Goal: Task Accomplishment & Management: Manage account settings

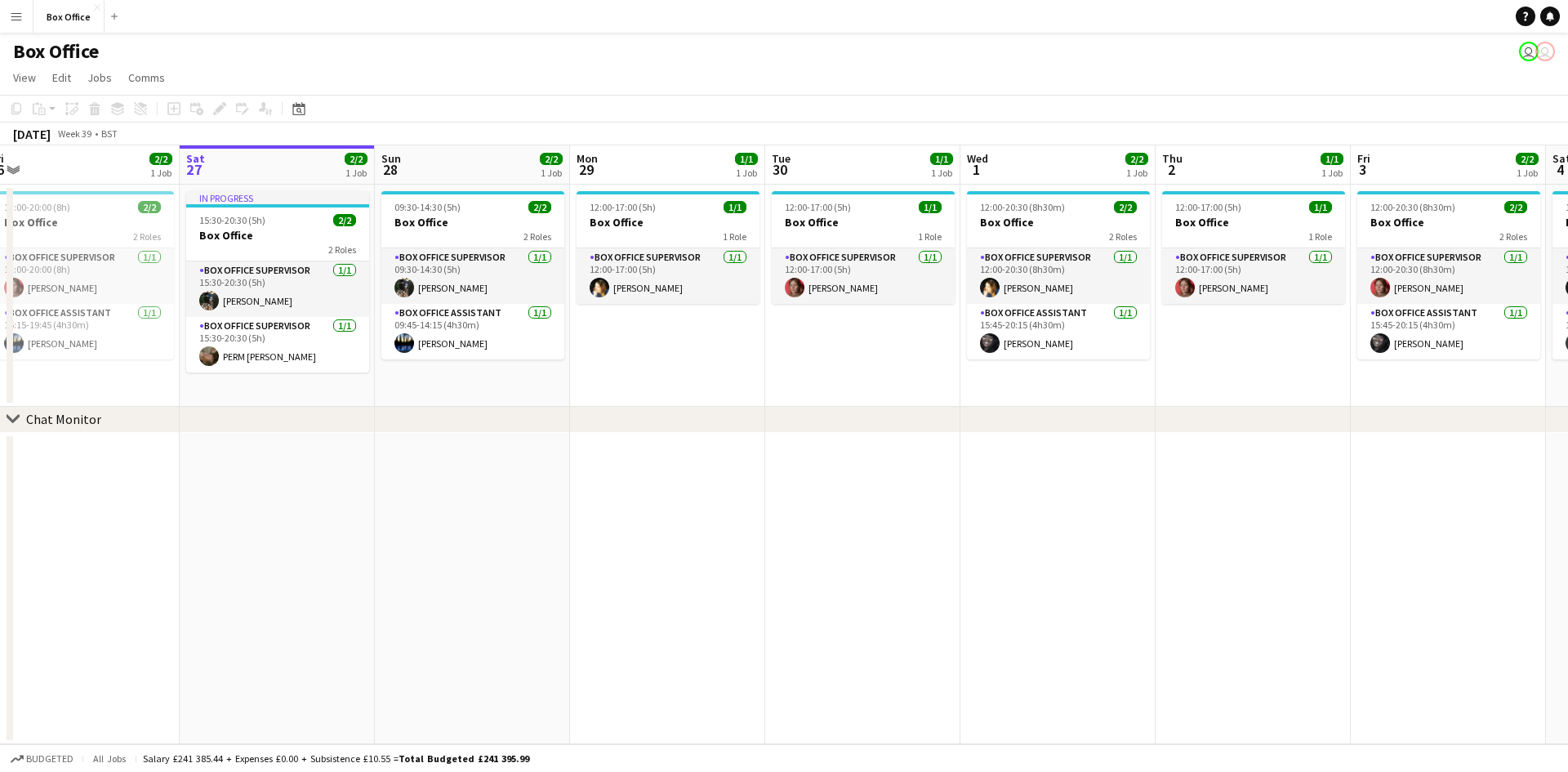
scroll to position [0, 606]
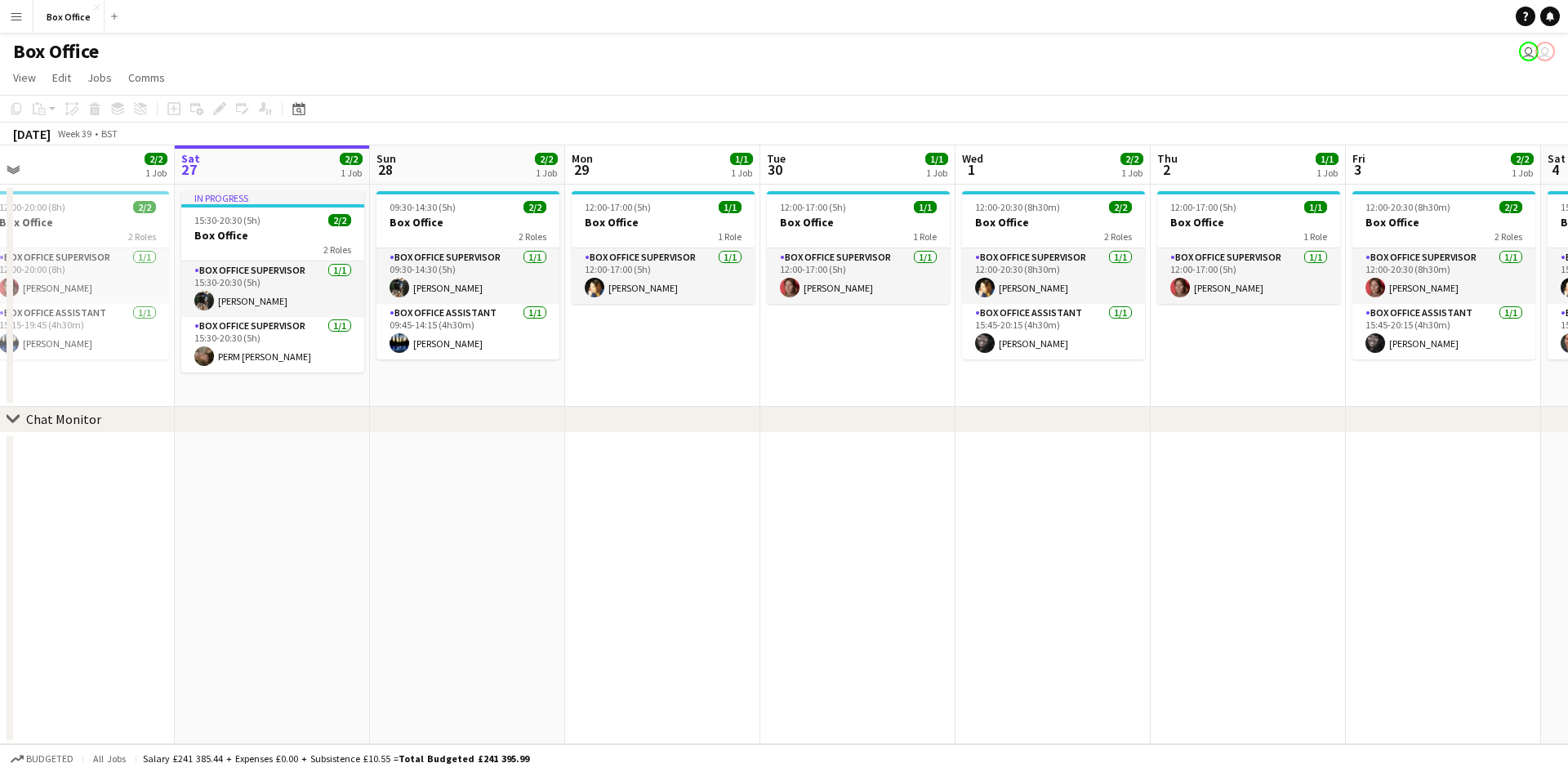
drag, startPoint x: 971, startPoint y: 374, endPoint x: 764, endPoint y: 383, distance: 207.2
click at [764, 383] on app-calendar-viewport "Tue 23 1/1 1 Job Wed 24 1/1 1 Job Thu 25 3/3 2 Jobs Fri 26 2/2 1 Job Sat 27 2/2…" at bounding box center [784, 445] width 1568 height 599
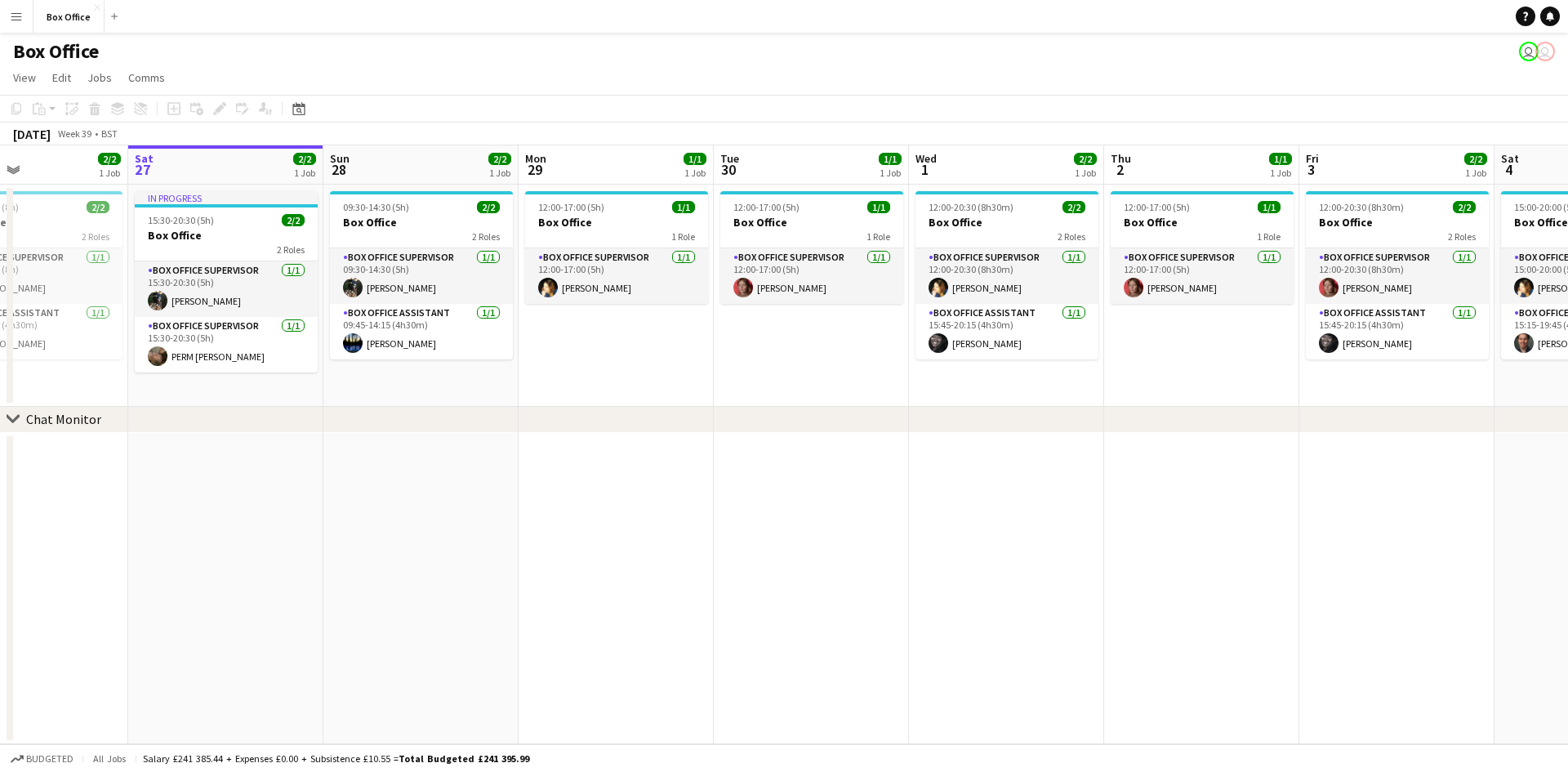
drag, startPoint x: 917, startPoint y: 599, endPoint x: 672, endPoint y: 548, distance: 250.3
click at [672, 548] on app-calendar-viewport "Tue 23 1/1 1 Job Wed 24 1/1 1 Job Thu 25 3/3 2 Jobs Fri 26 2/2 1 Job Sat 27 2/2…" at bounding box center [784, 445] width 1568 height 599
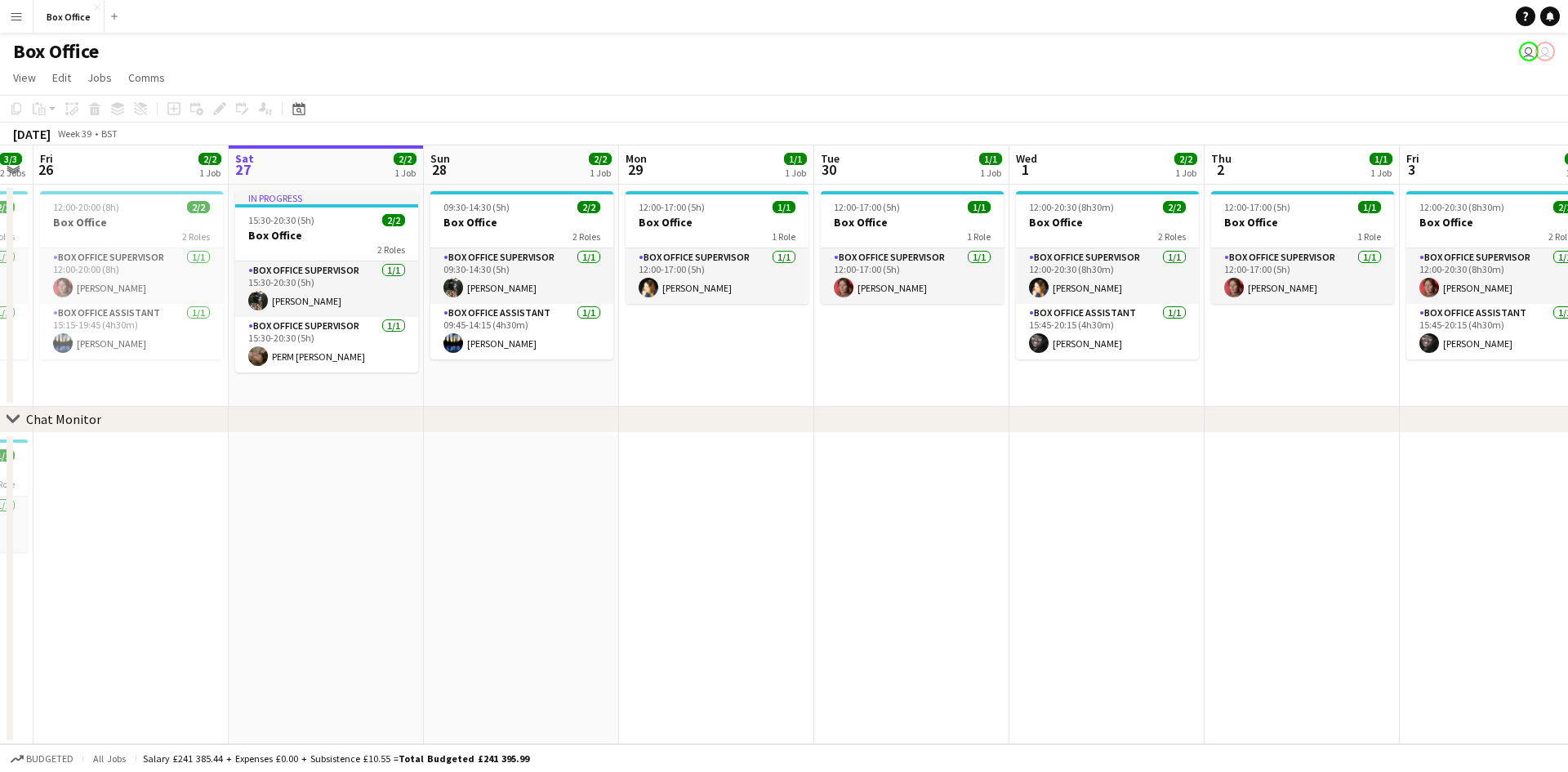
drag, startPoint x: 734, startPoint y: 500, endPoint x: 1033, endPoint y: 484, distance: 299.4
click at [1033, 484] on app-calendar-viewport "Wed 24 1/1 1 Job Thu 25 3/3 2 Jobs Fri 26 2/2 1 Job Sat 27 2/2 1 Job Sun 28 2/2…" at bounding box center [784, 445] width 1568 height 599
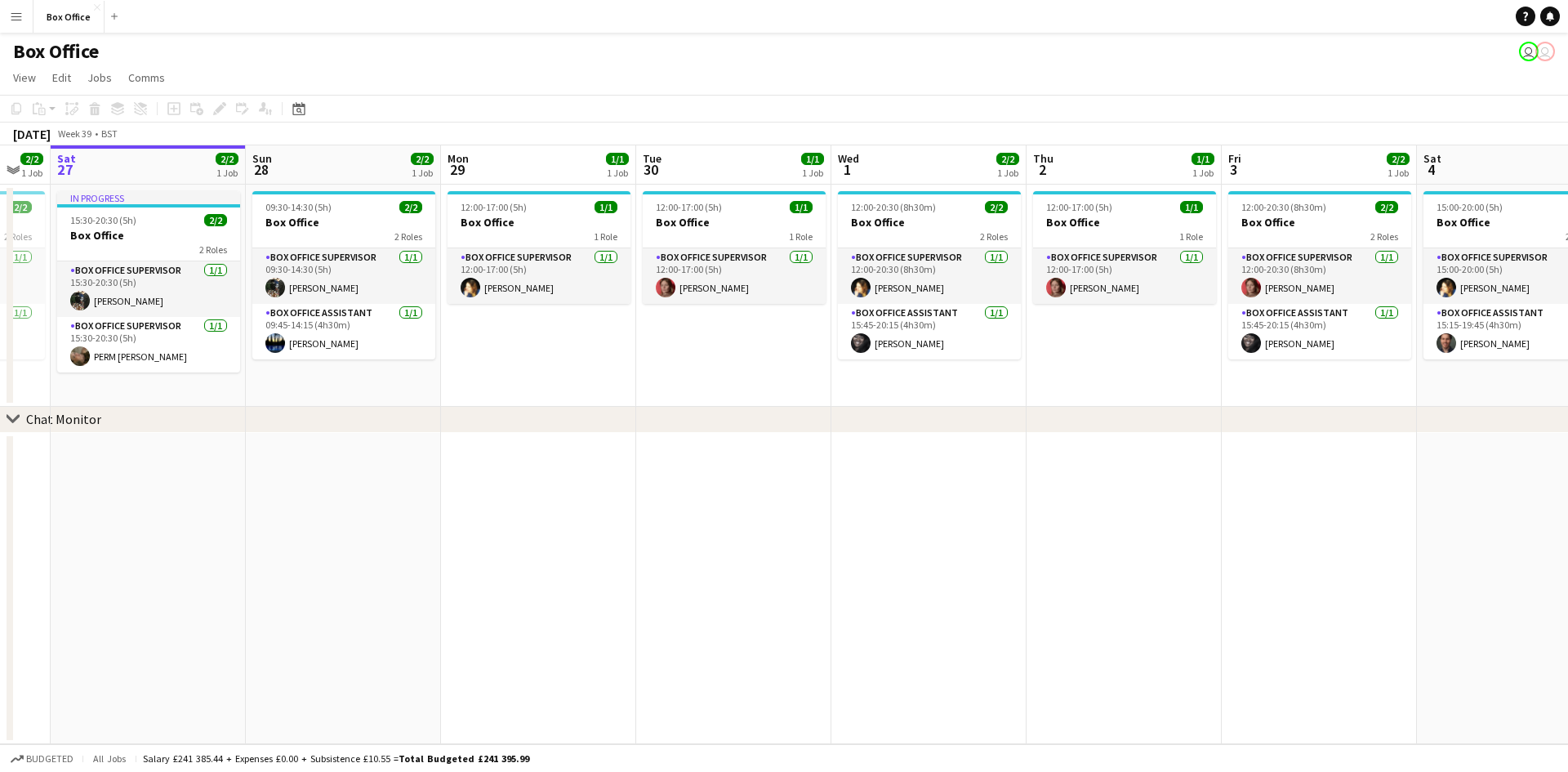
scroll to position [0, 575]
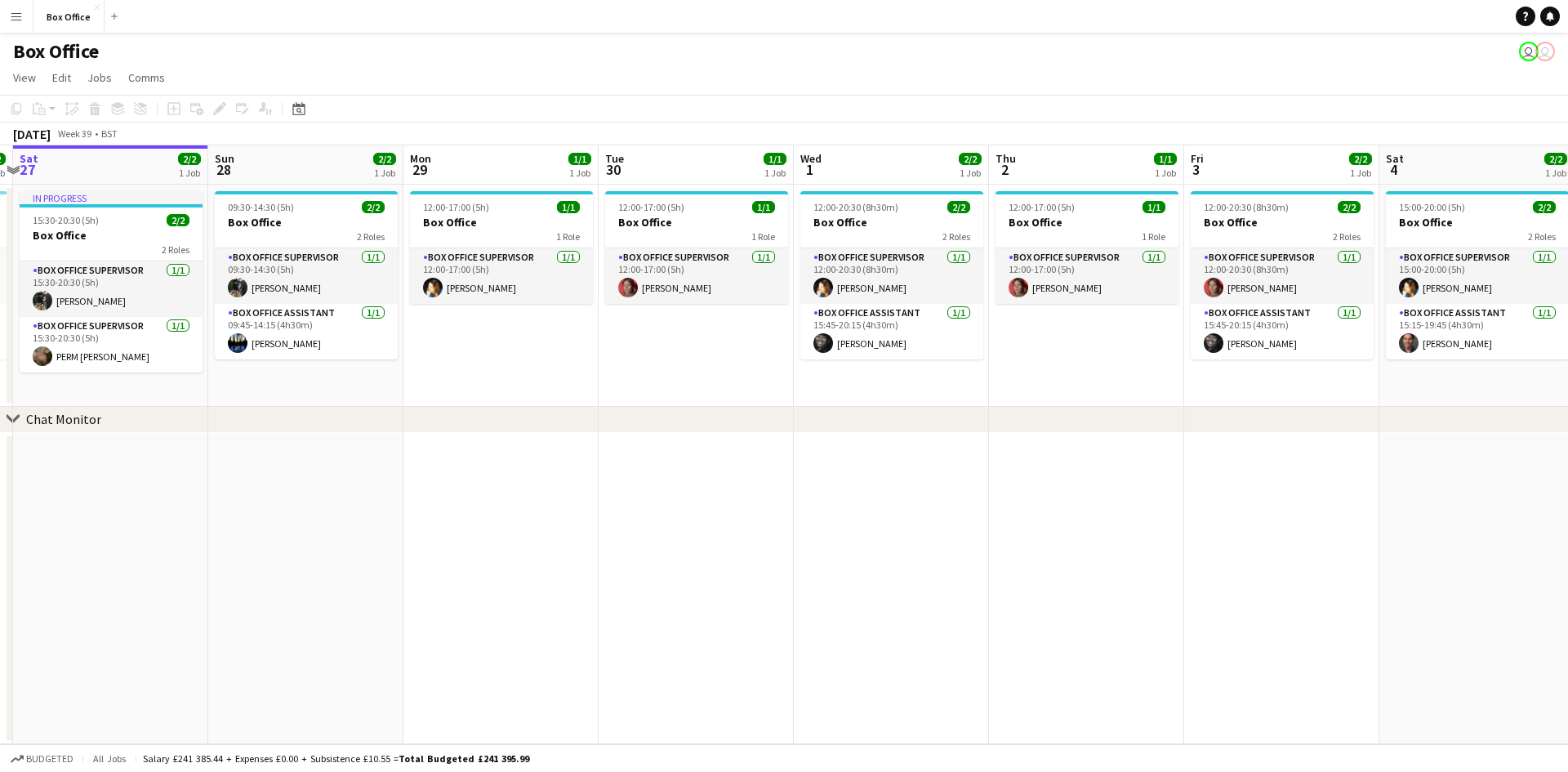
drag, startPoint x: 1185, startPoint y: 507, endPoint x: 772, endPoint y: 581, distance: 419.6
click at [772, 581] on app-calendar-viewport "Wed 24 1/1 1 Job Thu 25 3/3 2 Jobs Fri 26 2/2 1 Job Sat 27 2/2 1 Job Sun 28 2/2…" at bounding box center [784, 445] width 1568 height 599
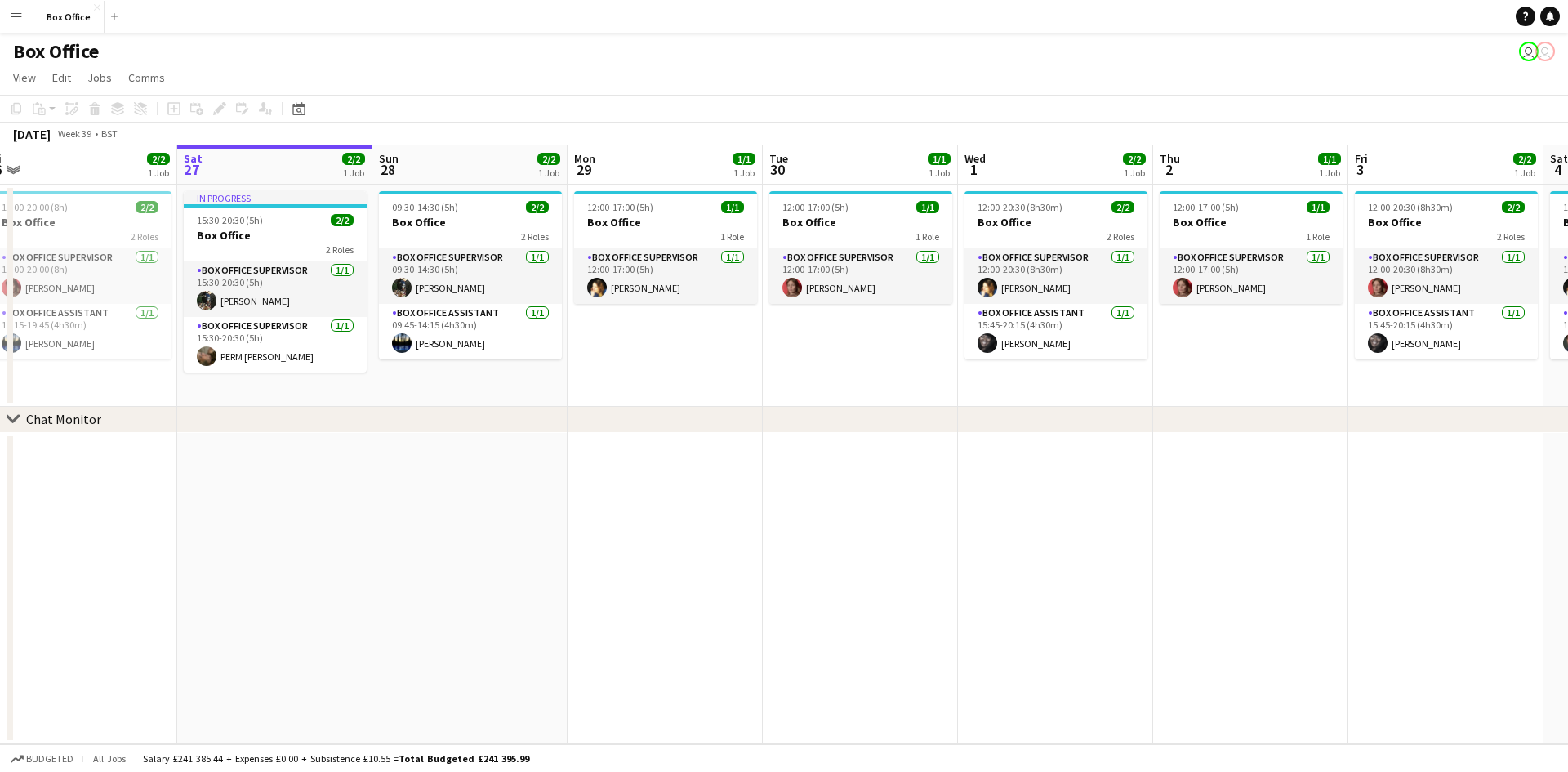
drag, startPoint x: 773, startPoint y: 581, endPoint x: 1307, endPoint y: 596, distance: 534.2
click at [1305, 596] on app-calendar-viewport "Wed 24 1/1 1 Job Thu 25 3/3 2 Jobs Fri 26 2/2 1 Job Sat 27 2/2 1 Job Sun 28 2/2…" at bounding box center [784, 445] width 1568 height 599
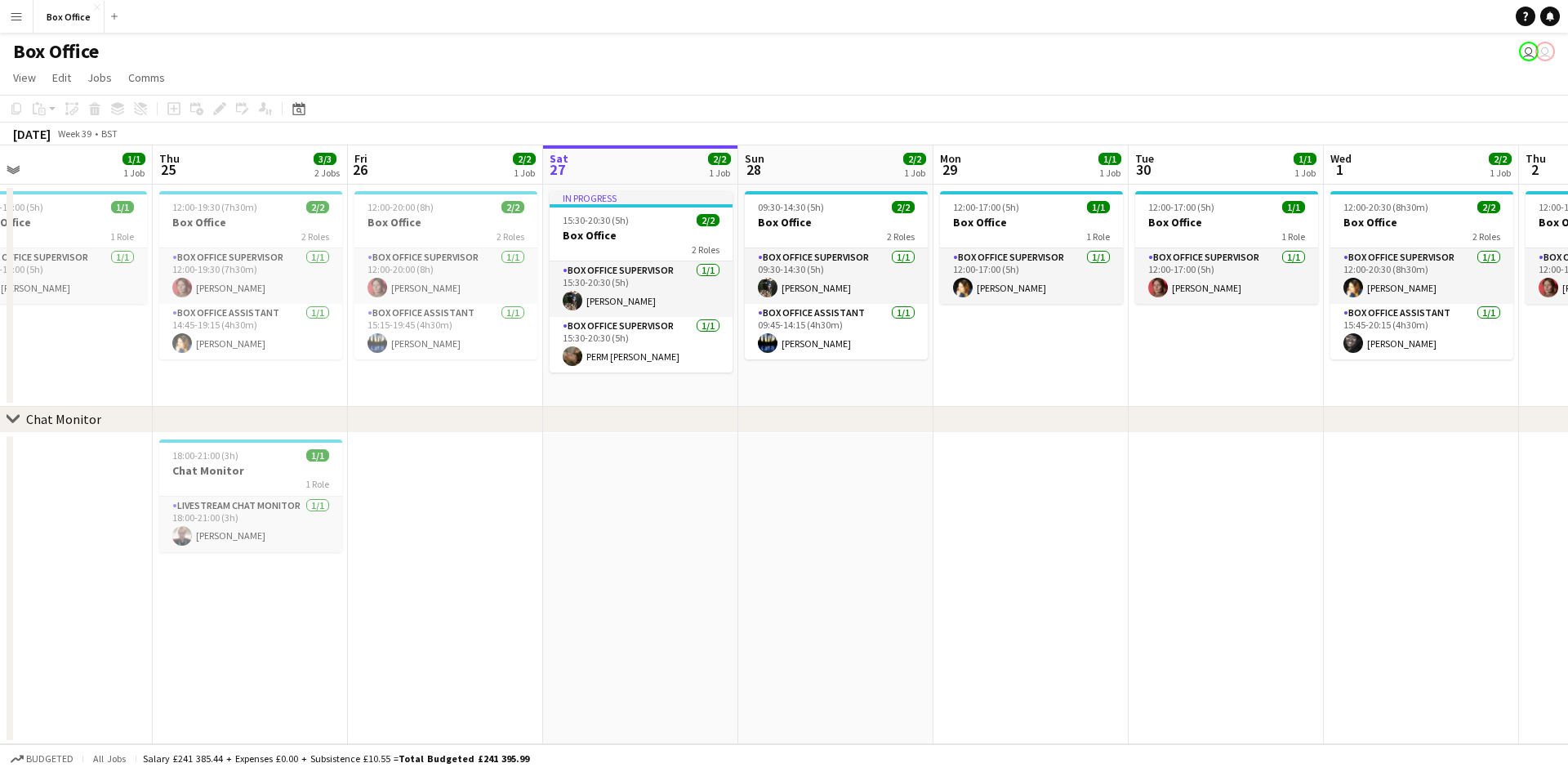
drag, startPoint x: 1240, startPoint y: 617, endPoint x: 1190, endPoint y: 625, distance: 50.6
click at [1360, 615] on app-calendar-viewport "Mon 22 1/1 1 Job Tue 23 1/1 1 Job Wed 24 1/1 1 Job Thu 25 3/3 2 Jobs Fri 26 2/2…" at bounding box center [784, 445] width 1568 height 599
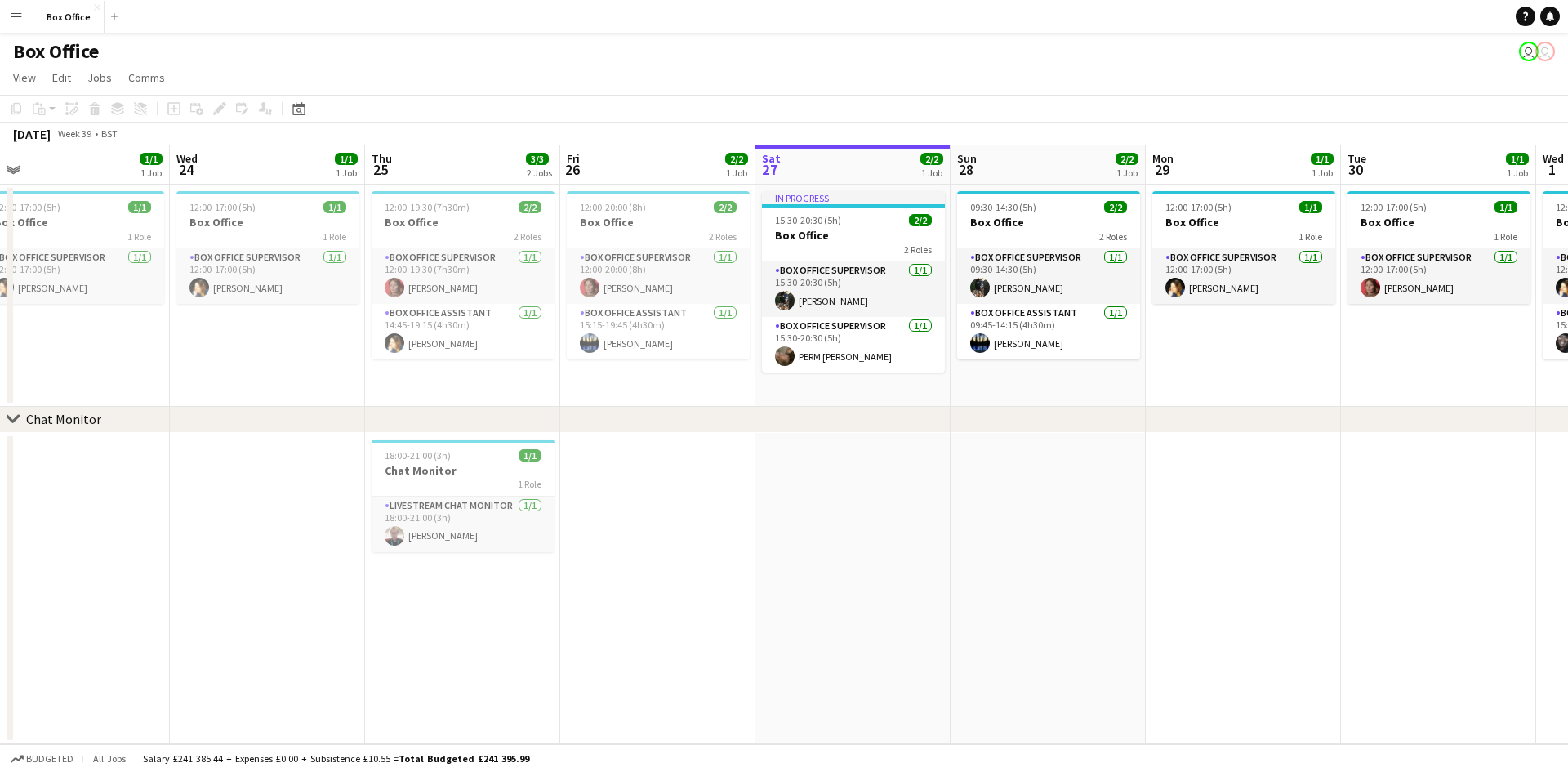
scroll to position [0, 385]
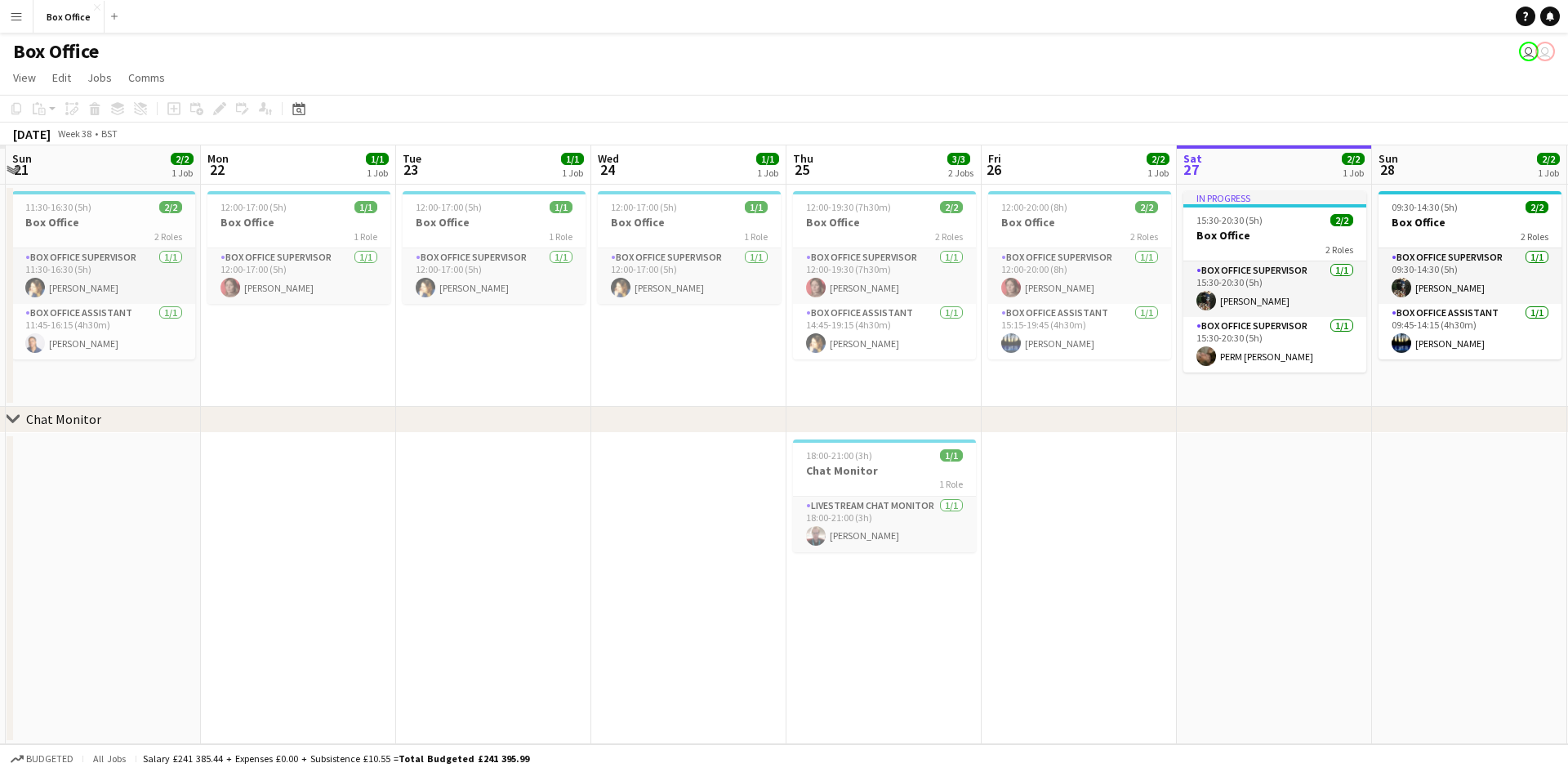
drag, startPoint x: 597, startPoint y: 632, endPoint x: 1020, endPoint y: 754, distance: 440.2
click at [1097, 625] on app-calendar-viewport "Fri 19 Sat 20 Sun 21 2/2 1 Job Mon 22 1/1 1 Job Tue 23 1/1 1 Job Wed 24 1/1 1 J…" at bounding box center [784, 445] width 1568 height 599
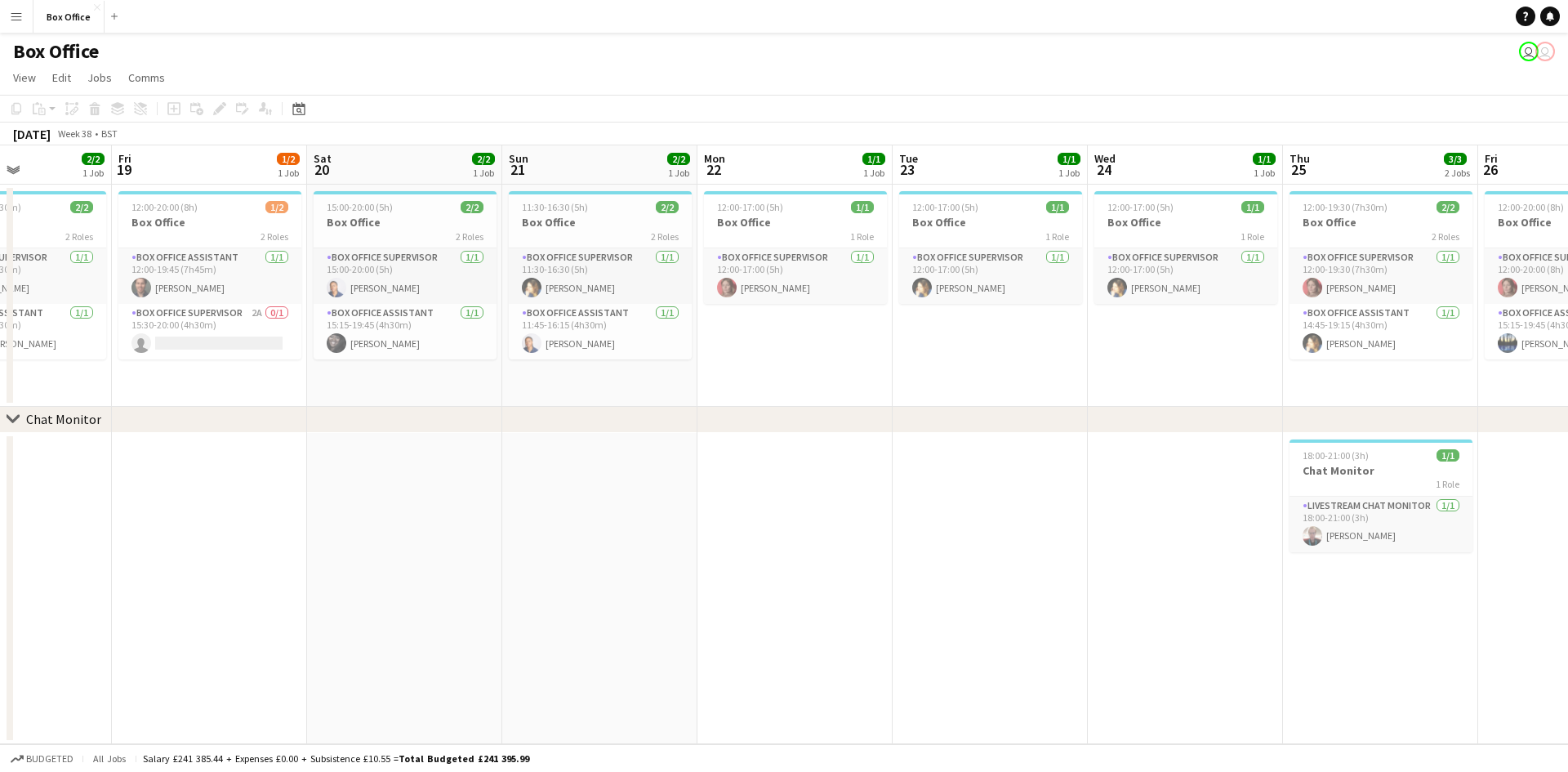
drag, startPoint x: 719, startPoint y: 541, endPoint x: 1149, endPoint y: 473, distance: 435.3
click at [1164, 470] on app-calendar-viewport "Wed 17 Thu 18 2/2 1 Job Fri 19 1/2 1 Job Sat 20 2/2 1 Job Sun 21 2/2 1 Job Mon …" at bounding box center [784, 445] width 1568 height 599
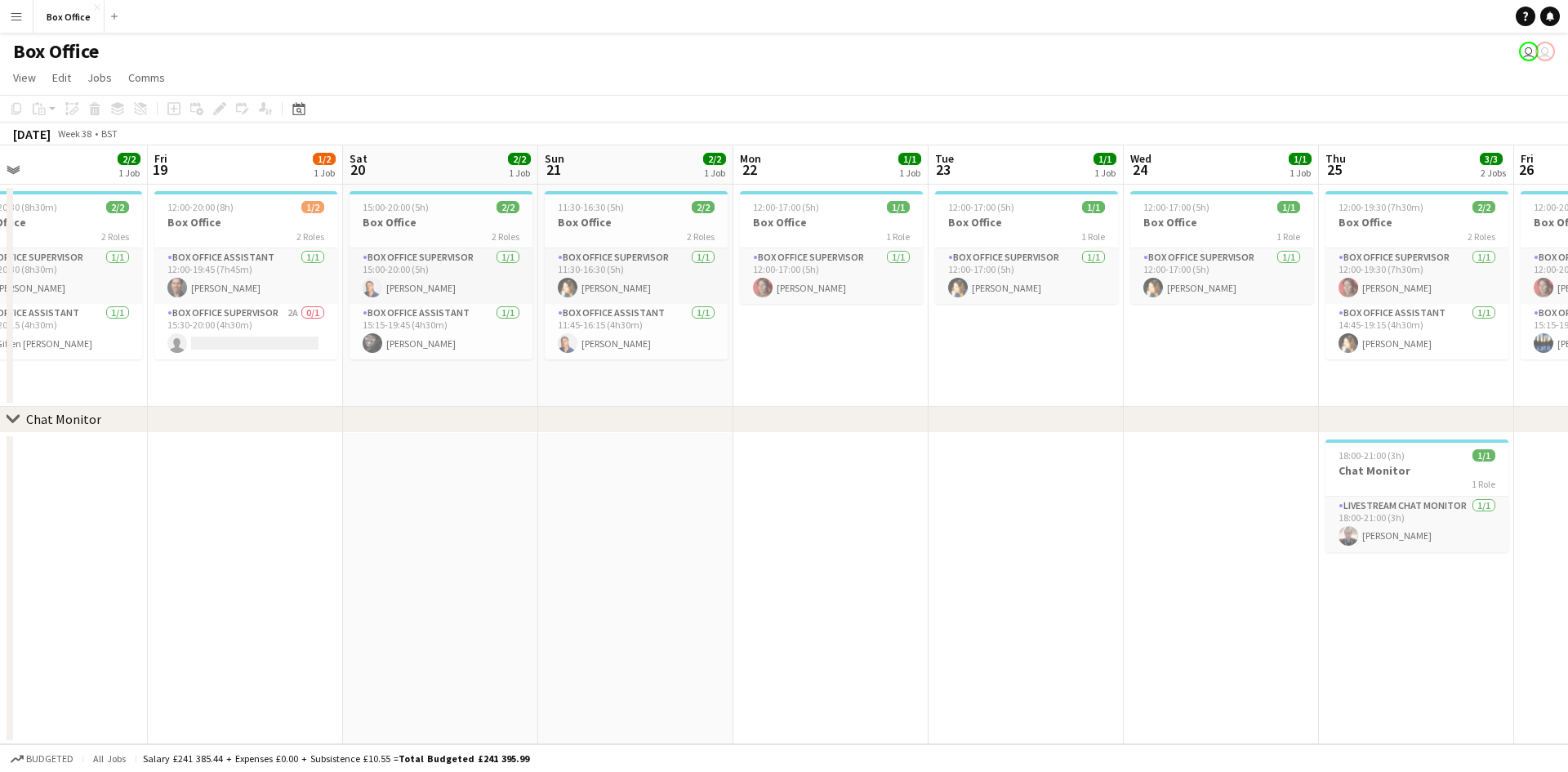
drag, startPoint x: 1114, startPoint y: 409, endPoint x: 280, endPoint y: 448, distance: 834.9
click at [280, 448] on div "chevron-right Chat Monitor Tue 16 1/1 1 Job Wed 17 0/2 1 Job Thu 18 2/2 1 Job F…" at bounding box center [784, 445] width 1568 height 599
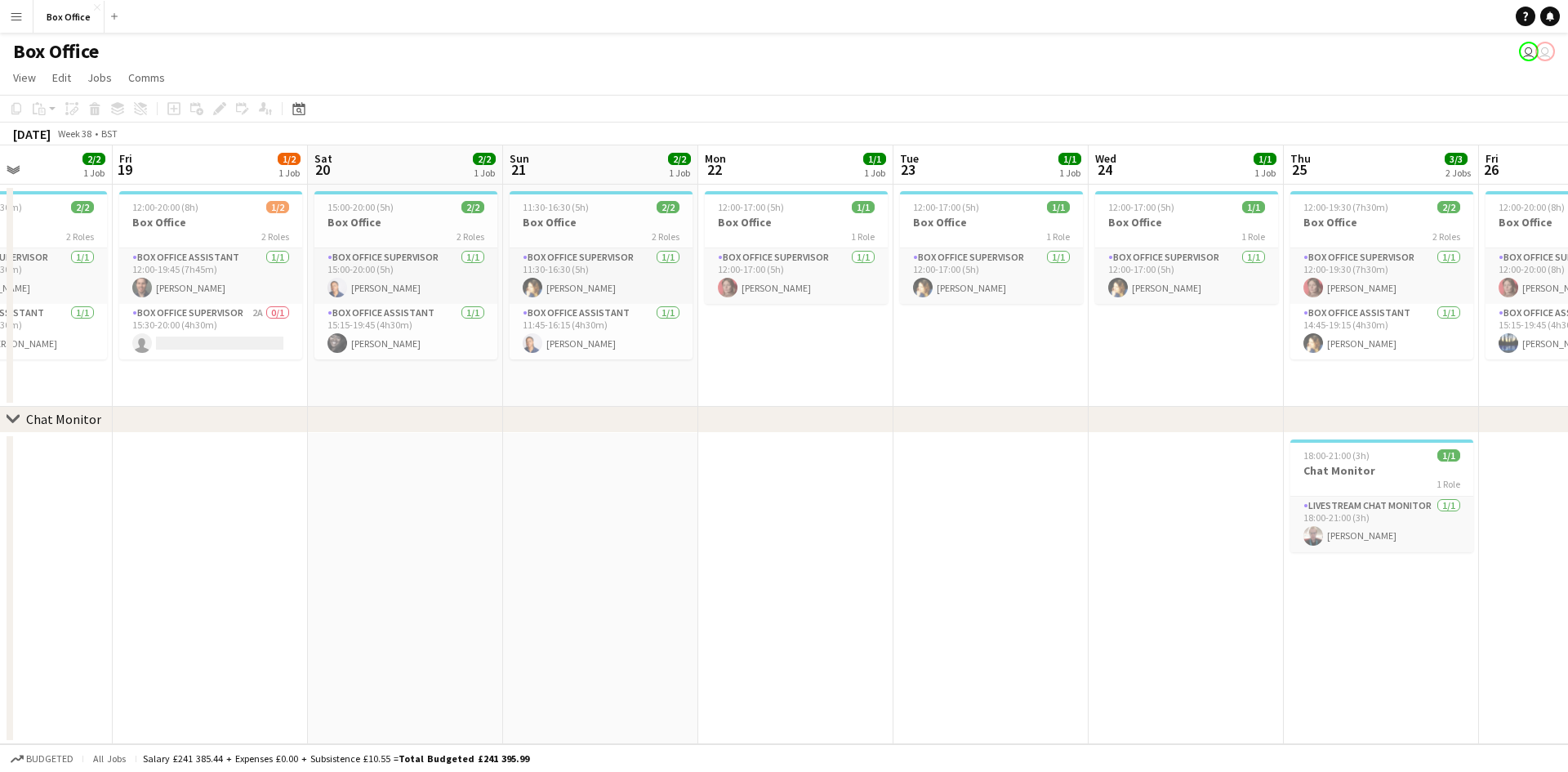
drag, startPoint x: 1043, startPoint y: 396, endPoint x: 205, endPoint y: 416, distance: 838.2
click at [157, 432] on div "chevron-right Chat Monitor Tue 16 1/1 1 Job Wed 17 0/2 1 Job Thu 18 2/2 1 Job F…" at bounding box center [784, 445] width 1568 height 599
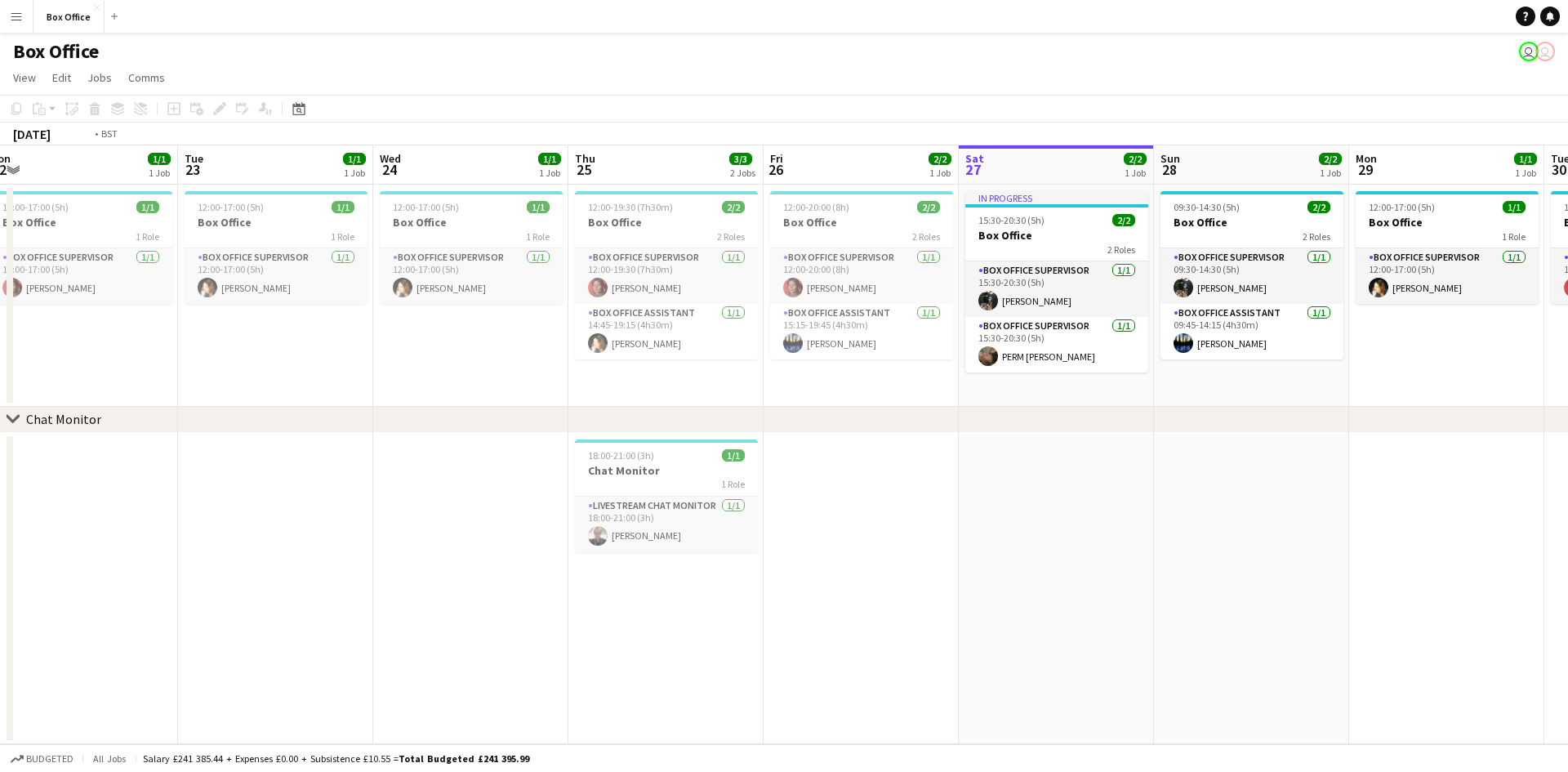
drag, startPoint x: 1065, startPoint y: 332, endPoint x: 321, endPoint y: 325, distance: 744.0
click at [321, 325] on app-calendar-viewport "Fri 19 1/2 1 Job Sat 20 2/2 1 Job Sun 21 2/2 1 Job Mon 22 1/1 1 Job Tue 23 1/1 …" at bounding box center [784, 445] width 1568 height 599
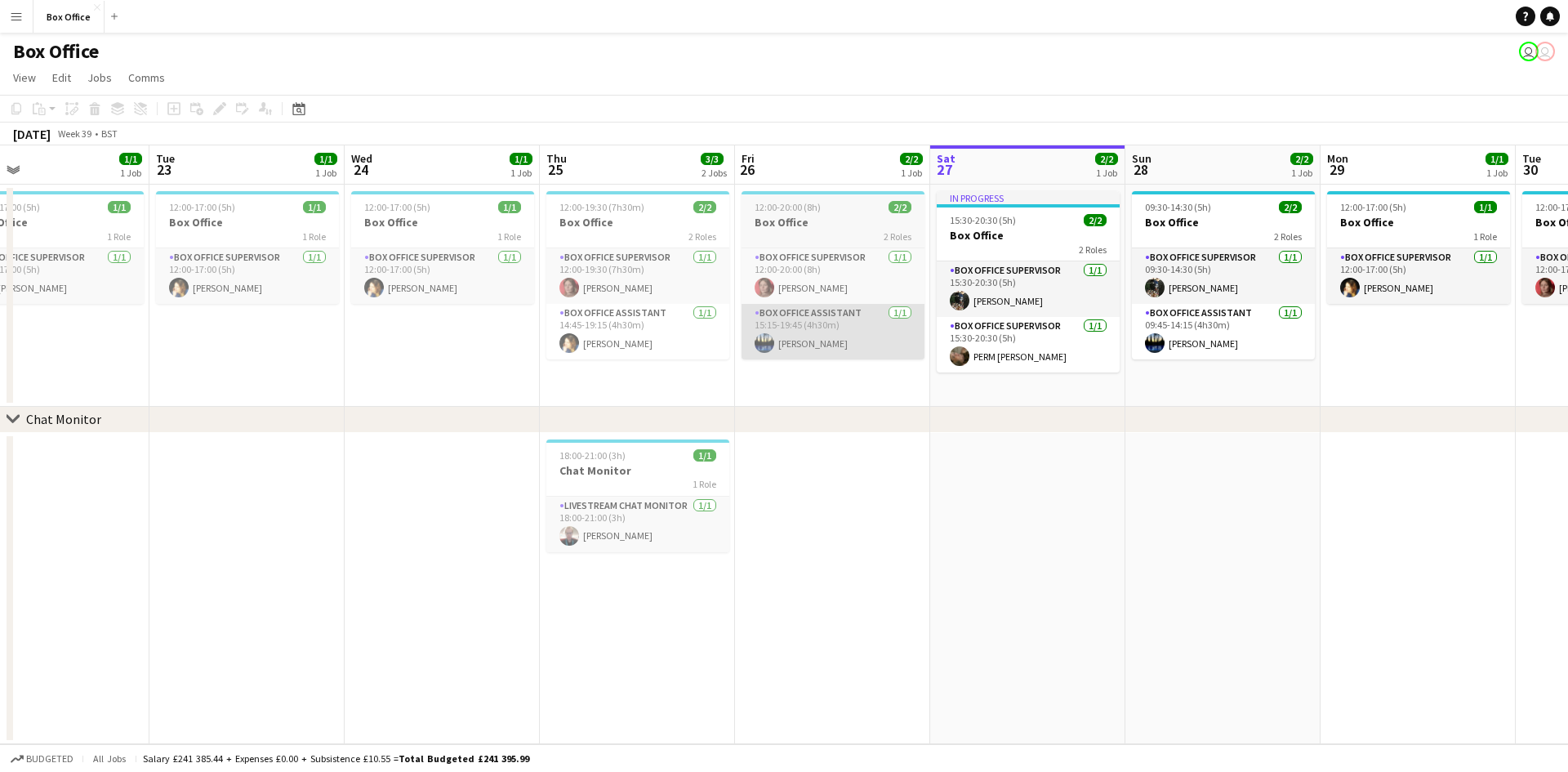
drag, startPoint x: 1467, startPoint y: 424, endPoint x: 753, endPoint y: 332, distance: 719.9
click at [413, 462] on div "chevron-right Chat Monitor Fri 19 1/2 1 Job Sat 20 2/2 1 Job Sun 21 2/2 1 Job M…" at bounding box center [784, 445] width 1568 height 599
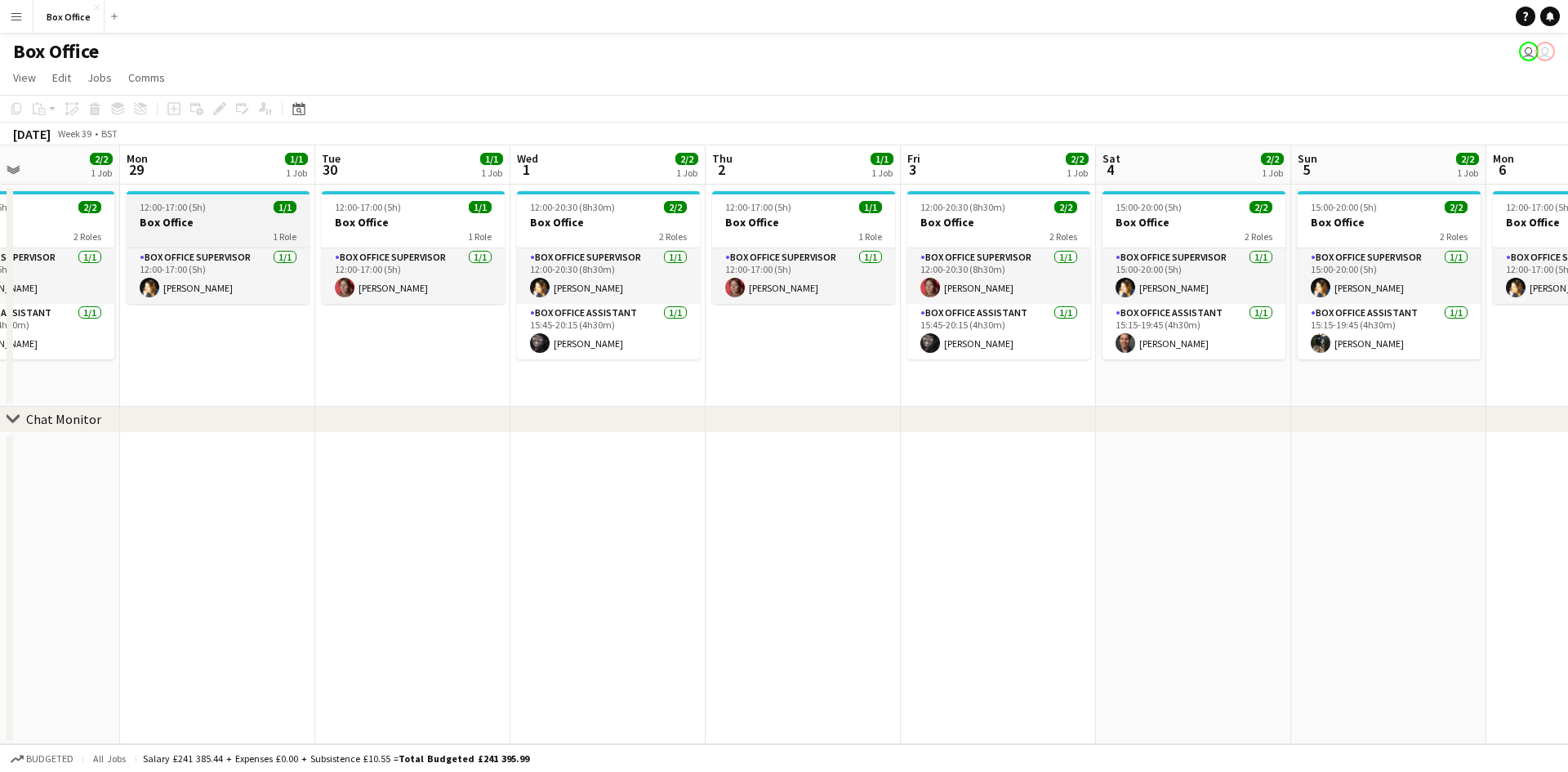
drag, startPoint x: 1404, startPoint y: 315, endPoint x: 199, endPoint y: 226, distance: 1208.3
click at [198, 233] on app-calendar-viewport "Fri 26 2/2 1 Job Sat 27 2/2 1 Job Sun 28 2/2 1 Job Mon 29 1/1 1 Job Tue 30 1/1 …" at bounding box center [784, 445] width 1568 height 599
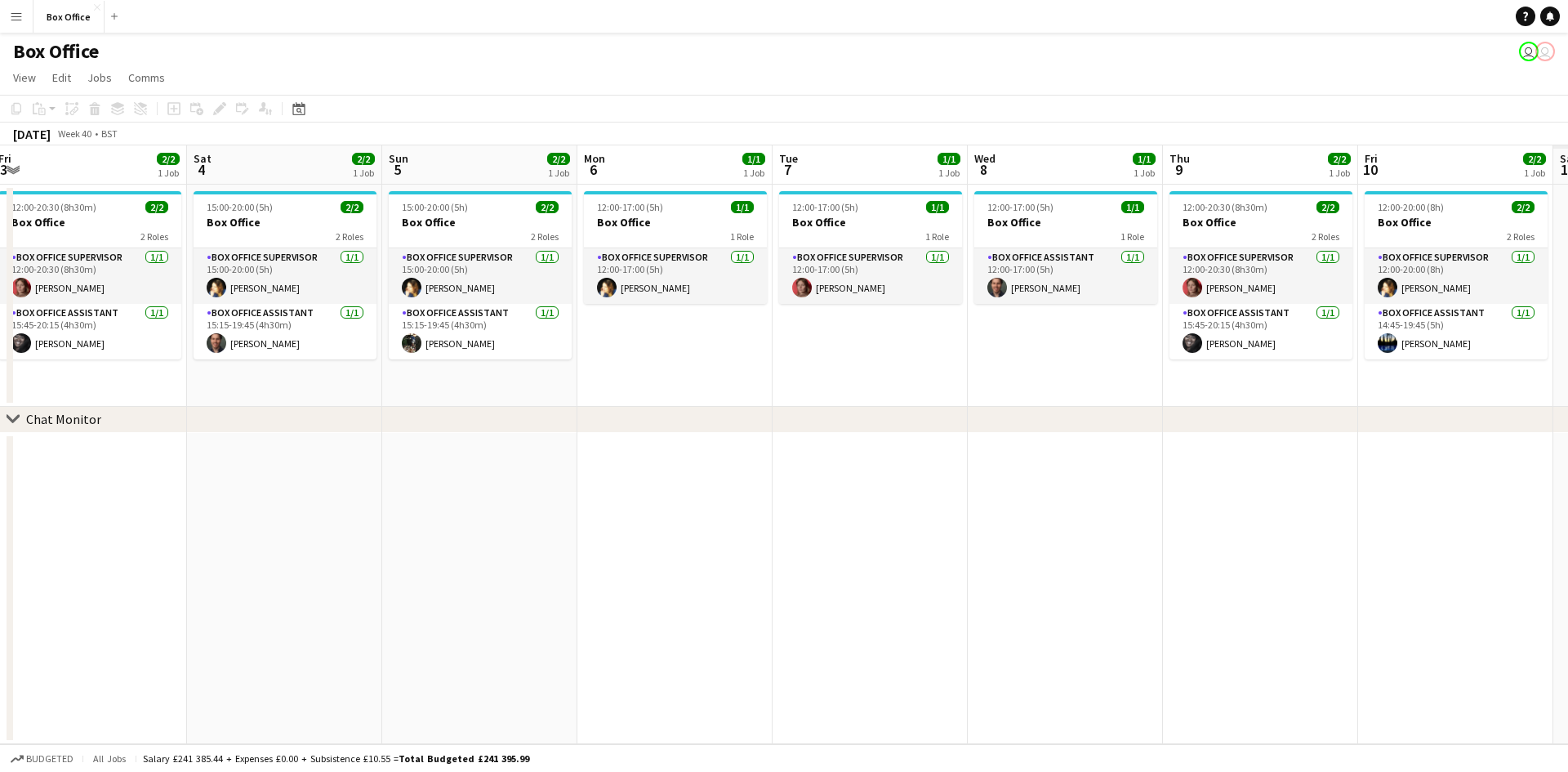
drag, startPoint x: 1449, startPoint y: 386, endPoint x: 526, endPoint y: 387, distance: 923.0
click at [526, 387] on app-calendar-viewport "Tue 30 1/1 1 Job Wed 1 2/2 1 Job Thu 2 1/1 1 Job Fri 3 2/2 1 Job Sat 4 2/2 1 Jo…" at bounding box center [784, 445] width 1568 height 599
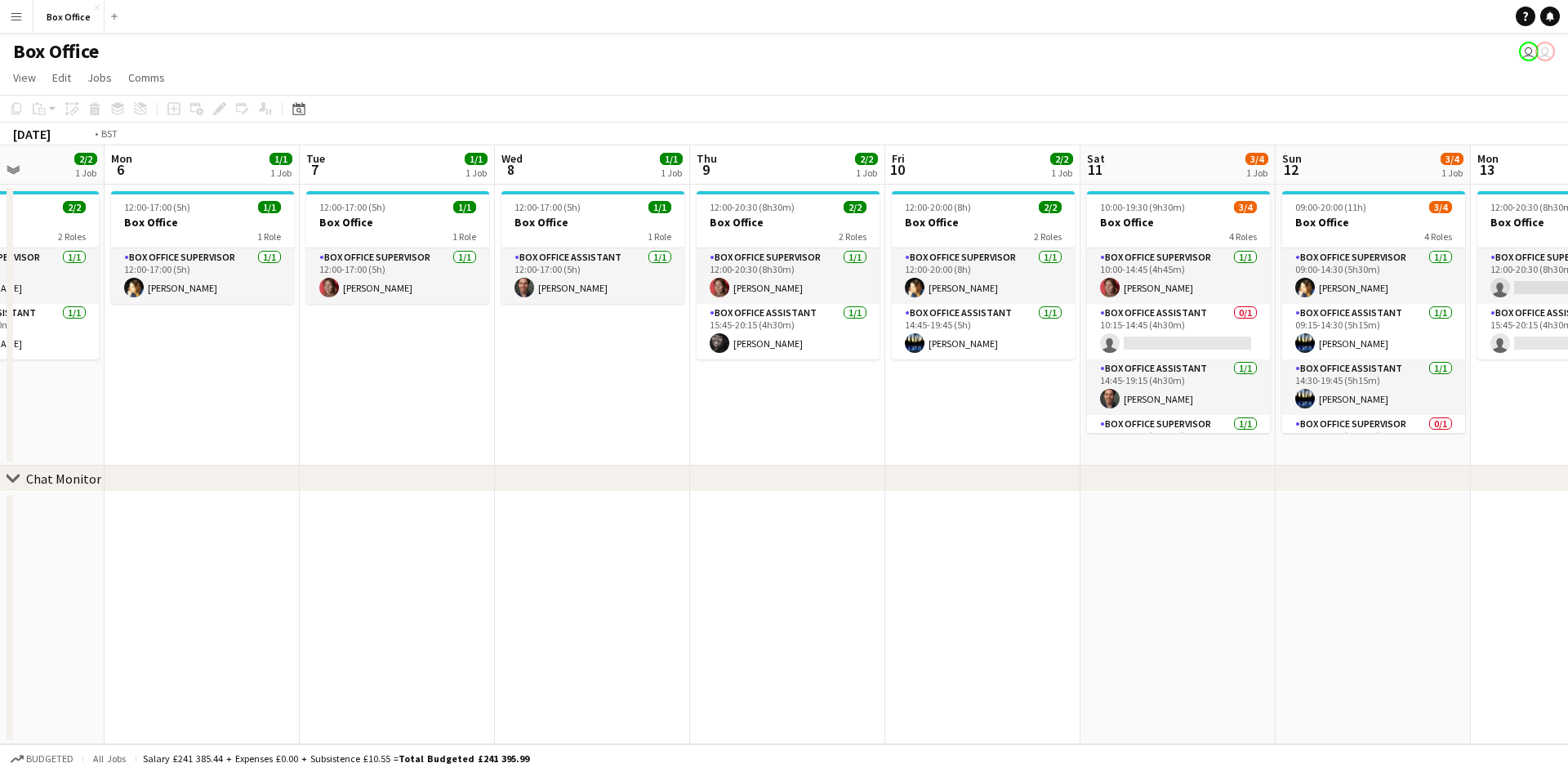
drag, startPoint x: 1062, startPoint y: 351, endPoint x: 413, endPoint y: 385, distance: 649.9
click at [413, 385] on app-calendar-viewport "Fri 3 2/2 1 Job Sat 4 2/2 1 Job Sun 5 2/2 1 Job Mon 6 1/1 1 Job Tue 7 1/1 1 Job…" at bounding box center [784, 445] width 1568 height 599
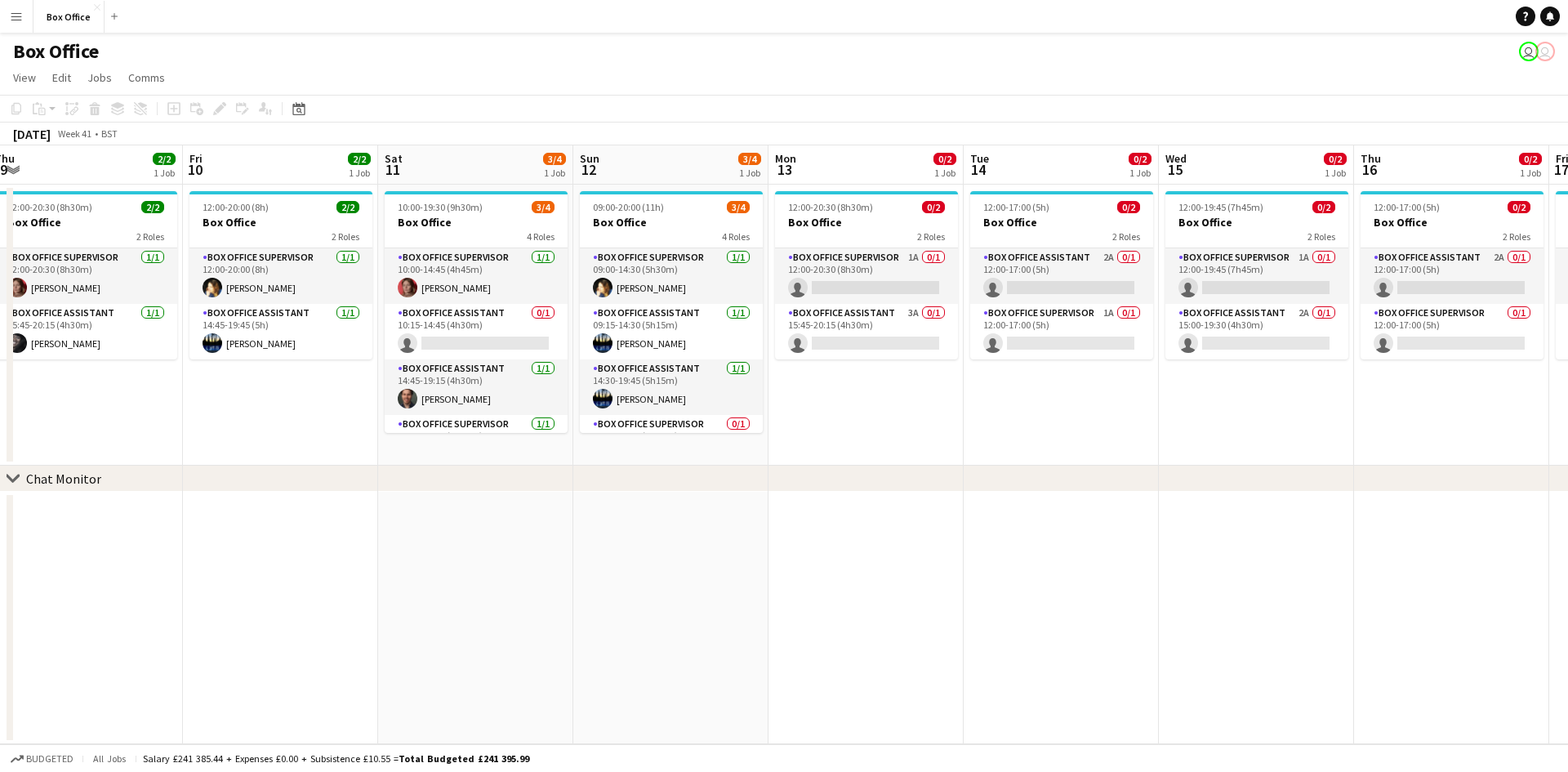
scroll to position [0, 562]
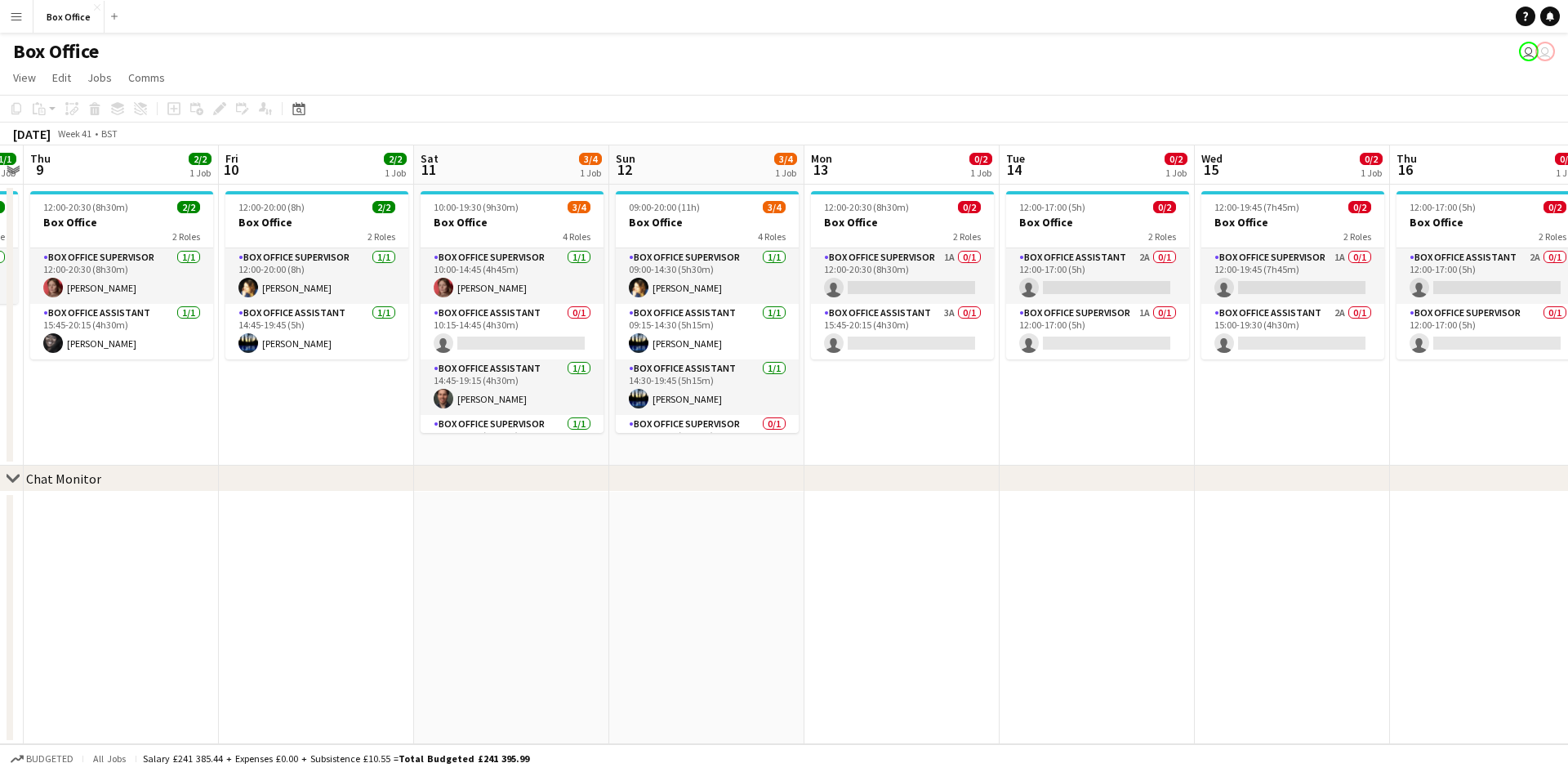
drag, startPoint x: 1392, startPoint y: 400, endPoint x: 843, endPoint y: 469, distance: 553.3
click at [843, 469] on div "chevron-right Chat Monitor Mon 6 1/1 1 Job Tue 7 1/1 1 Job Wed 8 1/1 1 Job Thu …" at bounding box center [784, 445] width 1568 height 599
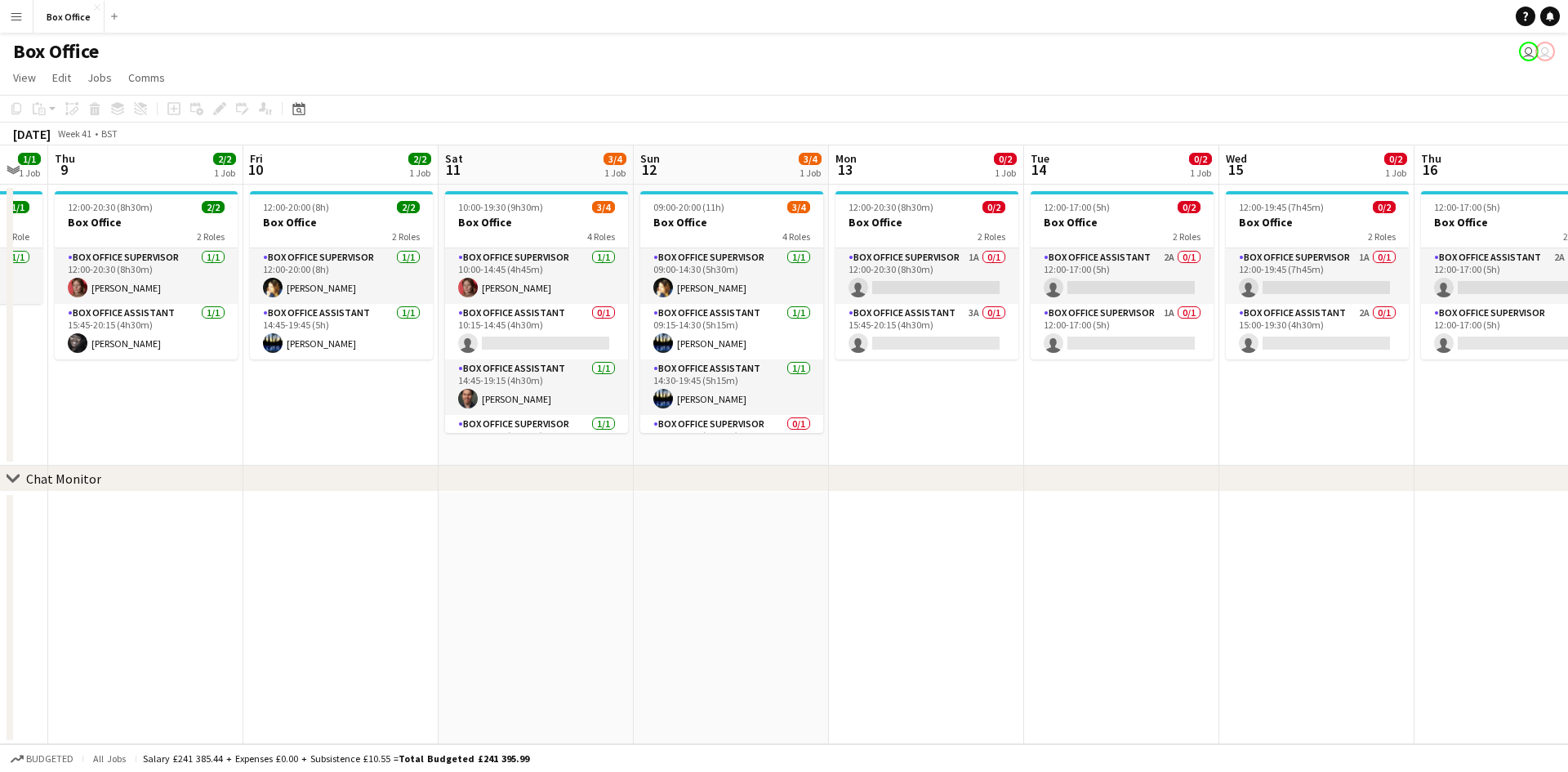
scroll to position [0, 587]
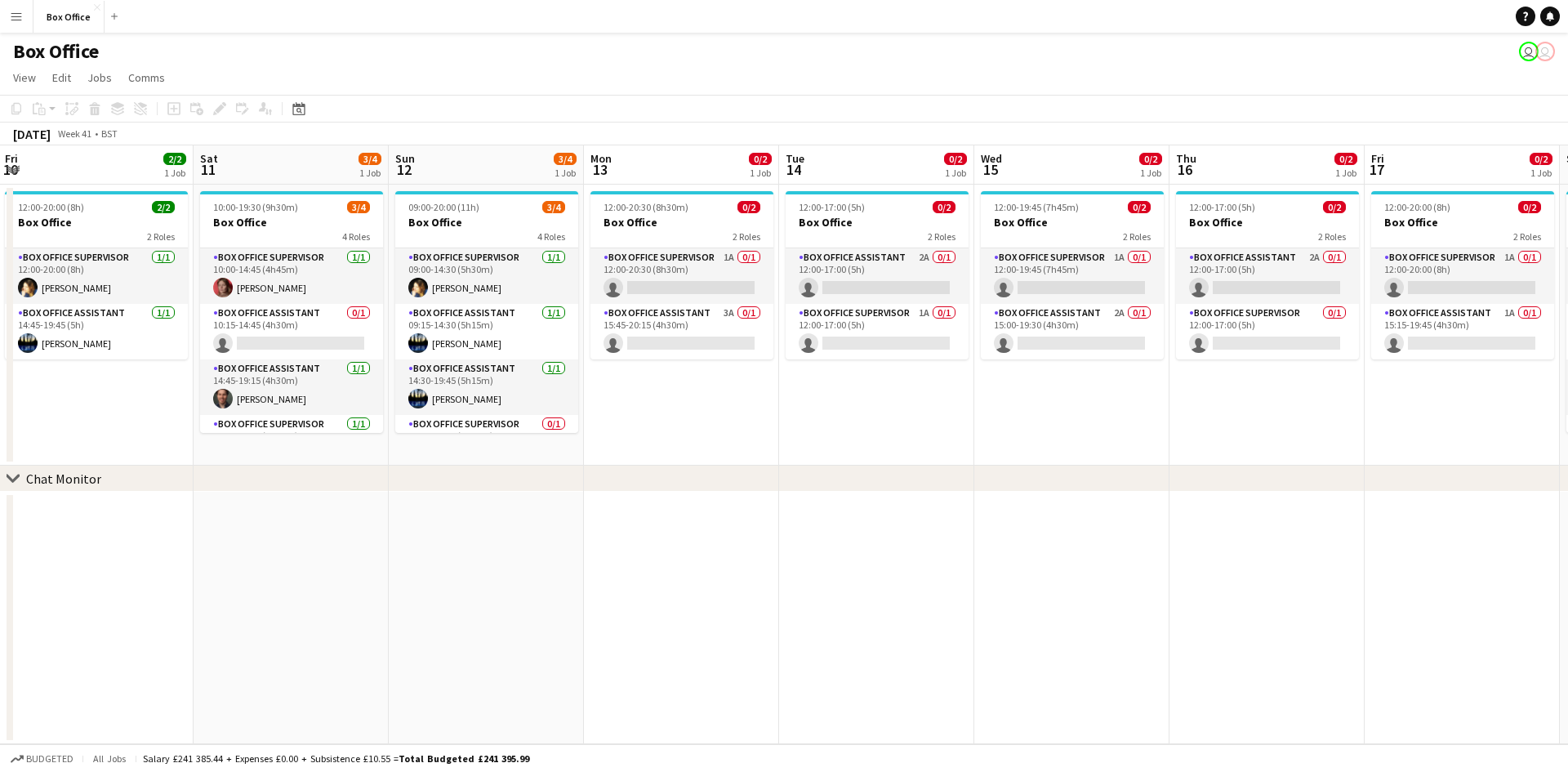
drag, startPoint x: 987, startPoint y: 394, endPoint x: 767, endPoint y: 428, distance: 222.6
click at [767, 428] on app-calendar-viewport "Tue 7 1/1 1 Job Wed 8 1/1 1 Job Thu 9 2/2 1 Job Fri 10 2/2 1 Job Sat 11 3/4 1 J…" at bounding box center [784, 445] width 1568 height 599
click at [659, 257] on app-card-role "Box Office Supervisor 1A 0/1 12:00-20:30 (8h30m) single-neutral-actions" at bounding box center [682, 275] width 183 height 55
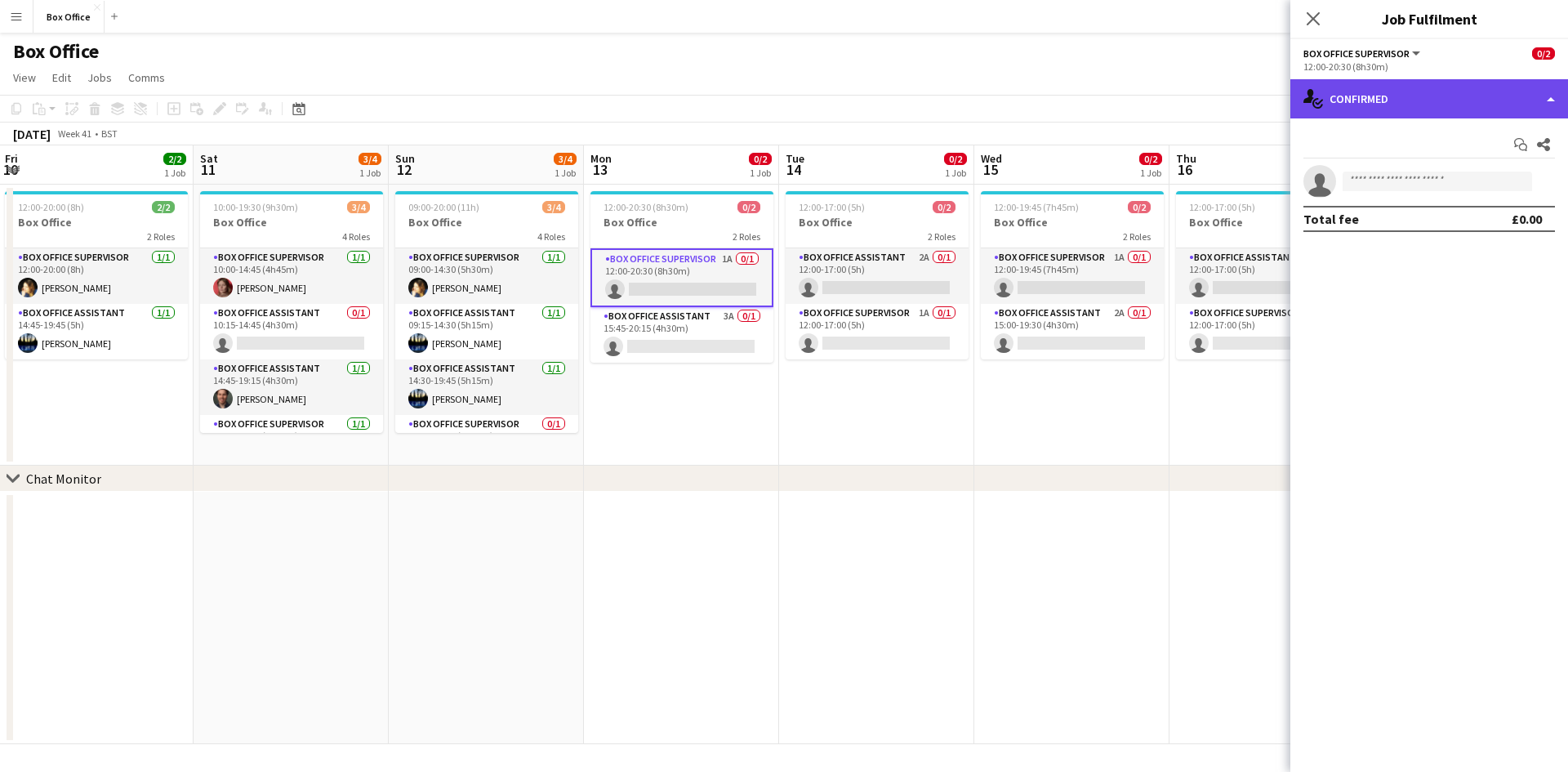
click at [1427, 112] on div "single-neutral-actions-check-2 Confirmed" at bounding box center [1429, 99] width 278 height 39
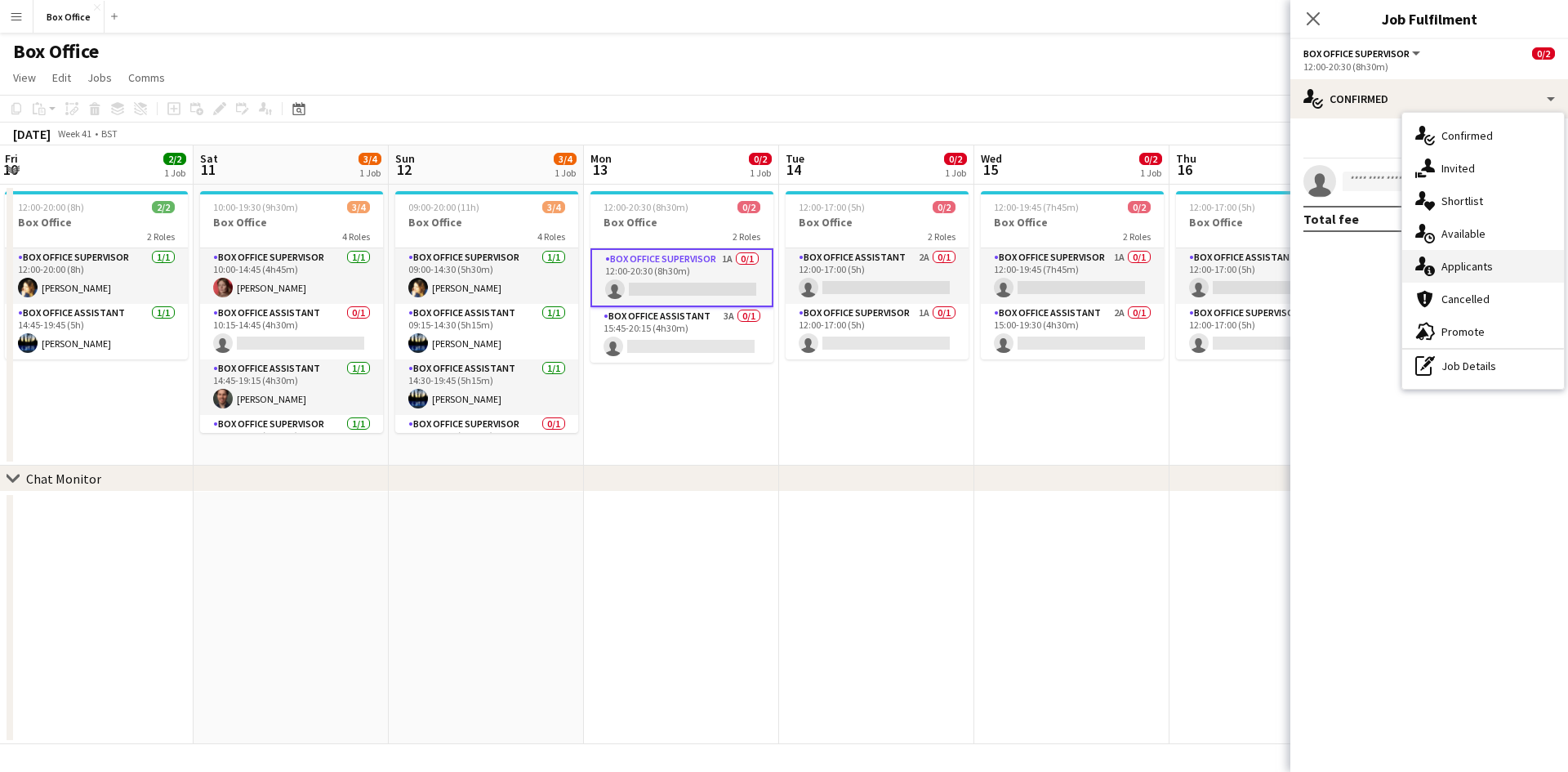
click at [1478, 262] on span "Applicants" at bounding box center [1467, 266] width 52 height 14
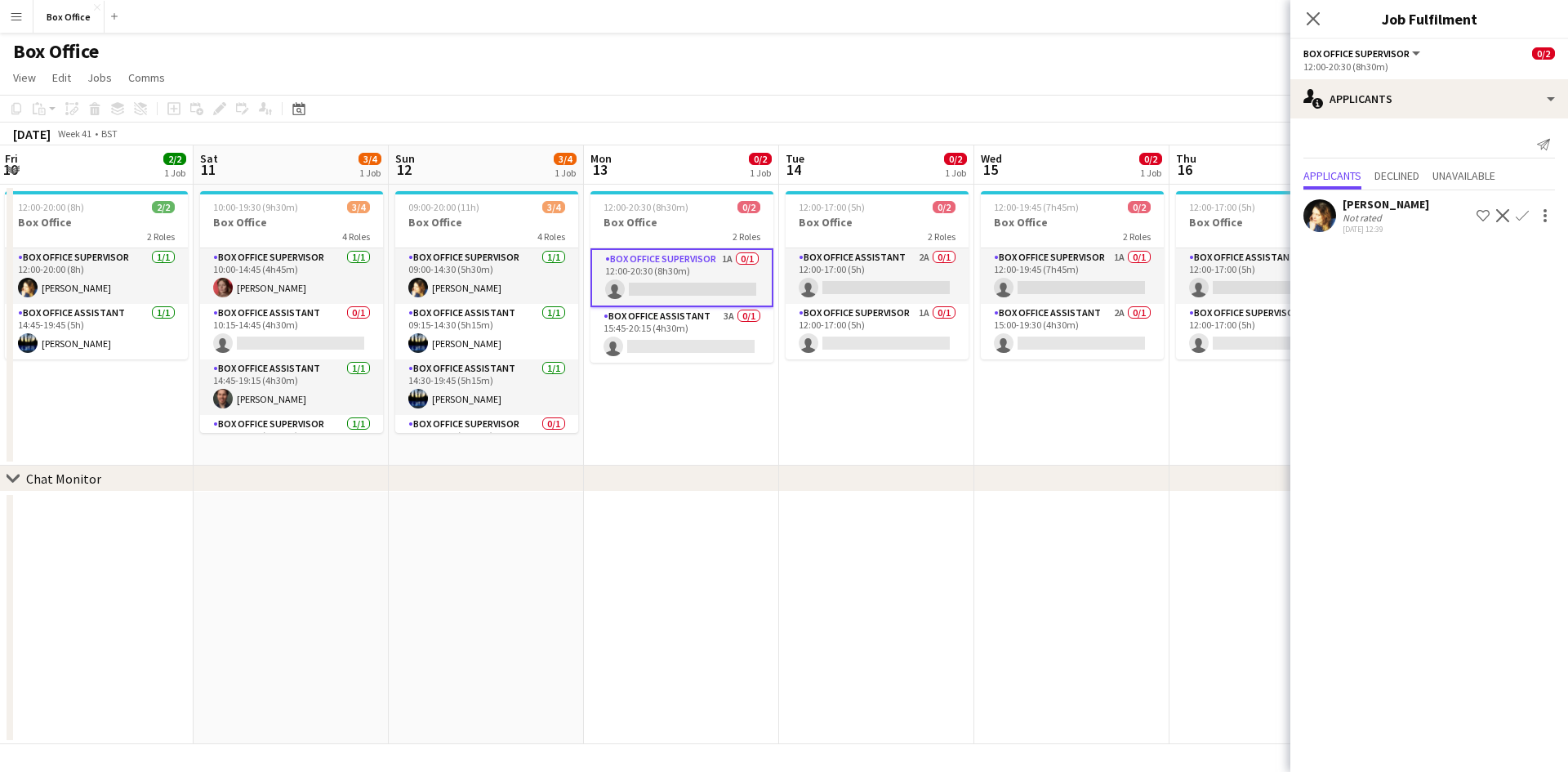
click at [1097, 390] on app-date-cell "12:00-19:45 (7h45m) 0/2 Box Office 2 Roles Box Office Supervisor 1A 0/1 12:00-1…" at bounding box center [1072, 325] width 195 height 281
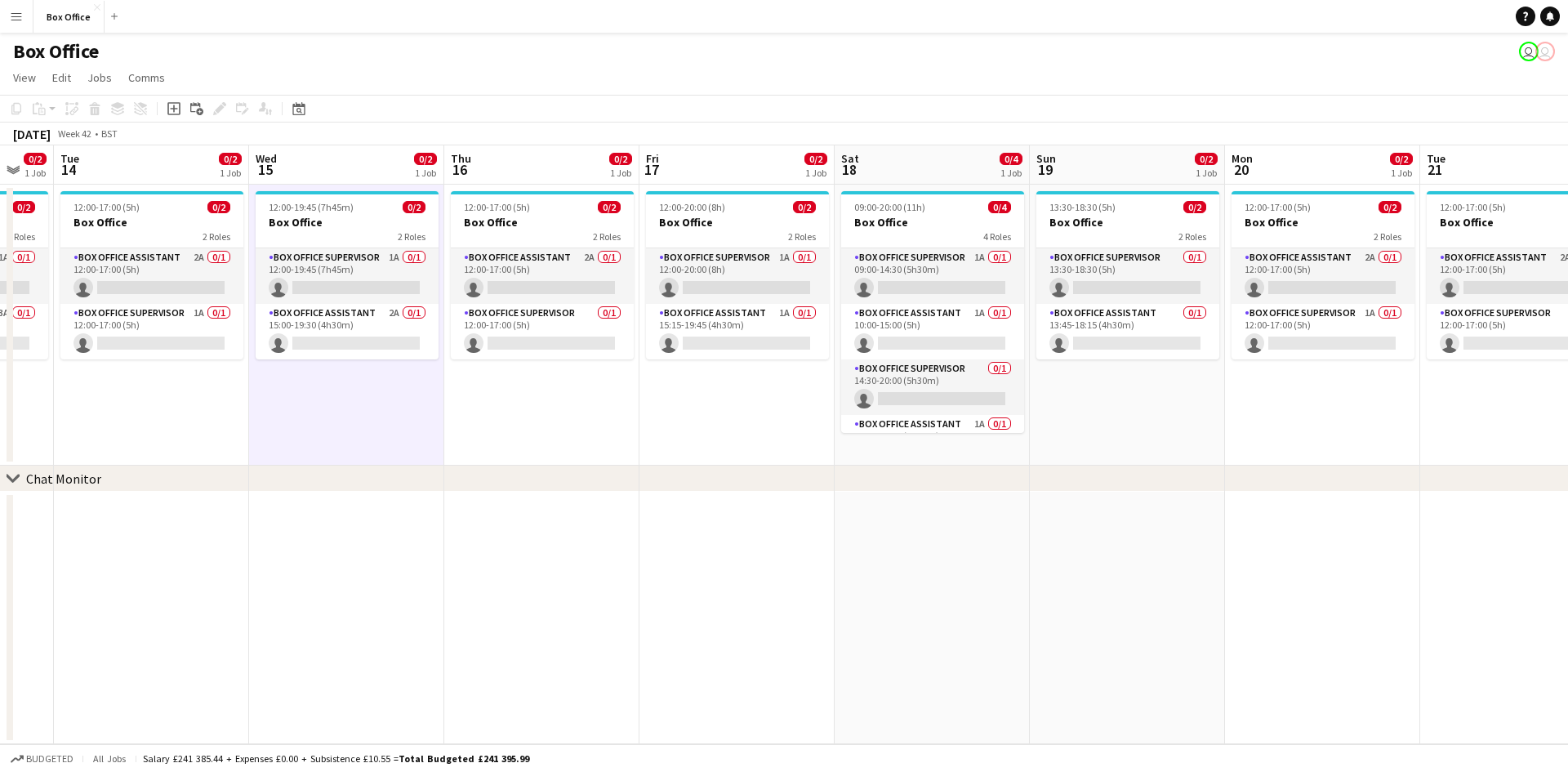
scroll to position [0, 648]
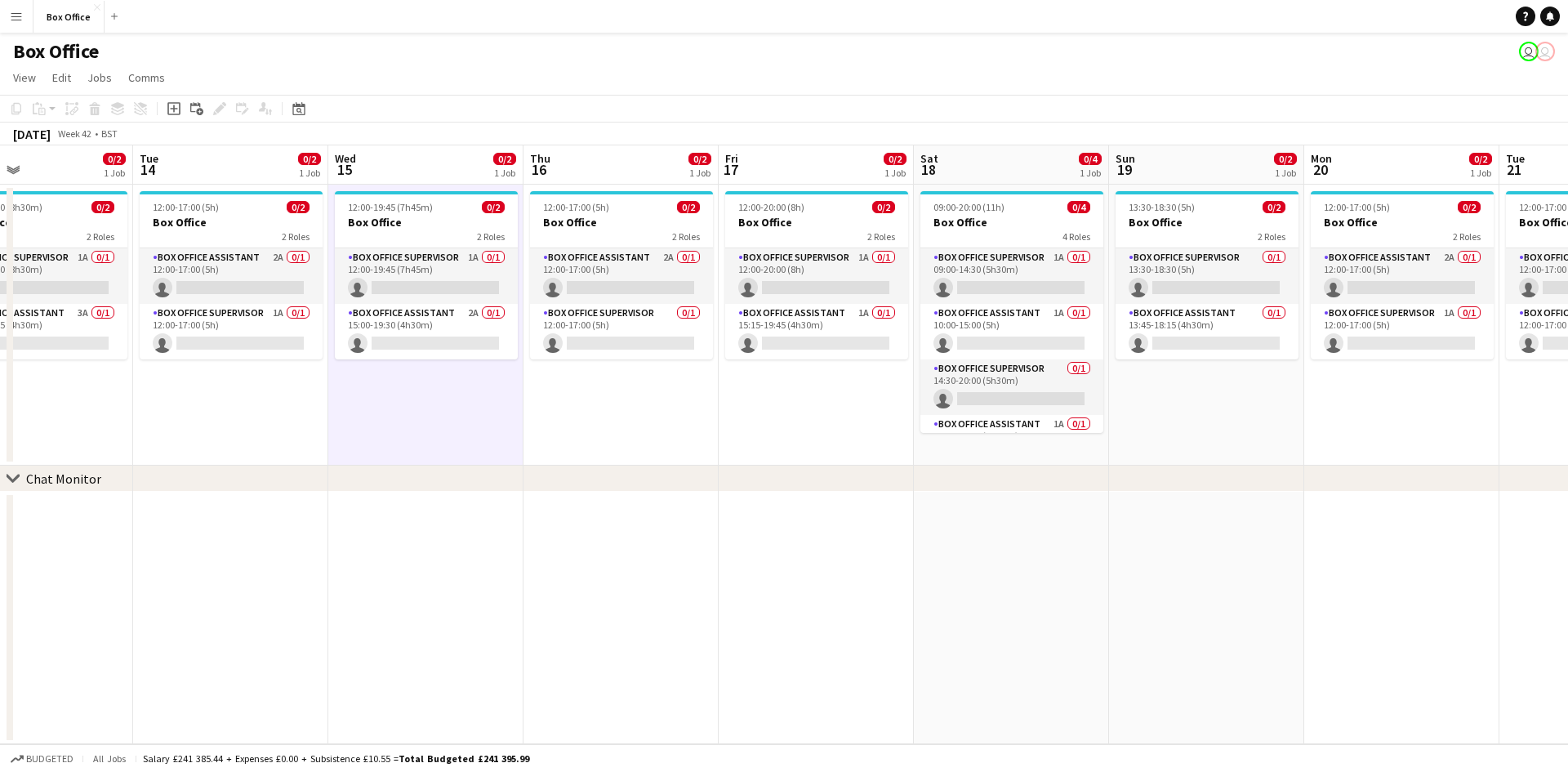
drag, startPoint x: 1097, startPoint y: 390, endPoint x: 451, endPoint y: 276, distance: 656.0
click at [451, 276] on app-calendar-viewport "Fri 10 2/2 1 Job Sat 11 3/4 1 Job Sun 12 3/4 1 Job Mon 13 0/2 1 Job Tue 14 0/2 …" at bounding box center [784, 445] width 1568 height 599
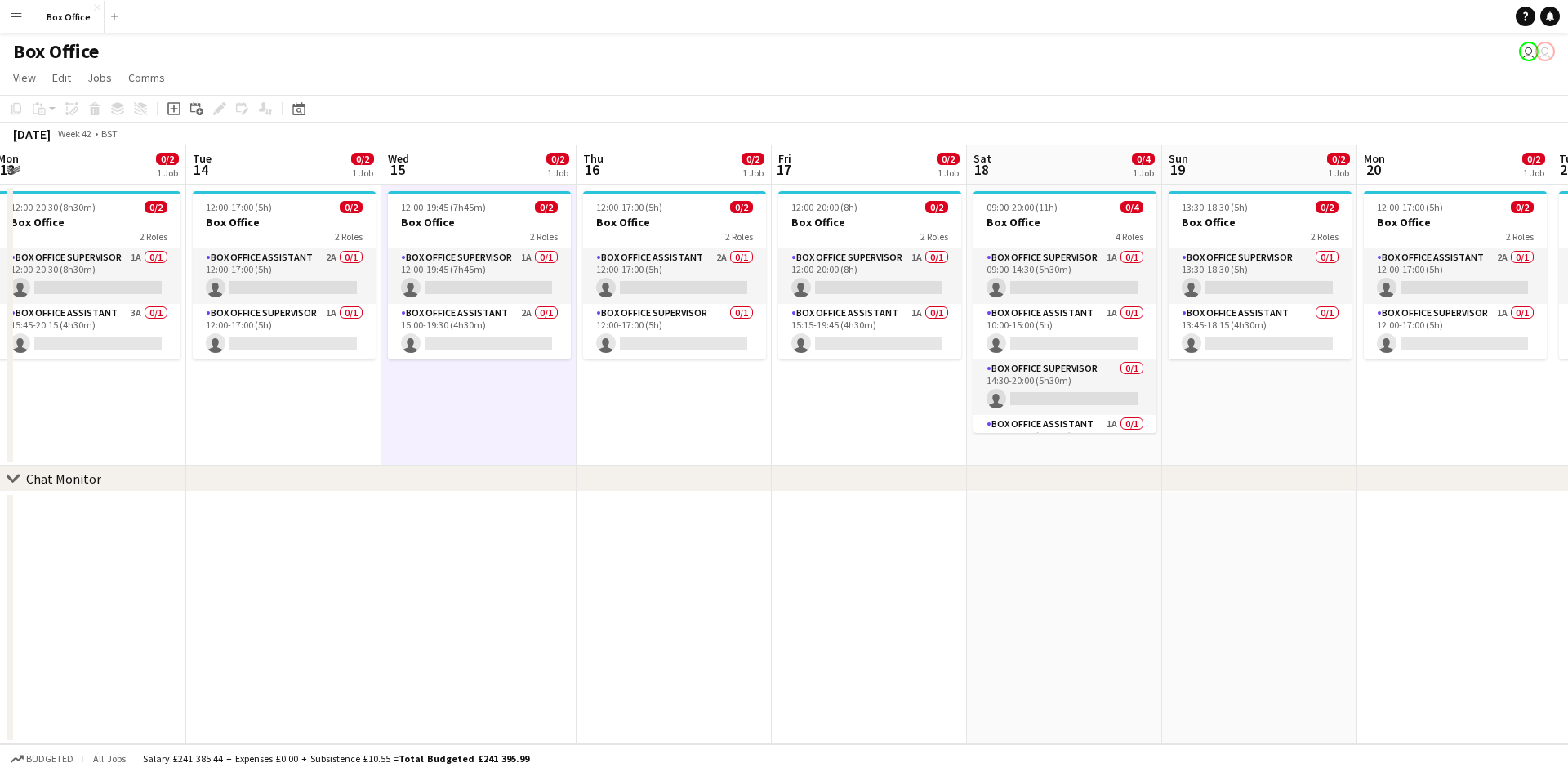
drag, startPoint x: 676, startPoint y: 411, endPoint x: 729, endPoint y: 397, distance: 54.8
click at [729, 397] on app-calendar-viewport "Fri 10 2/2 1 Job Sat 11 3/4 1 Job Sun 12 3/4 1 Job Mon 13 0/2 1 Job Tue 14 0/2 …" at bounding box center [784, 445] width 1568 height 599
click at [657, 262] on app-card-role "Box Office Assistant 2A 0/1 12:00-17:00 (5h) single-neutral-actions" at bounding box center [675, 275] width 183 height 55
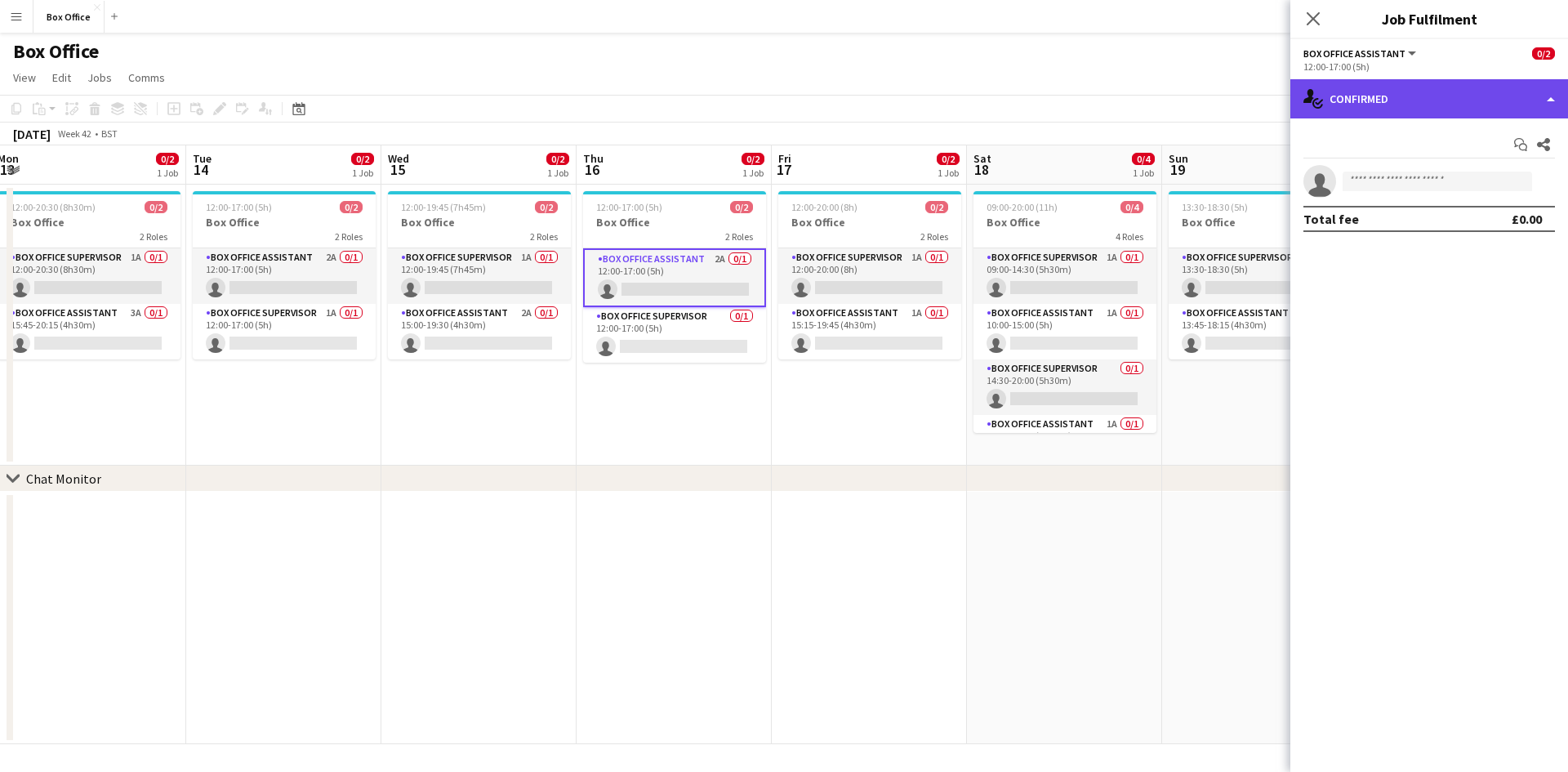
click at [1394, 105] on div "single-neutral-actions-check-2 Confirmed" at bounding box center [1429, 99] width 278 height 39
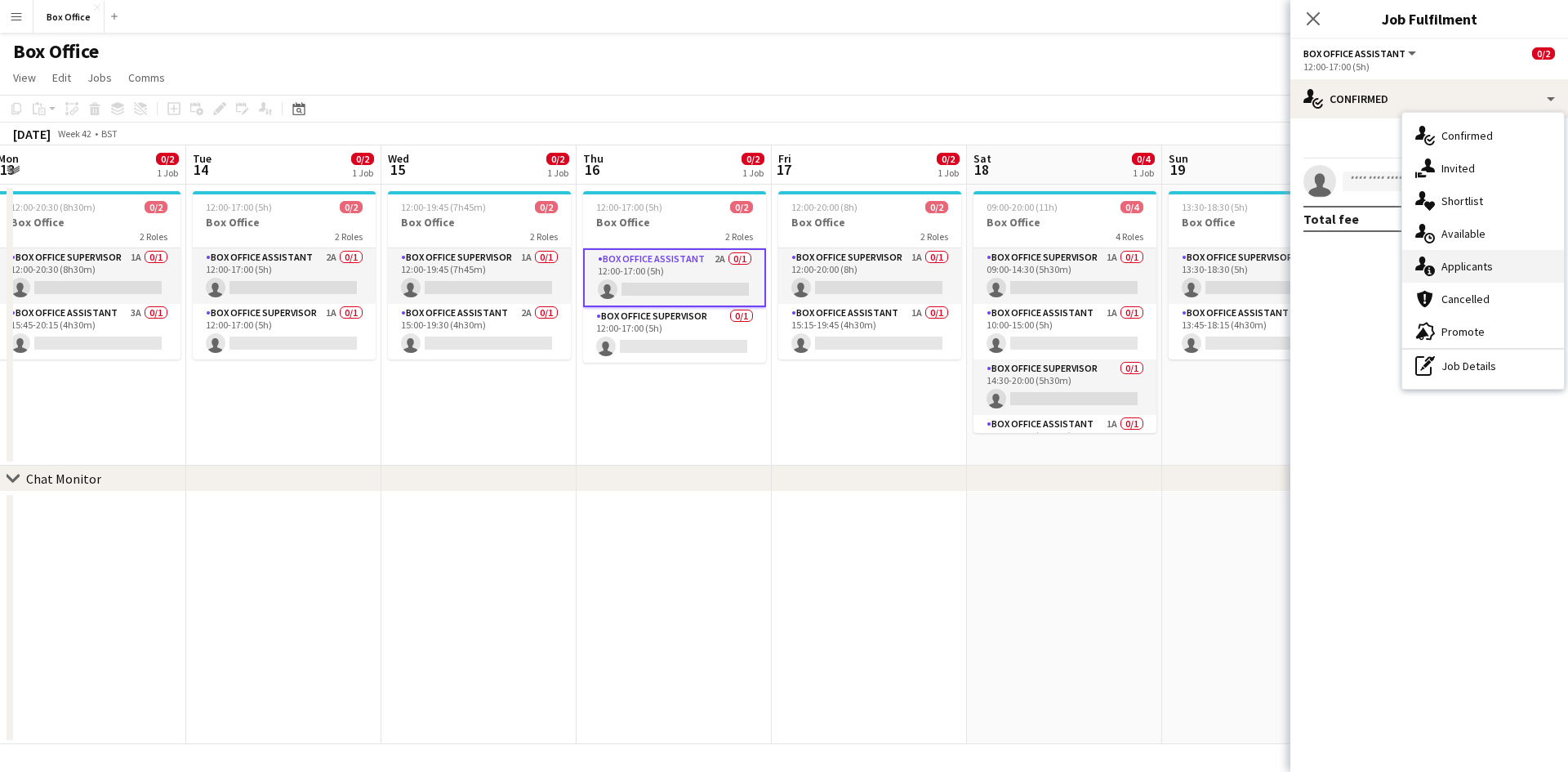
click at [1457, 269] on span "Applicants" at bounding box center [1467, 266] width 52 height 14
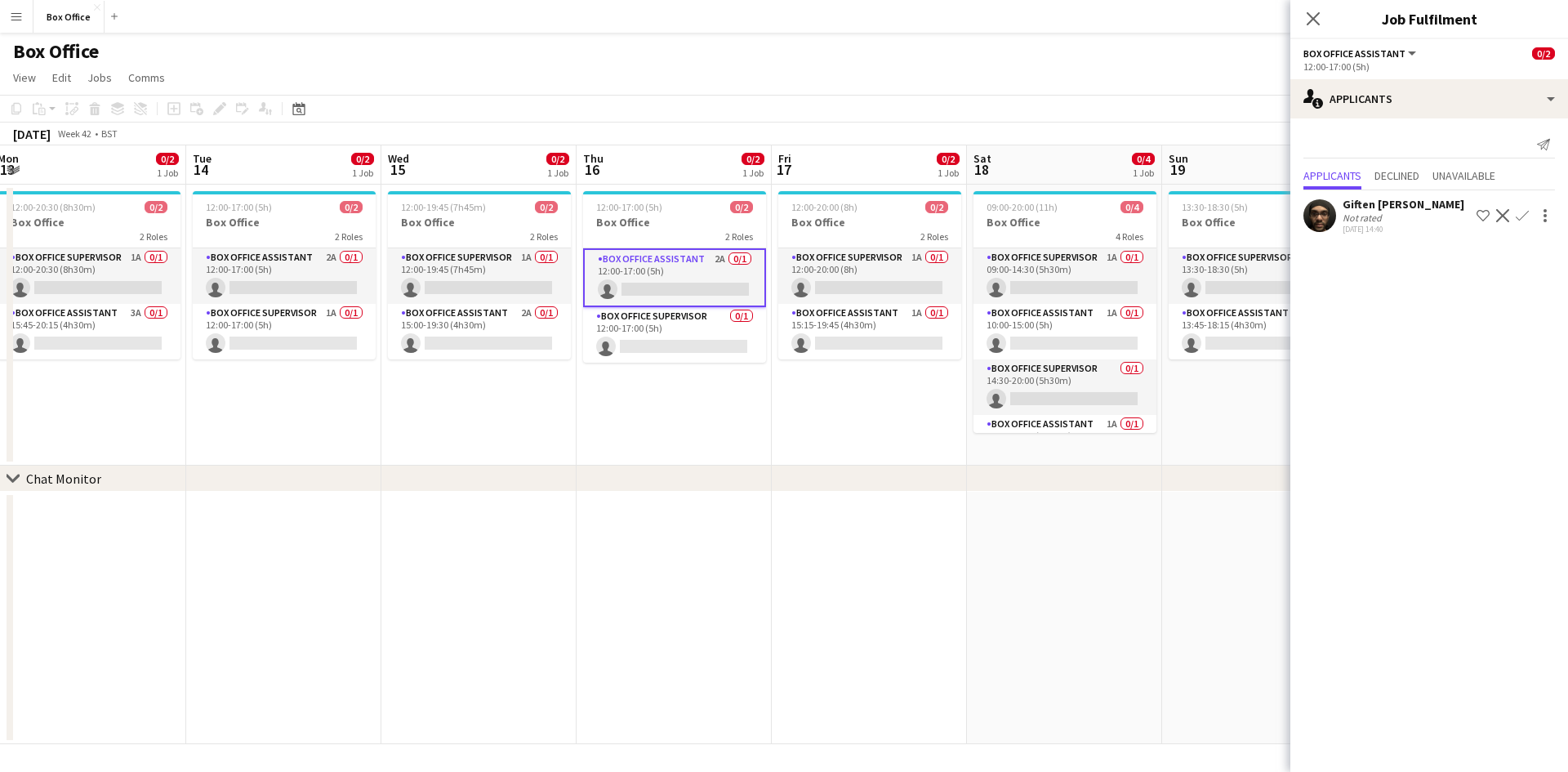
click at [715, 366] on app-date-cell "12:00-17:00 (5h) 0/2 Box Office 2 Roles Box Office Assistant 2A 0/1 12:00-17:00…" at bounding box center [674, 325] width 195 height 281
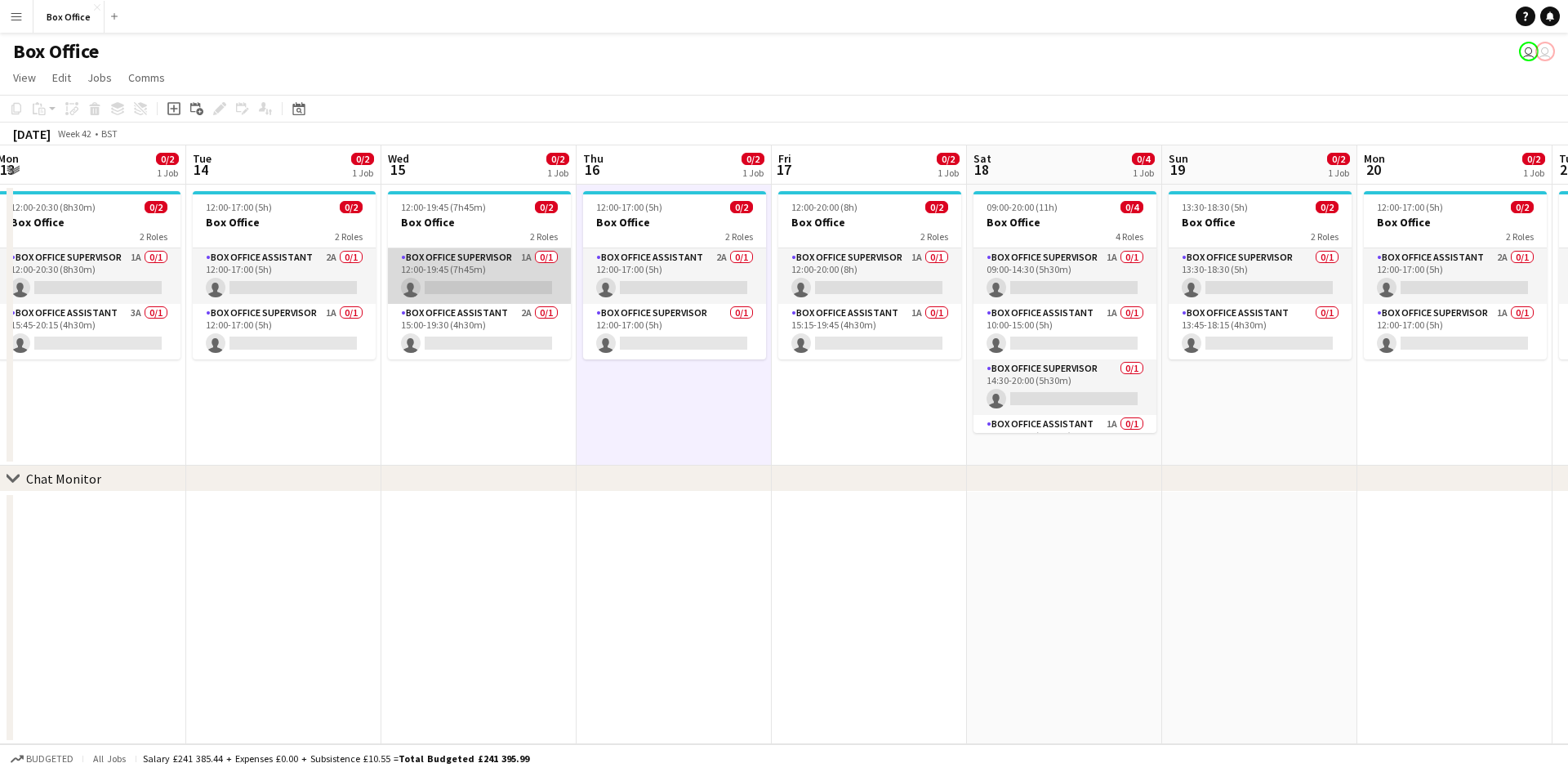
click at [466, 262] on app-card-role "Box Office Supervisor 1A 0/1 12:00-19:45 (7h45m) single-neutral-actions" at bounding box center [480, 275] width 183 height 55
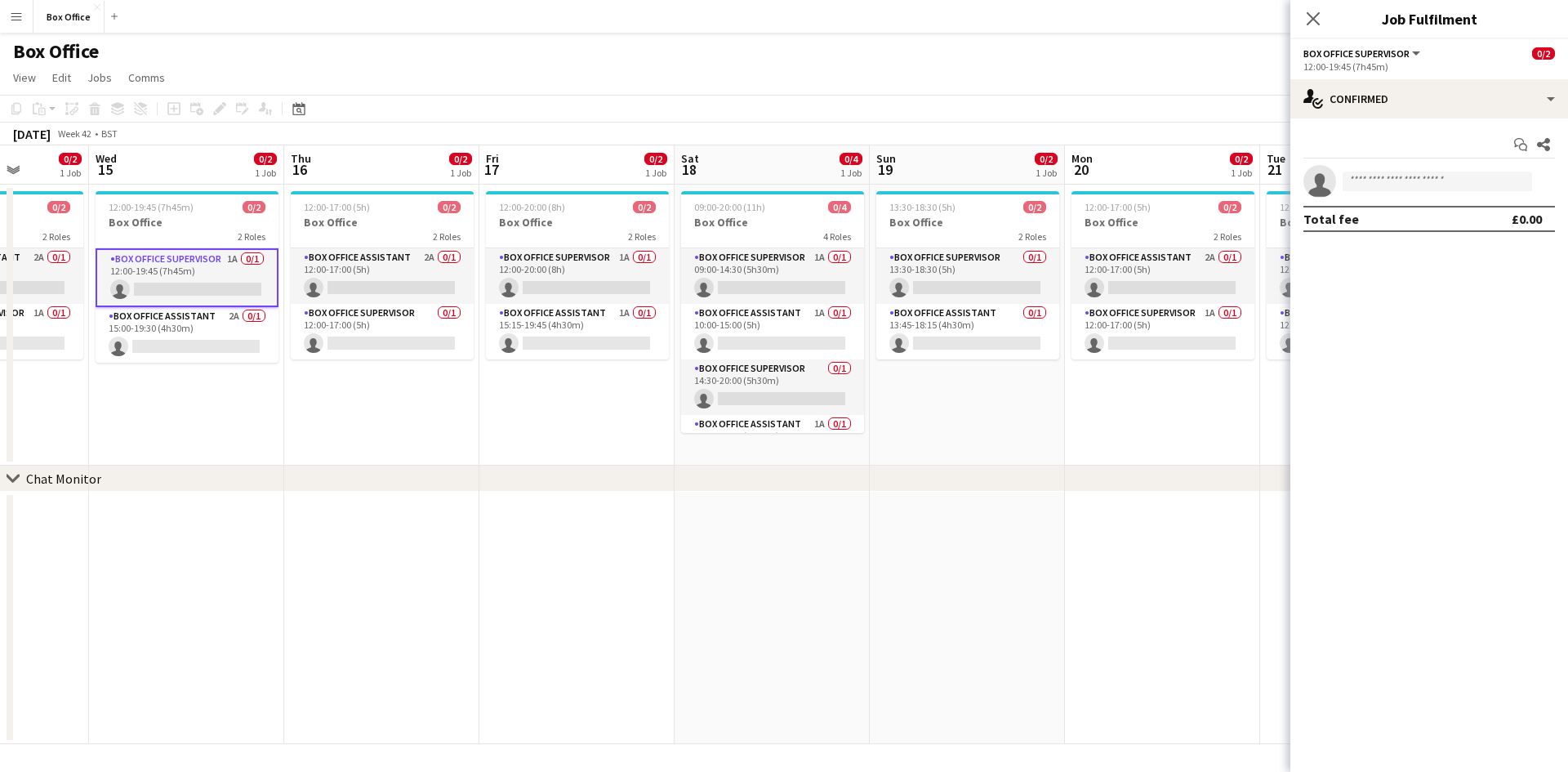
scroll to position [0, 542]
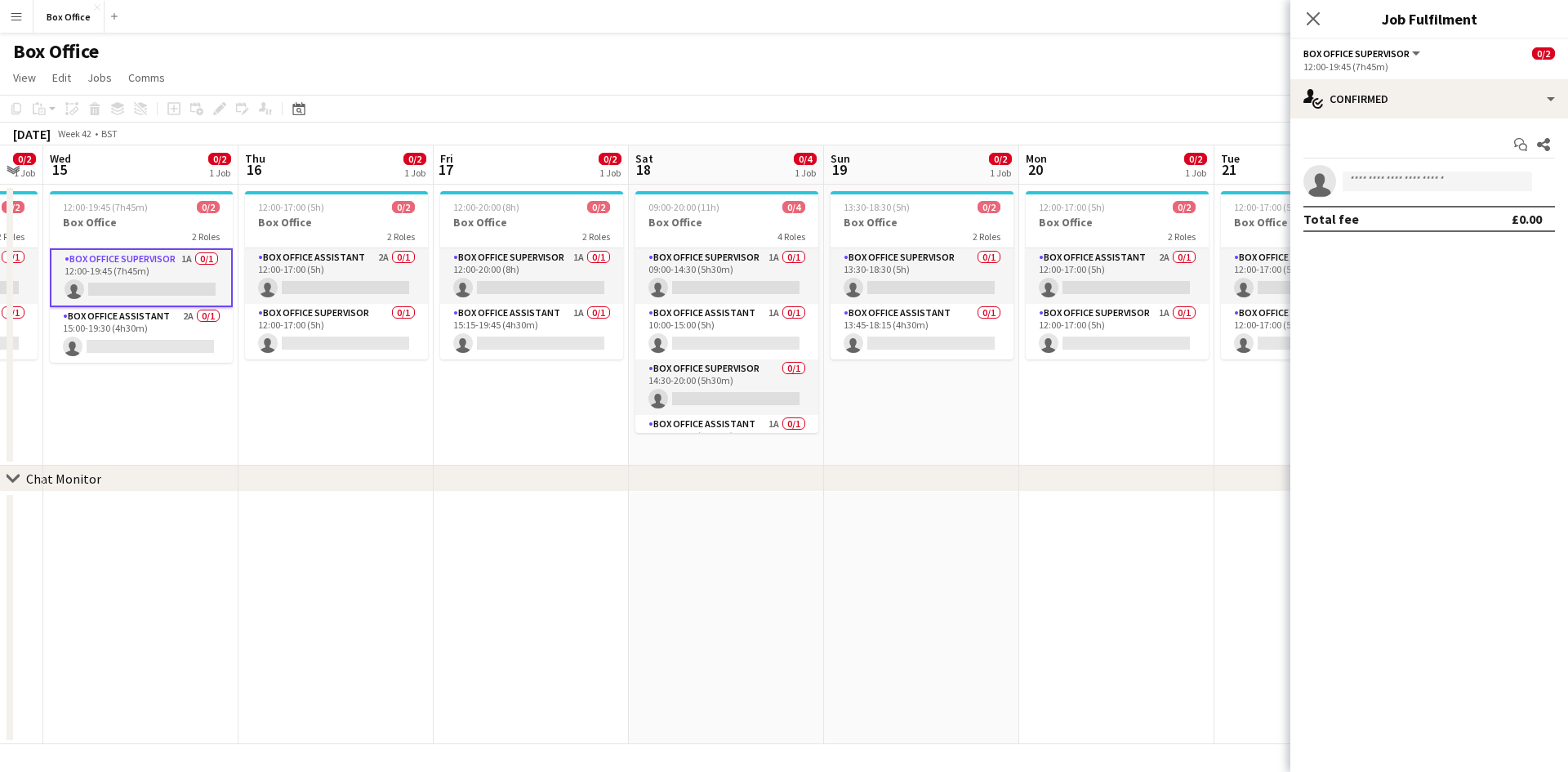
drag, startPoint x: 851, startPoint y: 415, endPoint x: 514, endPoint y: 387, distance: 338.2
click at [514, 387] on app-calendar-viewport "Sun 12 3/4 1 Job Mon 13 0/2 1 Job Tue 14 0/2 1 Job Wed 15 0/2 1 Job Thu 16 0/2 …" at bounding box center [784, 445] width 1568 height 599
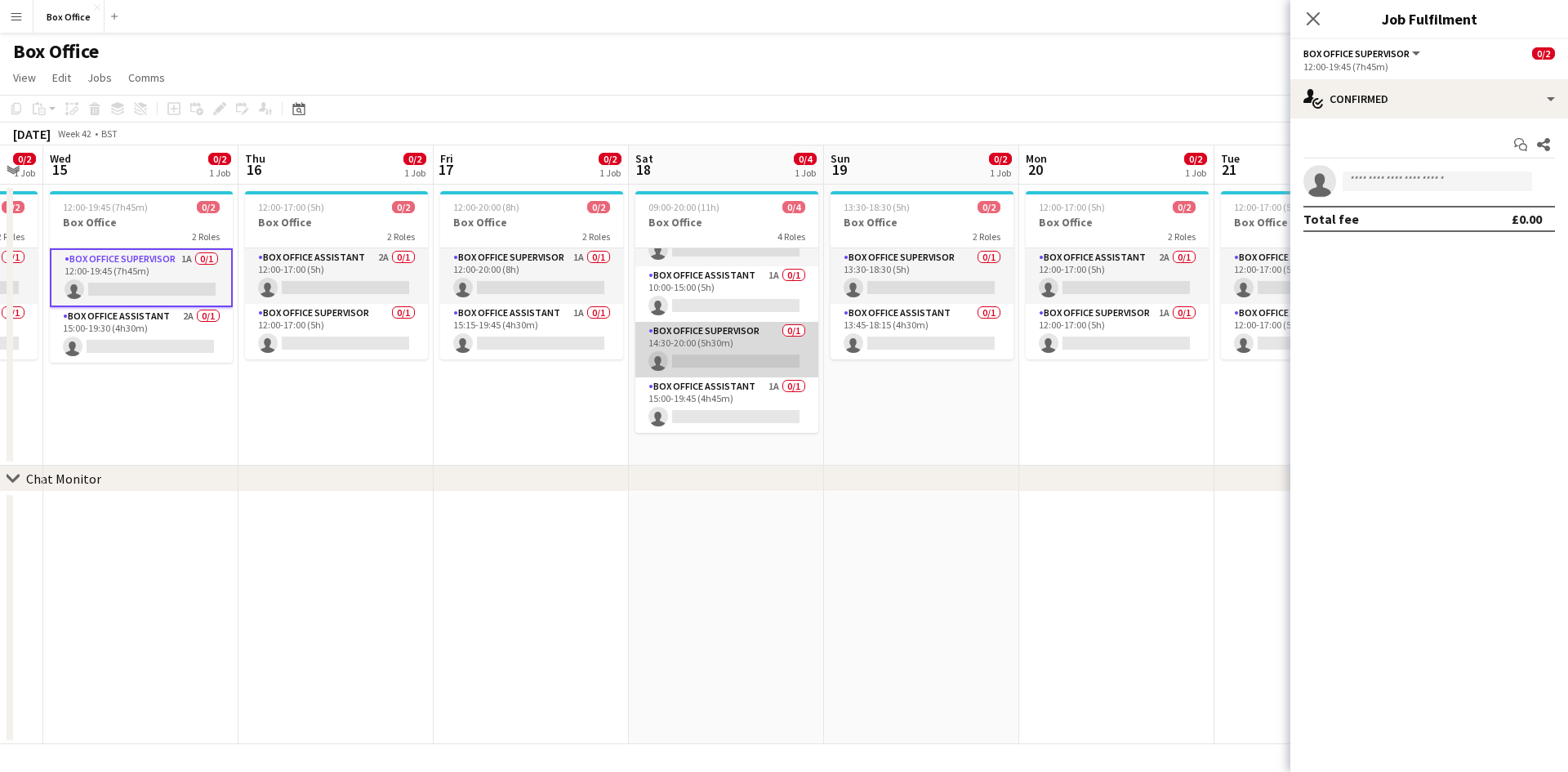
click at [736, 332] on app-card-role "Box Office Supervisor 0/1 14:30-20:00 (5h30m) single-neutral-actions" at bounding box center [727, 349] width 183 height 55
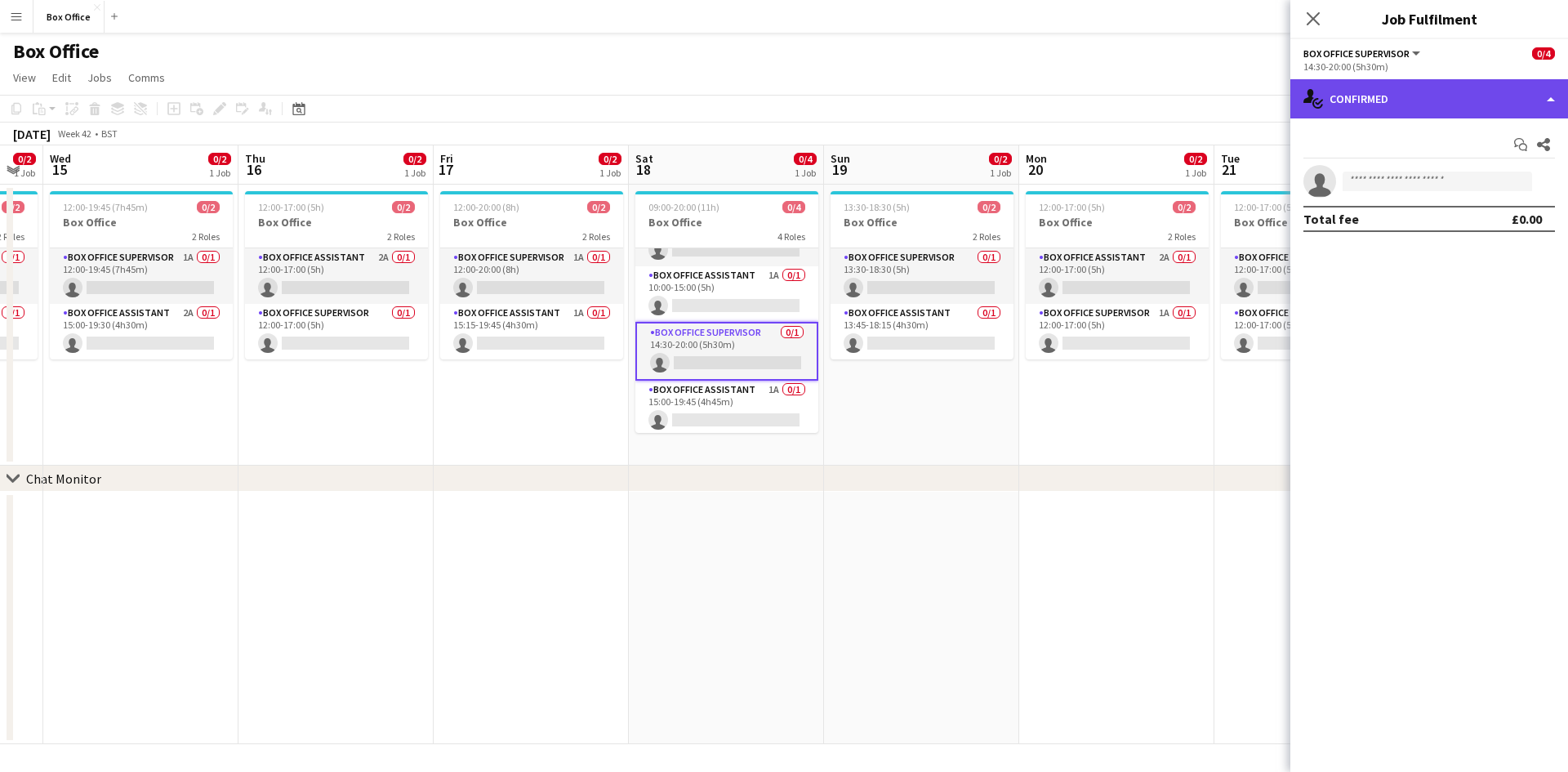
click at [1403, 97] on div "single-neutral-actions-check-2 Confirmed" at bounding box center [1429, 99] width 278 height 39
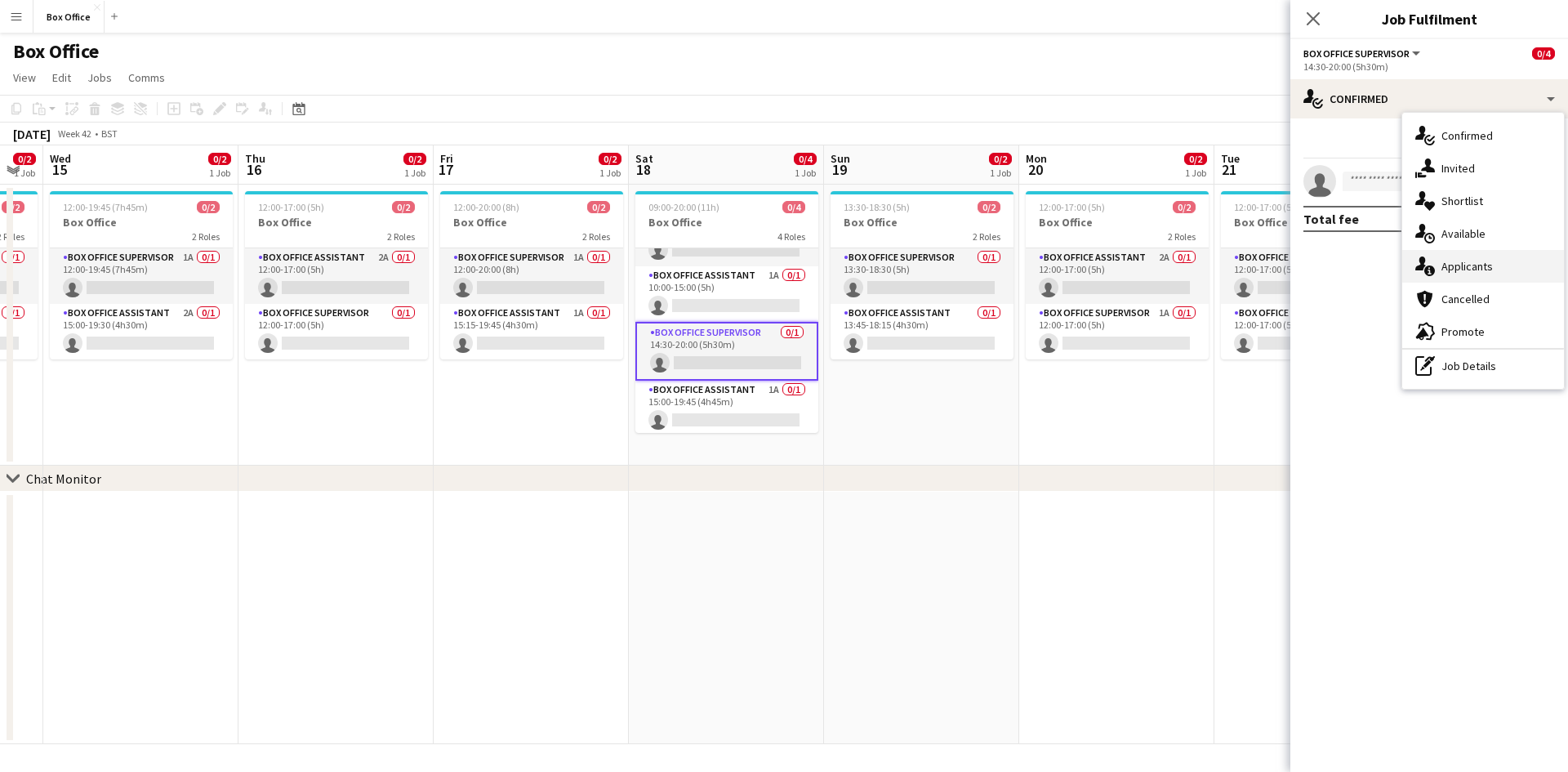
click at [1457, 261] on span "Applicants" at bounding box center [1467, 266] width 52 height 14
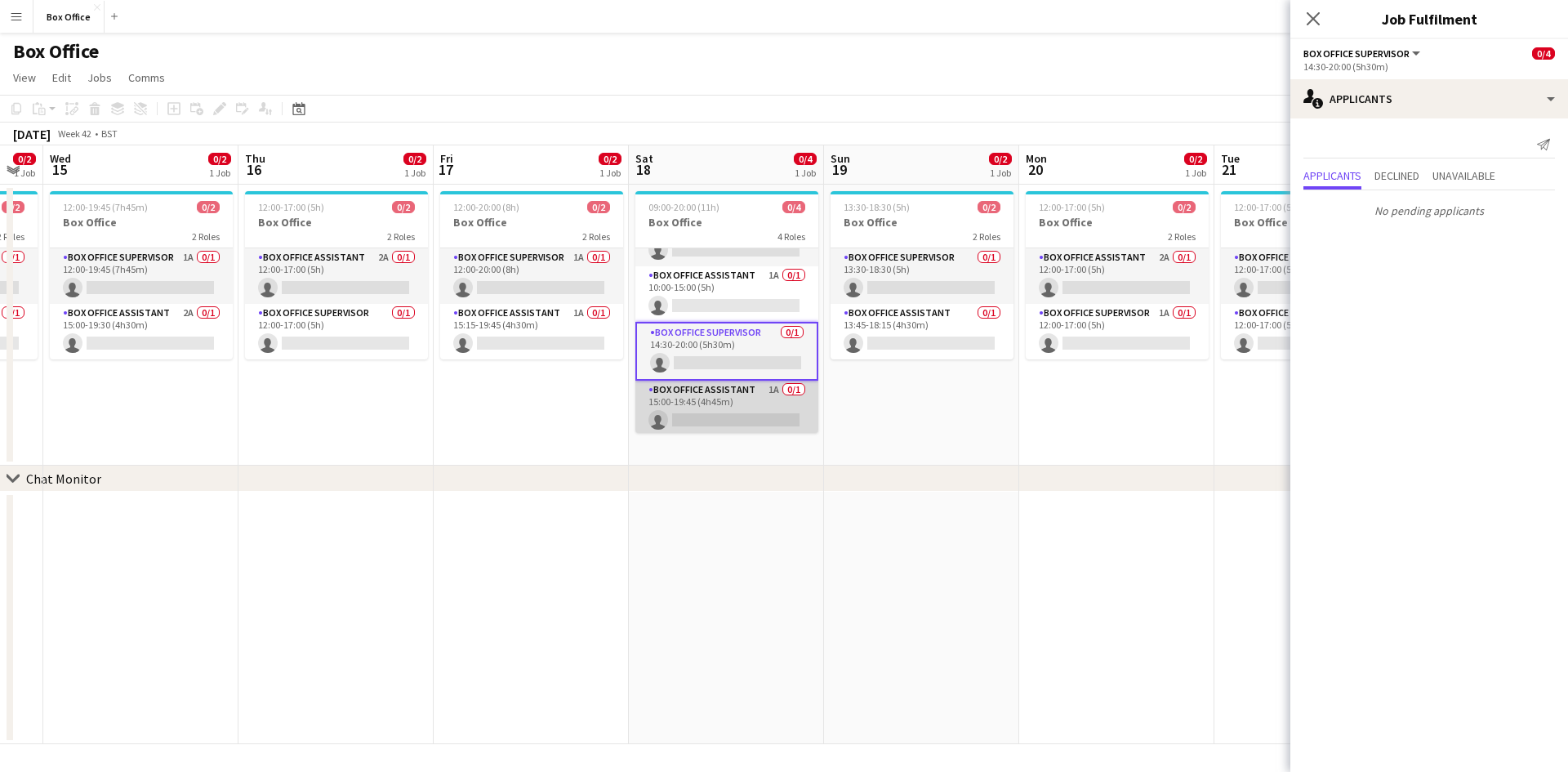
click at [722, 394] on app-card-role "Box Office Assistant 1A 0/1 15:00-19:45 (4h45m) single-neutral-actions" at bounding box center [727, 408] width 183 height 55
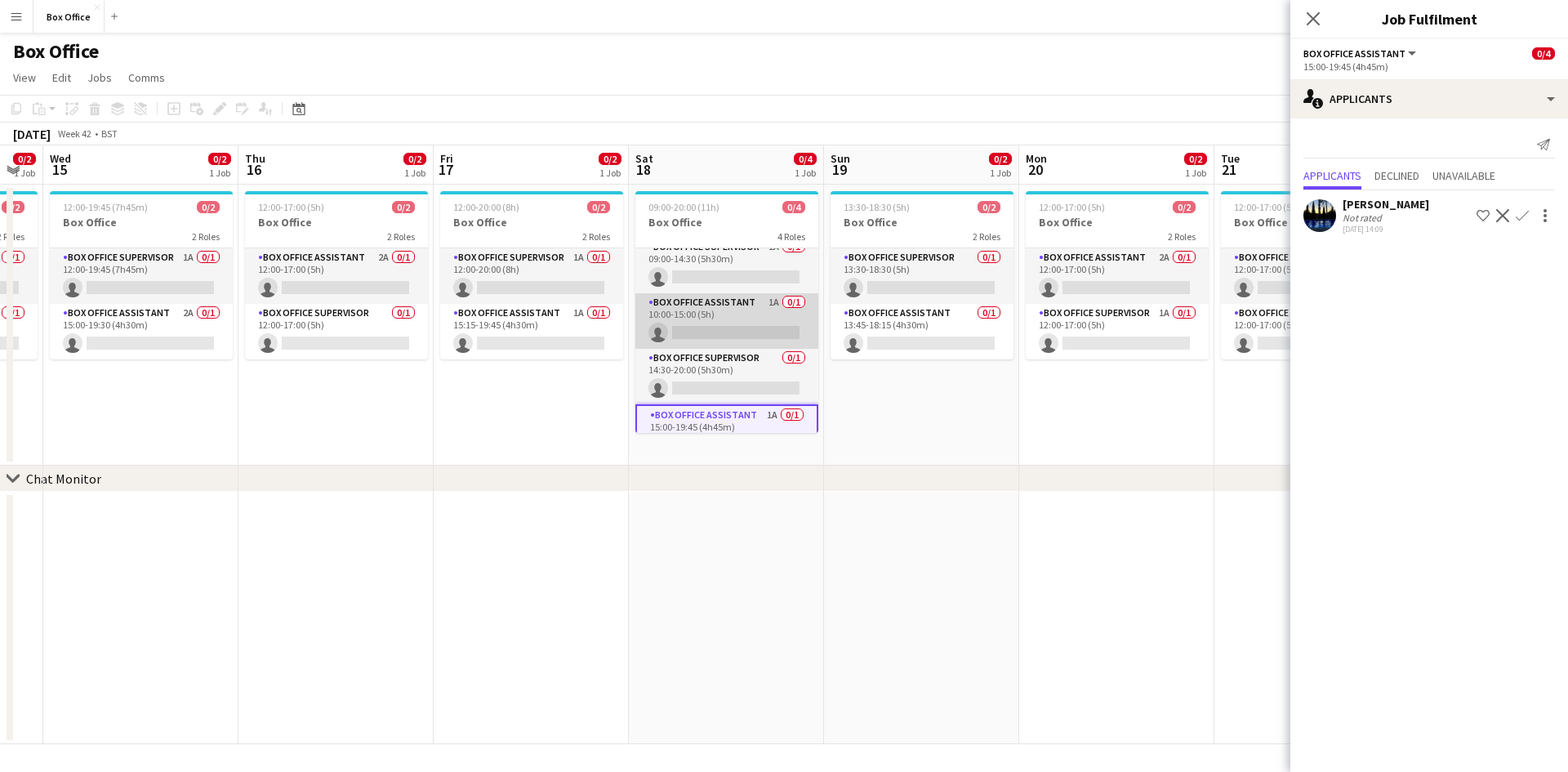
scroll to position [0, 0]
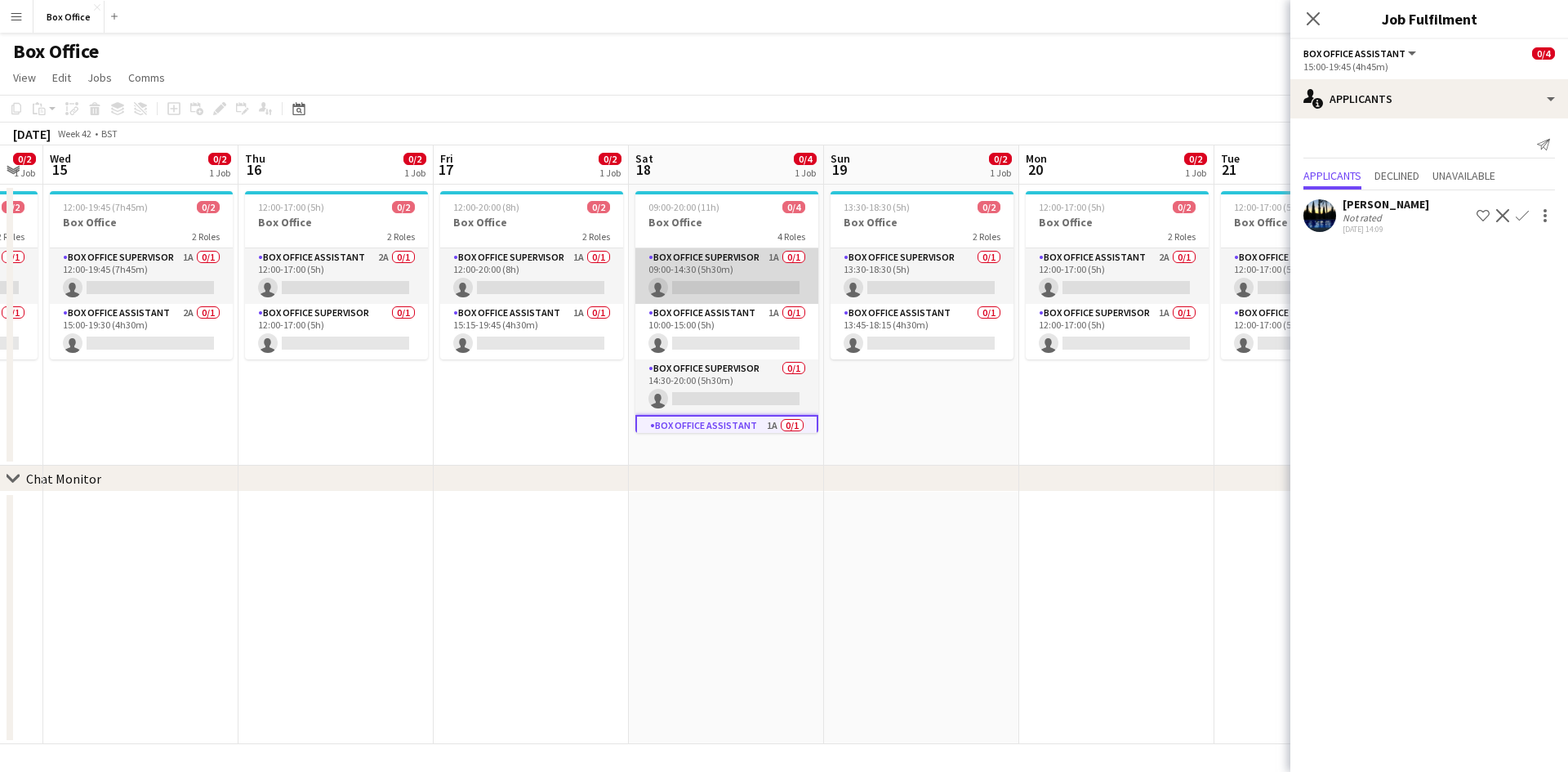
click at [700, 264] on app-card-role "Box Office Supervisor 1A 0/1 09:00-14:30 (5h30m) single-neutral-actions" at bounding box center [727, 275] width 183 height 55
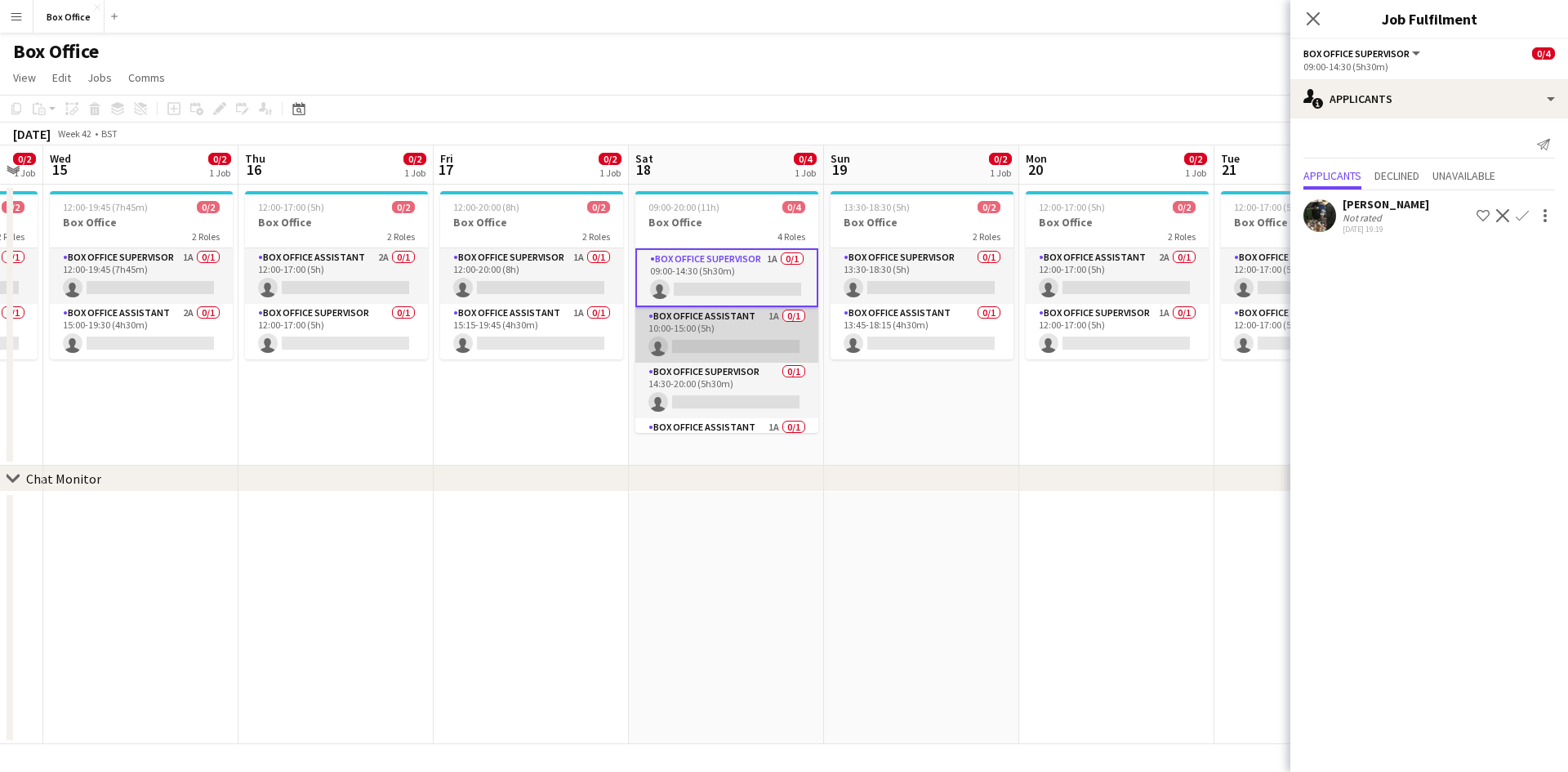
click at [703, 316] on app-card-role "Box Office Assistant 1A 0/1 10:00-15:00 (5h) single-neutral-actions" at bounding box center [727, 334] width 183 height 55
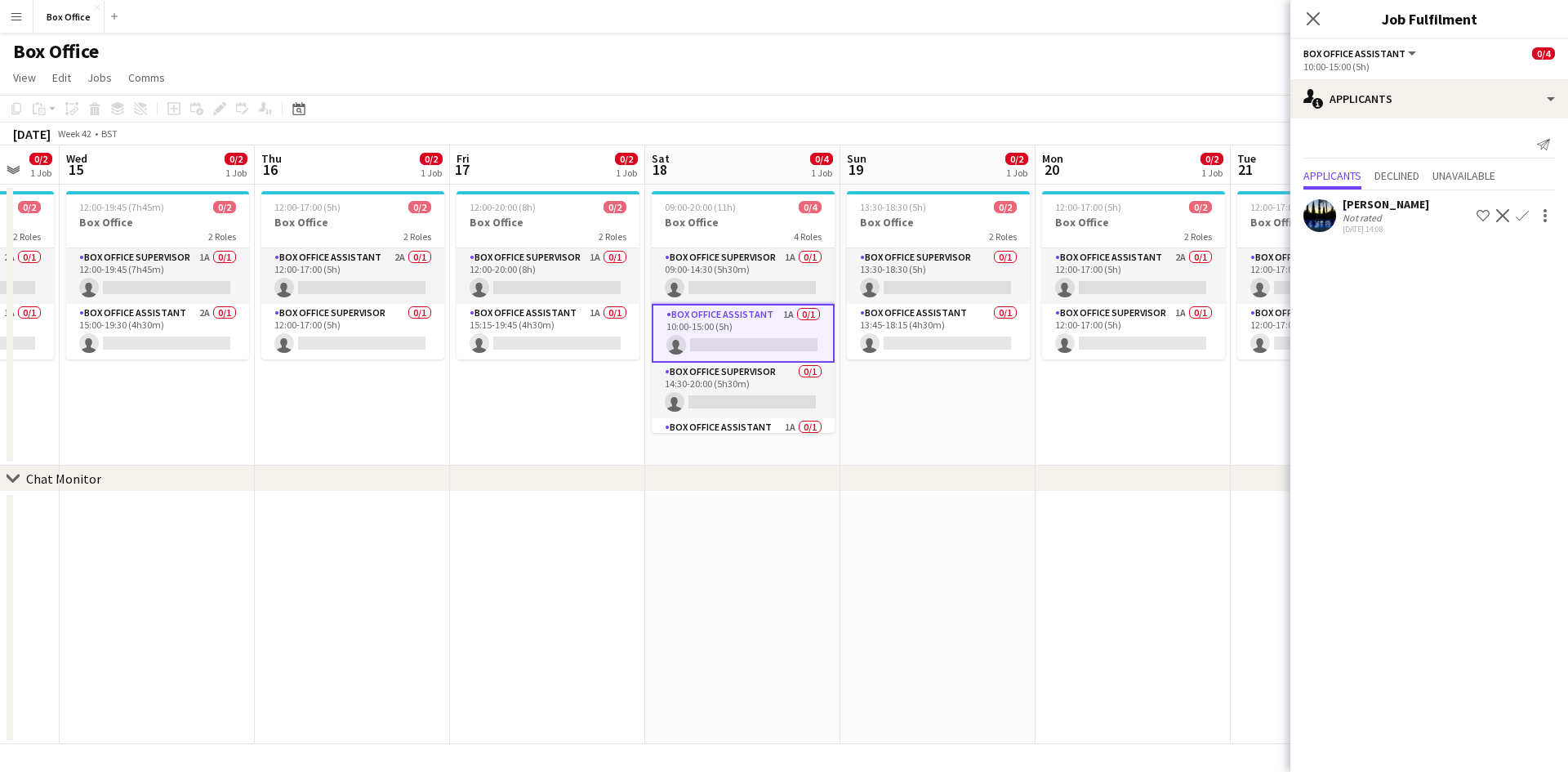
scroll to position [0, 636]
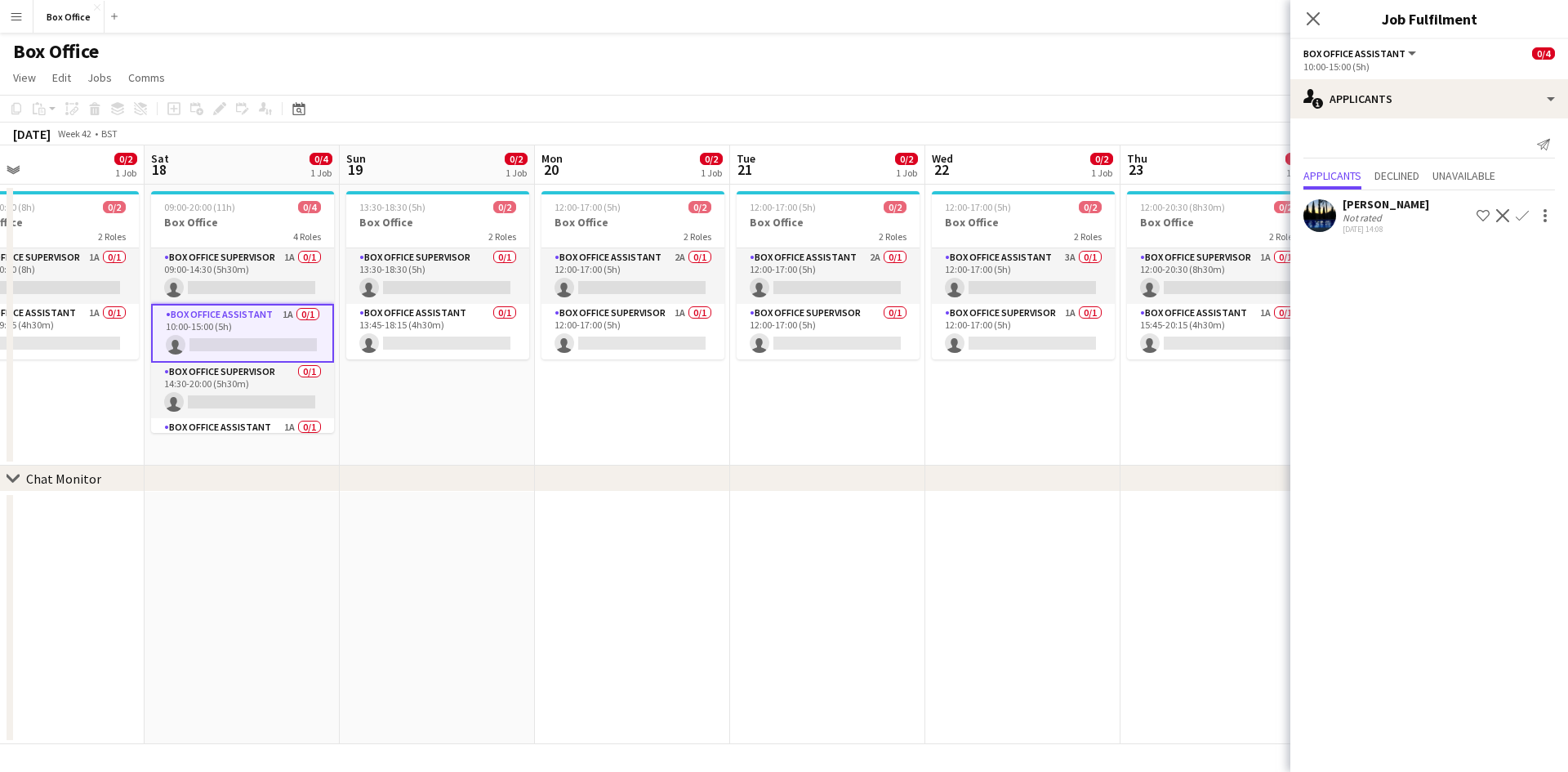
drag, startPoint x: 1142, startPoint y: 416, endPoint x: 658, endPoint y: 376, distance: 485.7
click at [658, 376] on app-calendar-viewport "Tue 14 0/2 1 Job Wed 15 0/2 1 Job Thu 16 0/2 1 Job Fri 17 0/2 1 Job Sat 18 0/4 …" at bounding box center [784, 445] width 1568 height 599
click at [584, 256] on app-card-role "Box Office Assistant 2A 0/1 12:00-17:00 (5h) single-neutral-actions" at bounding box center [632, 275] width 183 height 55
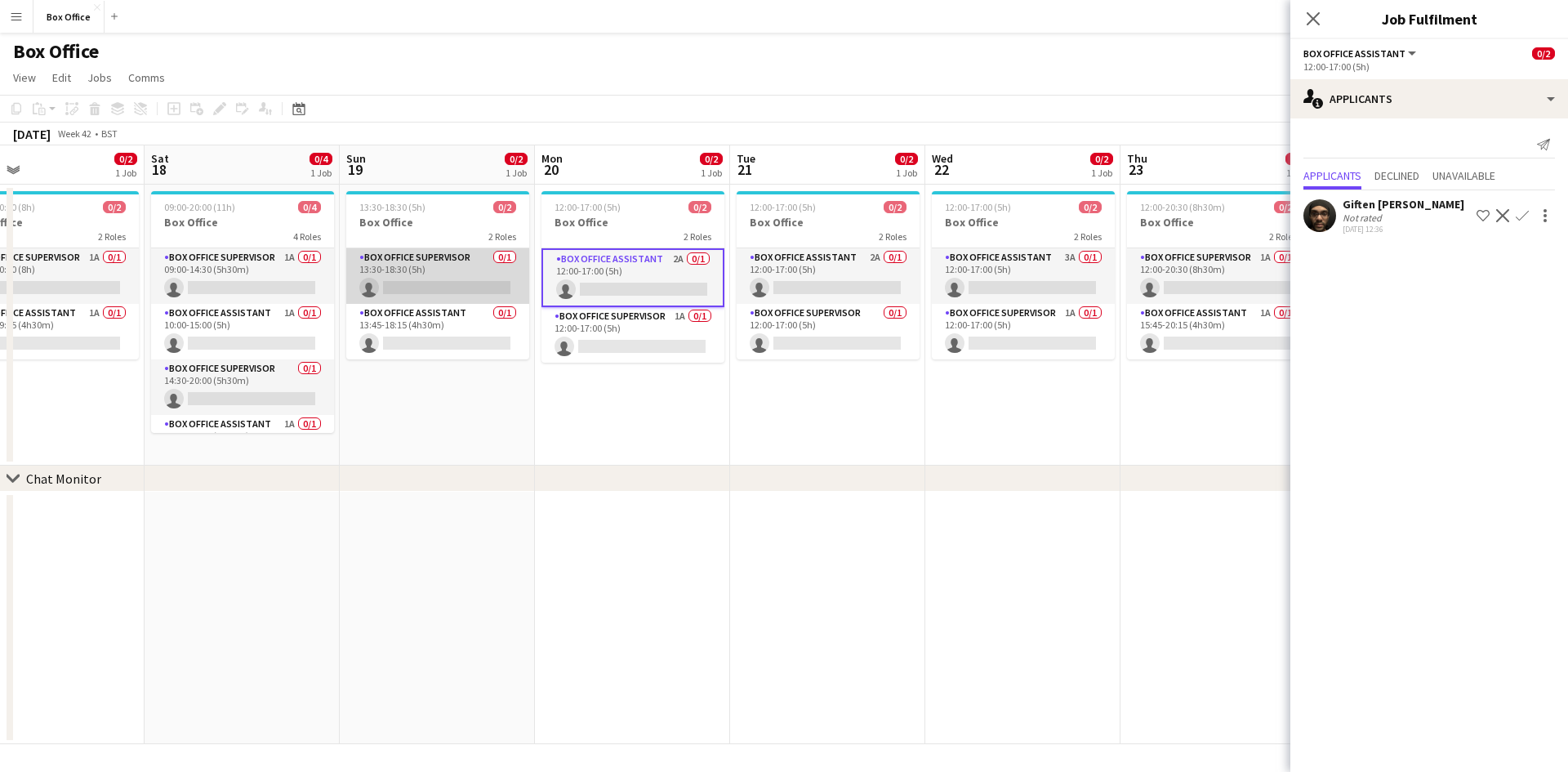
click at [439, 261] on app-card-role "Box Office Supervisor 0/1 13:30-18:30 (5h) single-neutral-actions" at bounding box center [438, 275] width 183 height 55
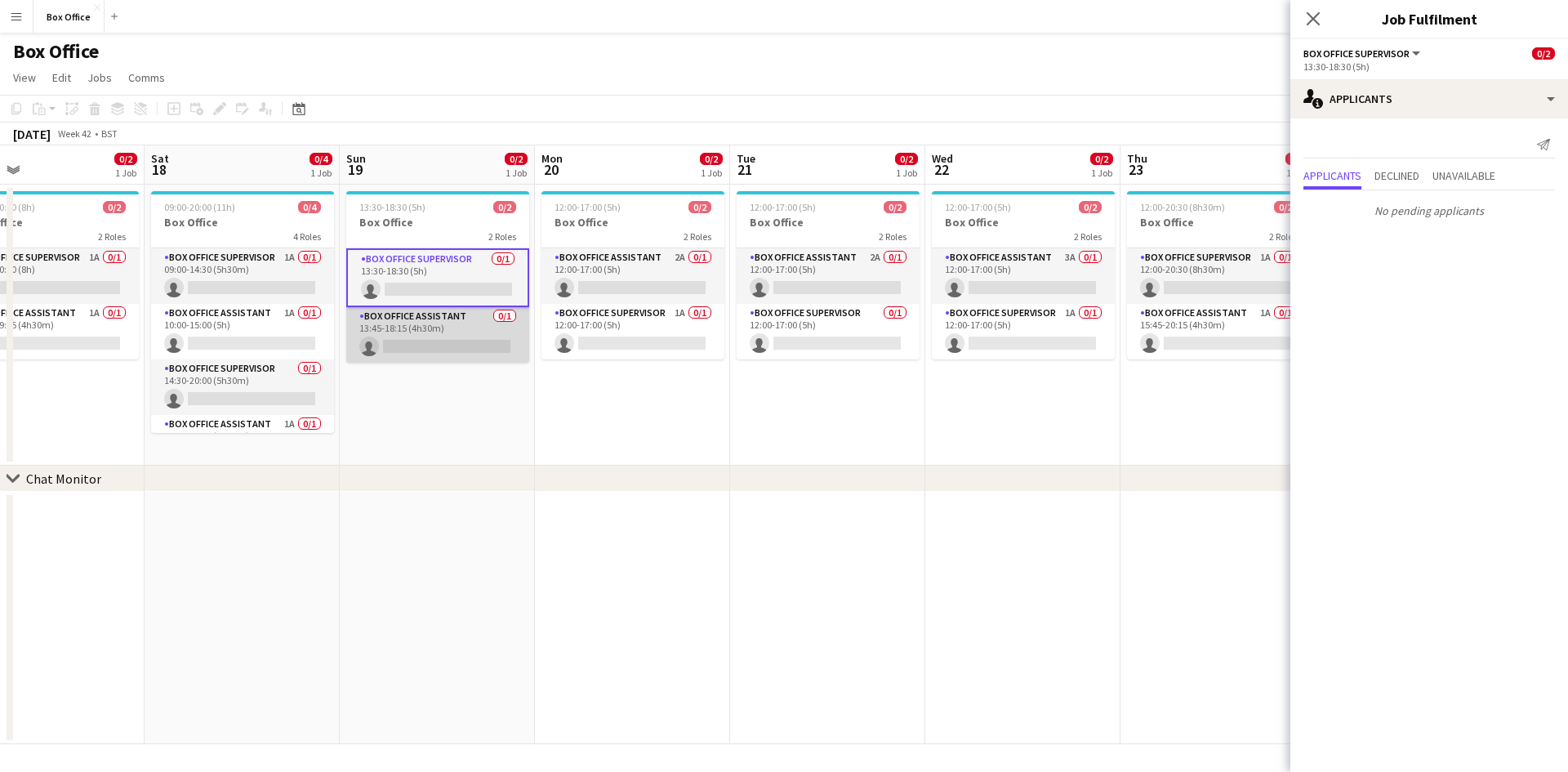
click at [438, 320] on app-card-role "Box Office Assistant 0/1 13:45-18:15 (4h30m) single-neutral-actions" at bounding box center [438, 334] width 183 height 55
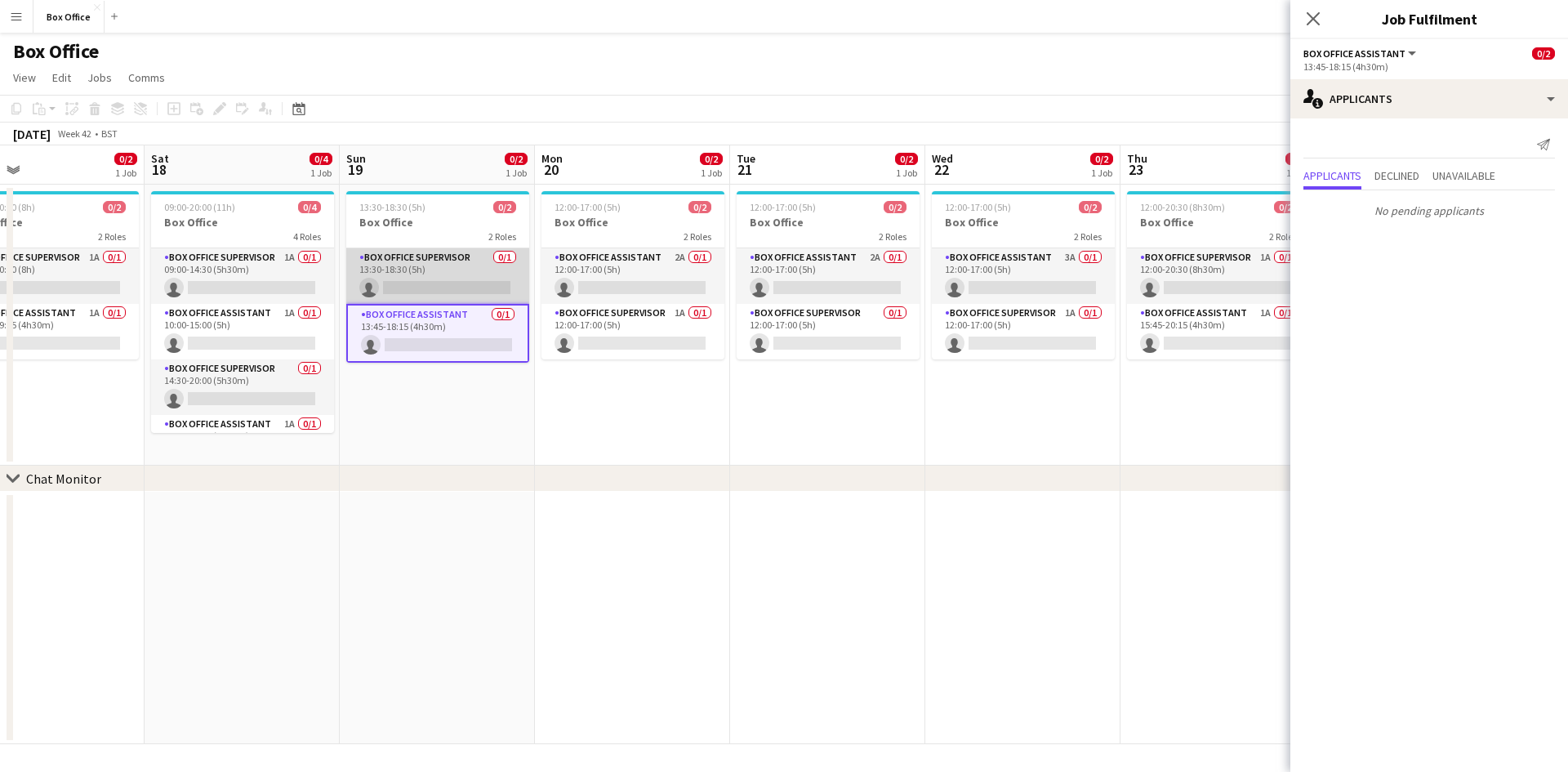
click at [439, 254] on app-card-role "Box Office Supervisor 0/1 13:30-18:30 (5h) single-neutral-actions" at bounding box center [438, 275] width 183 height 55
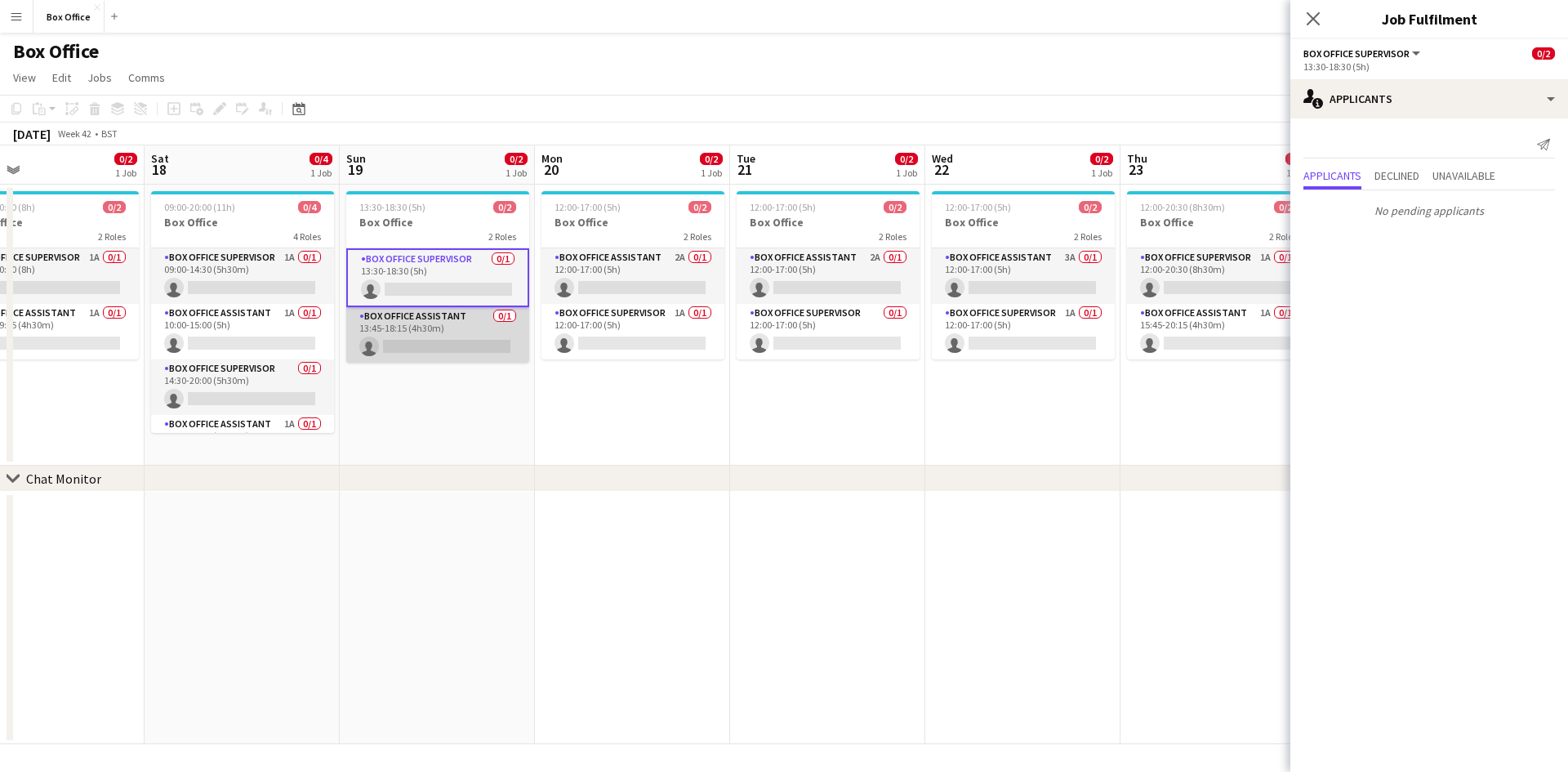
click at [440, 322] on app-card-role "Box Office Assistant 0/1 13:45-18:15 (4h30m) single-neutral-actions" at bounding box center [438, 334] width 183 height 55
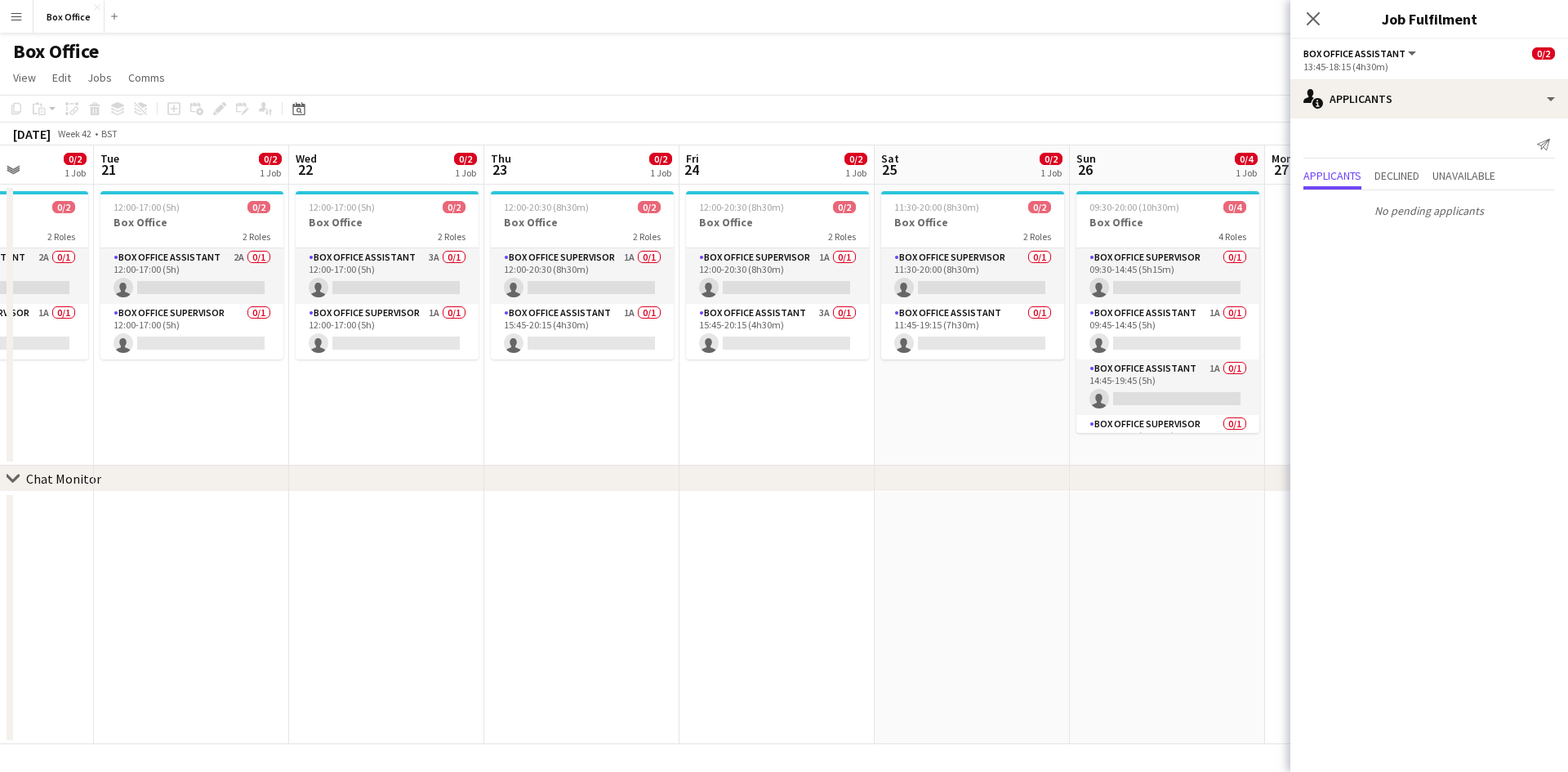
scroll to position [0, 482]
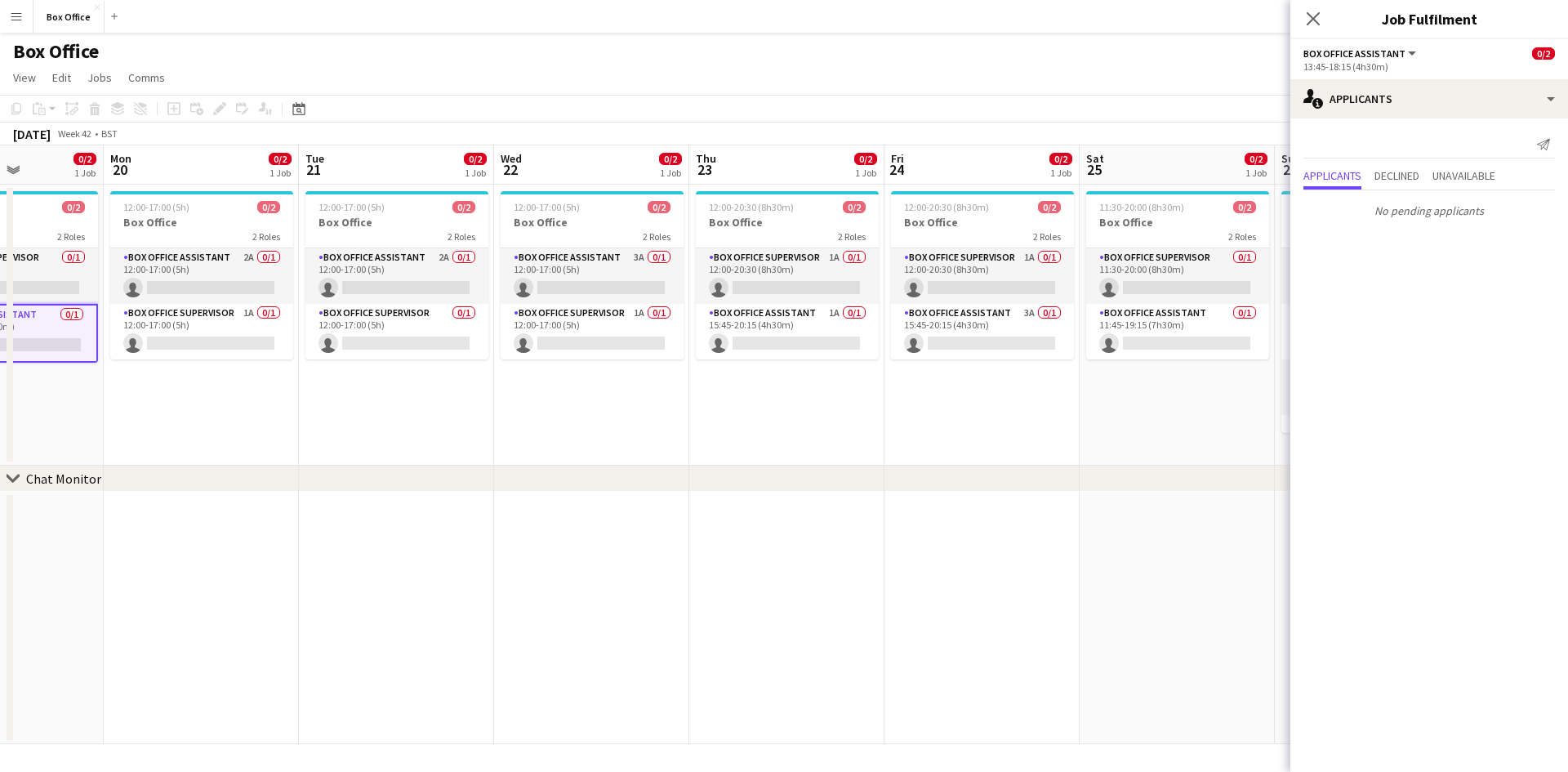
drag, startPoint x: 935, startPoint y: 399, endPoint x: 503, endPoint y: 374, distance: 432.7
click at [503, 374] on app-calendar-viewport "Fri 17 0/2 1 Job Sat 18 0/4 1 Job Sun 19 0/2 1 Job Mon 20 0/2 1 Job Tue 21 0/2 …" at bounding box center [784, 445] width 1568 height 599
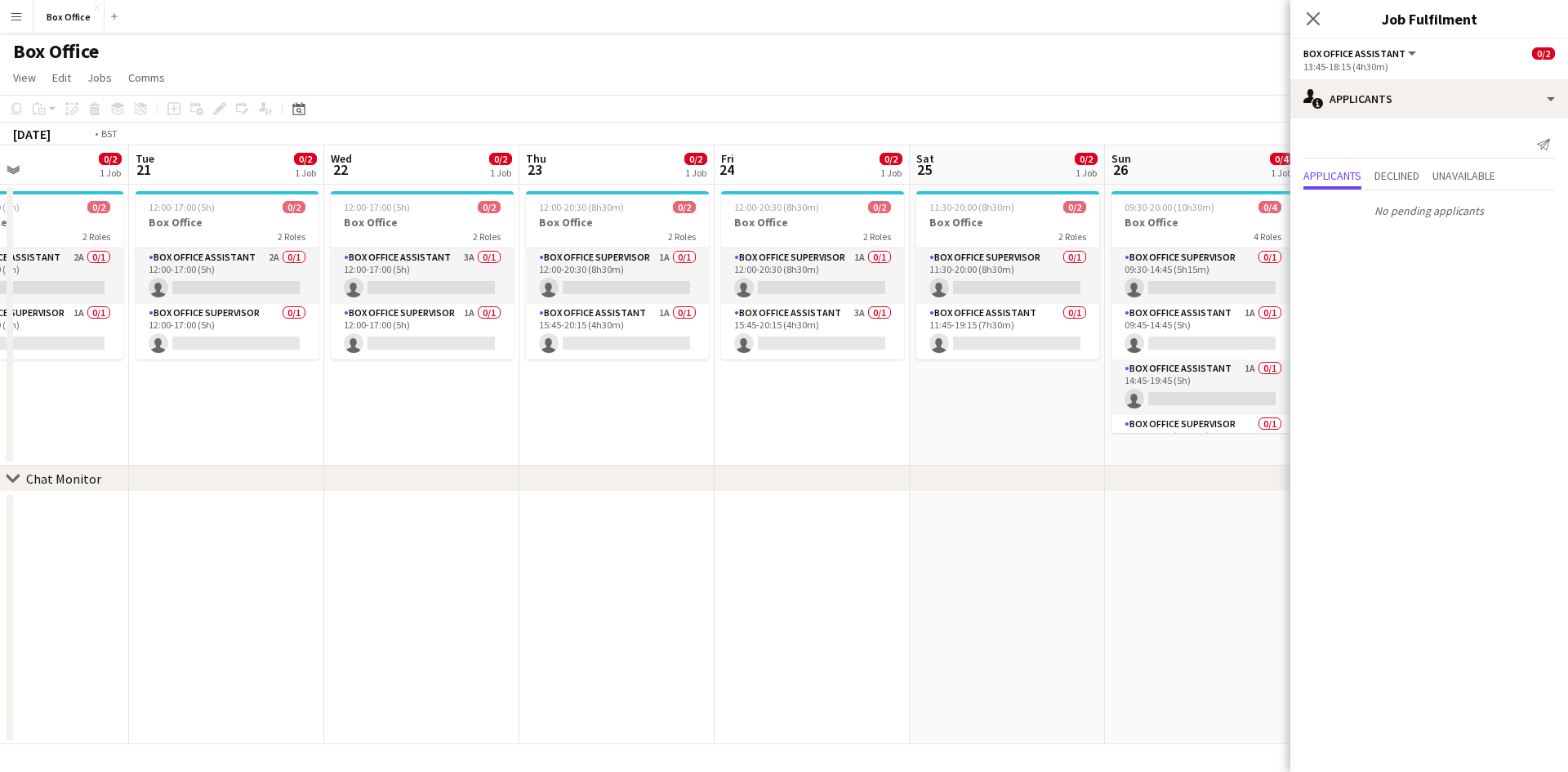
scroll to position [0, 535]
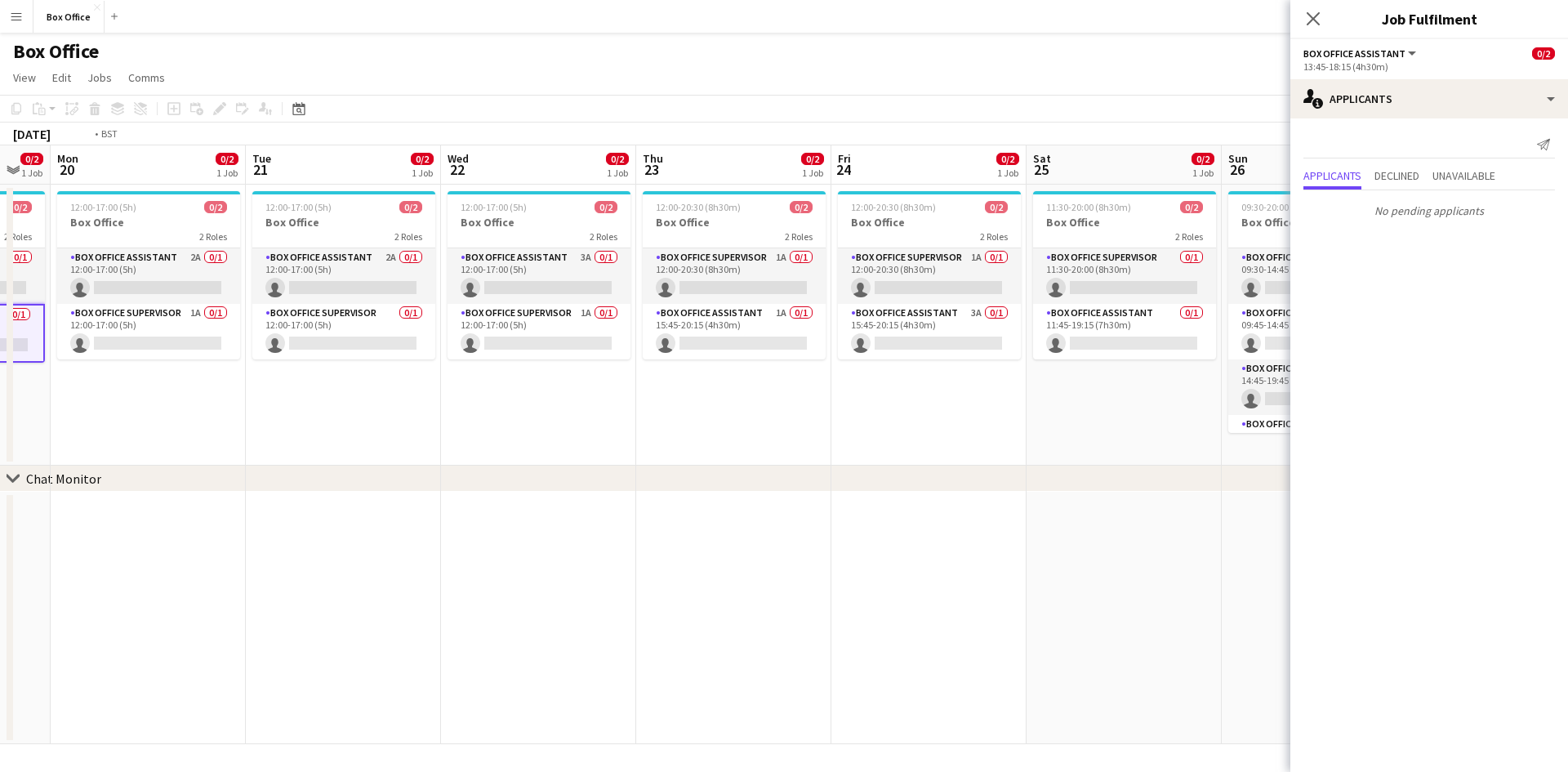
drag, startPoint x: 950, startPoint y: 406, endPoint x: 701, endPoint y: 429, distance: 250.1
click at [701, 433] on app-calendar-viewport "Fri 17 0/2 1 Job Sat 18 0/4 1 Job Sun 19 0/2 1 Job Mon 20 0/2 1 Job Tue 21 0/2 …" at bounding box center [784, 445] width 1568 height 599
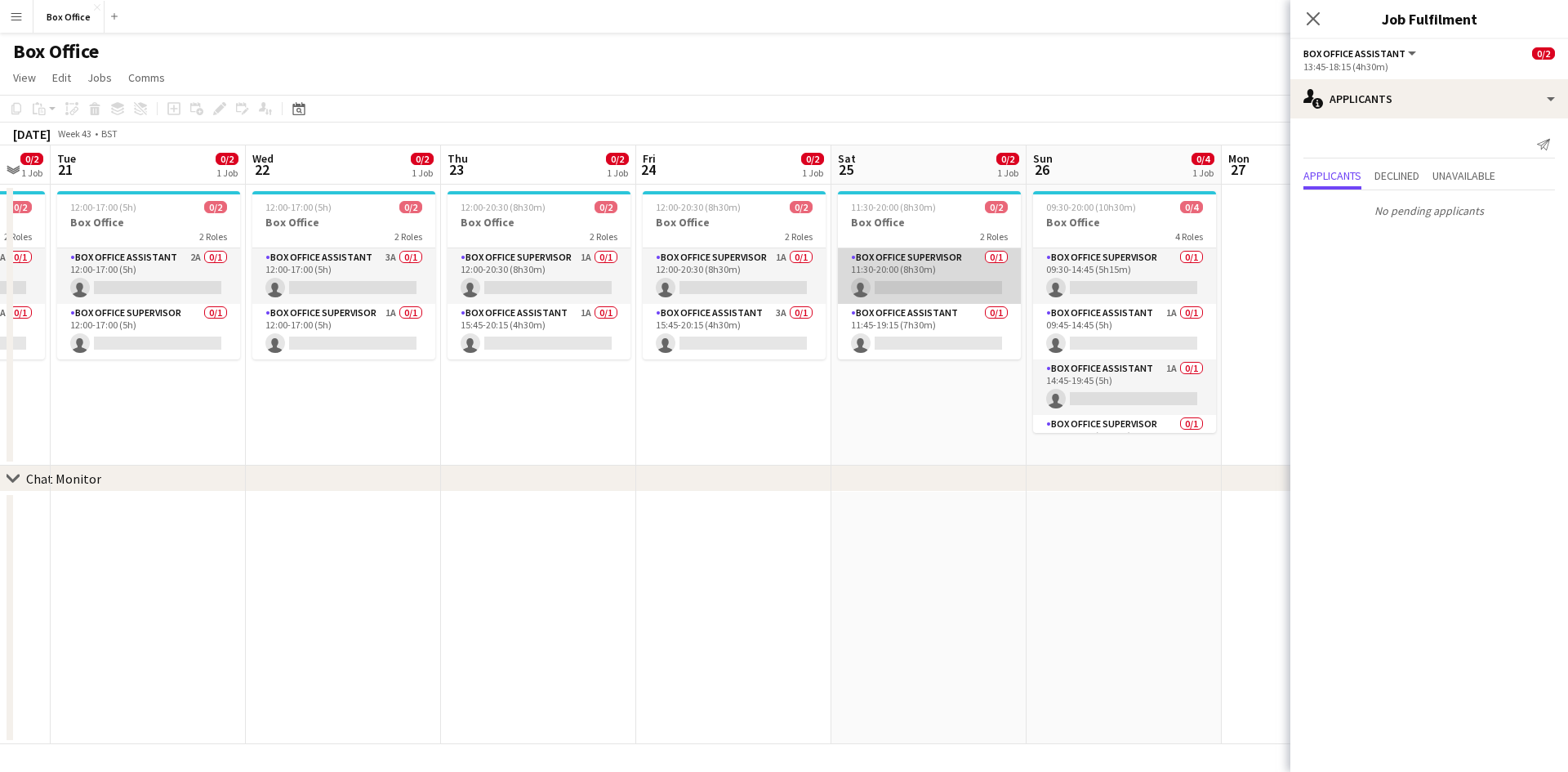
click at [889, 260] on app-card-role "Box Office Supervisor 0/1 11:30-20:00 (8h30m) single-neutral-actions" at bounding box center [929, 275] width 183 height 55
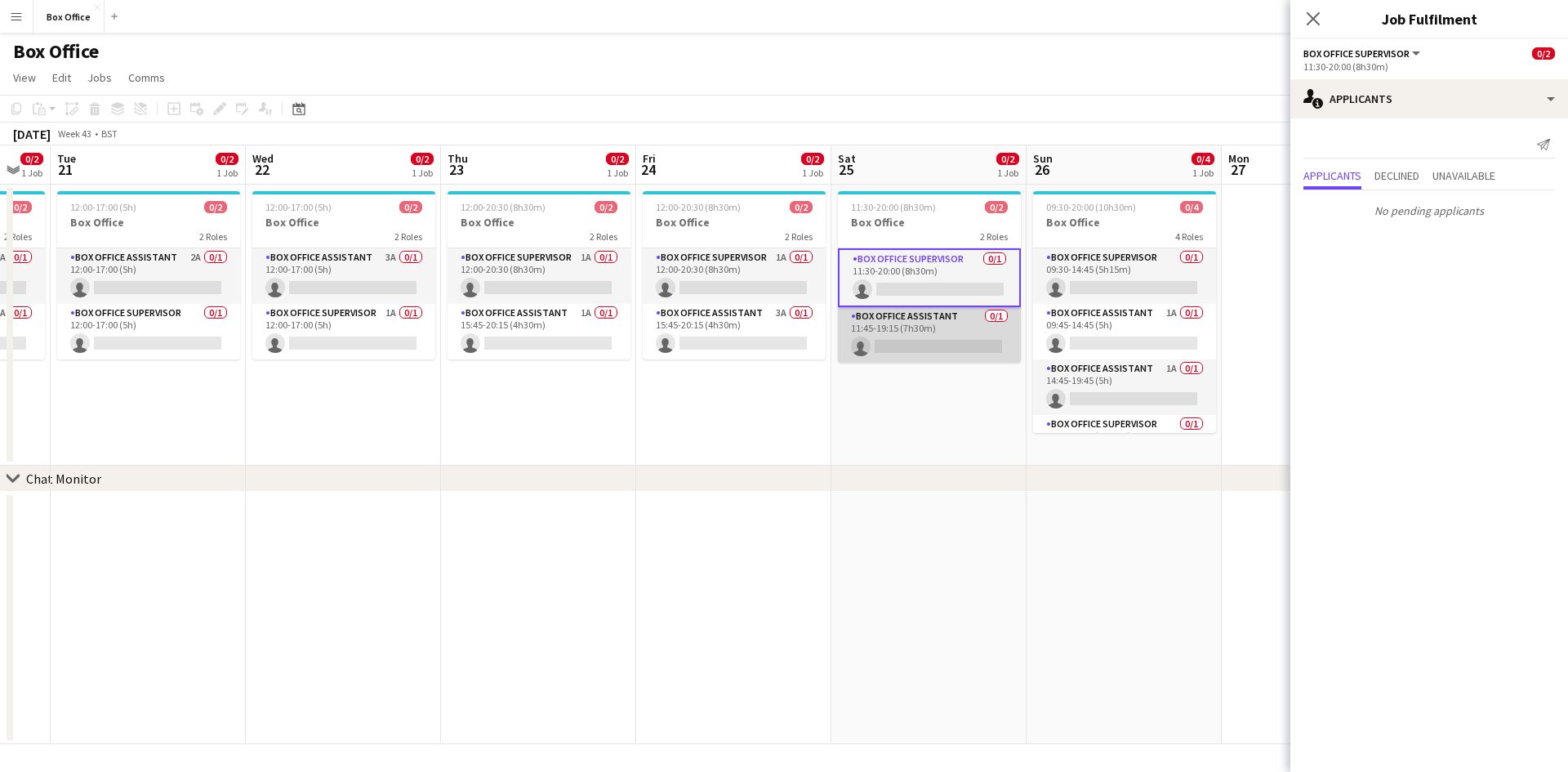
click at [922, 325] on app-card-role "Box Office Assistant 0/1 11:45-19:15 (7h30m) single-neutral-actions" at bounding box center [929, 334] width 183 height 55
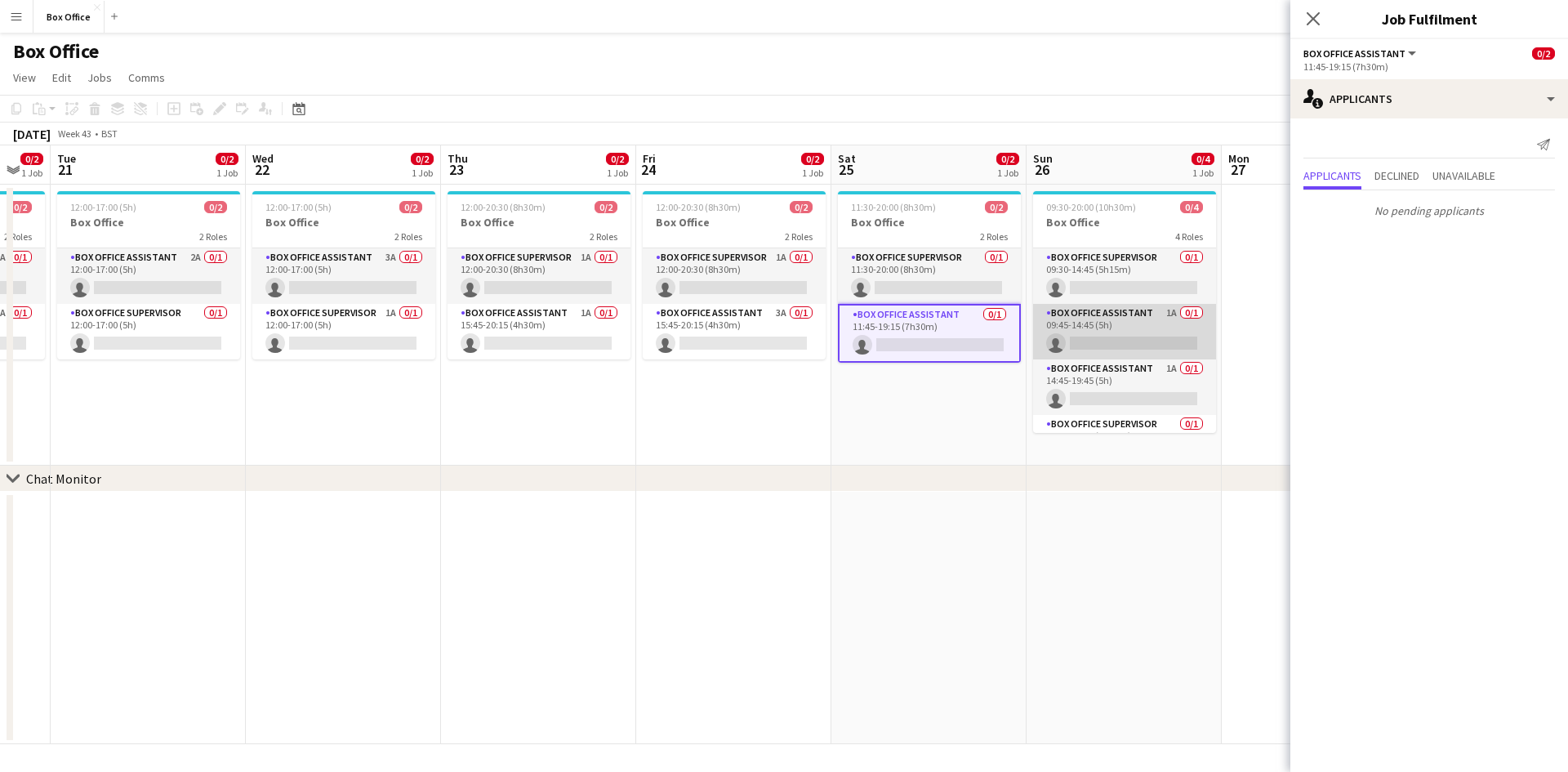
scroll to position [38, 0]
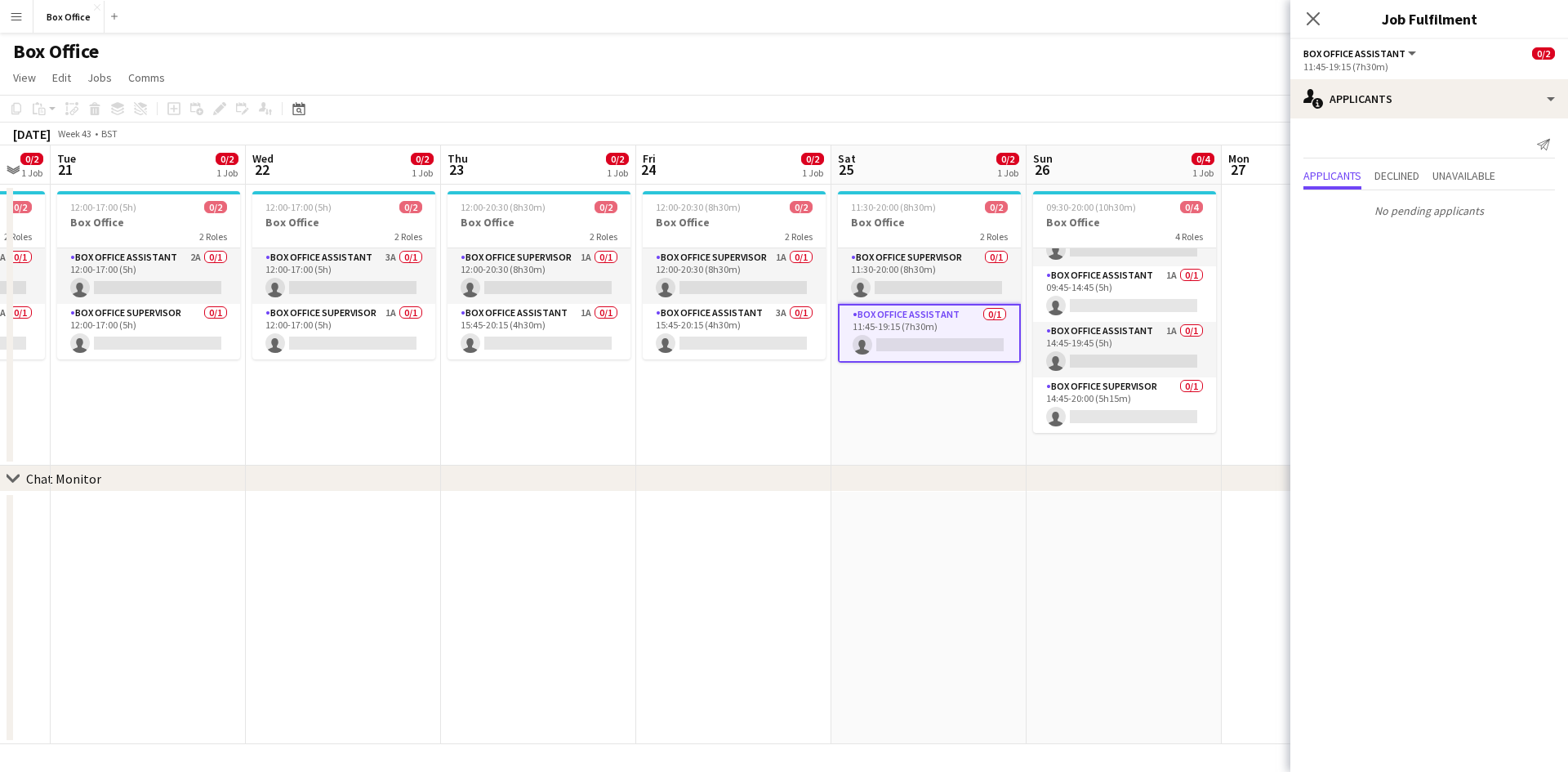
click at [877, 423] on app-date-cell "11:30-20:00 (8h30m) 0/2 Box Office 2 Roles Box Office Supervisor 0/1 11:30-20:0…" at bounding box center [929, 325] width 195 height 281
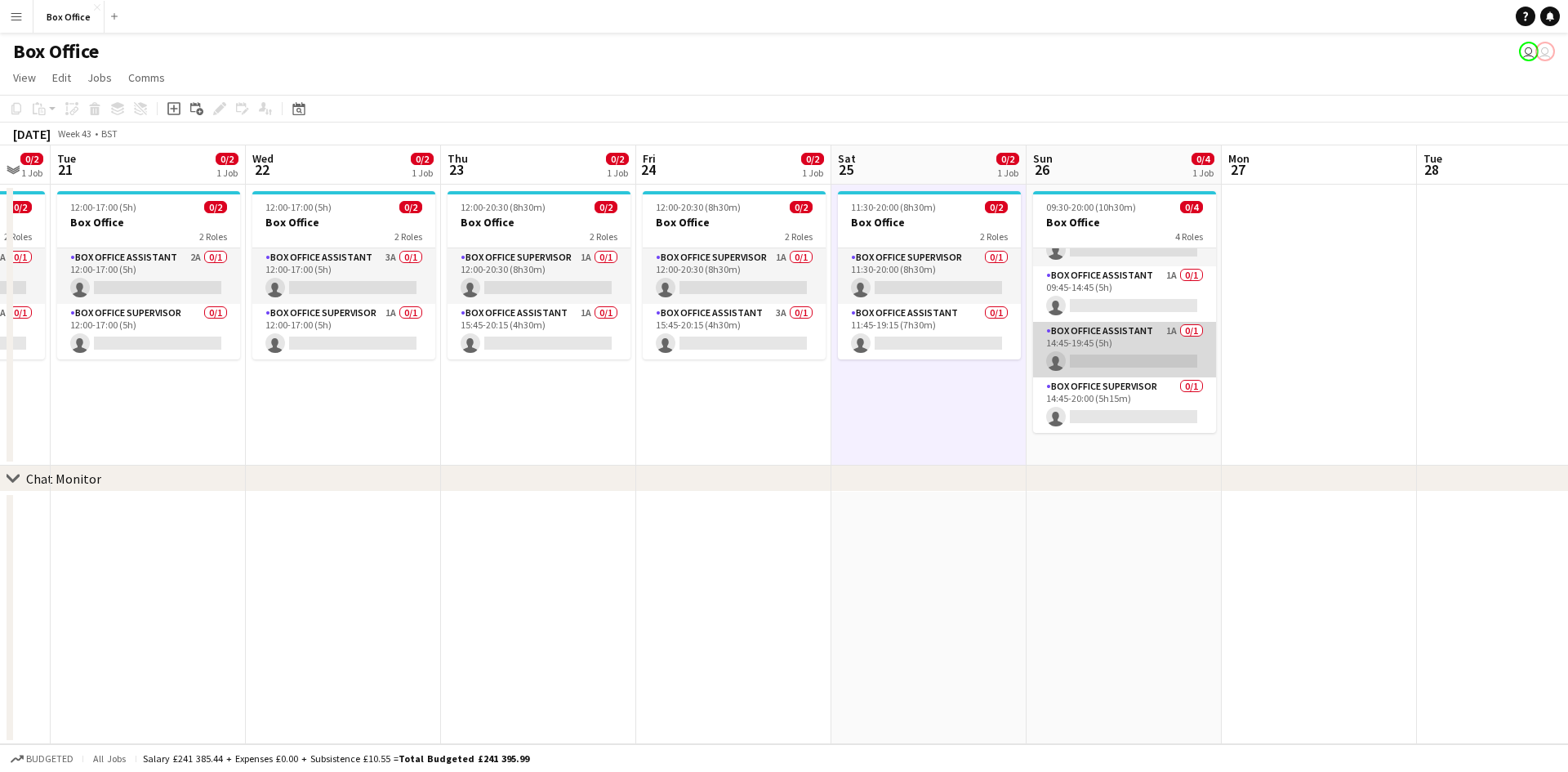
scroll to position [0, 0]
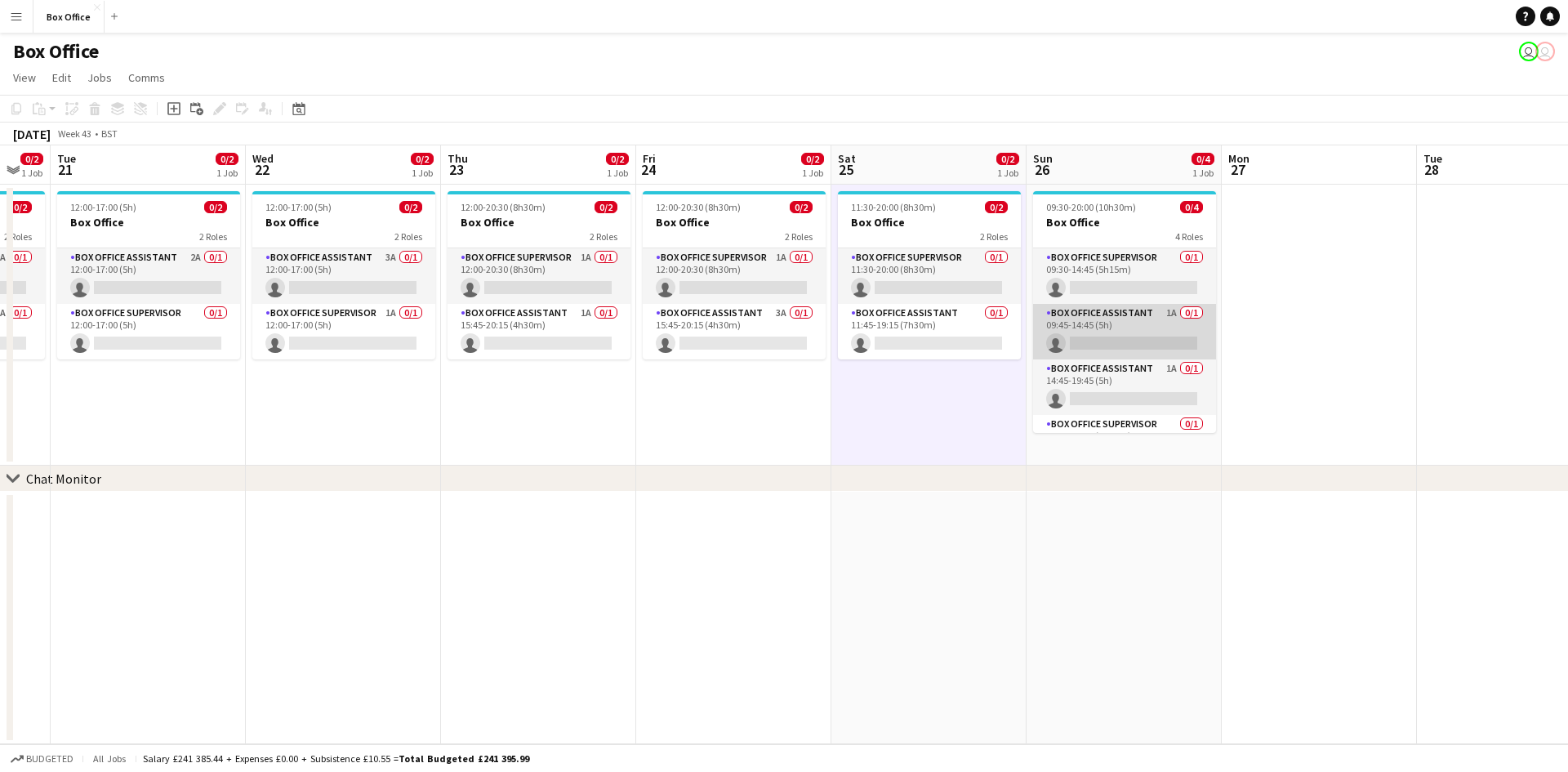
click at [1082, 318] on app-card-role "Box Office Assistant 1A 0/1 09:45-14:45 (5h) single-neutral-actions" at bounding box center [1125, 331] width 183 height 55
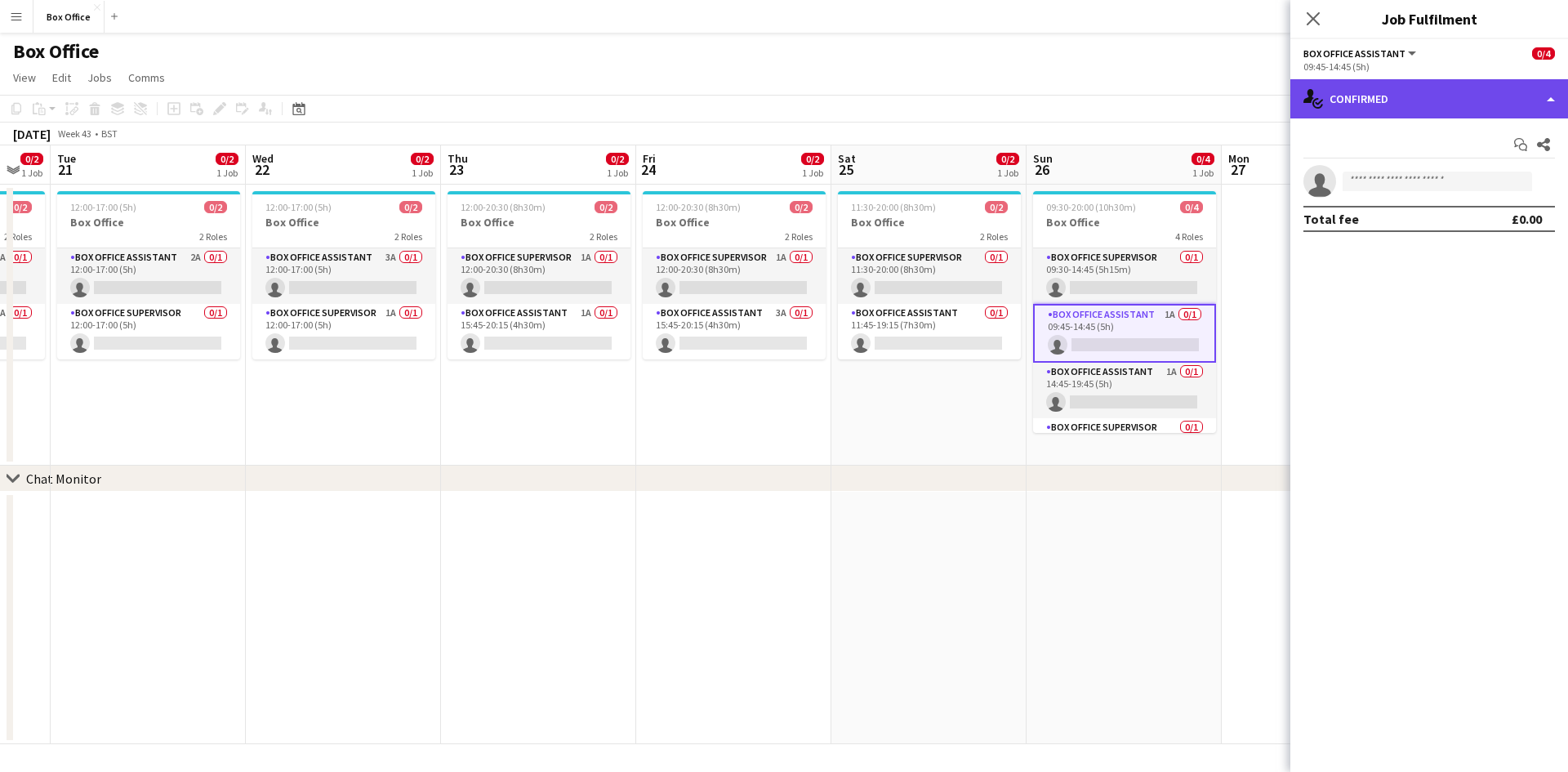
click at [1326, 95] on div "single-neutral-actions-check-2 Confirmed" at bounding box center [1429, 99] width 278 height 39
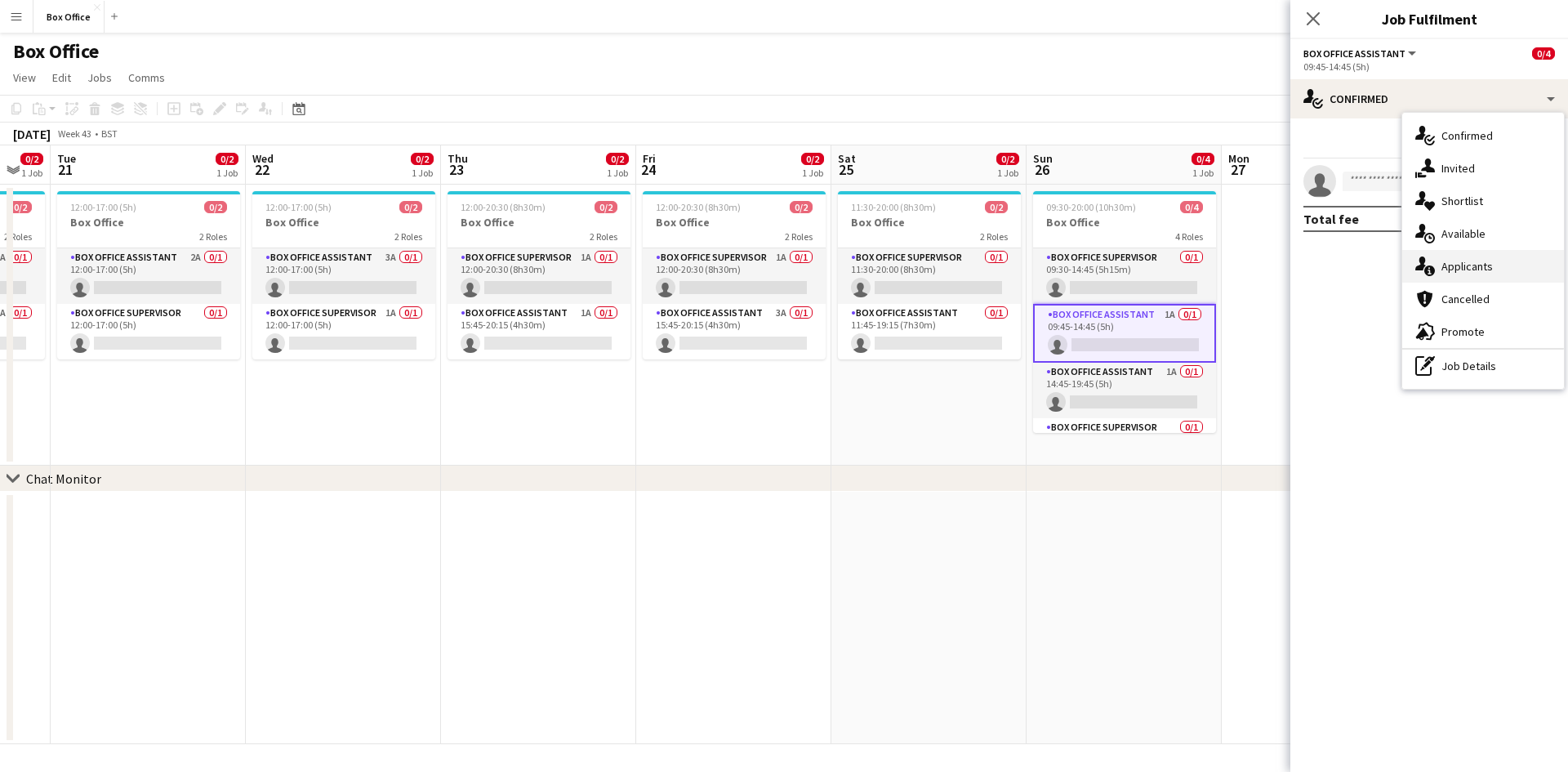
click at [1449, 269] on span "Applicants" at bounding box center [1467, 266] width 52 height 14
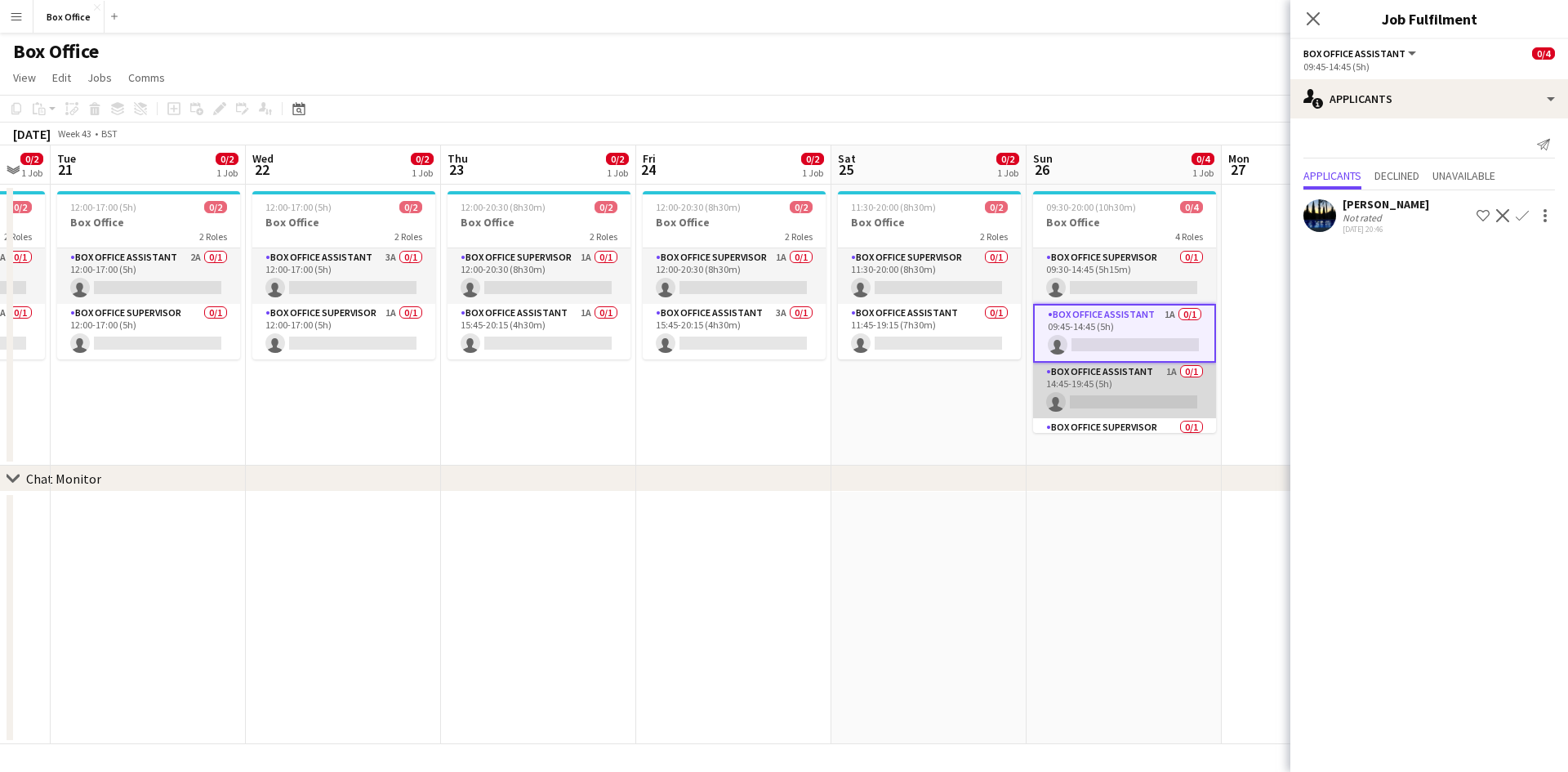
click at [1103, 376] on app-card-role "Box Office Assistant 1A 0/1 14:45-19:45 (5h) single-neutral-actions" at bounding box center [1125, 390] width 183 height 55
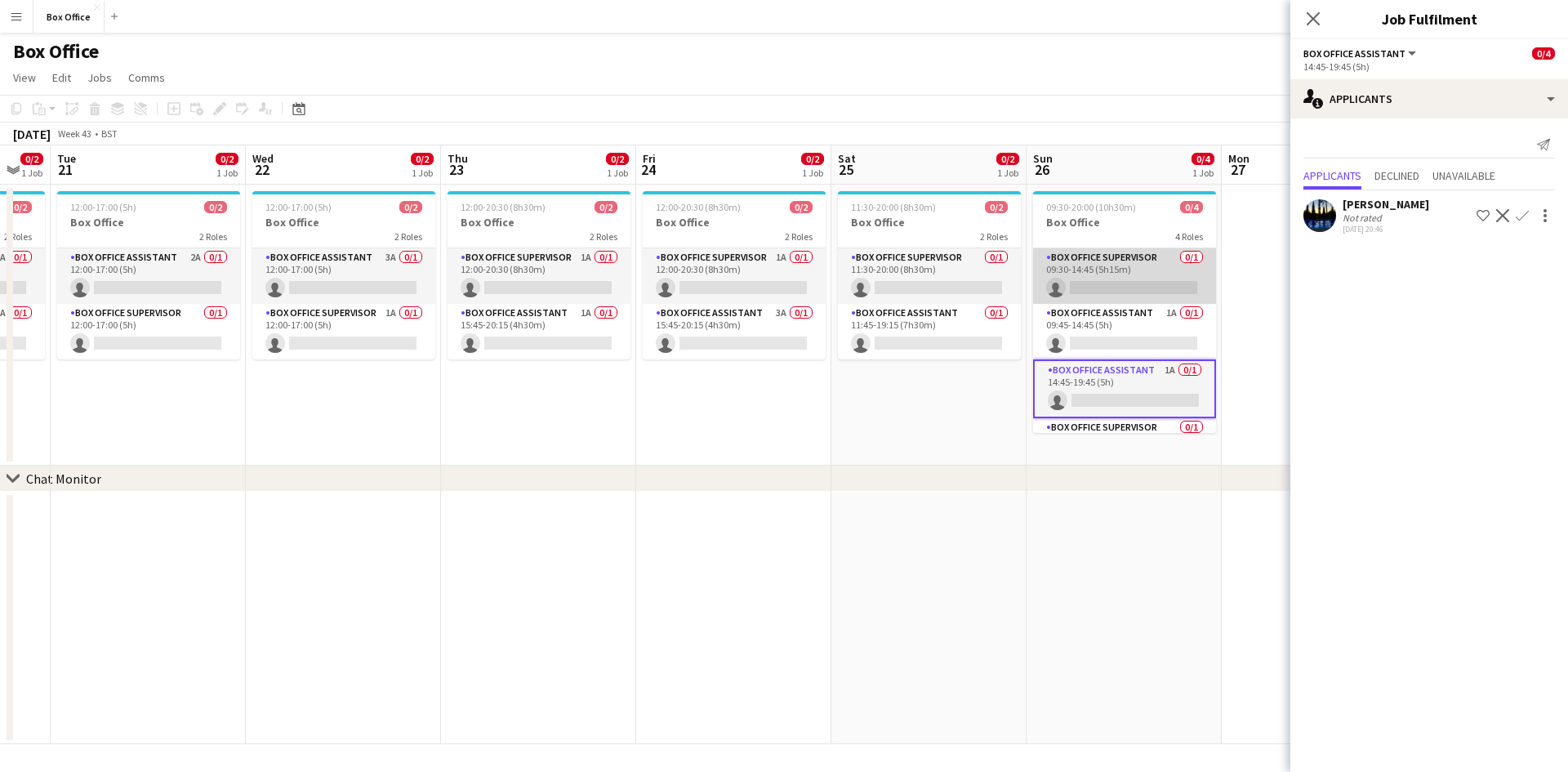
click at [1111, 263] on app-card-role "Box Office Supervisor 0/1 09:30-14:45 (5h15m) single-neutral-actions" at bounding box center [1125, 275] width 183 height 55
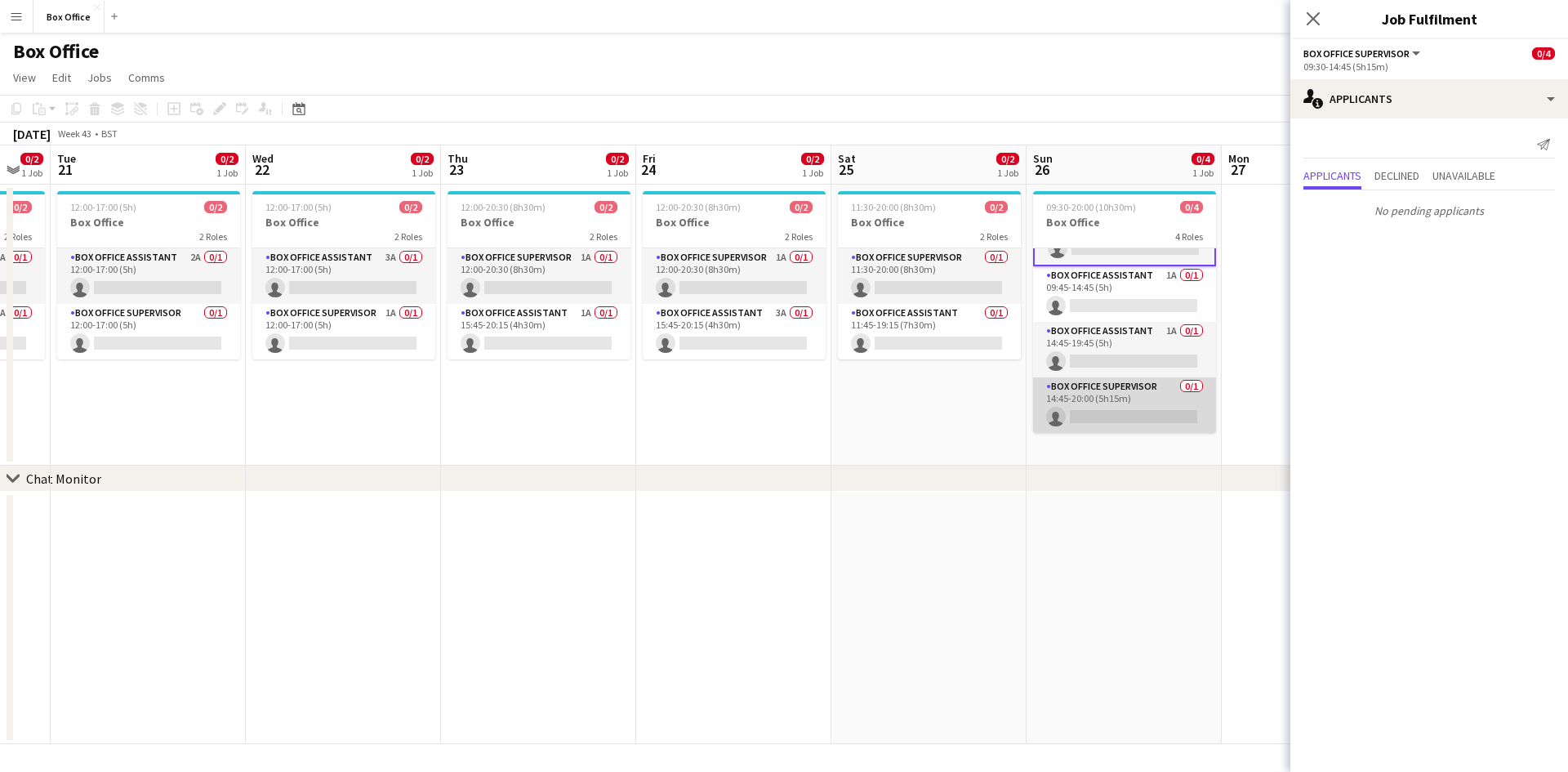
click at [1108, 397] on app-card-role "Box Office Supervisor 0/1 14:45-20:00 (5h15m) single-neutral-actions" at bounding box center [1125, 405] width 183 height 55
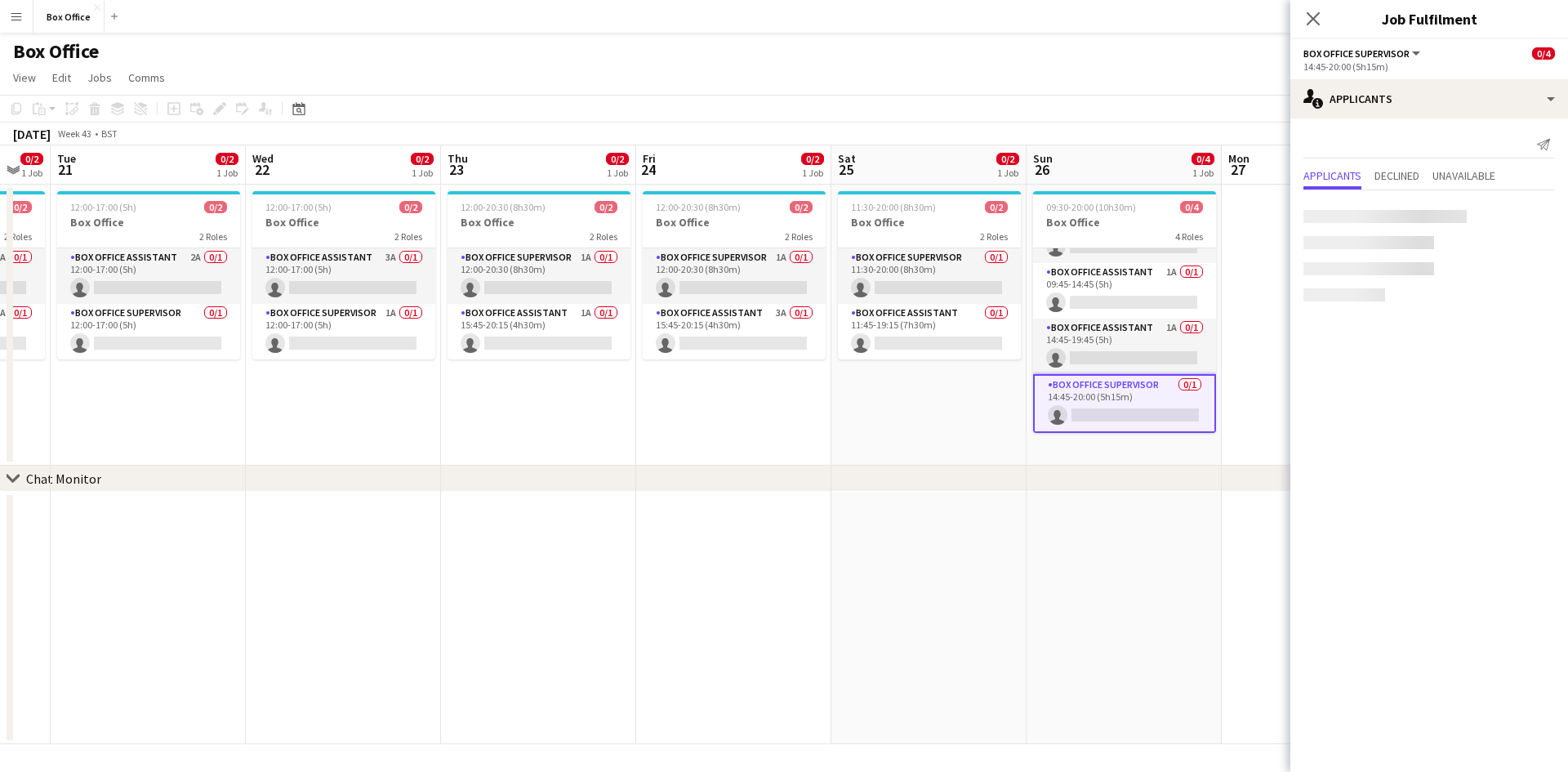
scroll to position [39, 0]
click at [769, 413] on app-date-cell "12:00-20:30 (8h30m) 0/2 Box Office 2 Roles Box Office Supervisor 1A 0/1 12:00-2…" at bounding box center [734, 325] width 195 height 281
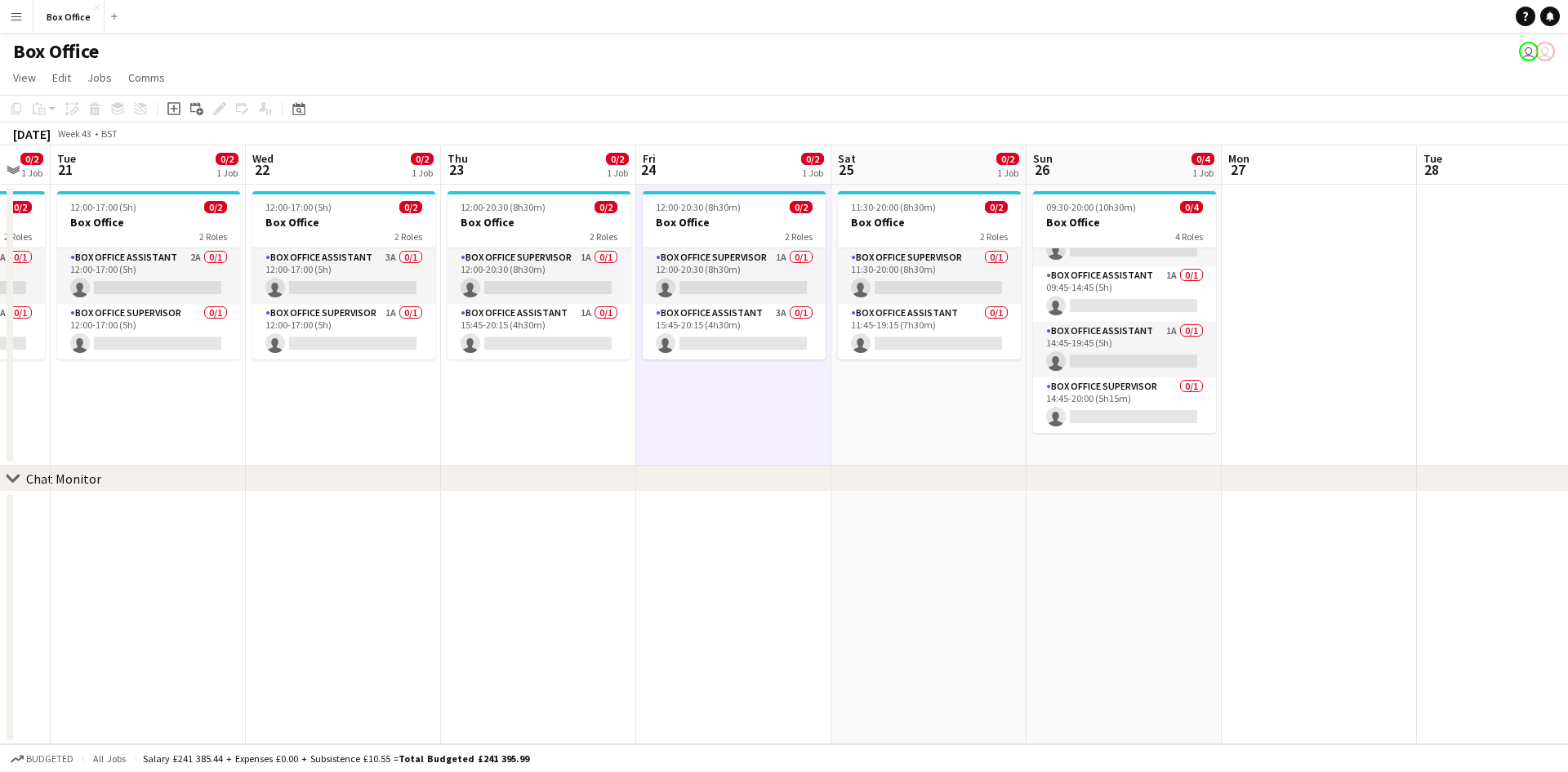
scroll to position [38, 0]
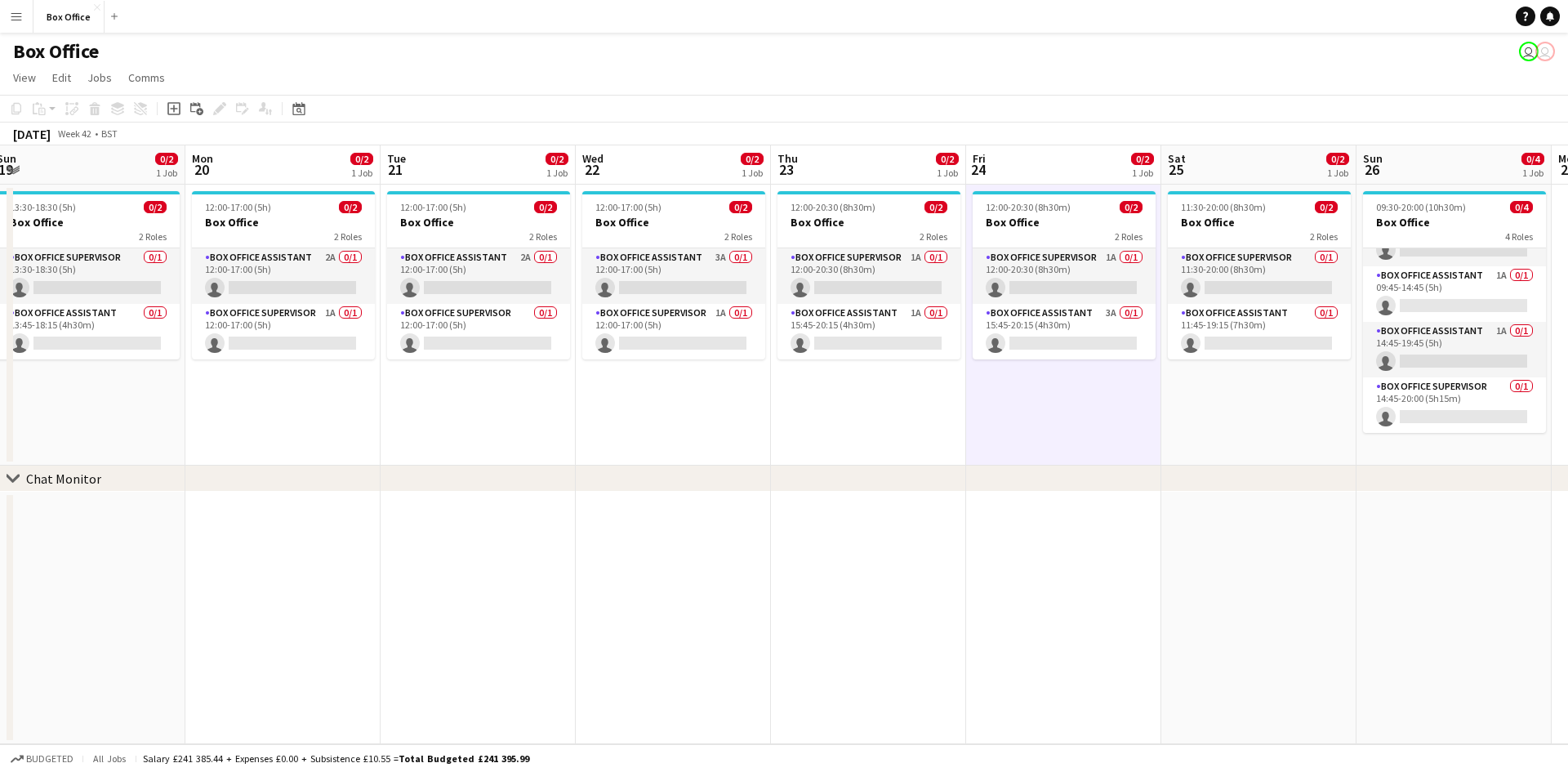
drag, startPoint x: 556, startPoint y: 424, endPoint x: 772, endPoint y: 428, distance: 216.0
click at [858, 355] on app-calendar-viewport "Fri 17 0/2 1 Job Sat 18 0/4 1 Job Sun 19 0/2 1 Job Mon 20 0/2 1 Job Tue 21 0/2 …" at bounding box center [784, 445] width 1568 height 599
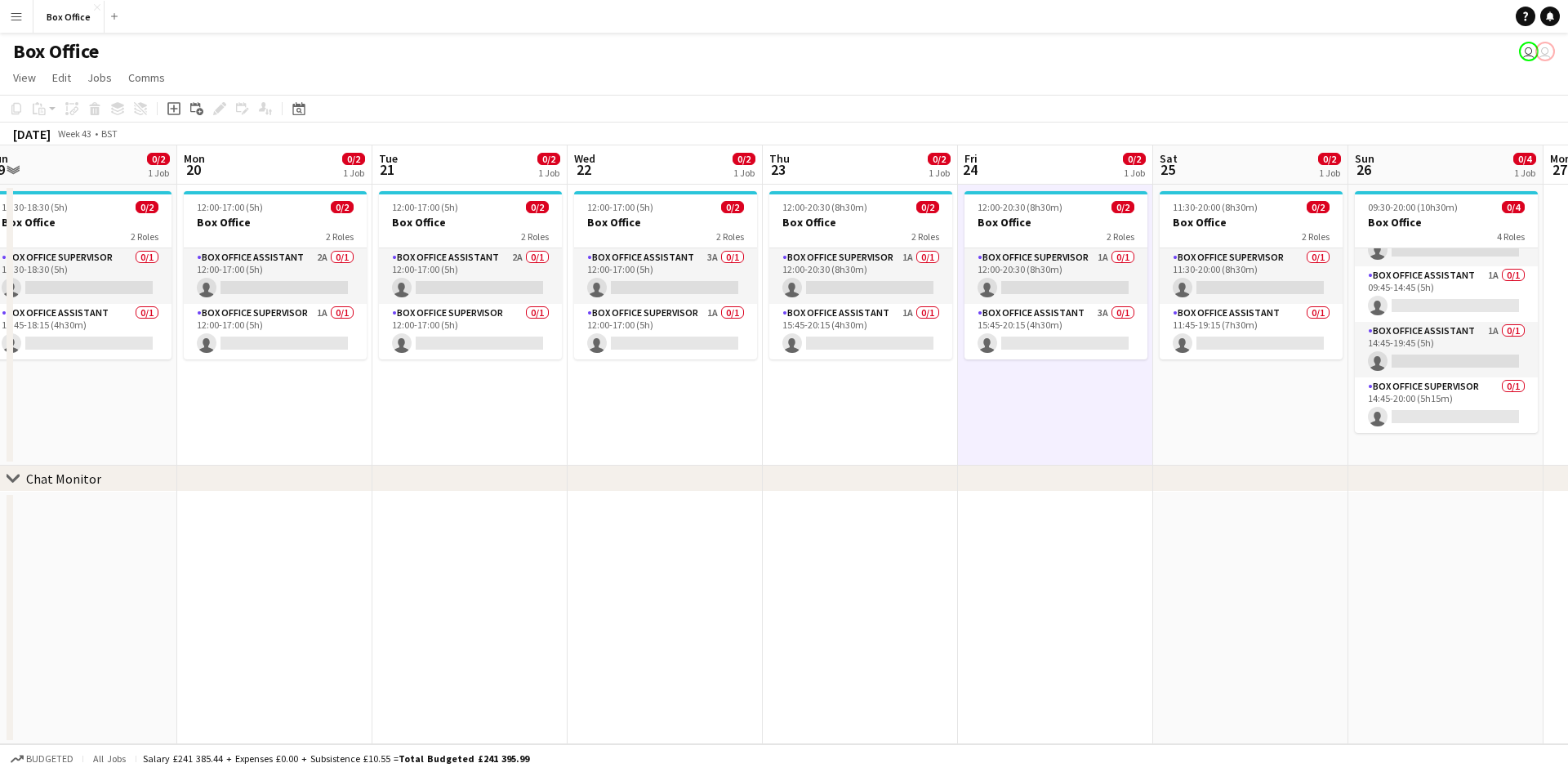
drag, startPoint x: 651, startPoint y: 441, endPoint x: 866, endPoint y: 380, distance: 223.5
click at [865, 380] on app-calendar-viewport "Fri 17 0/2 1 Job Sat 18 0/4 1 Job Sun 19 0/2 1 Job Mon 20 0/2 1 Job Tue 21 0/2 …" at bounding box center [784, 445] width 1568 height 599
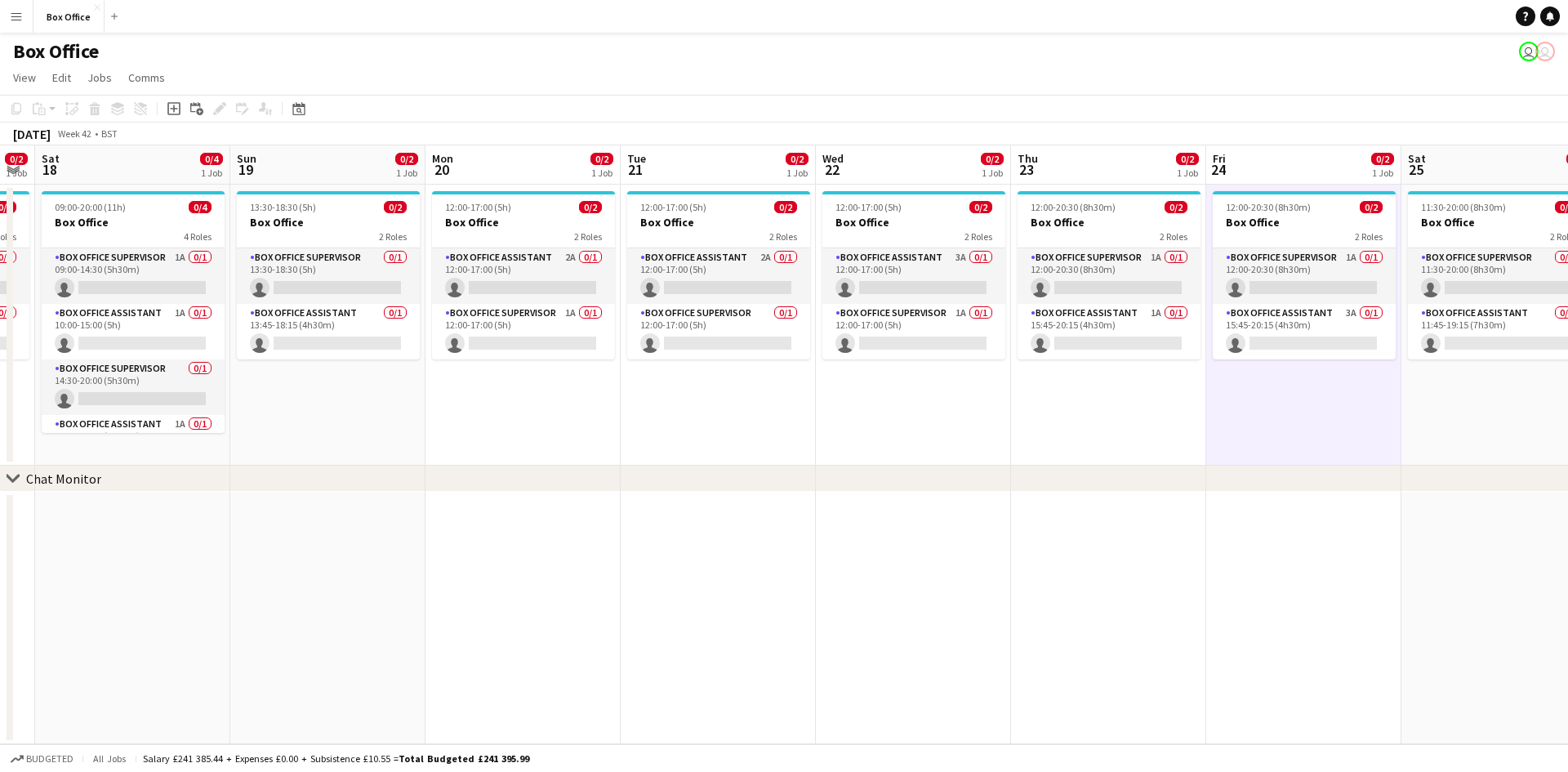
drag, startPoint x: 613, startPoint y: 443, endPoint x: 855, endPoint y: 389, distance: 248.0
click at [855, 389] on app-calendar-viewport "Thu 16 0/2 1 Job Fri 17 0/2 1 Job Sat 18 0/4 1 Job Sun 19 0/2 1 Job Mon 20 0/2 …" at bounding box center [784, 445] width 1568 height 599
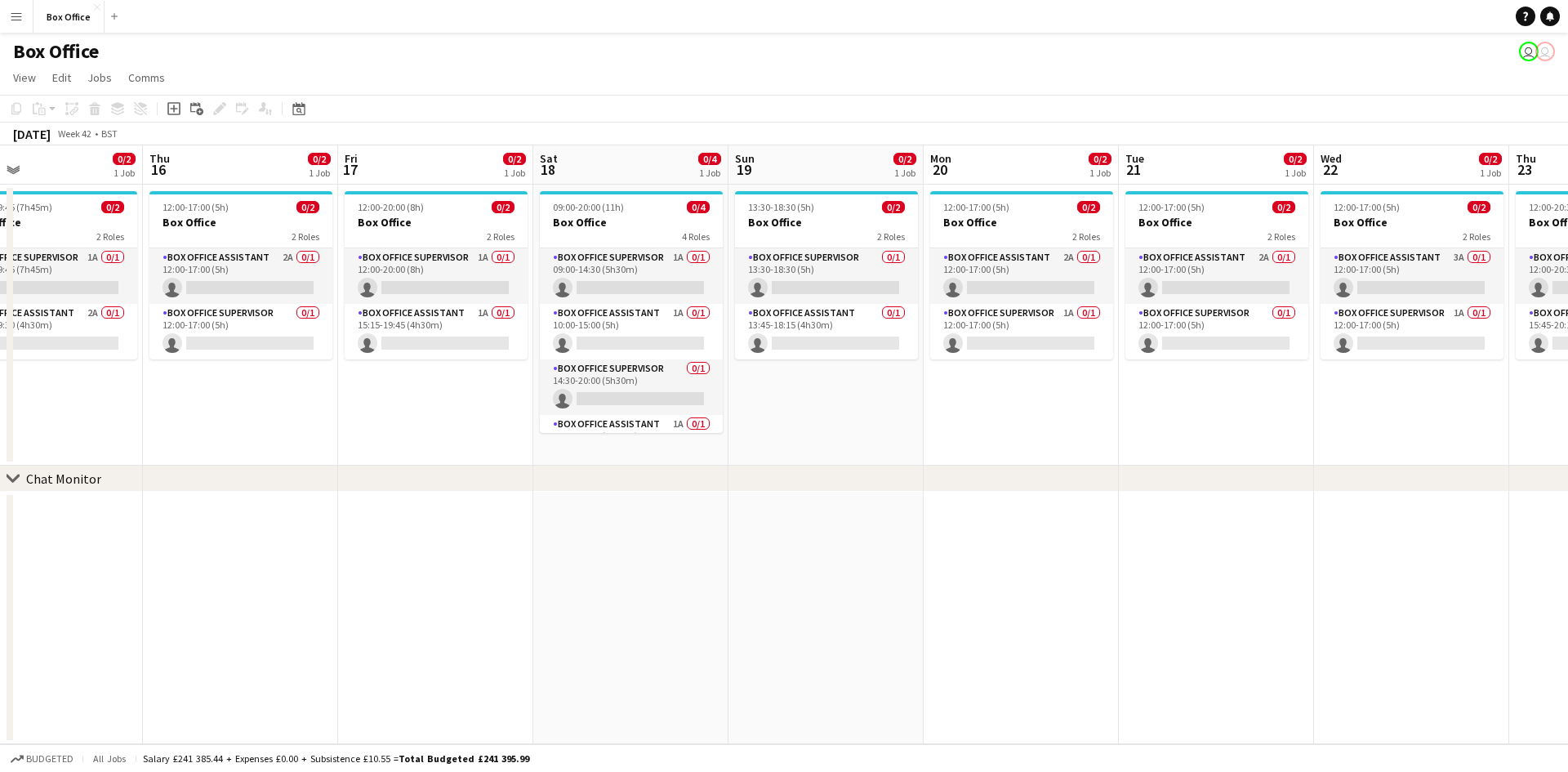
drag, startPoint x: 741, startPoint y: 434, endPoint x: 1003, endPoint y: 367, distance: 270.4
click at [1003, 367] on app-calendar-viewport "Mon 13 0/2 1 Job Tue 14 0/2 1 Job Wed 15 0/2 1 Job Thu 16 0/2 1 Job Fri 17 0/2 …" at bounding box center [784, 445] width 1568 height 599
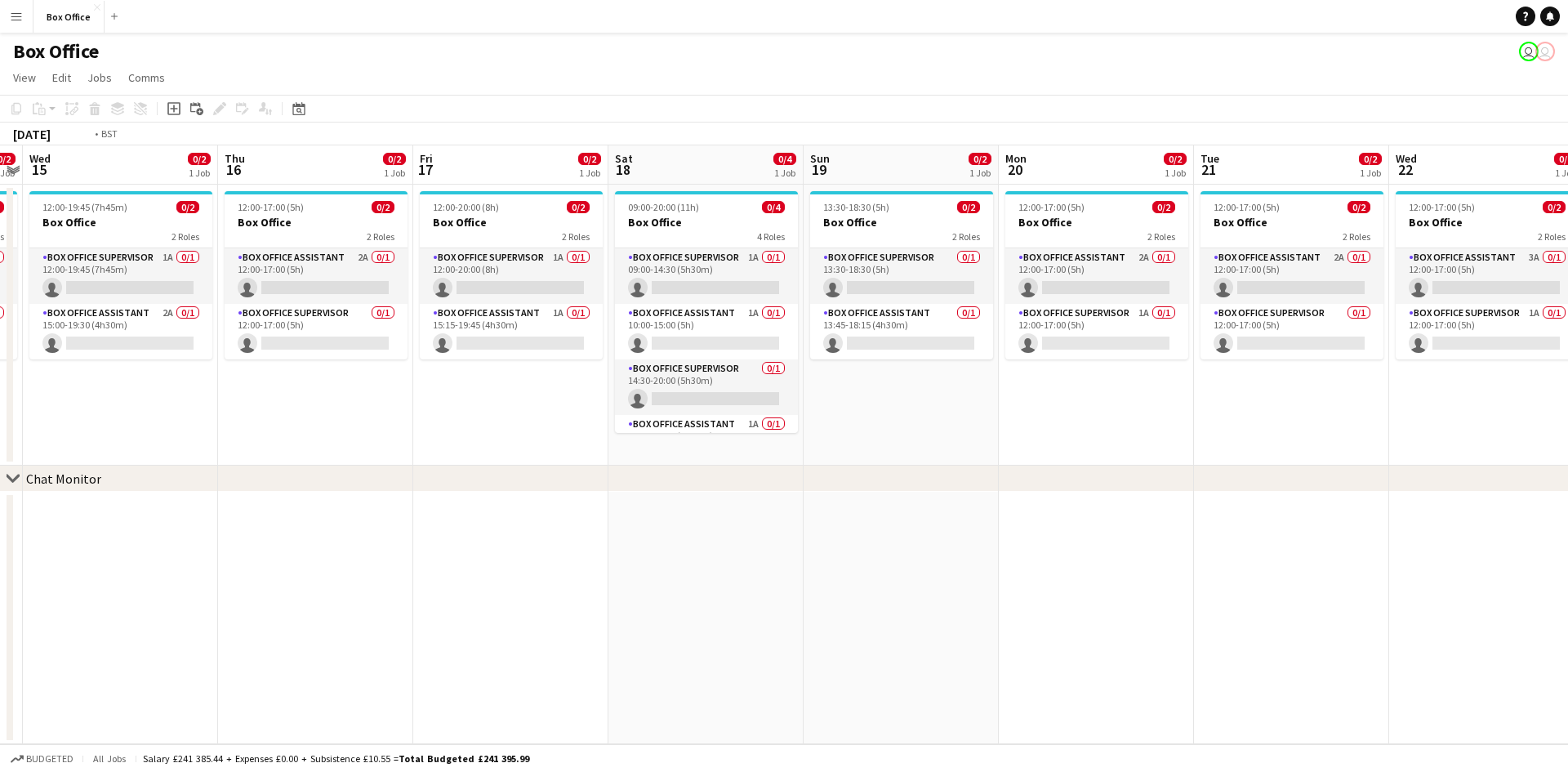
scroll to position [0, 368]
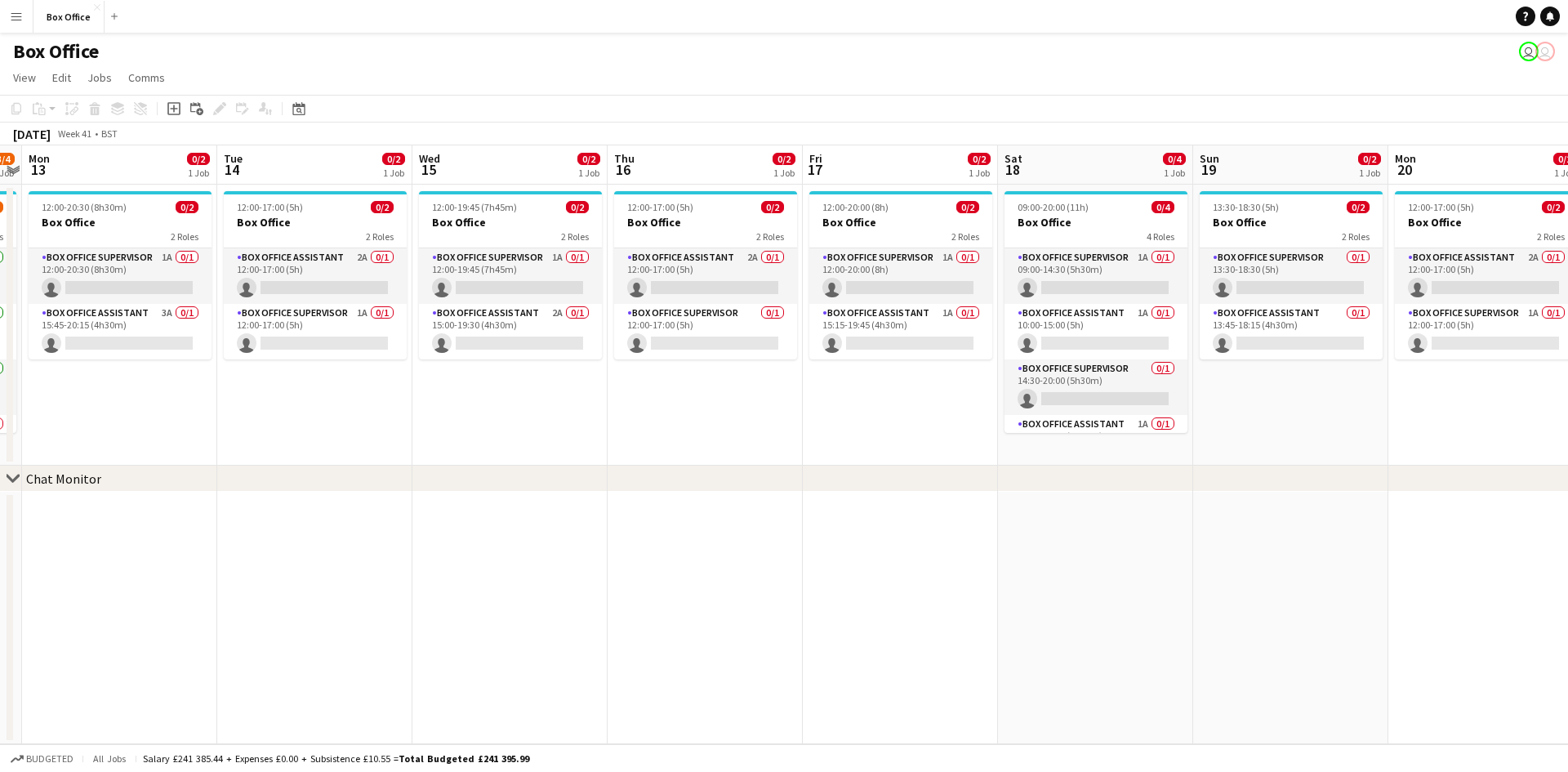
drag, startPoint x: 394, startPoint y: 390, endPoint x: 800, endPoint y: 309, distance: 414.0
click at [800, 309] on app-calendar-viewport "Sat 11 3/4 1 Job Sun 12 3/4 1 Job Mon 13 0/2 1 Job Tue 14 0/2 1 Job Wed 15 0/2 …" at bounding box center [784, 445] width 1568 height 599
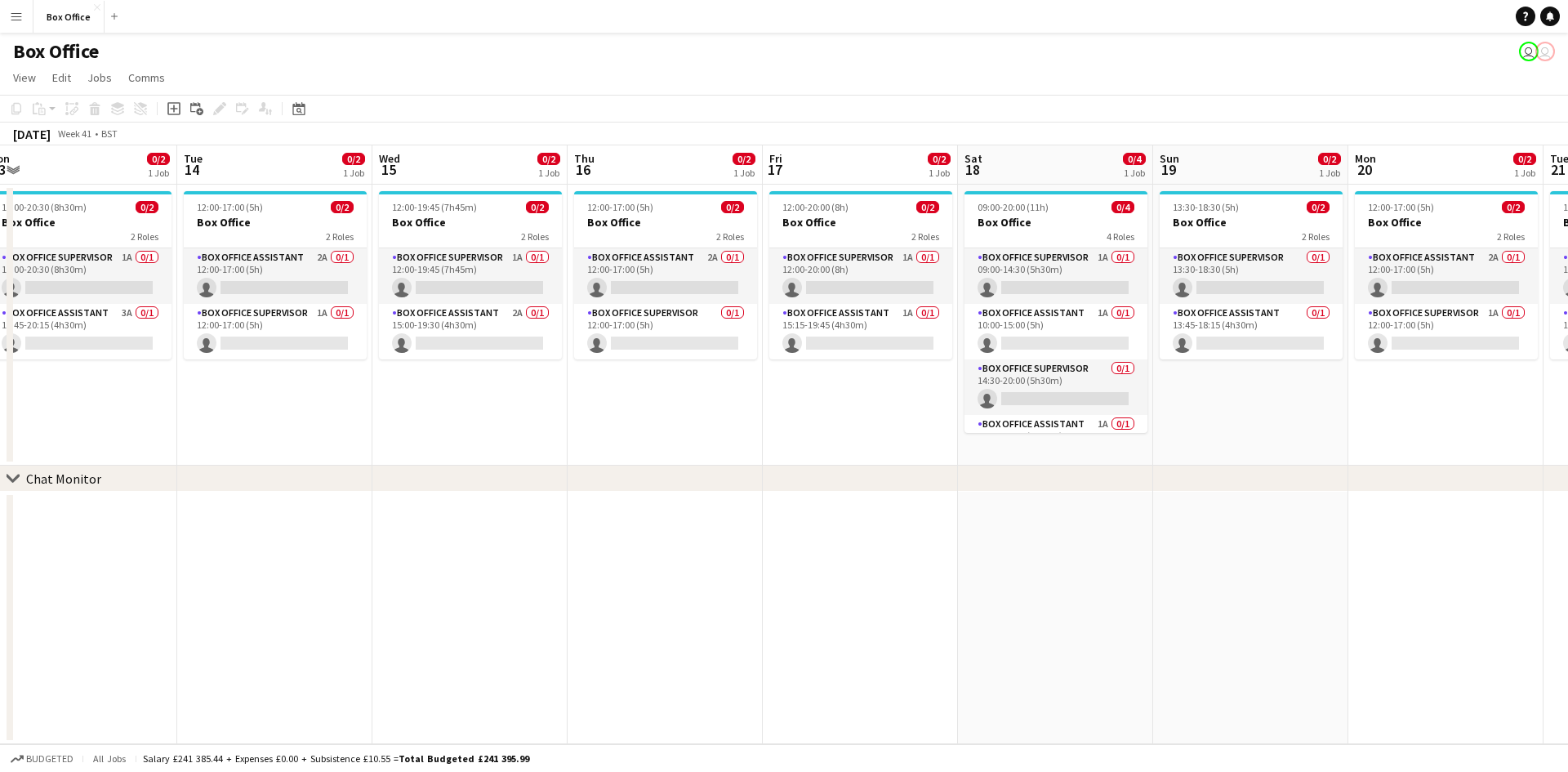
drag, startPoint x: 510, startPoint y: 519, endPoint x: 839, endPoint y: 533, distance: 329.3
click at [839, 533] on app-calendar-viewport "Sat 11 3/4 1 Job Sun 12 3/4 1 Job Mon 13 0/2 1 Job Tue 14 0/2 1 Job Wed 15 0/2 …" at bounding box center [784, 445] width 1568 height 599
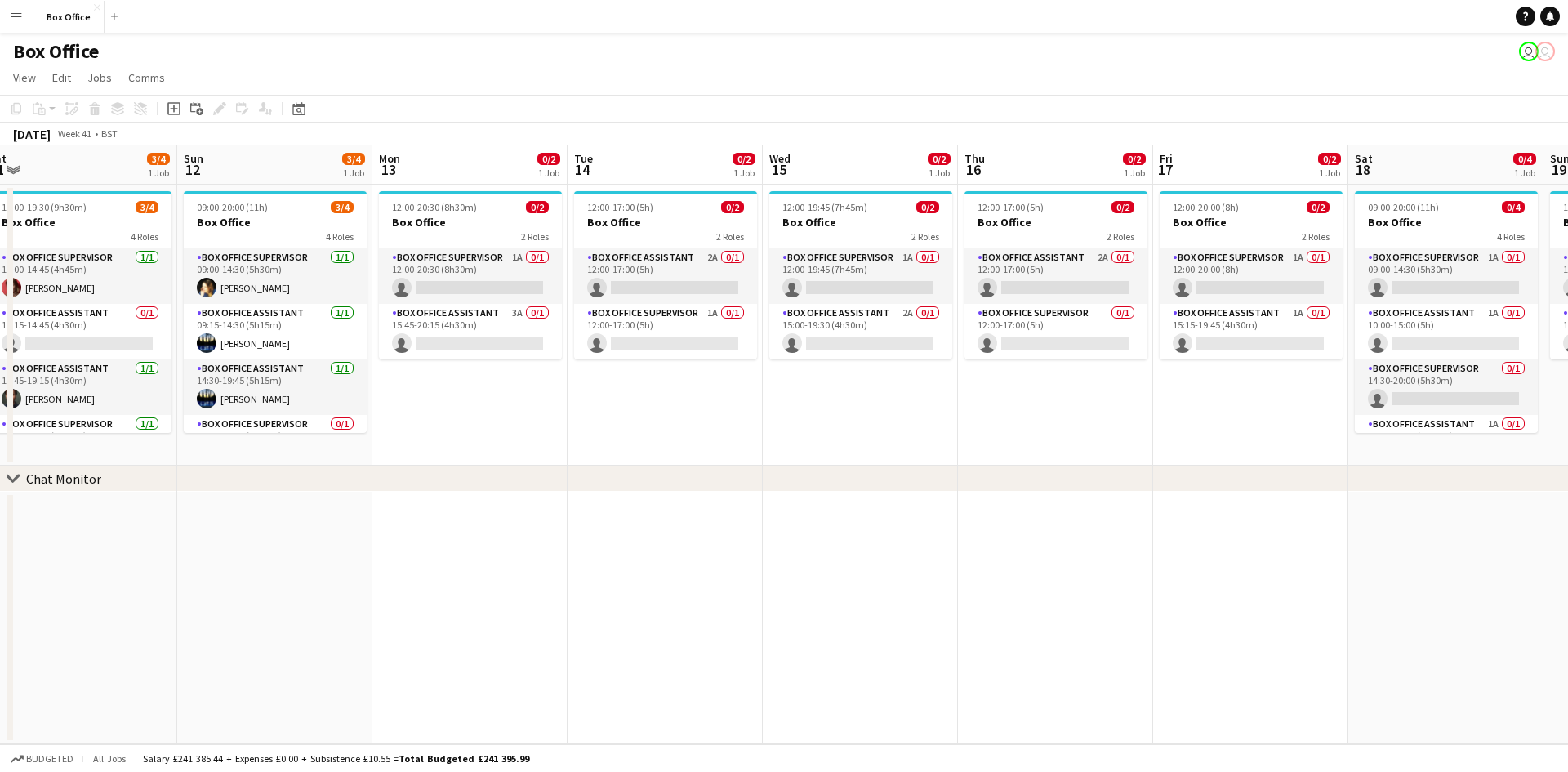
scroll to position [0, 520]
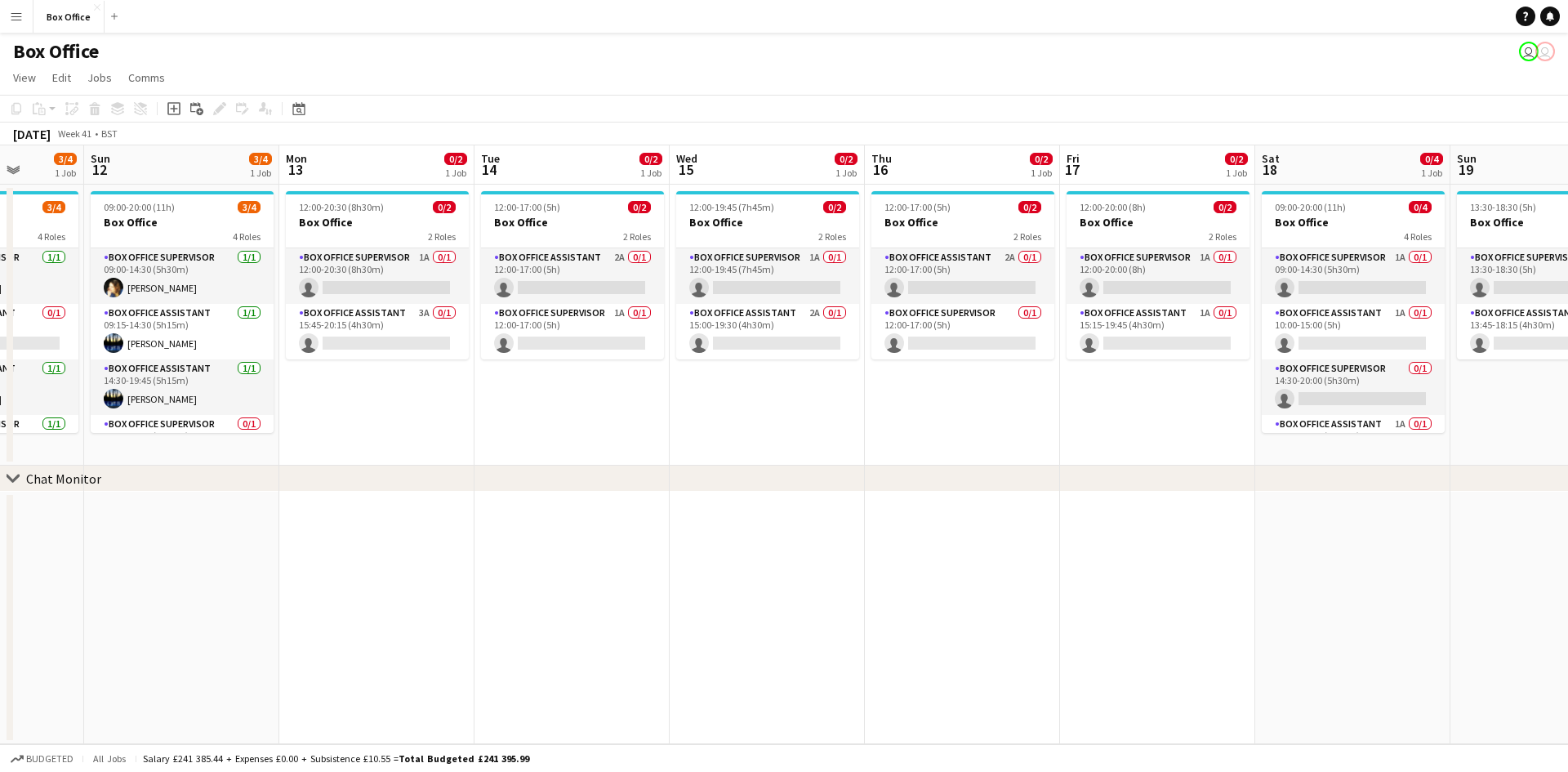
drag, startPoint x: 438, startPoint y: 532, endPoint x: 1047, endPoint y: 424, distance: 618.5
click at [1047, 424] on app-calendar-viewport "Thu 9 2/2 1 Job Fri 10 2/2 1 Job Sat 11 3/4 1 Job Sun 12 3/4 1 Job Mon 13 0/2 1…" at bounding box center [784, 445] width 1568 height 599
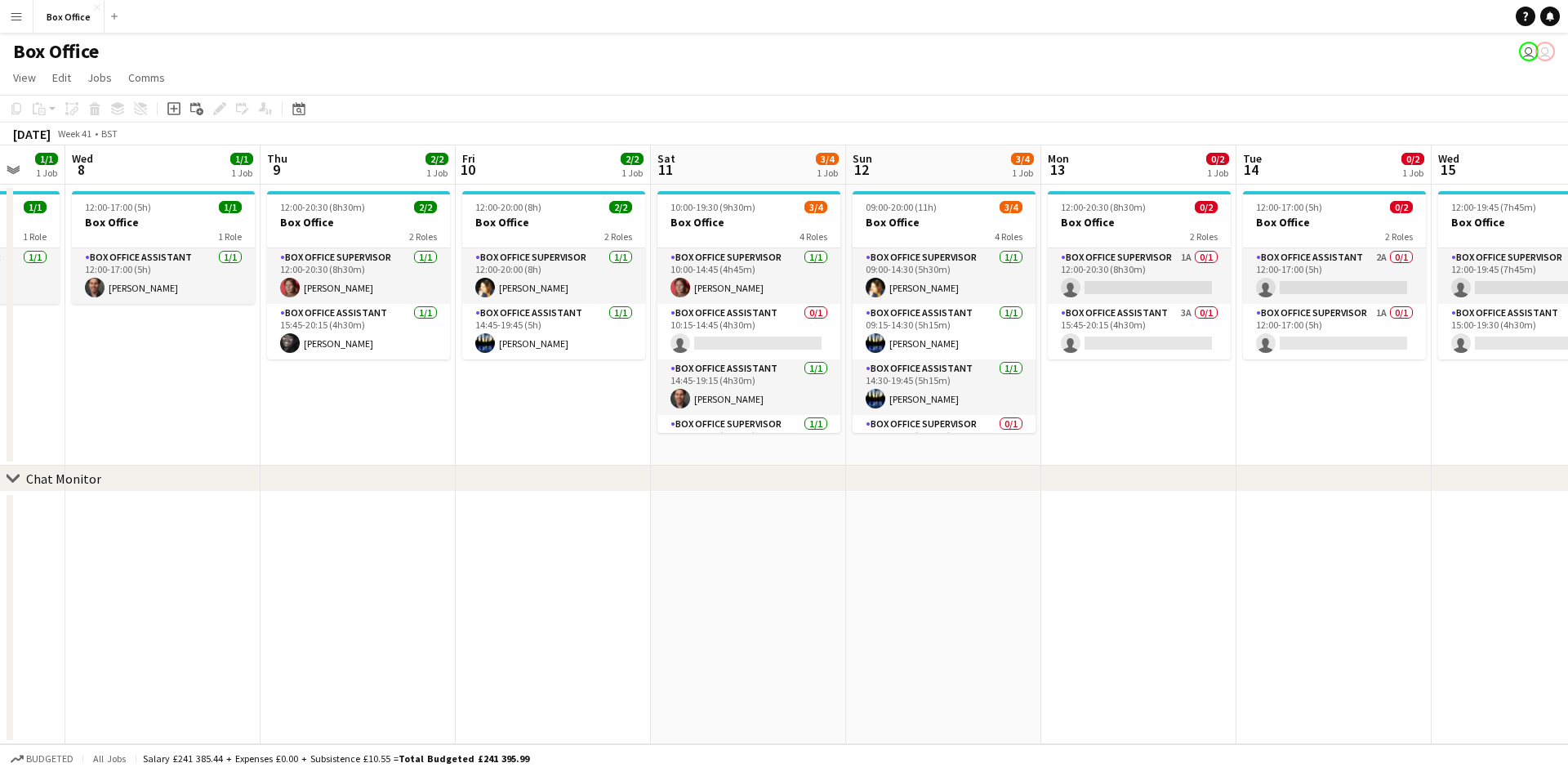
drag, startPoint x: 734, startPoint y: 465, endPoint x: 1307, endPoint y: 374, distance: 580.2
click at [1307, 374] on div "chevron-right Chat Monitor Sun 5 2/2 1 Job Mon 6 1/1 1 Job Tue 7 1/1 1 Job Wed …" at bounding box center [784, 445] width 1568 height 599
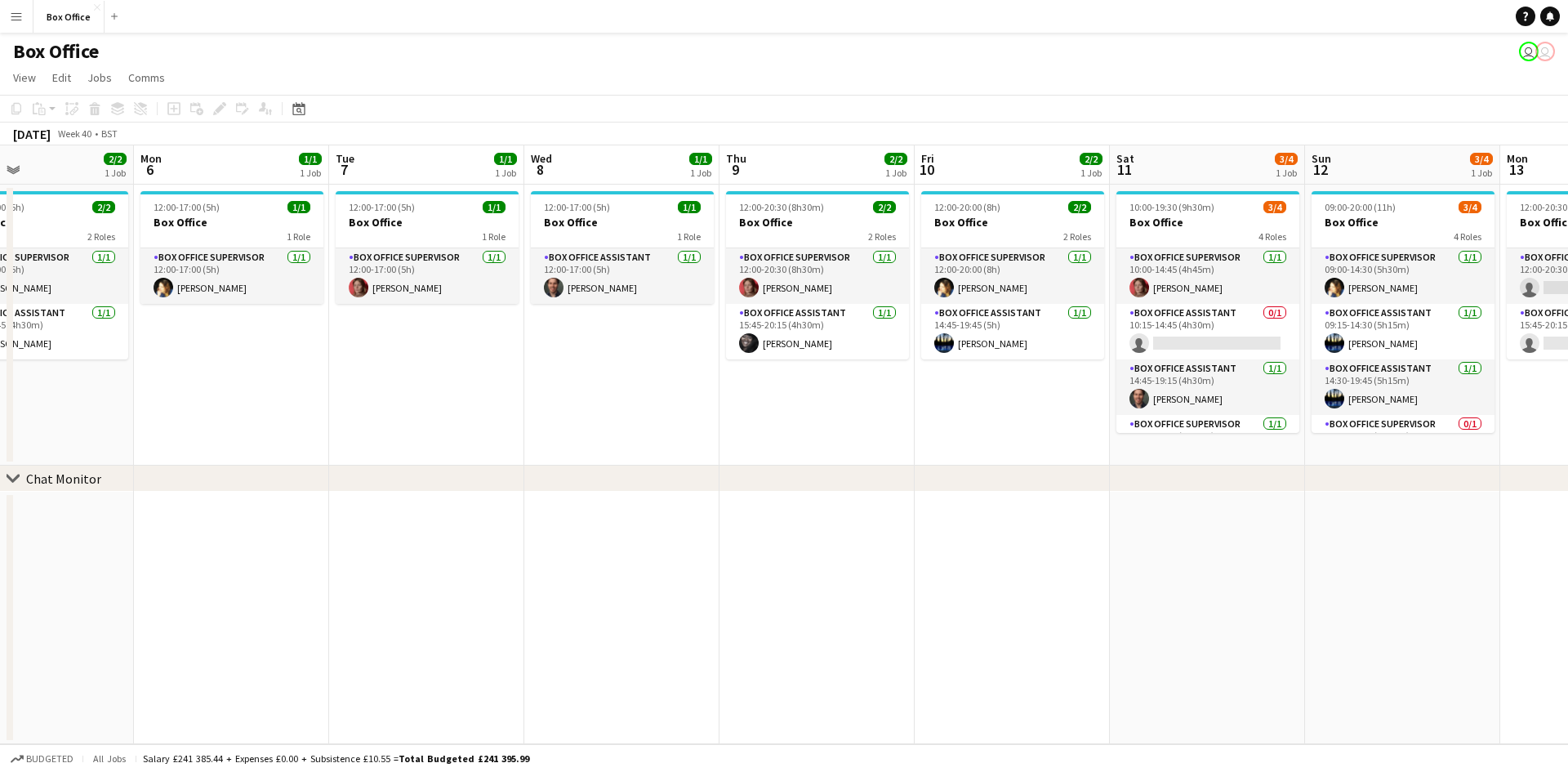
scroll to position [0, 435]
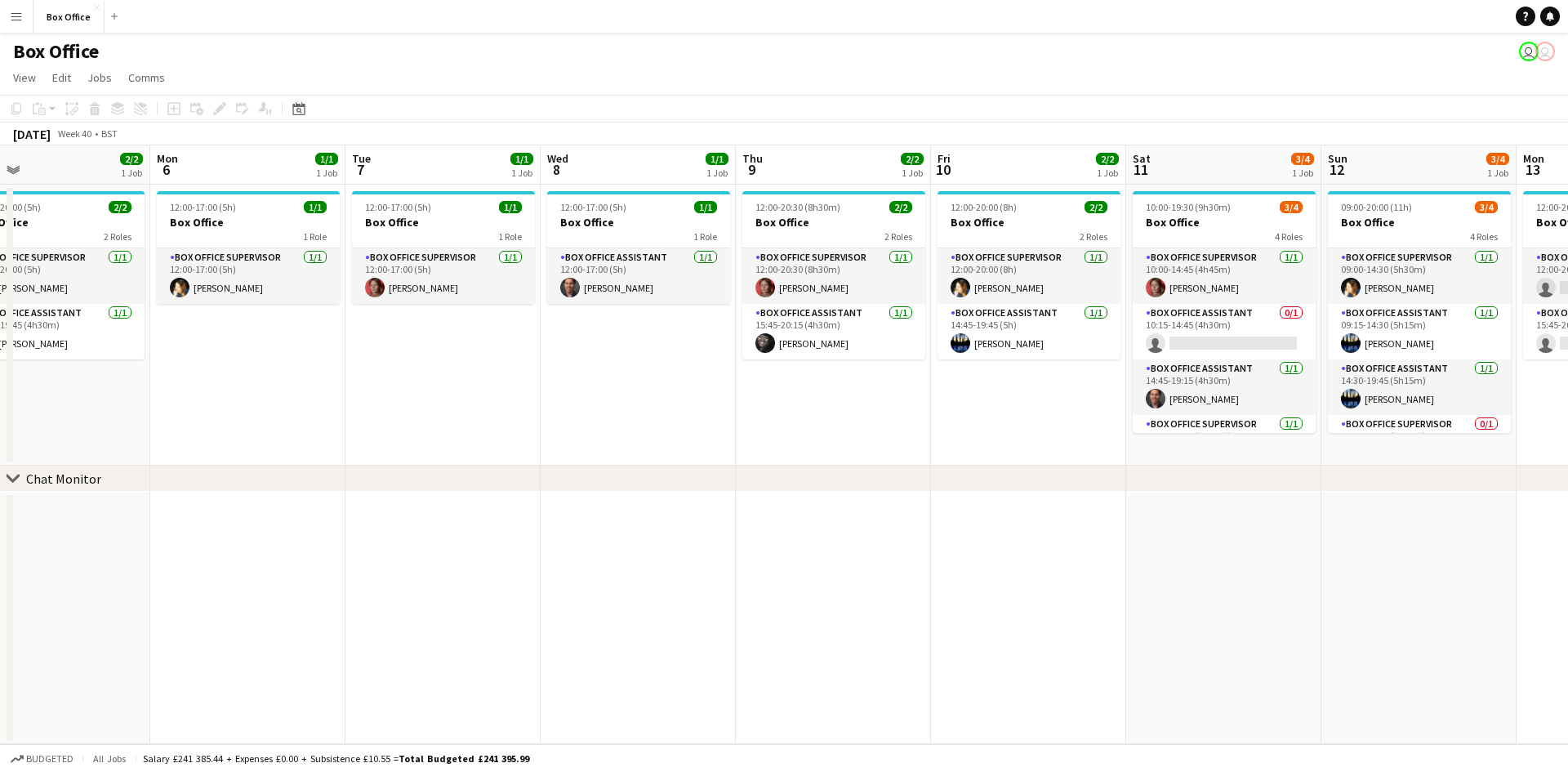
drag, startPoint x: 831, startPoint y: 453, endPoint x: 1306, endPoint y: 434, distance: 475.4
click at [1306, 434] on app-calendar-viewport "Fri 3 2/2 1 Job Sat 4 2/2 1 Job Sun 5 2/2 1 Job Mon 6 1/1 1 Job Tue 7 1/1 1 Job…" at bounding box center [784, 445] width 1568 height 599
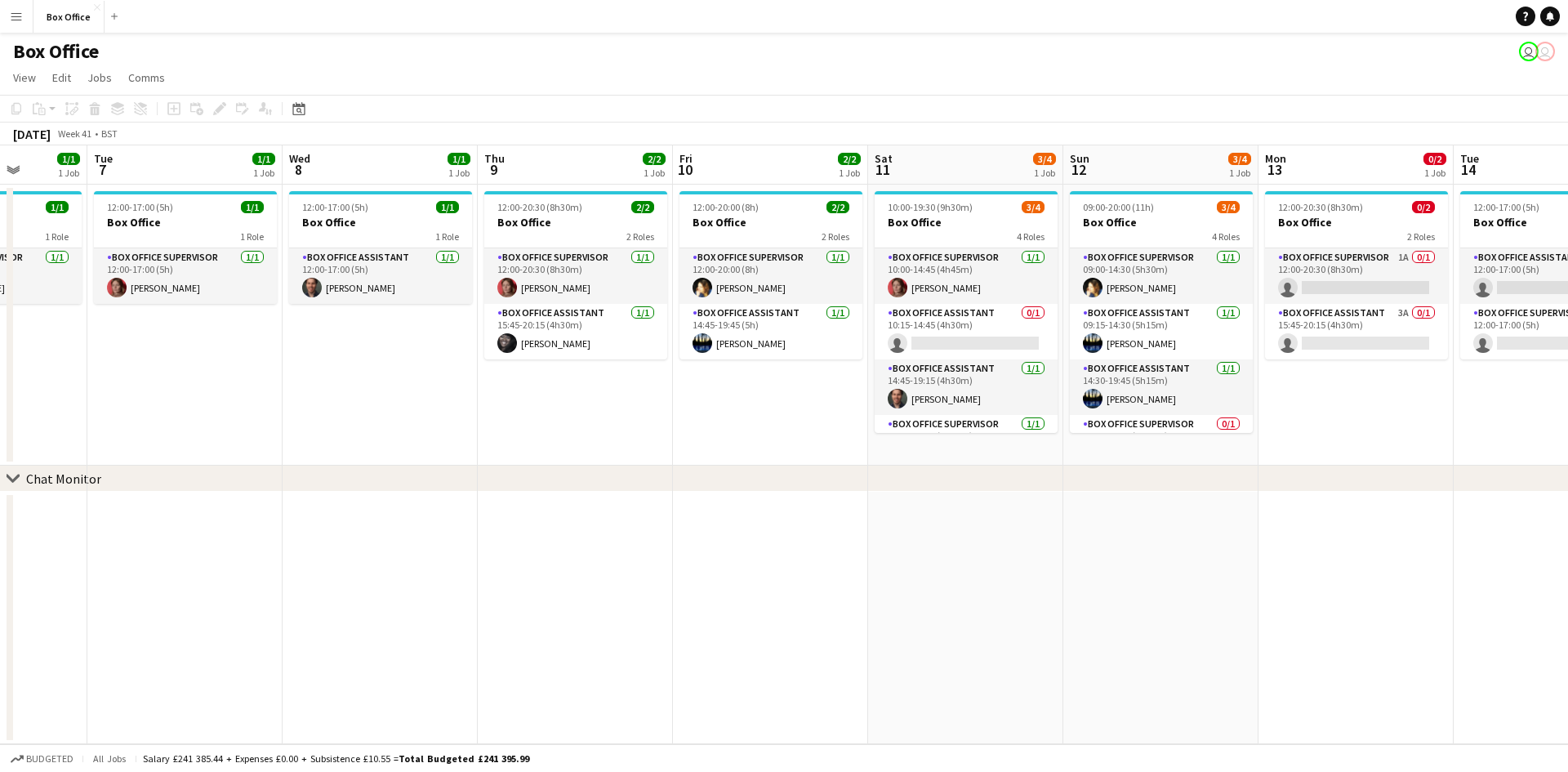
drag, startPoint x: 1034, startPoint y: 518, endPoint x: 670, endPoint y: 451, distance: 370.1
click at [677, 454] on app-calendar-viewport "Sat 4 2/2 1 Job Sun 5 2/2 1 Job Mon 6 1/1 1 Job Tue 7 1/1 1 Job Wed 8 1/1 1 Job…" at bounding box center [784, 445] width 1568 height 599
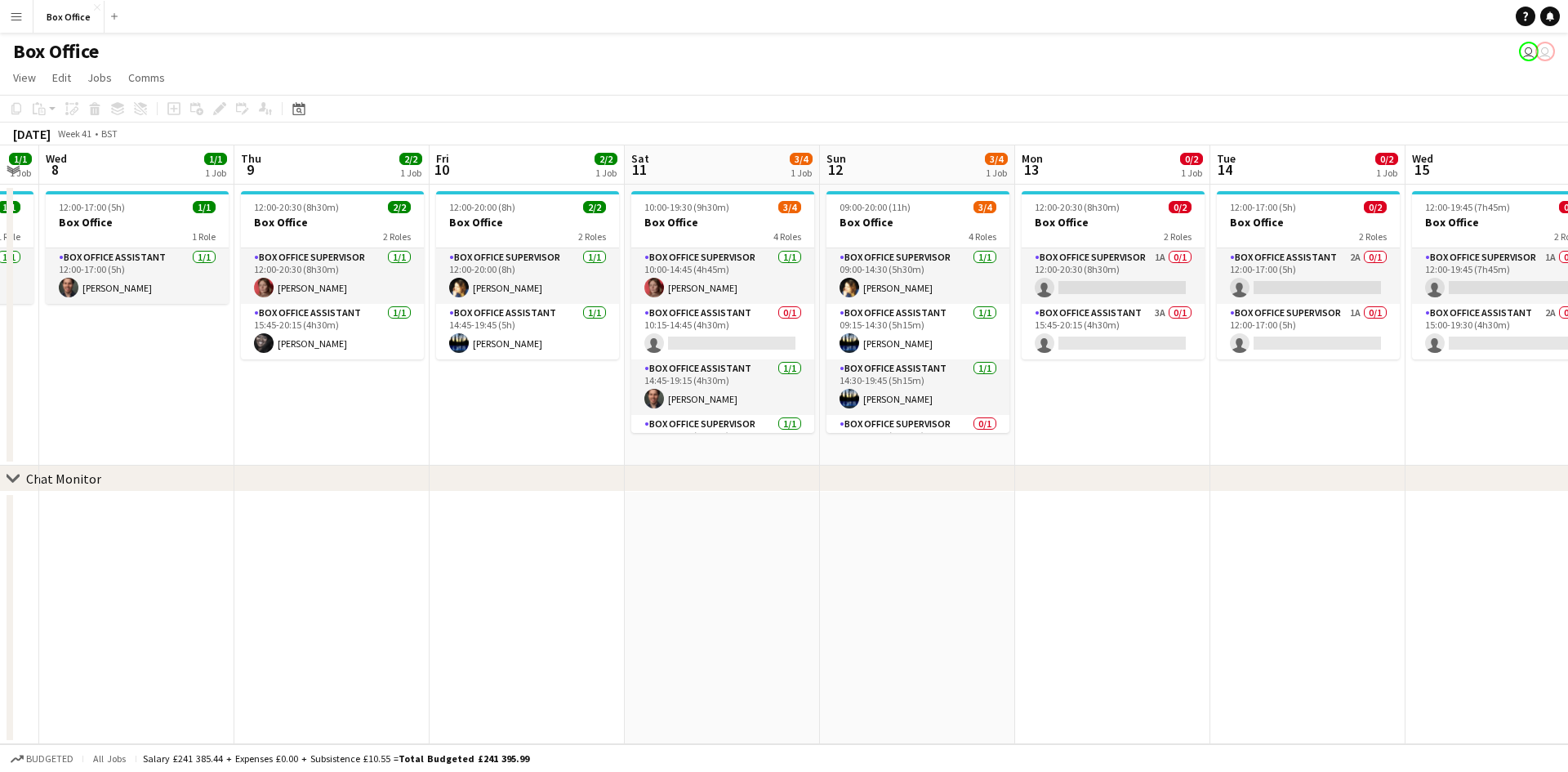
drag, startPoint x: 1346, startPoint y: 416, endPoint x: 892, endPoint y: 386, distance: 455.0
click at [892, 386] on app-calendar-viewport "Sun 5 2/2 1 Job Mon 6 1/1 1 Job Tue 7 1/1 1 Job Wed 8 1/1 1 Job Thu 9 2/2 1 Job…" at bounding box center [784, 445] width 1568 height 599
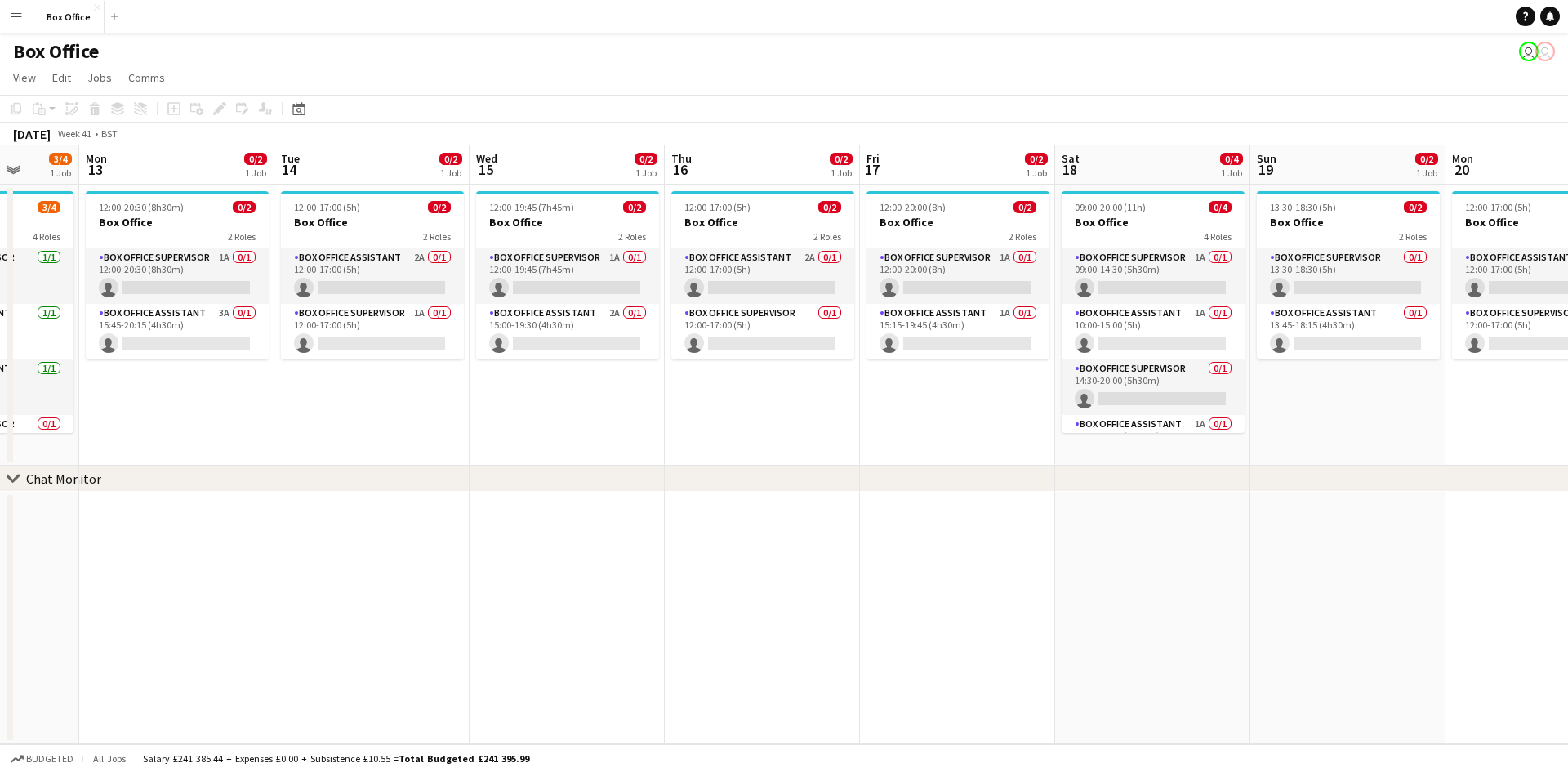
drag, startPoint x: 1008, startPoint y: 388, endPoint x: 764, endPoint y: 385, distance: 244.0
click at [760, 386] on app-calendar-viewport "Fri 10 2/2 1 Job Sat 11 3/4 1 Job Sun 12 3/4 1 Job Mon 13 0/2 1 Job Tue 14 0/2 …" at bounding box center [784, 445] width 1568 height 599
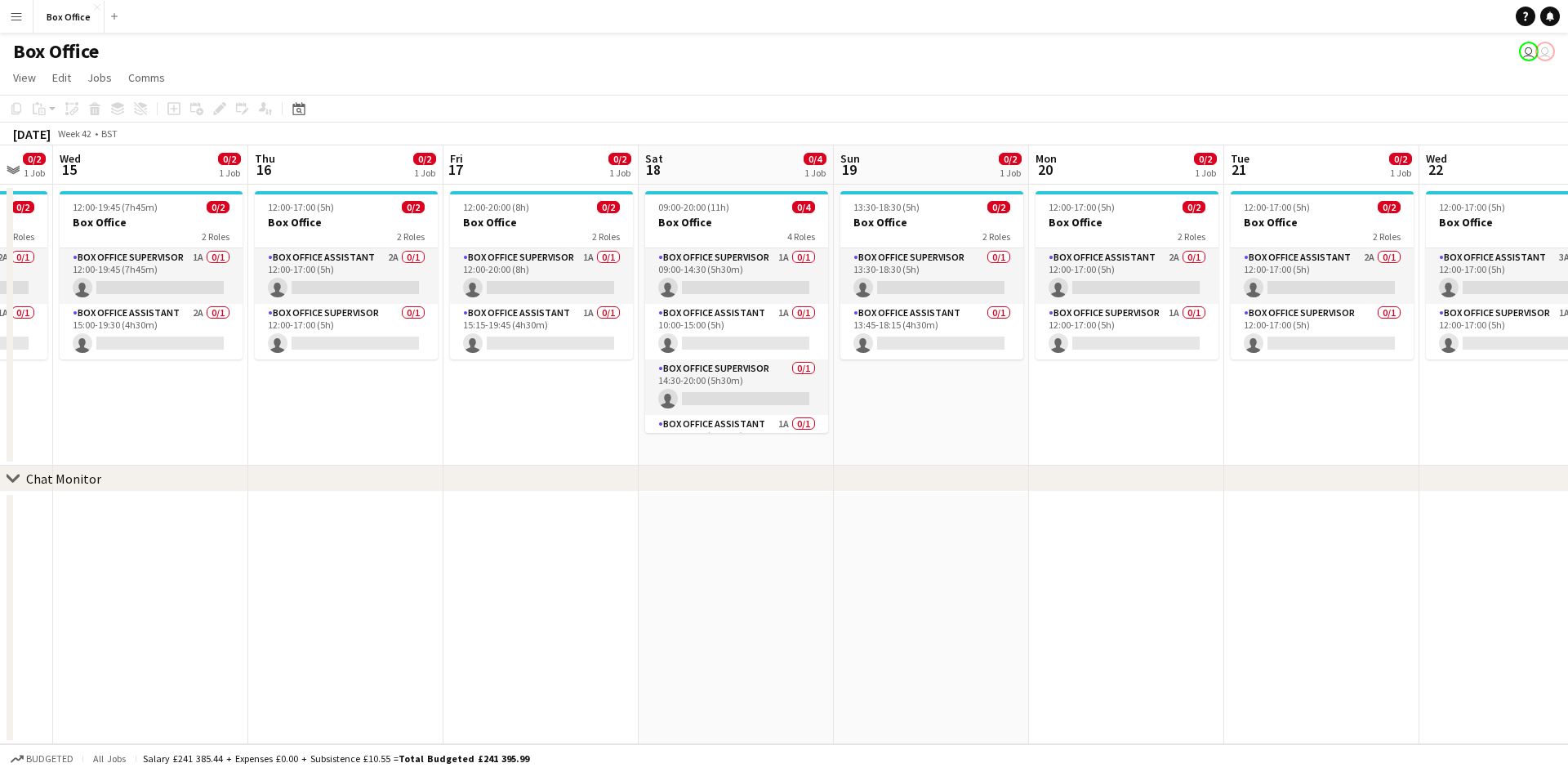
drag, startPoint x: 927, startPoint y: 422, endPoint x: 506, endPoint y: 370, distance: 424.2
click at [506, 370] on app-calendar-viewport "Sun 12 3/4 1 Job Mon 13 0/2 1 Job Tue 14 0/2 1 Job Wed 15 0/2 1 Job Thu 16 0/2 …" at bounding box center [784, 445] width 1568 height 599
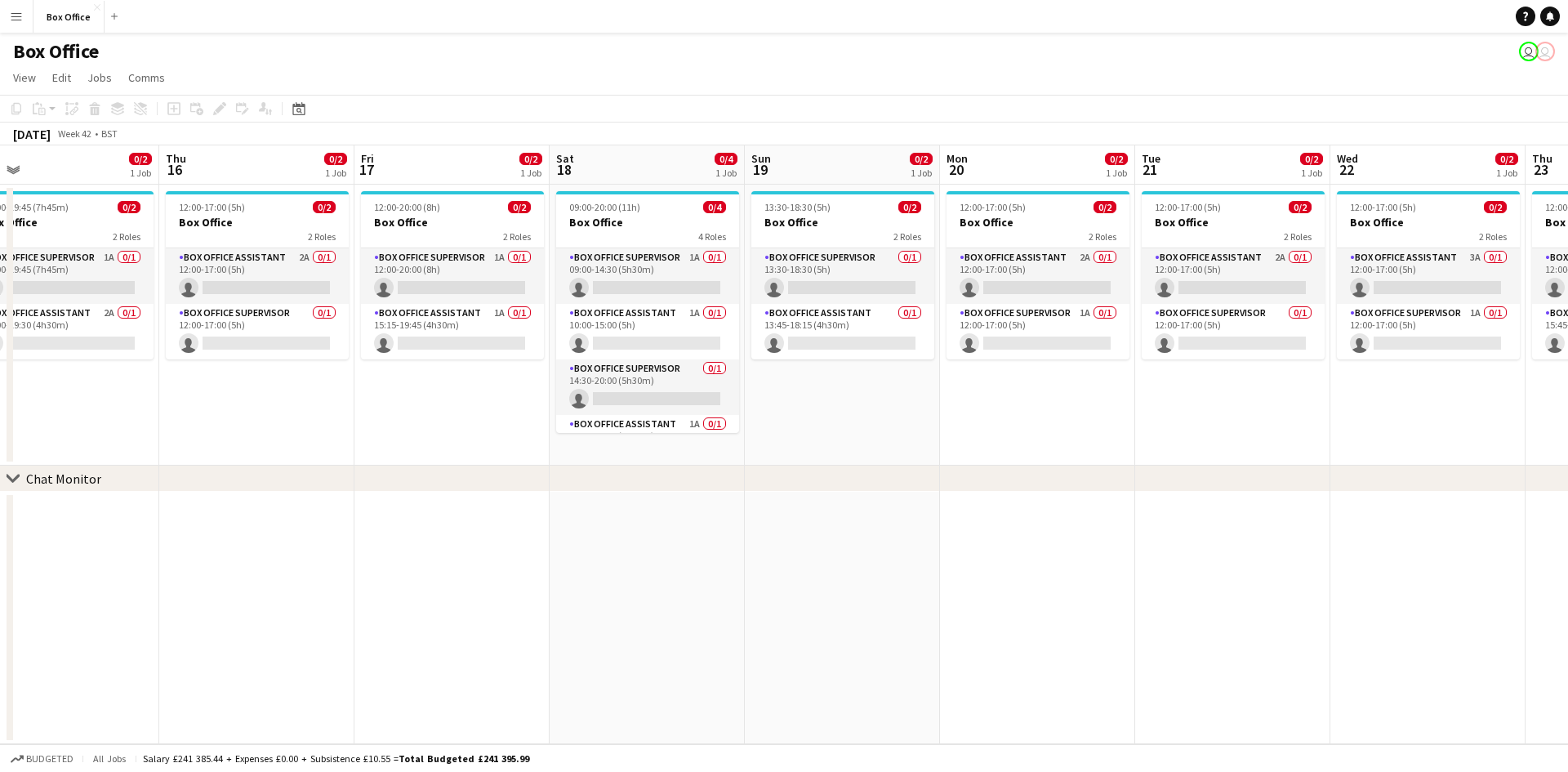
scroll to position [0, 474]
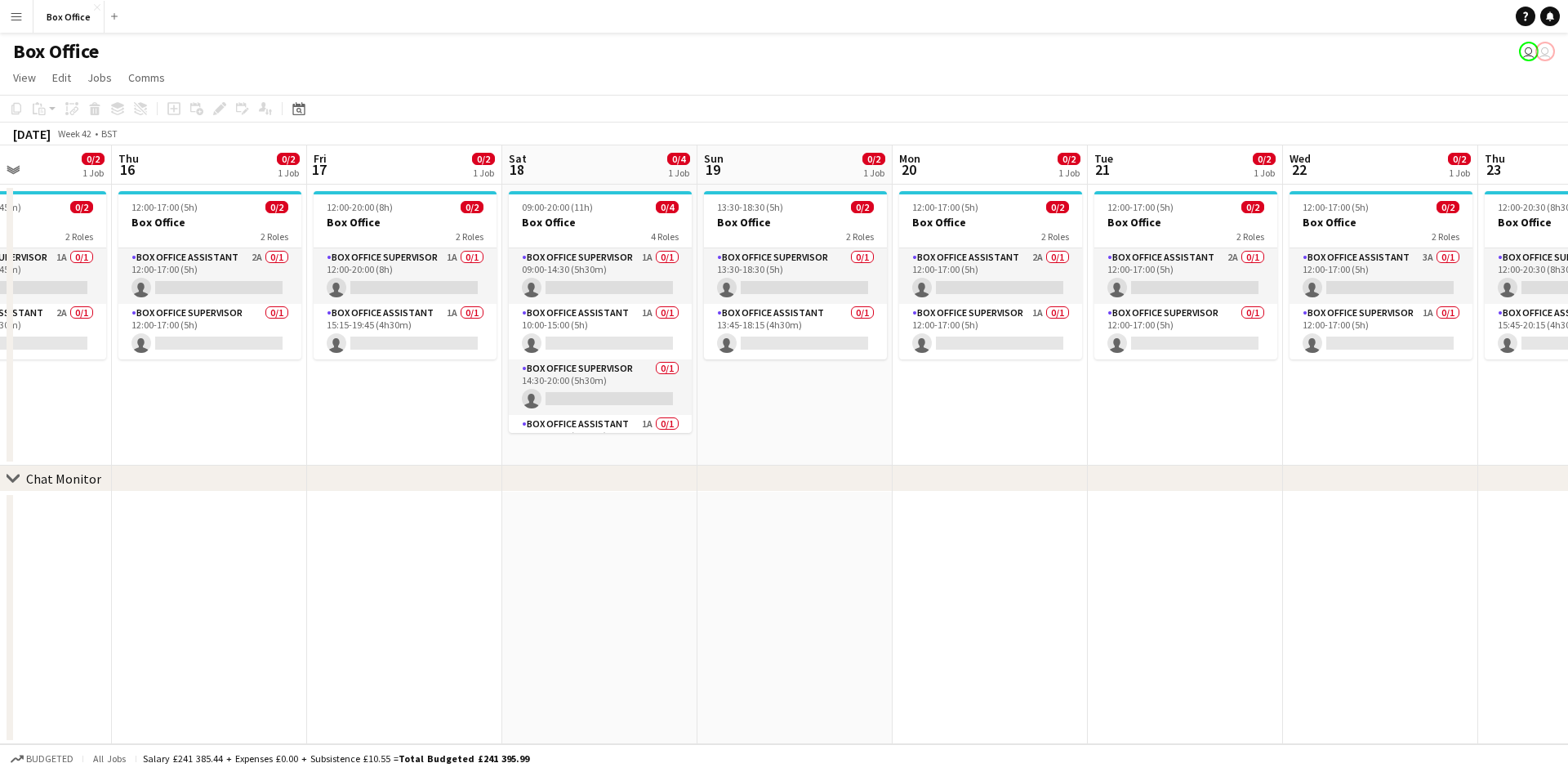
drag, startPoint x: 1232, startPoint y: 400, endPoint x: 1099, endPoint y: 400, distance: 133.0
click at [1099, 400] on app-calendar-viewport "Mon 13 0/2 1 Job Tue 14 0/2 1 Job Wed 15 0/2 1 Job Thu 16 0/2 1 Job Fri 17 0/2 …" at bounding box center [784, 445] width 1568 height 599
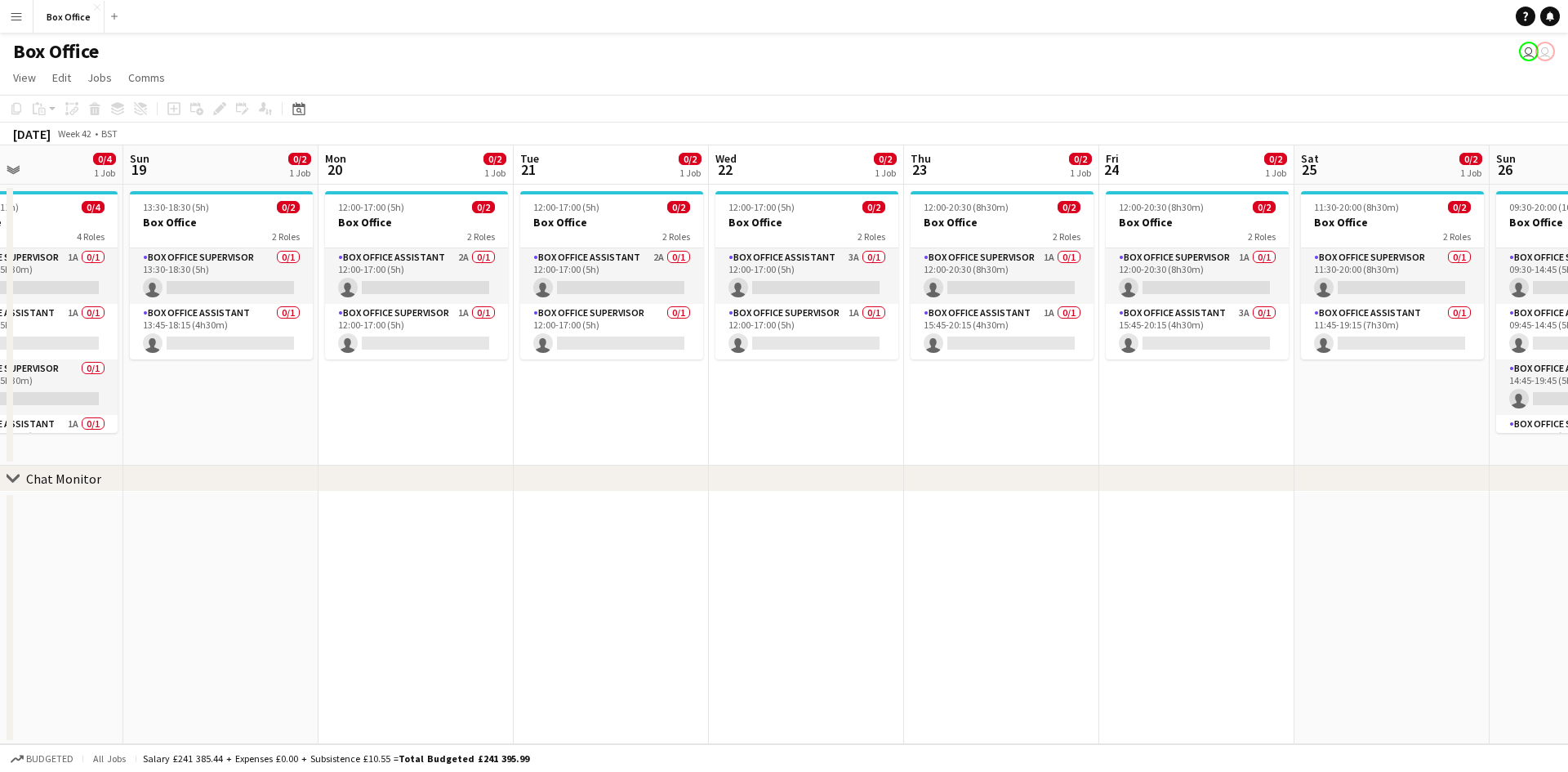
drag, startPoint x: 1333, startPoint y: 433, endPoint x: 759, endPoint y: 381, distance: 576.4
click at [759, 381] on app-calendar-viewport "Thu 16 0/2 1 Job Fri 17 0/2 1 Job Sat 18 0/4 1 Job Sun 19 0/2 1 Job Mon 20 0/2 …" at bounding box center [784, 445] width 1568 height 599
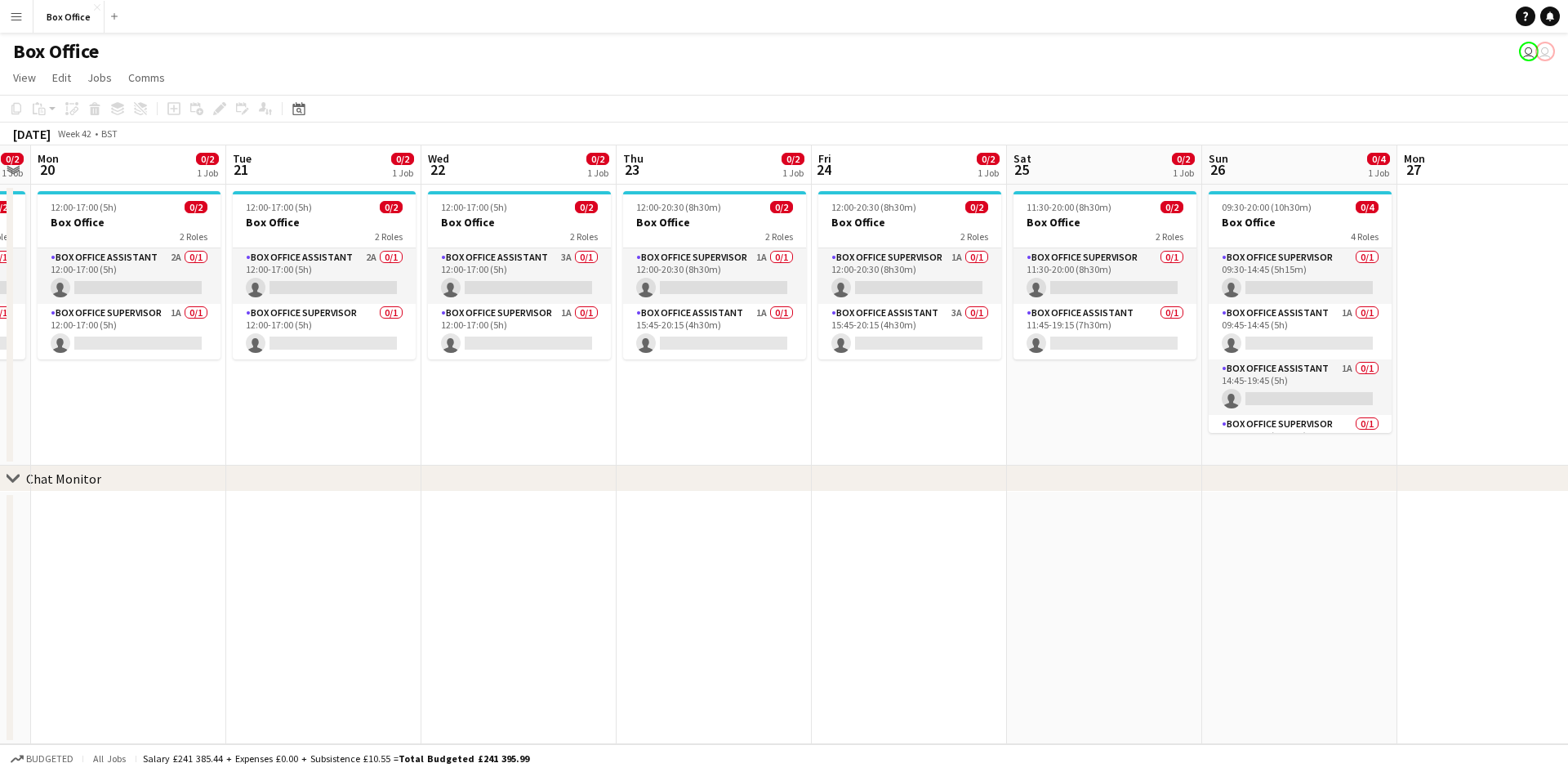
scroll to position [0, 584]
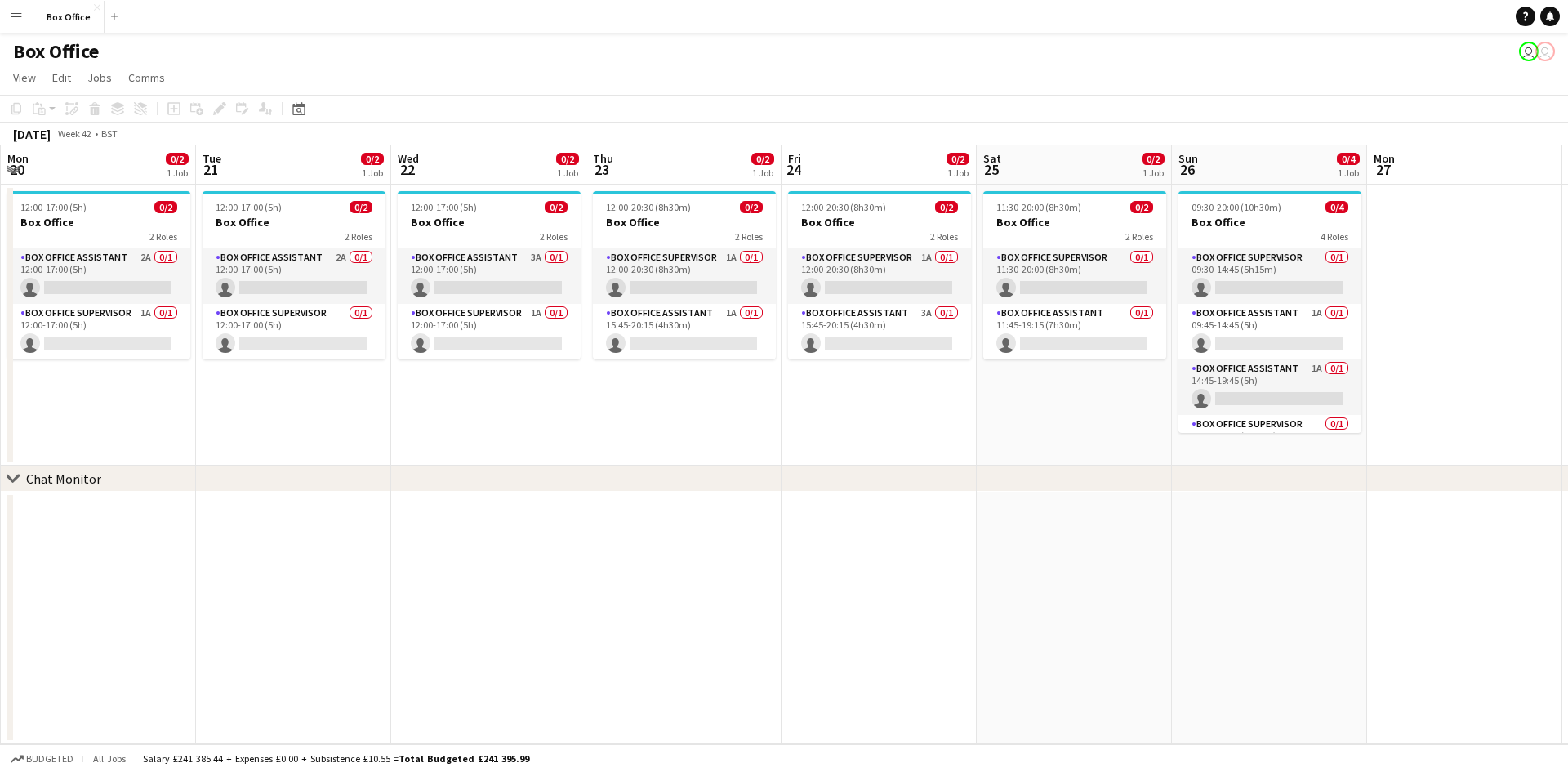
drag, startPoint x: 1132, startPoint y: 377, endPoint x: 853, endPoint y: 379, distance: 279.0
click at [853, 379] on app-calendar-viewport "Fri 17 0/2 1 Job Sat 18 0/4 1 Job Sun 19 0/2 1 Job Mon 20 0/2 1 Job Tue 21 0/2 …" at bounding box center [784, 445] width 1568 height 599
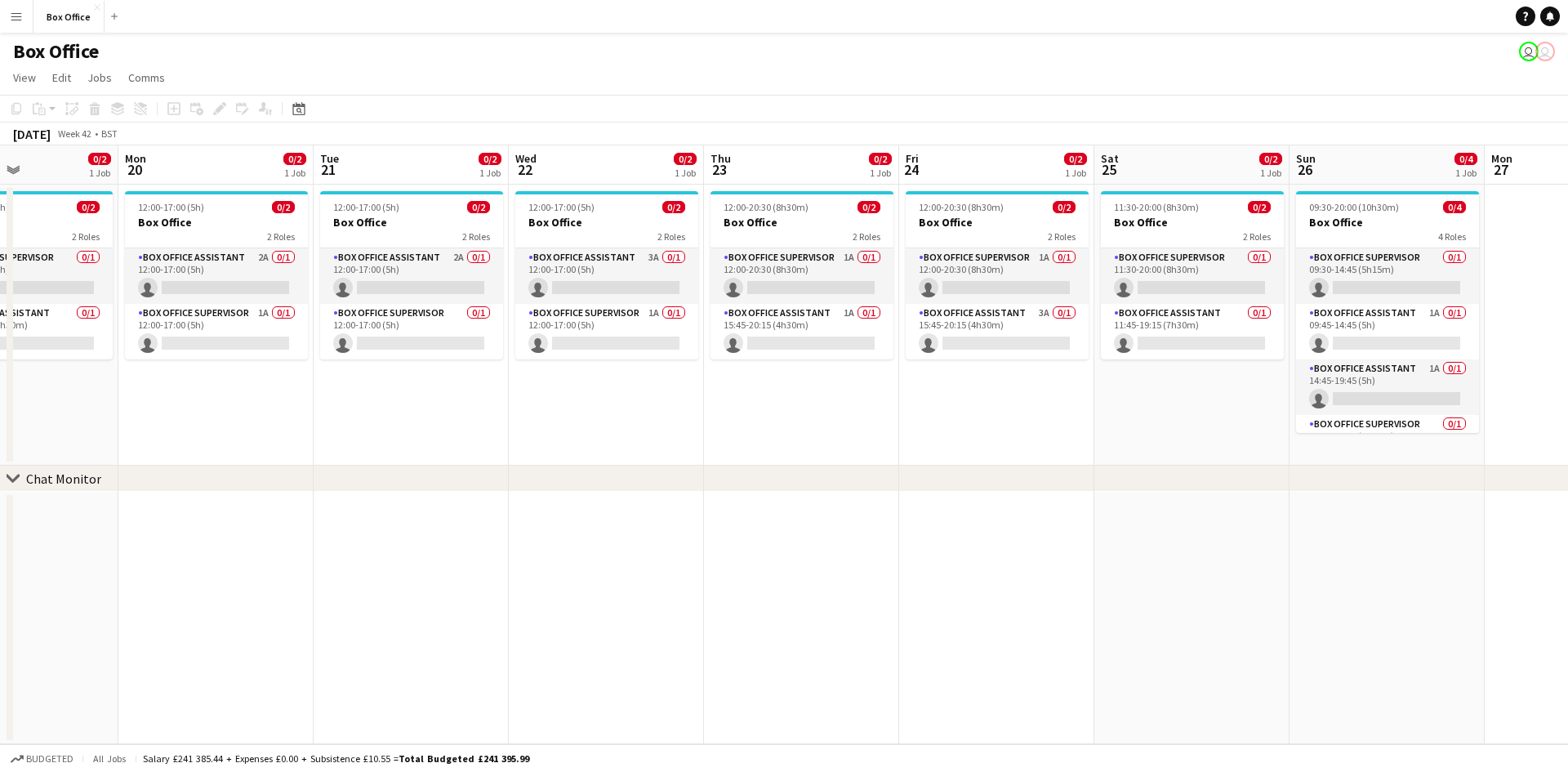
drag, startPoint x: 829, startPoint y: 418, endPoint x: 1225, endPoint y: 400, distance: 396.4
click at [1319, 382] on app-calendar-viewport "Fri 17 0/2 1 Job Sat 18 0/4 1 Job Sun 19 0/2 1 Job Mon 20 0/2 1 Job Tue 21 0/2 …" at bounding box center [784, 445] width 1568 height 599
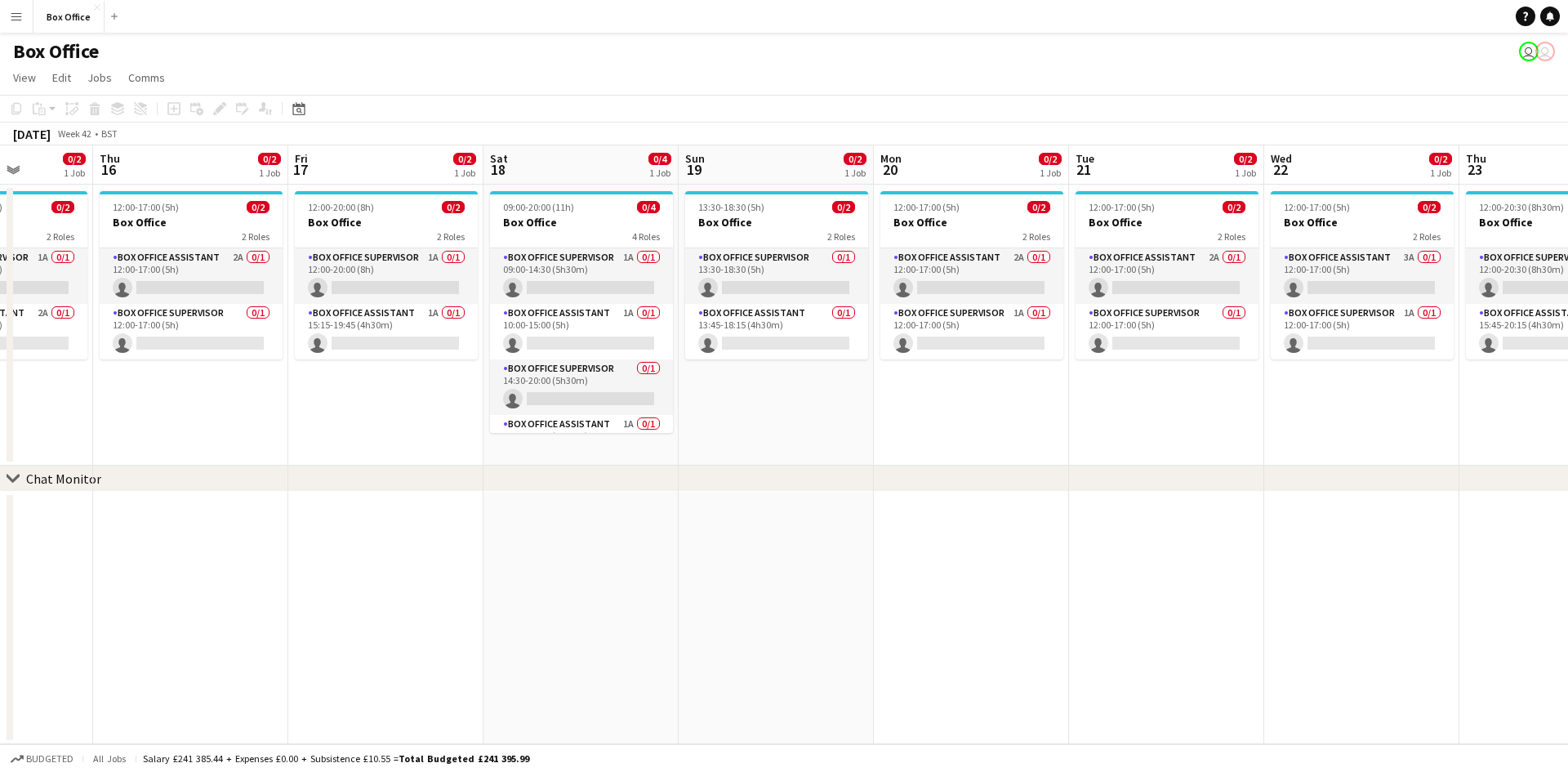
drag, startPoint x: 1118, startPoint y: 402, endPoint x: 1228, endPoint y: 406, distance: 110.1
click at [1278, 399] on app-calendar-viewport "Mon 13 0/2 1 Job Tue 14 0/2 1 Job Wed 15 0/2 1 Job Thu 16 0/2 1 Job Fri 17 0/2 …" at bounding box center [784, 445] width 1568 height 599
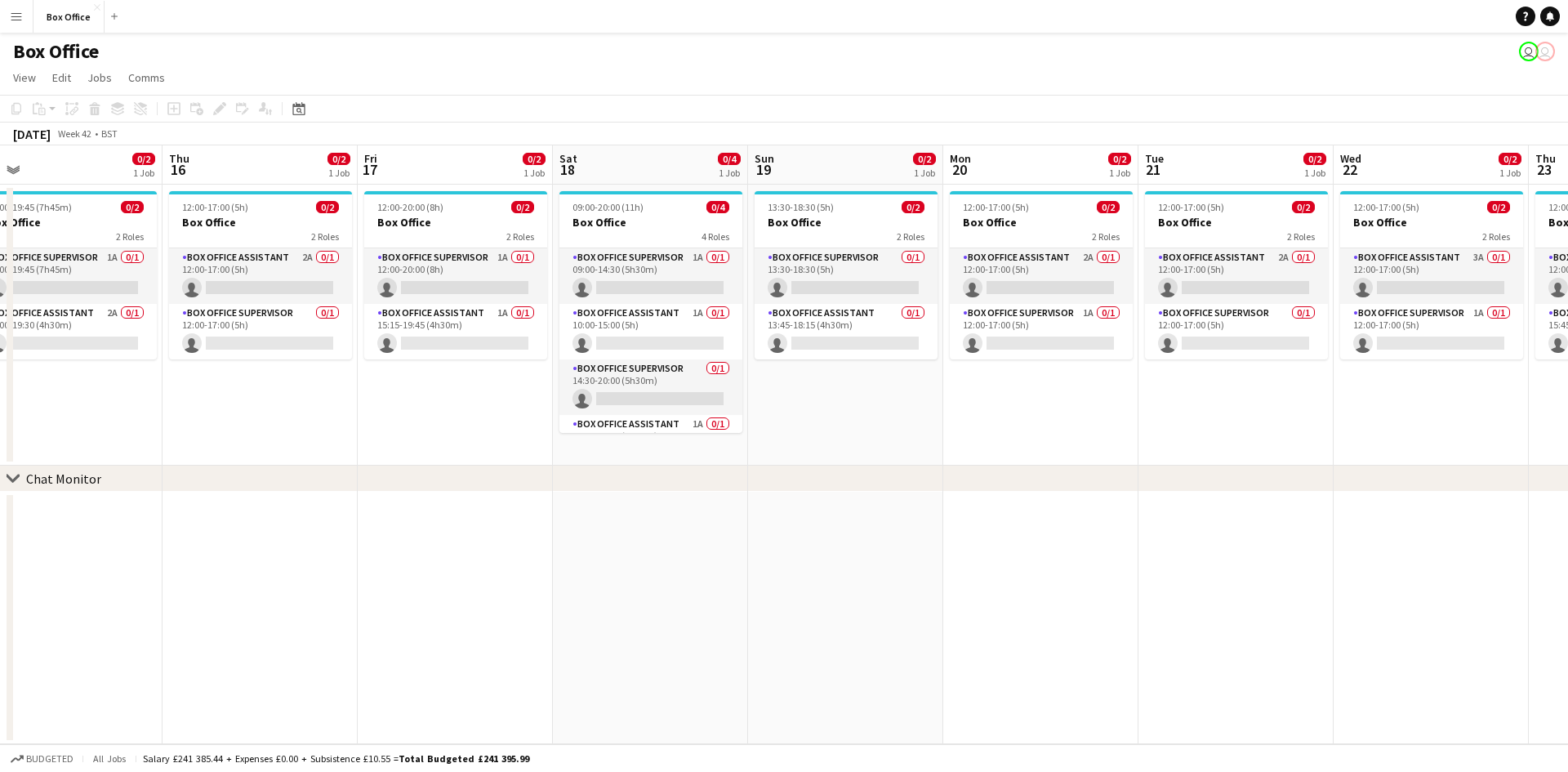
scroll to position [0, 383]
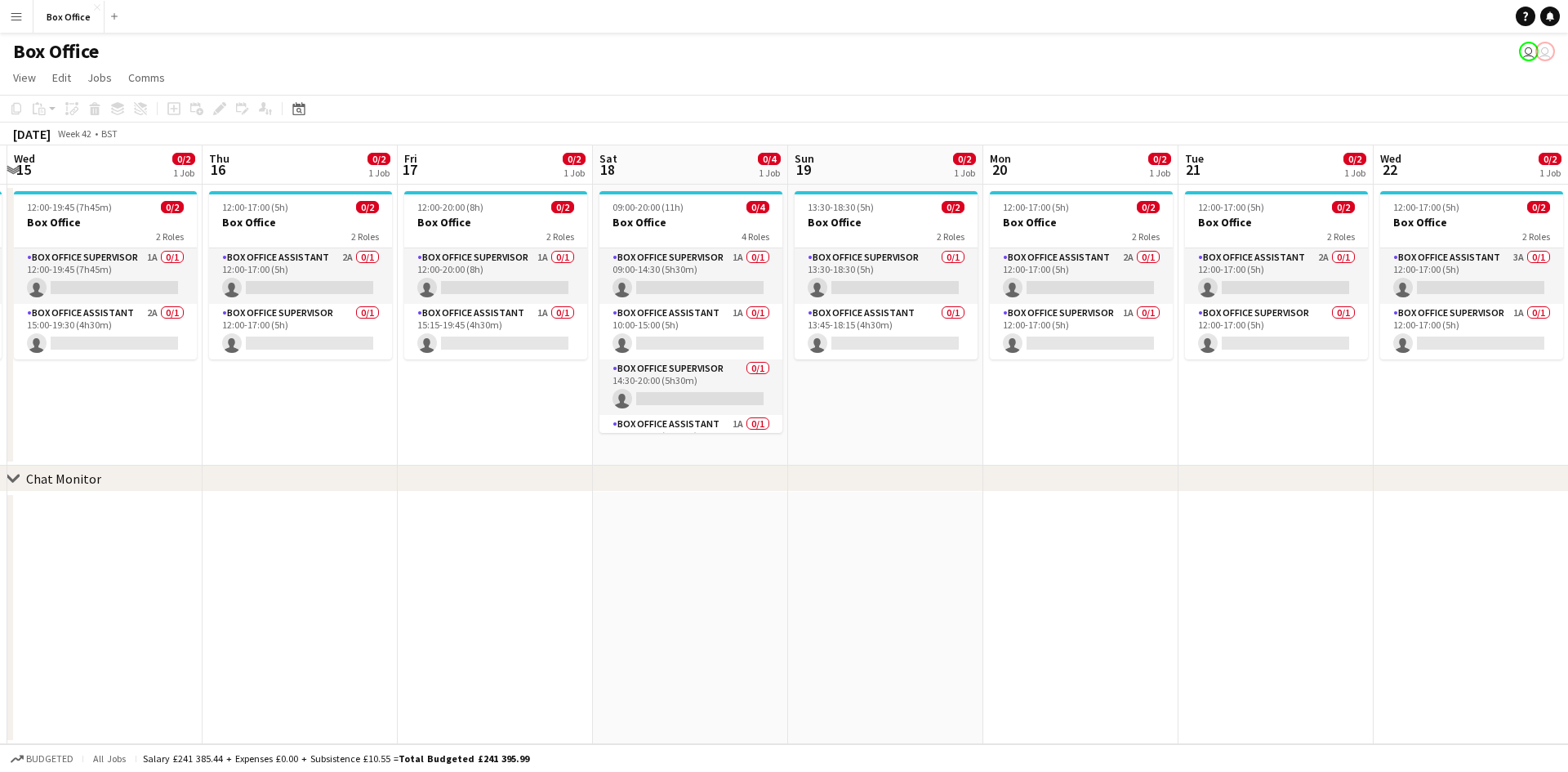
drag, startPoint x: 795, startPoint y: 420, endPoint x: 1096, endPoint y: 396, distance: 302.0
click at [1096, 396] on app-calendar-viewport "Mon 13 0/2 1 Job Tue 14 0/2 1 Job Wed 15 0/2 1 Job Thu 16 0/2 1 Job Fri 17 0/2 …" at bounding box center [784, 445] width 1568 height 599
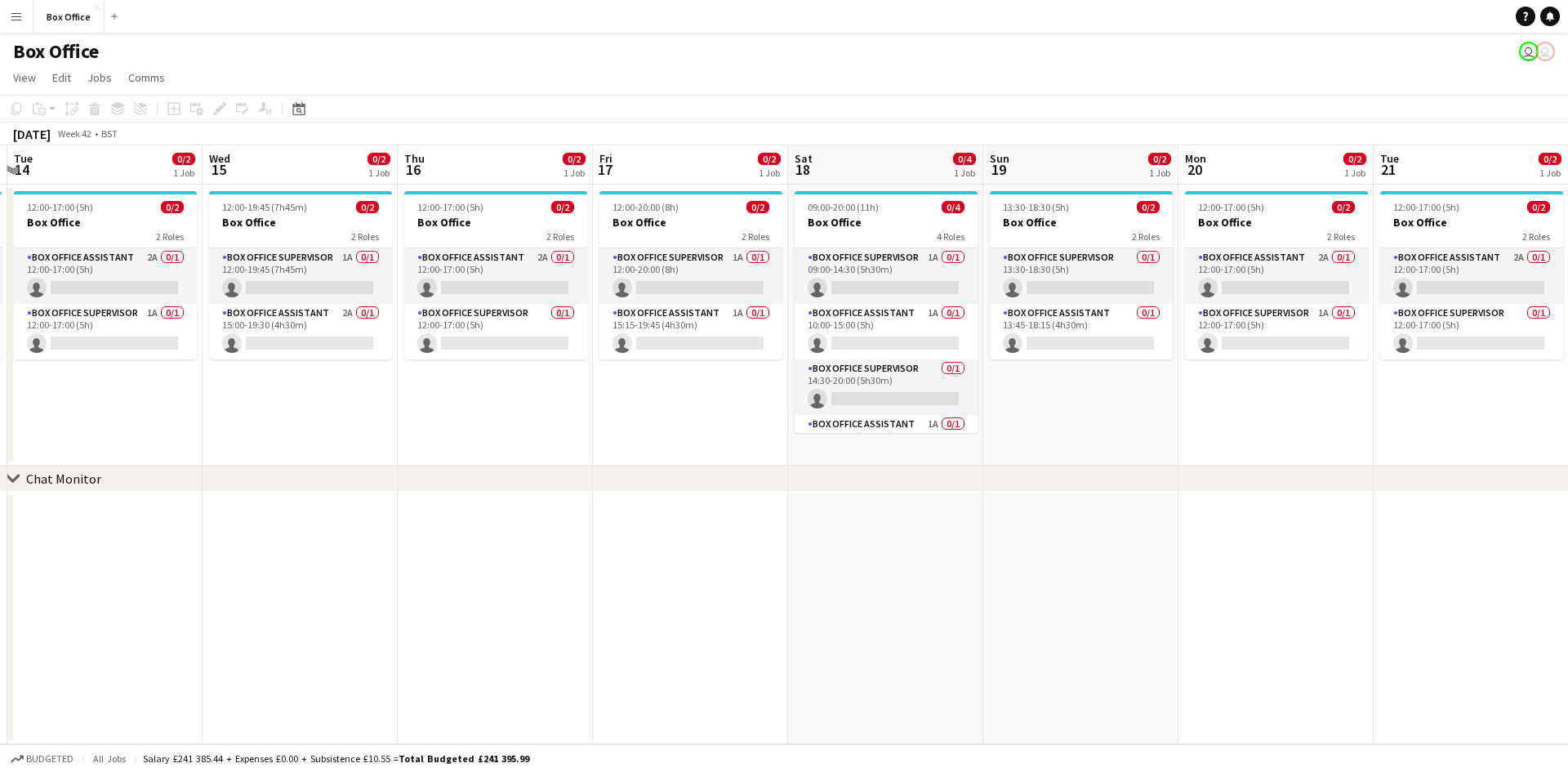
scroll to position [0, 340]
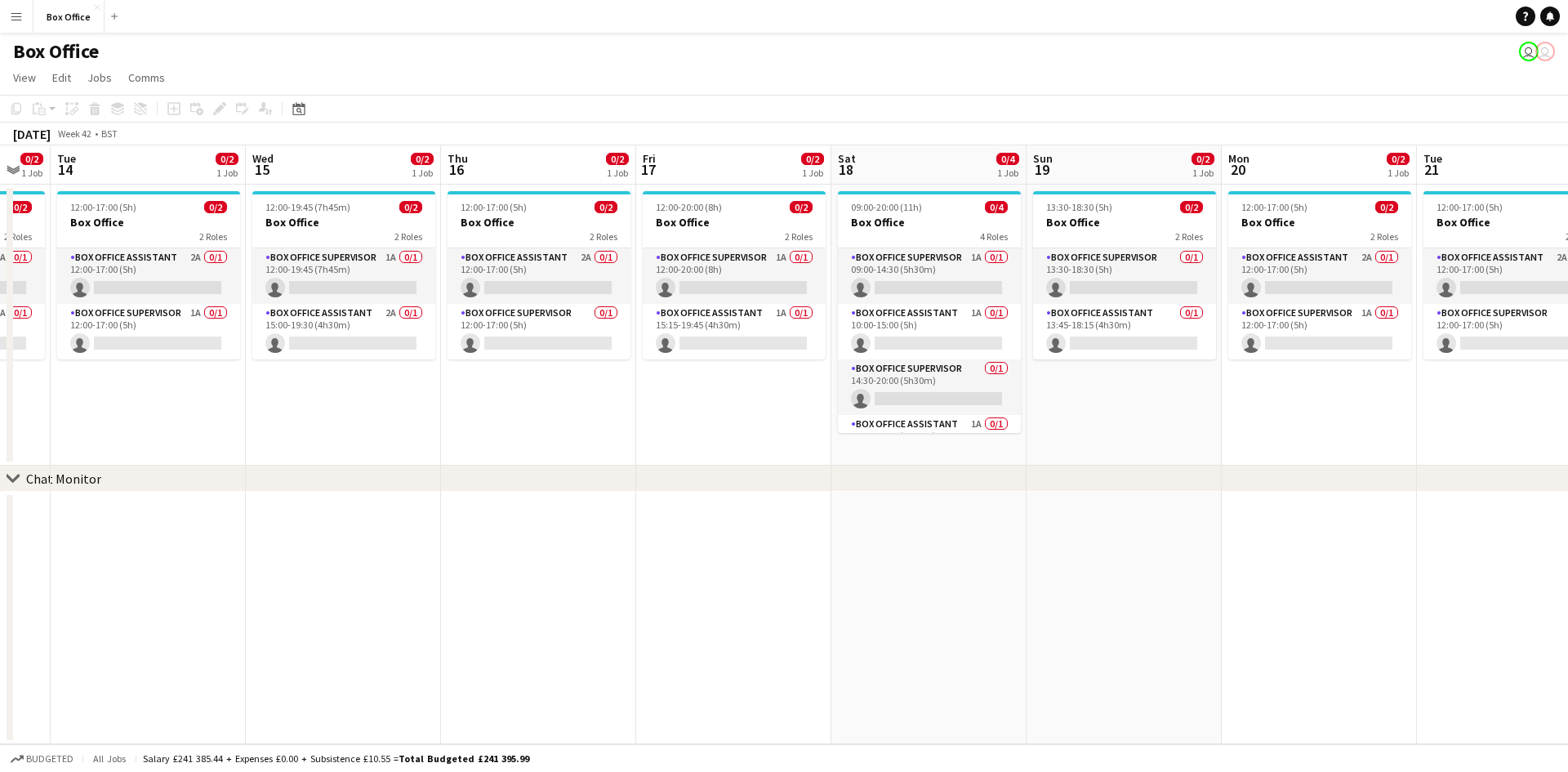
drag, startPoint x: 640, startPoint y: 376, endPoint x: 676, endPoint y: 377, distance: 36.0
click at [676, 377] on app-calendar-viewport "Sun 12 3/4 1 Job Mon 13 0/2 1 Job Tue 14 0/2 1 Job Wed 15 0/2 1 Job Thu 16 0/2 …" at bounding box center [784, 445] width 1568 height 599
click at [717, 323] on app-card-role "Box Office Assistant 1A 0/1 15:15-19:45 (4h30m) single-neutral-actions" at bounding box center [734, 331] width 183 height 55
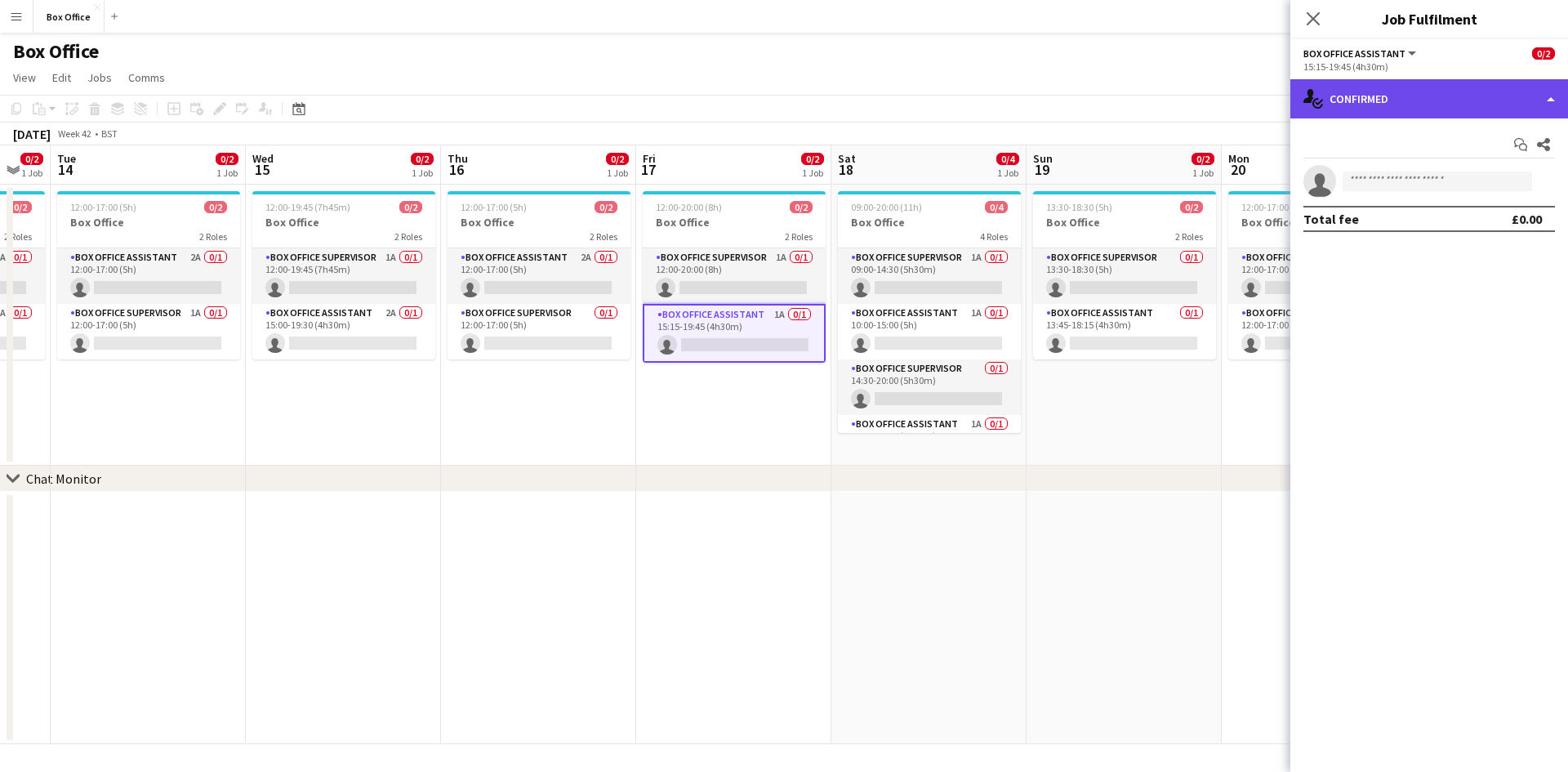
click at [1398, 99] on div "single-neutral-actions-check-2 Confirmed" at bounding box center [1429, 99] width 278 height 39
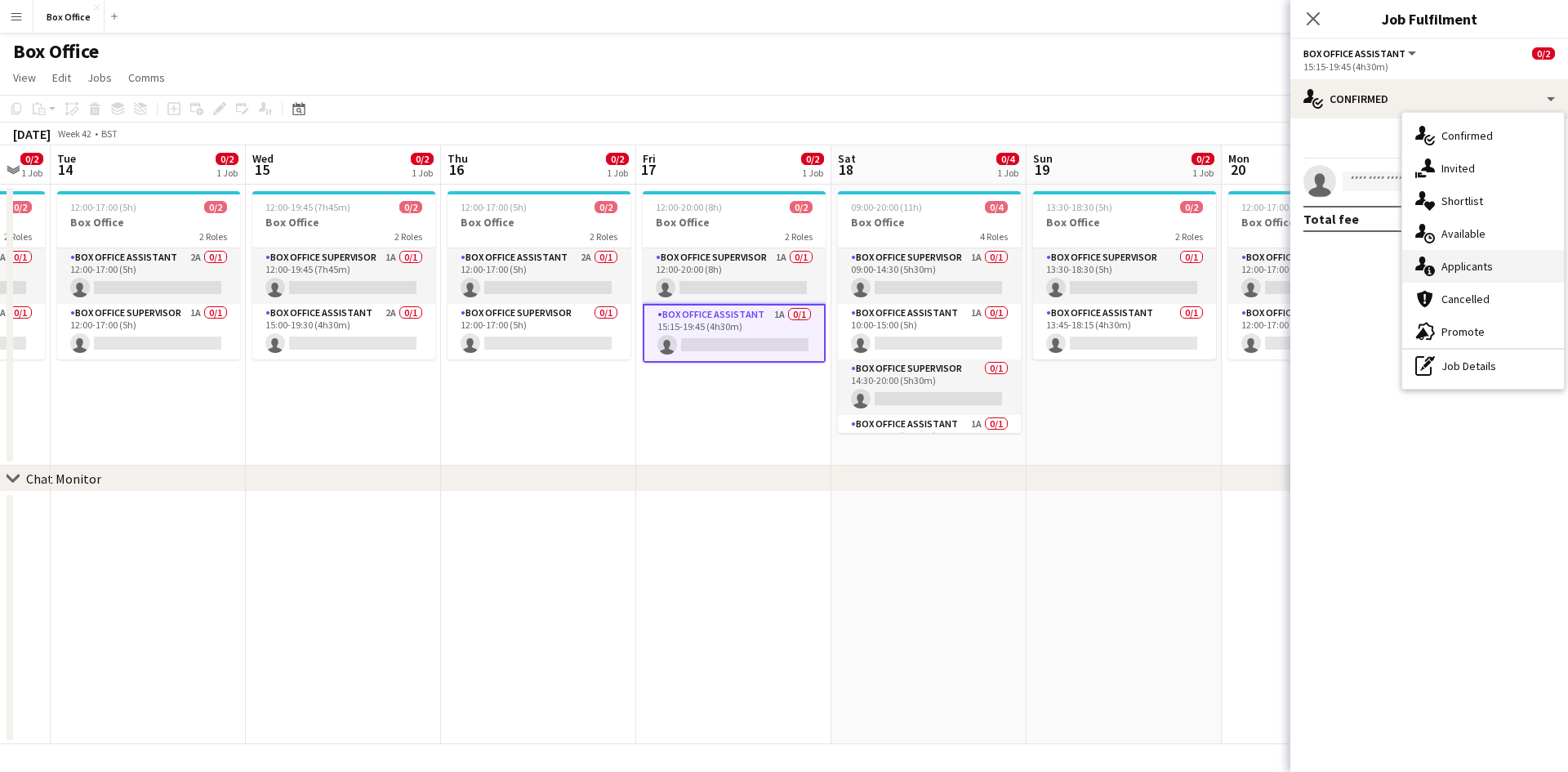
click at [1472, 256] on div "single-neutral-actions-information Applicants" at bounding box center [1483, 266] width 162 height 33
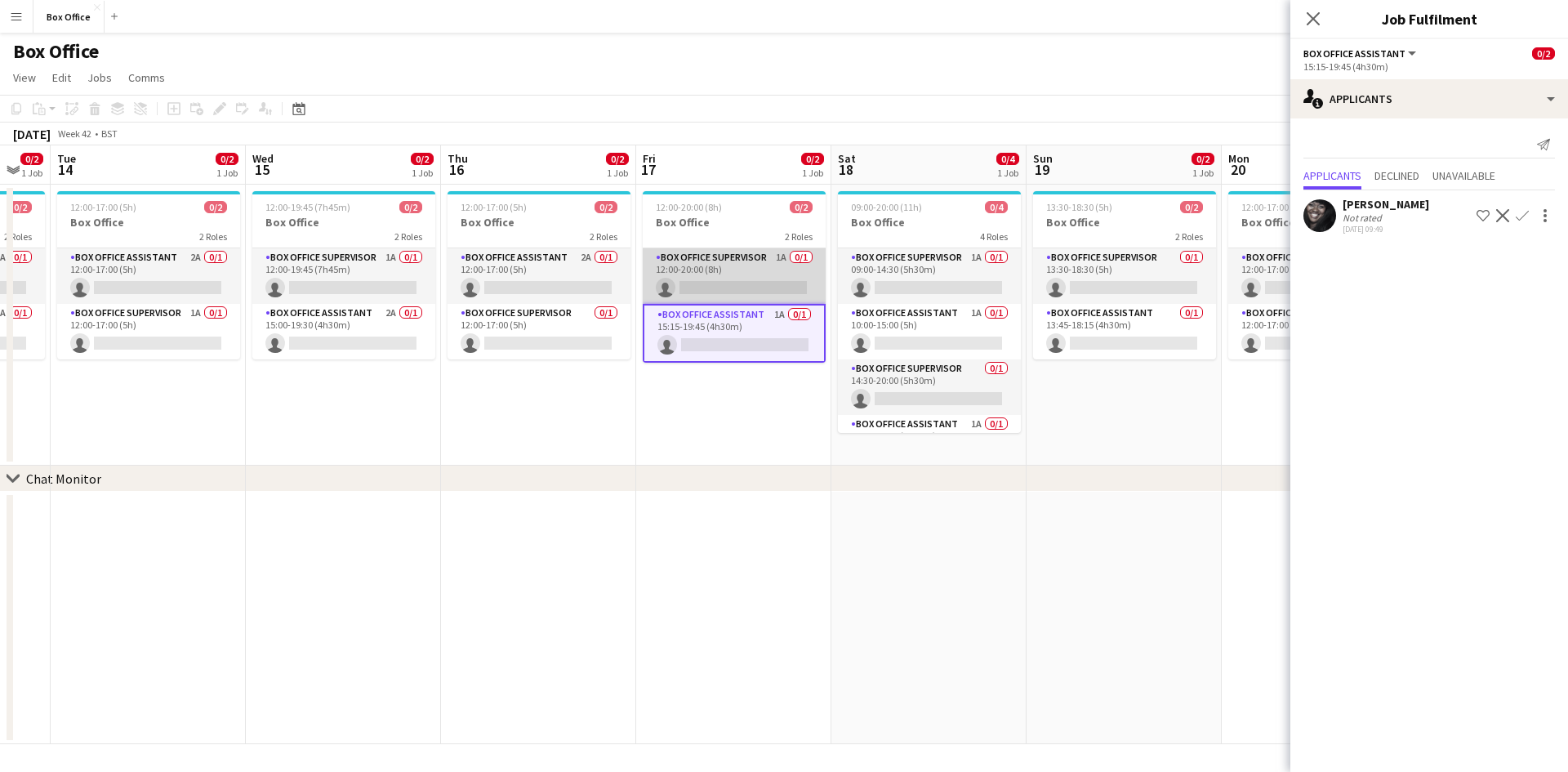
click at [688, 254] on app-card-role "Box Office Supervisor 1A 0/1 12:00-20:00 (8h) single-neutral-actions" at bounding box center [734, 275] width 183 height 55
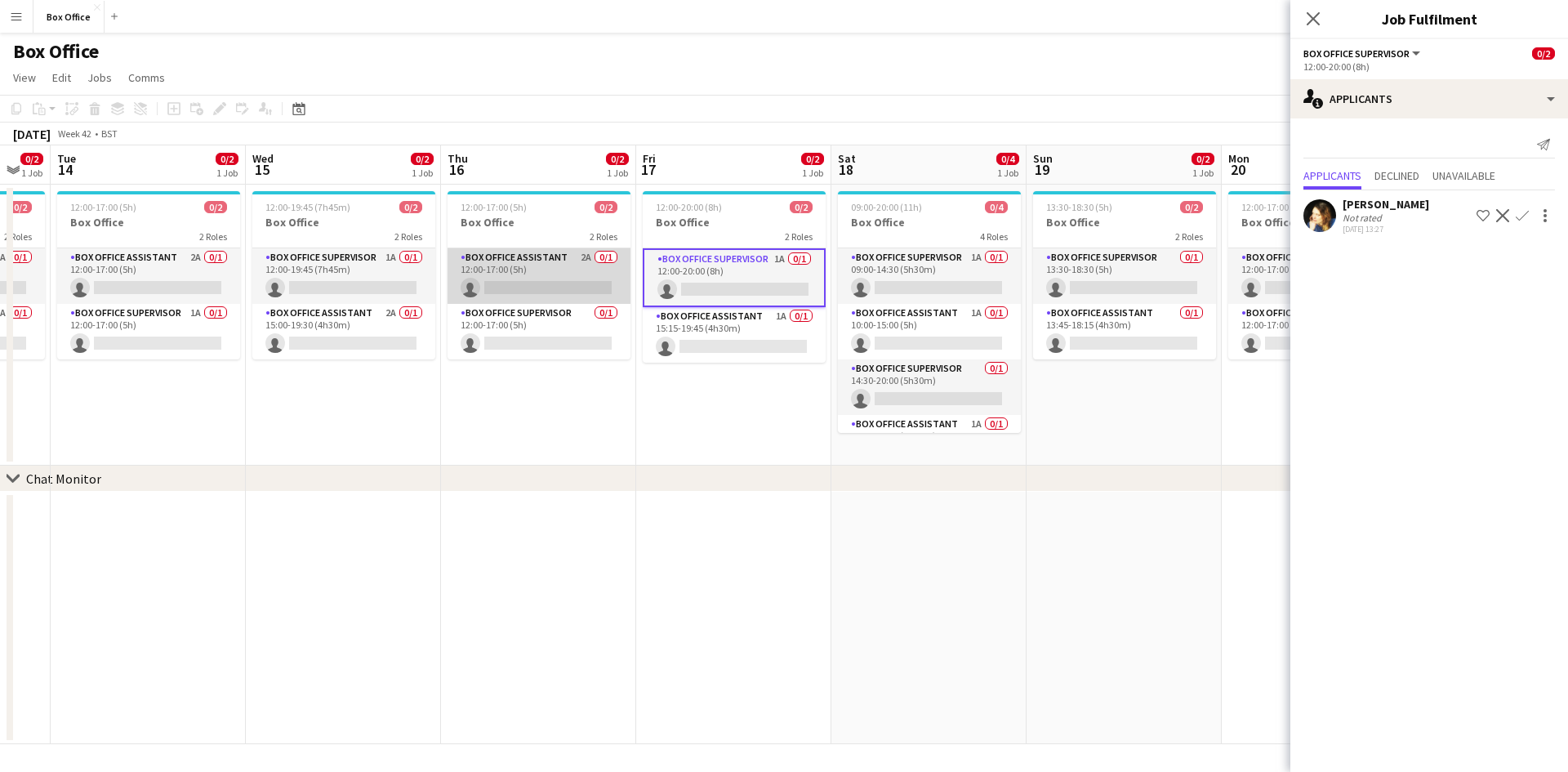
click at [516, 267] on app-card-role "Box Office Assistant 2A 0/1 12:00-17:00 (5h) single-neutral-actions" at bounding box center [539, 275] width 183 height 55
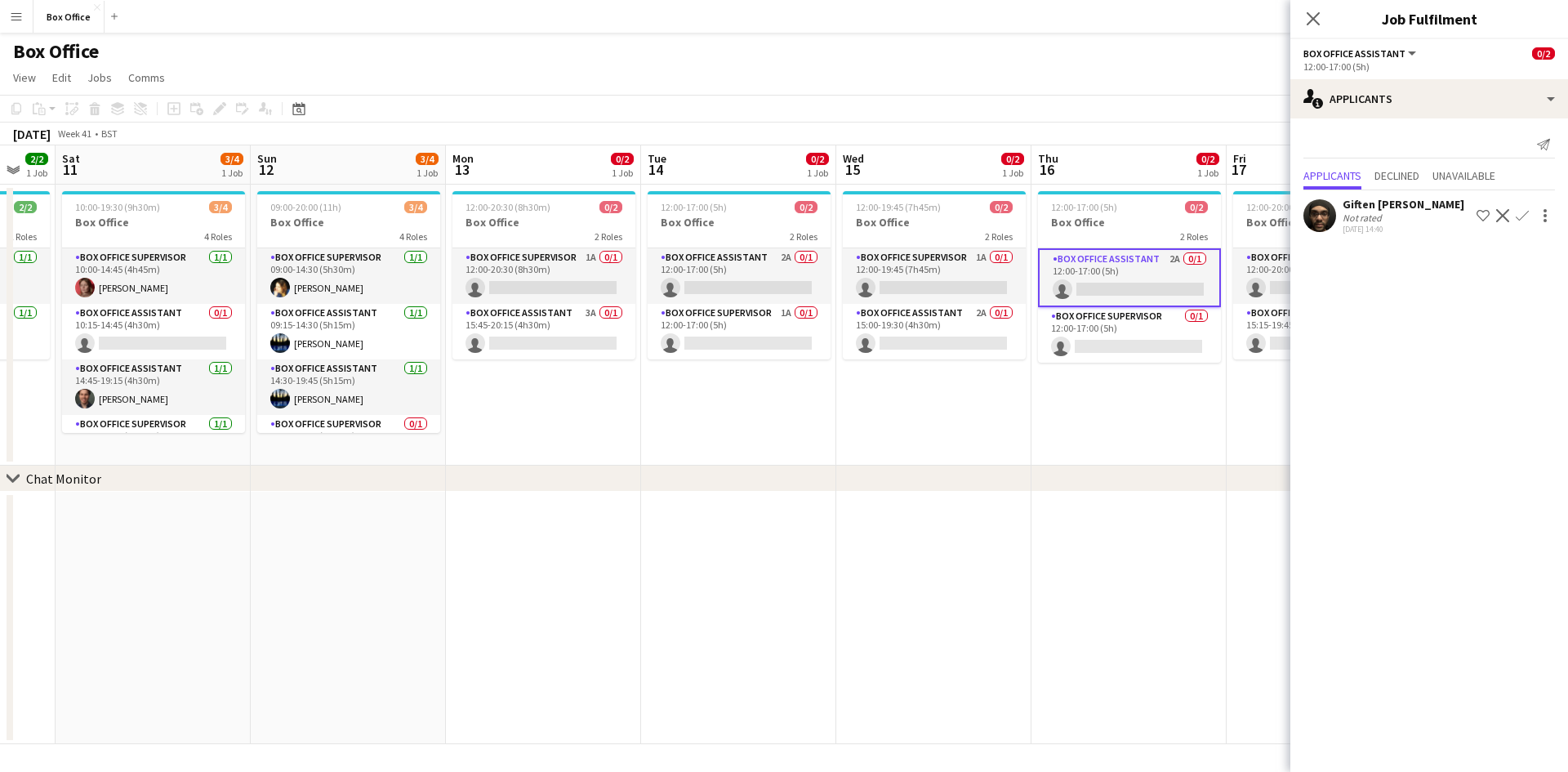
scroll to position [0, 571]
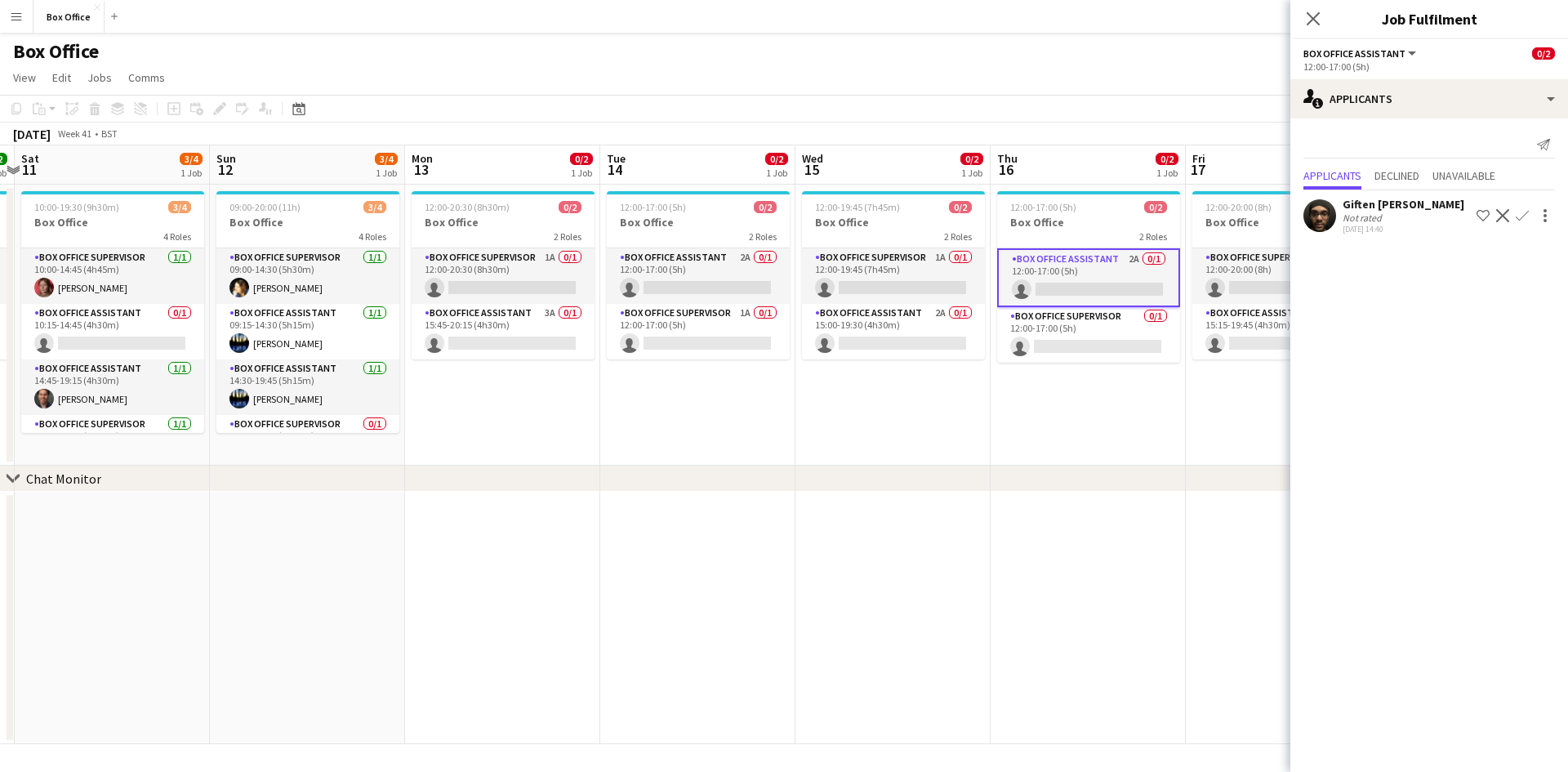
drag, startPoint x: 336, startPoint y: 419, endPoint x: 885, endPoint y: 424, distance: 549.0
click at [885, 424] on app-calendar-viewport "Wed 8 1/1 1 Job Thu 9 2/2 1 Job Fri 10 2/2 1 Job Sat 11 3/4 1 Job Sun 12 3/4 1 …" at bounding box center [784, 445] width 1568 height 599
click at [487, 248] on app-card-role "Box Office Supervisor 1A 0/1 12:00-20:30 (8h30m) single-neutral-actions" at bounding box center [503, 275] width 183 height 55
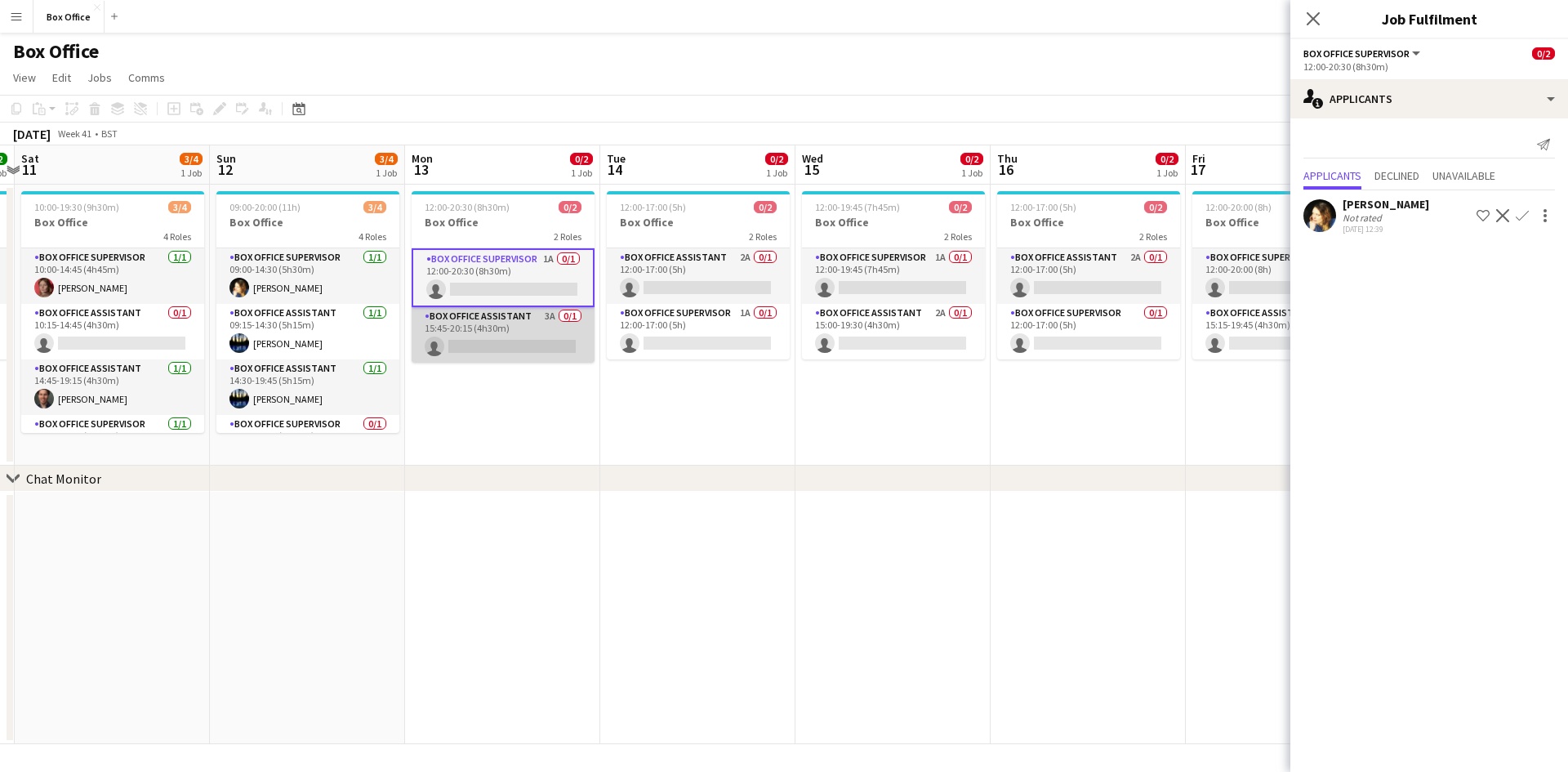
click at [488, 314] on app-card-role "Box Office Assistant 3A 0/1 15:45-20:15 (4h30m) single-neutral-actions" at bounding box center [503, 334] width 183 height 55
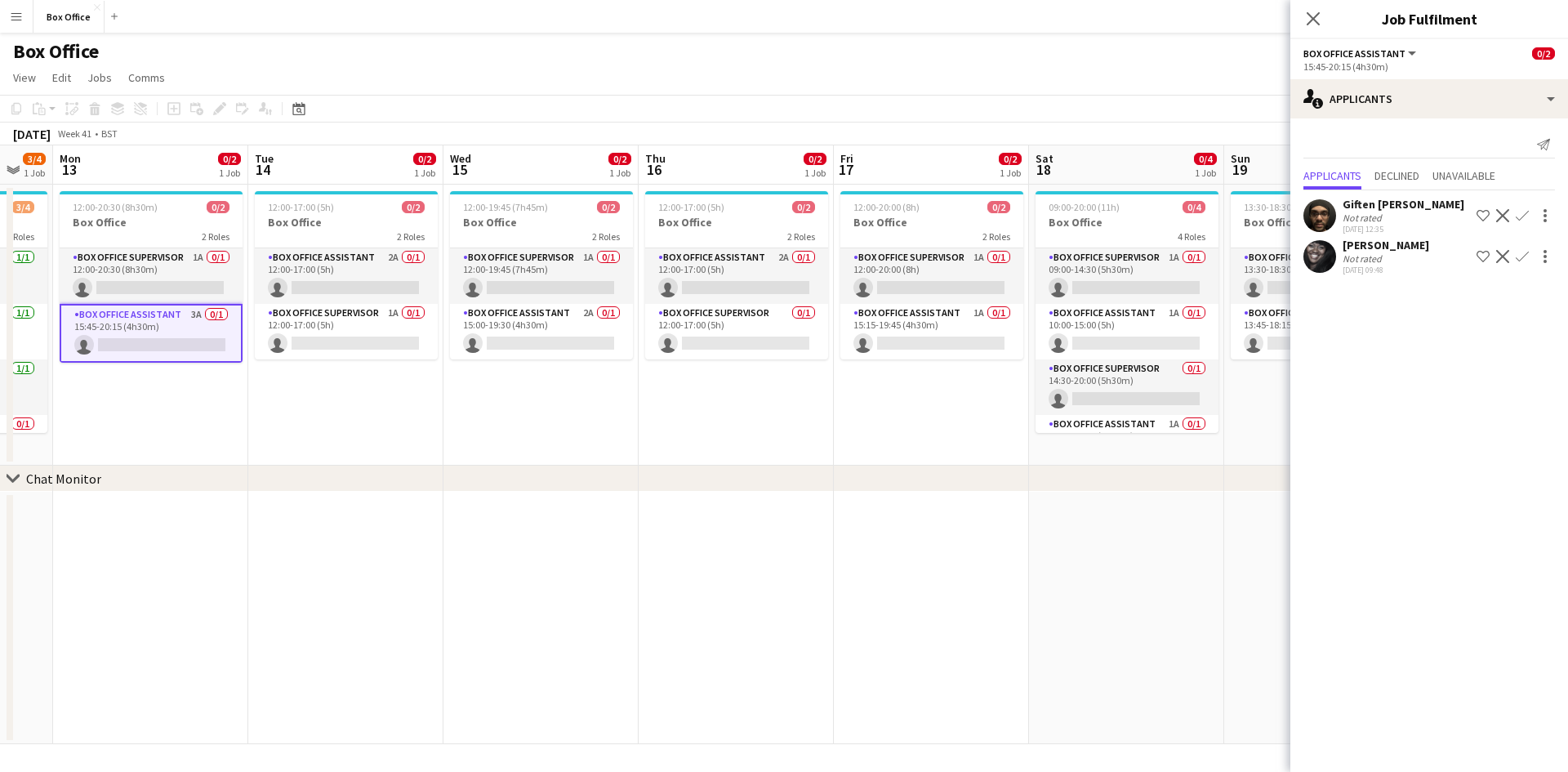
drag, startPoint x: 684, startPoint y: 418, endPoint x: 404, endPoint y: 382, distance: 282.3
click at [404, 382] on app-calendar-viewport "Fri 10 2/2 1 Job Sat 11 3/4 1 Job Sun 12 3/4 1 Job Mon 13 0/2 1 Job Tue 14 0/2 …" at bounding box center [784, 445] width 1568 height 599
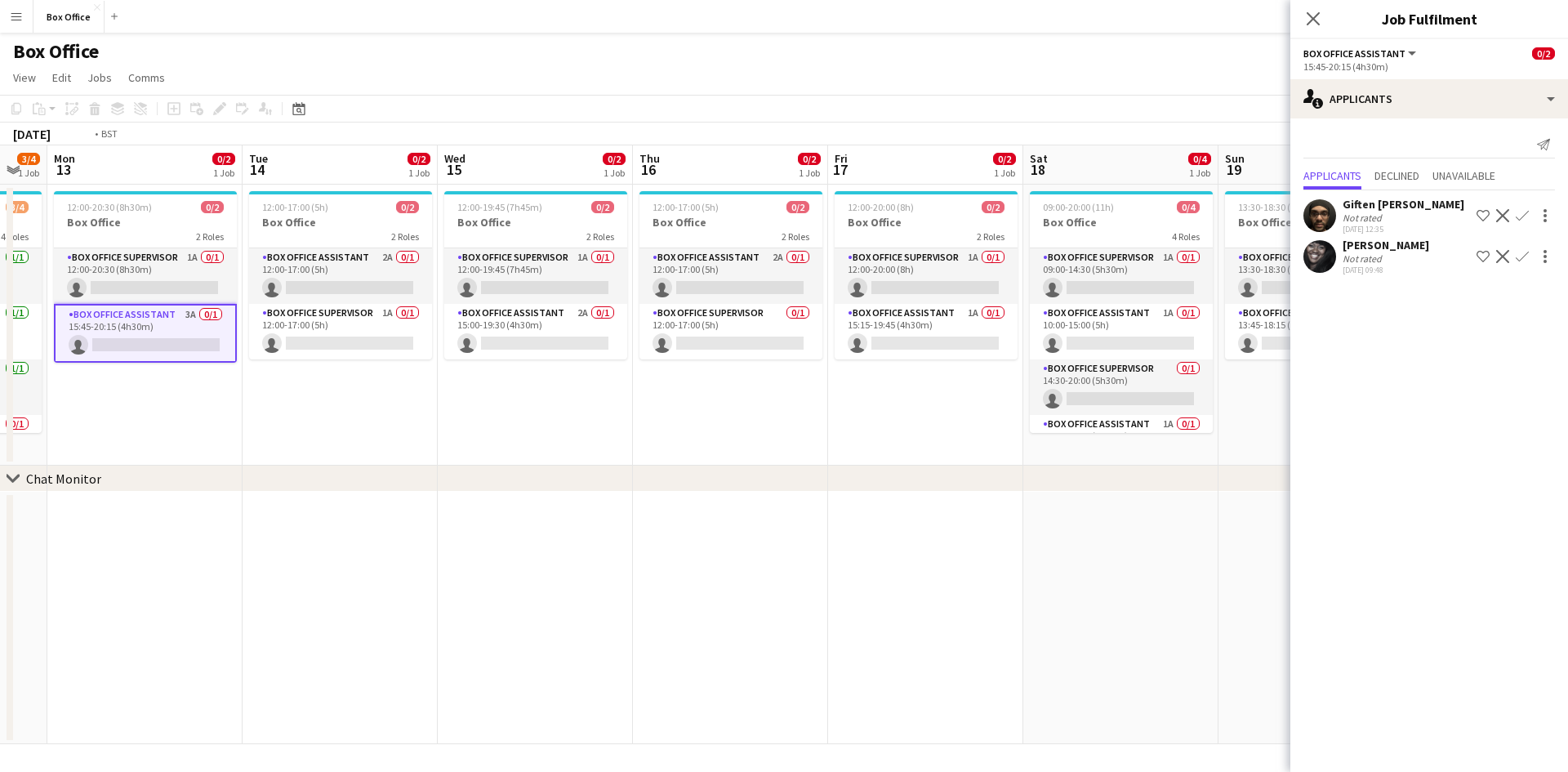
scroll to position [0, 587]
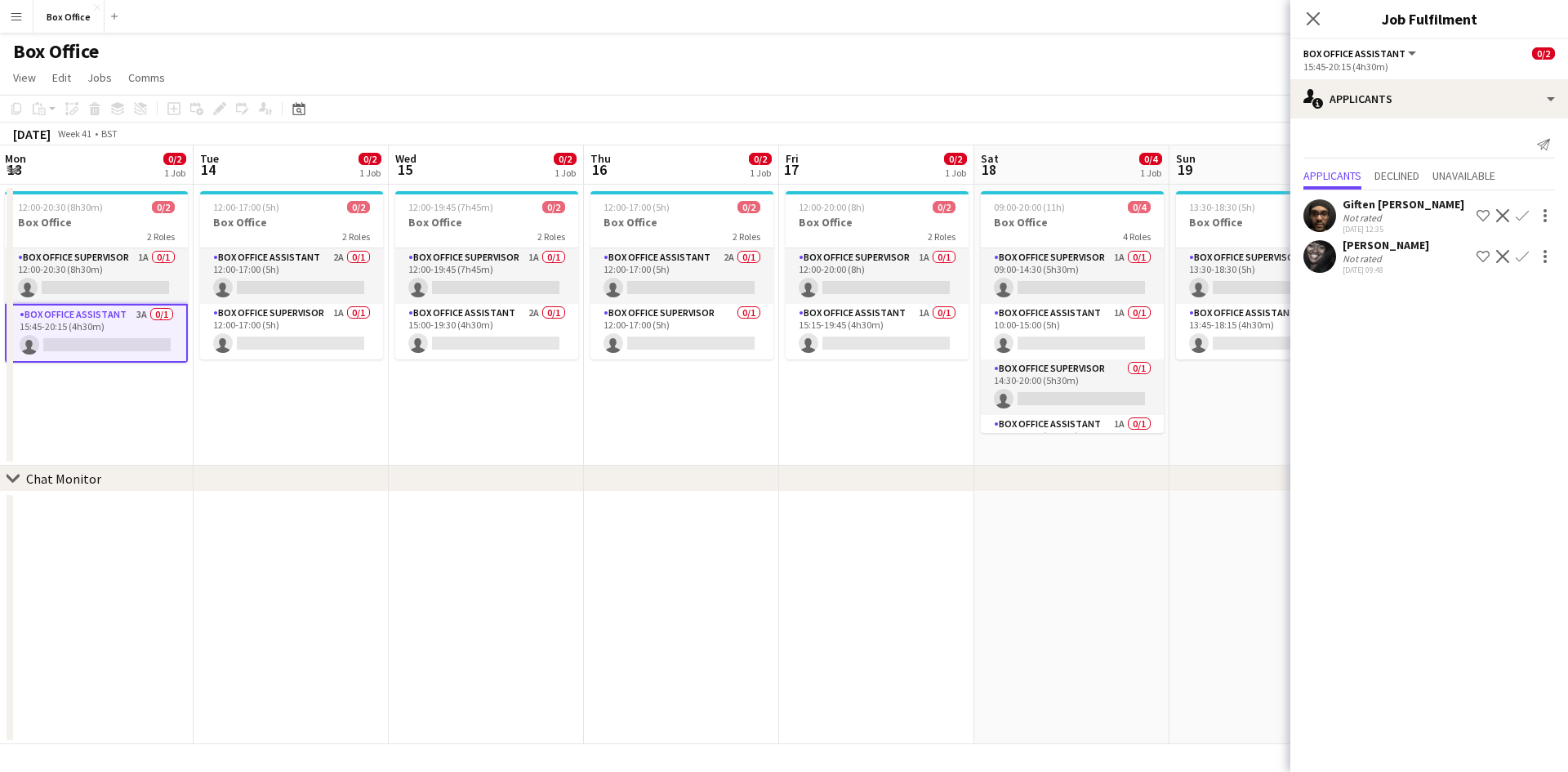
drag, startPoint x: 945, startPoint y: 413, endPoint x: 896, endPoint y: 411, distance: 49.0
click at [896, 411] on app-calendar-viewport "Fri 10 2/2 1 Job Sat 11 3/4 1 Job Sun 12 3/4 1 Job Mon 13 0/2 1 Job Tue 14 0/2 …" at bounding box center [784, 445] width 1568 height 599
click at [280, 258] on app-card-role "Box Office Assistant 2A 0/1 12:00-17:00 (5h) single-neutral-actions" at bounding box center [291, 275] width 183 height 55
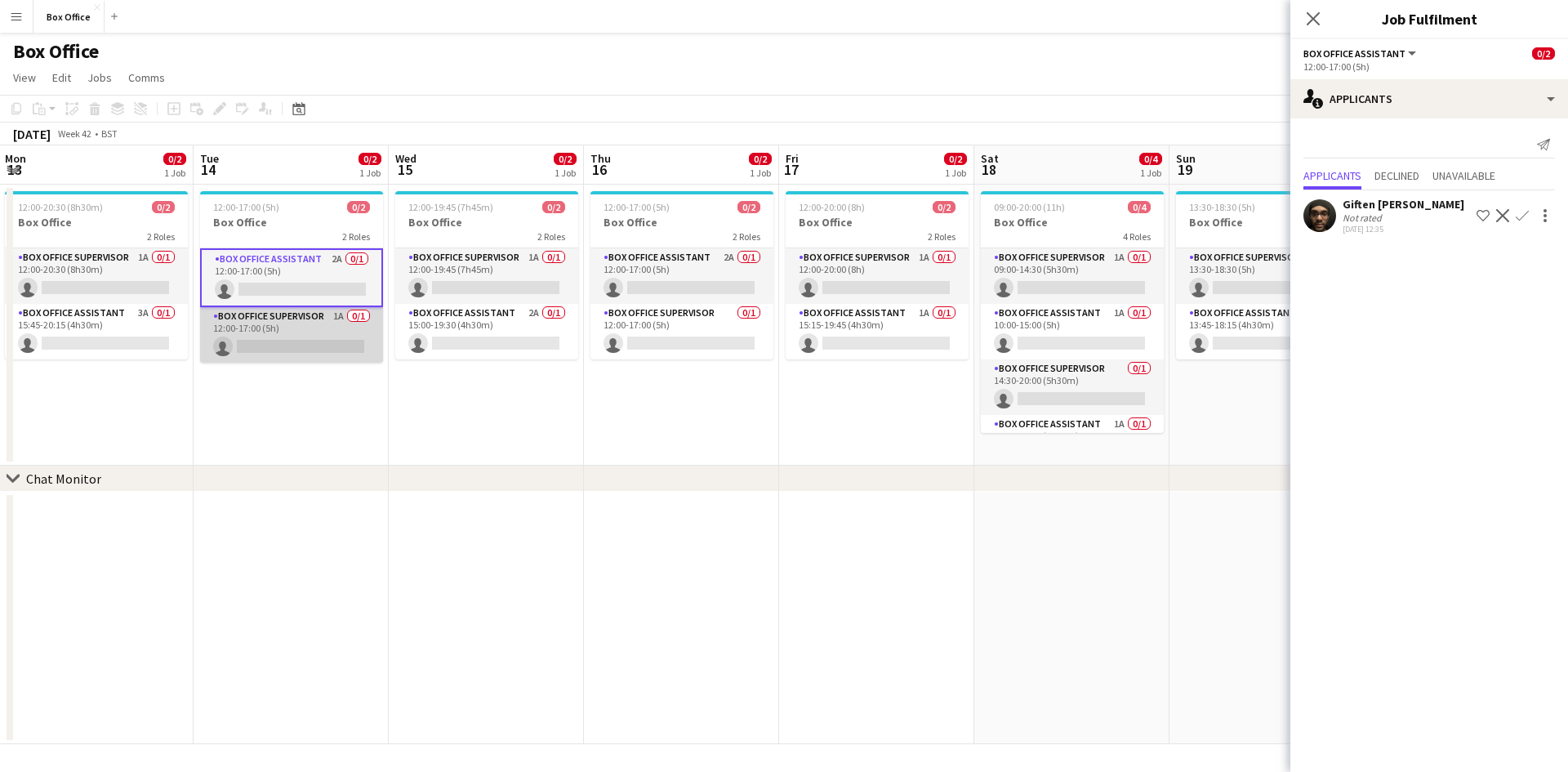
click at [282, 312] on app-card-role "Box Office Supervisor 1A 0/1 12:00-17:00 (5h) single-neutral-actions" at bounding box center [291, 334] width 183 height 55
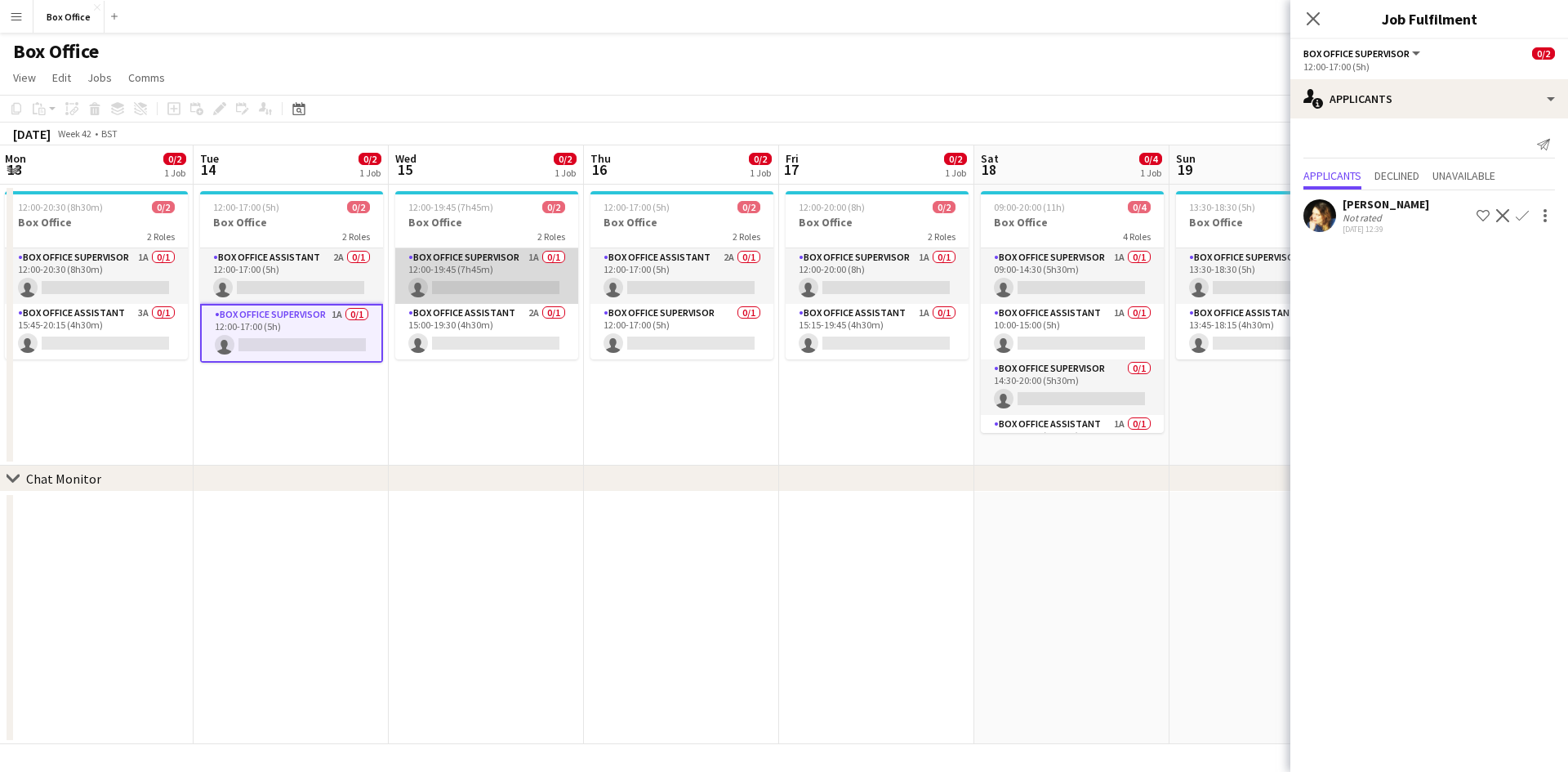
click at [465, 258] on app-card-role "Box Office Supervisor 1A 0/1 12:00-19:45 (7h45m) single-neutral-actions" at bounding box center [487, 275] width 183 height 55
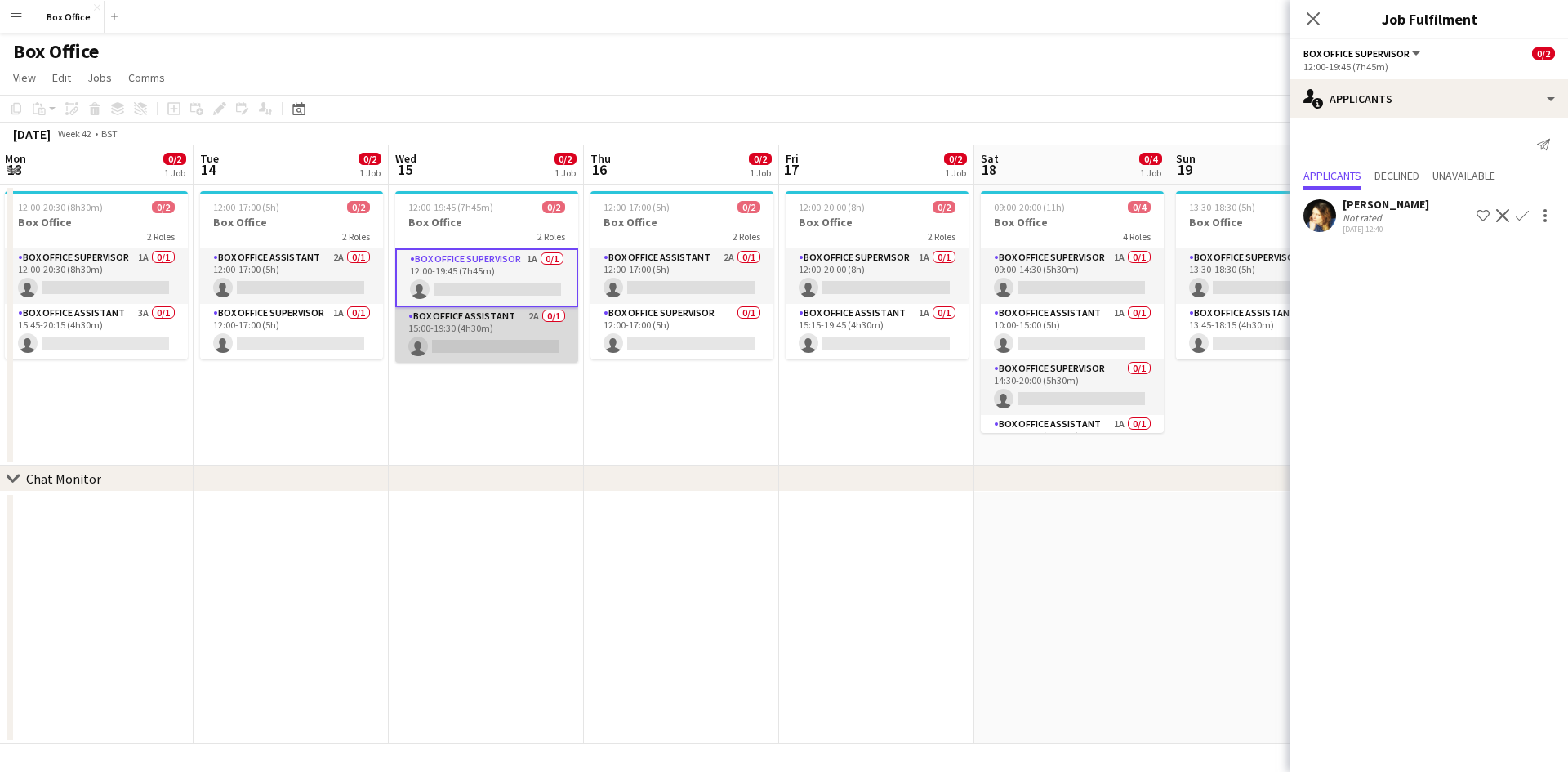
click at [459, 336] on app-card-role "Box Office Assistant 2A 0/1 15:00-19:30 (4h30m) single-neutral-actions" at bounding box center [487, 334] width 183 height 55
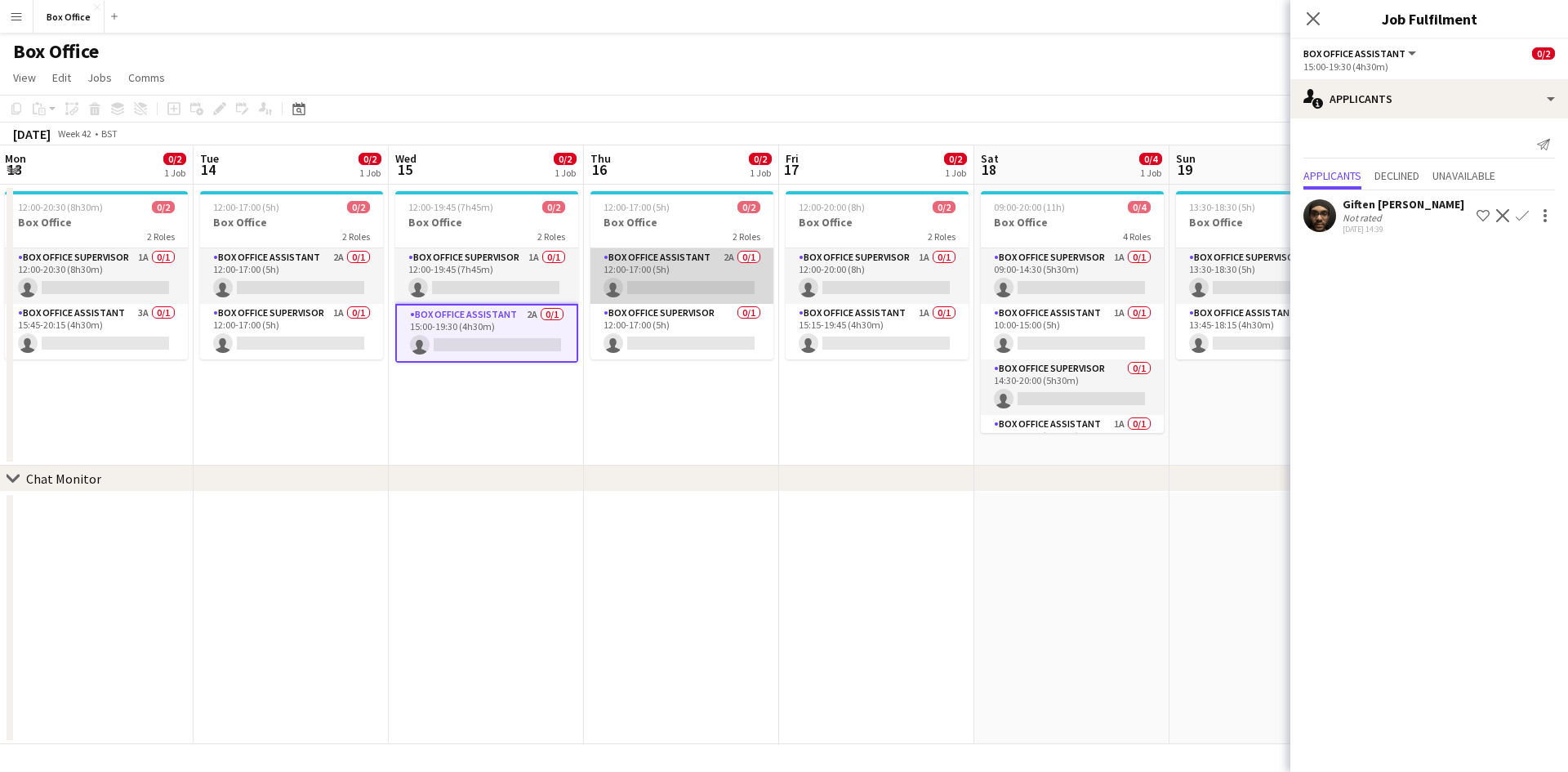
click at [639, 258] on app-card-role "Box Office Assistant 2A 0/1 12:00-17:00 (5h) single-neutral-actions" at bounding box center [682, 275] width 183 height 55
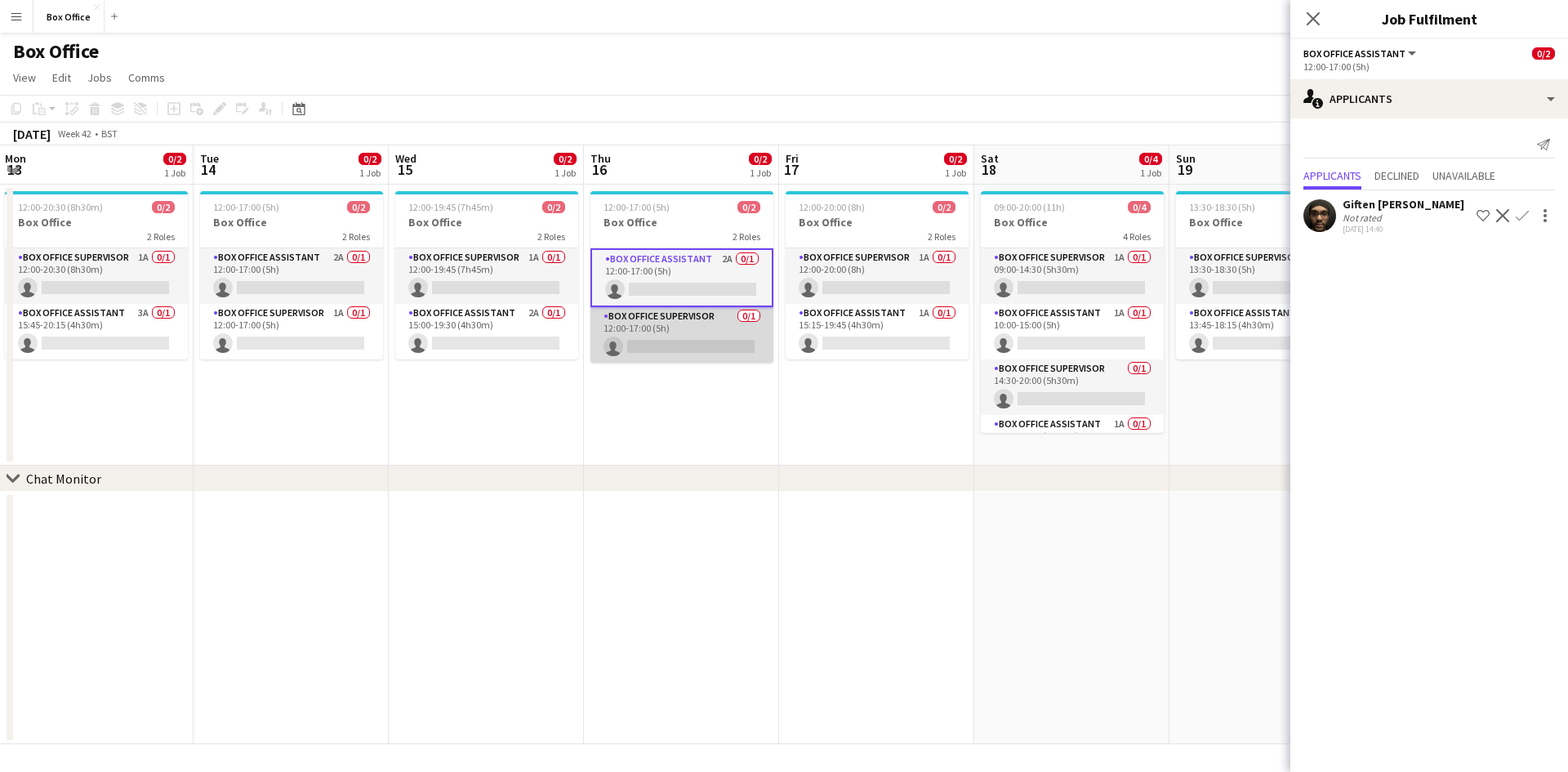
click at [634, 327] on app-card-role "Box Office Supervisor 0/1 12:00-17:00 (5h) single-neutral-actions" at bounding box center [682, 334] width 183 height 55
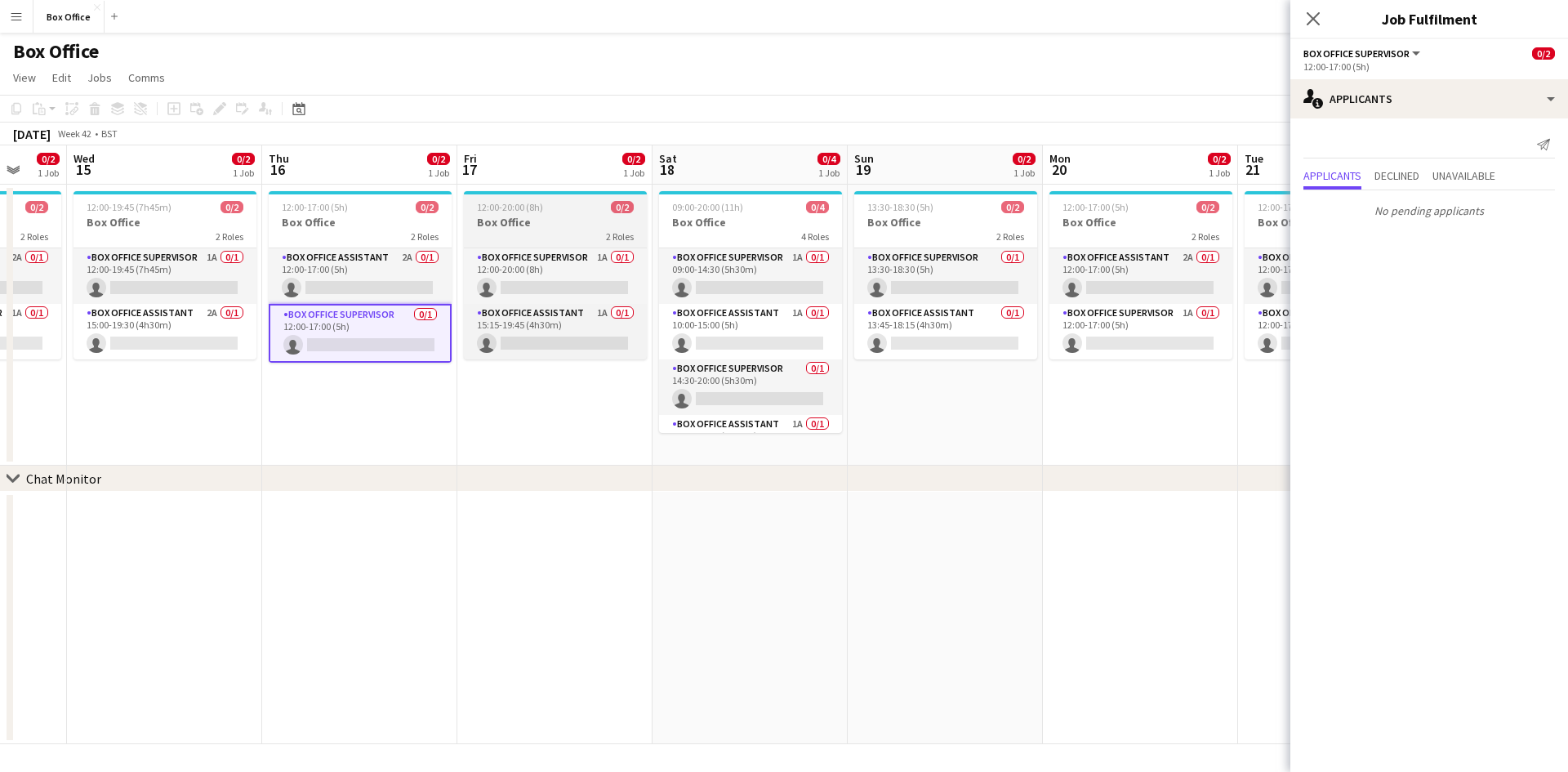
drag, startPoint x: 808, startPoint y: 407, endPoint x: 548, endPoint y: 243, distance: 307.4
click at [482, 340] on app-calendar-viewport "Sun 12 3/4 1 Job Mon 13 0/2 1 Job Tue 14 0/2 1 Job Wed 15 0/2 1 Job Thu 16 0/2 …" at bounding box center [784, 445] width 1568 height 599
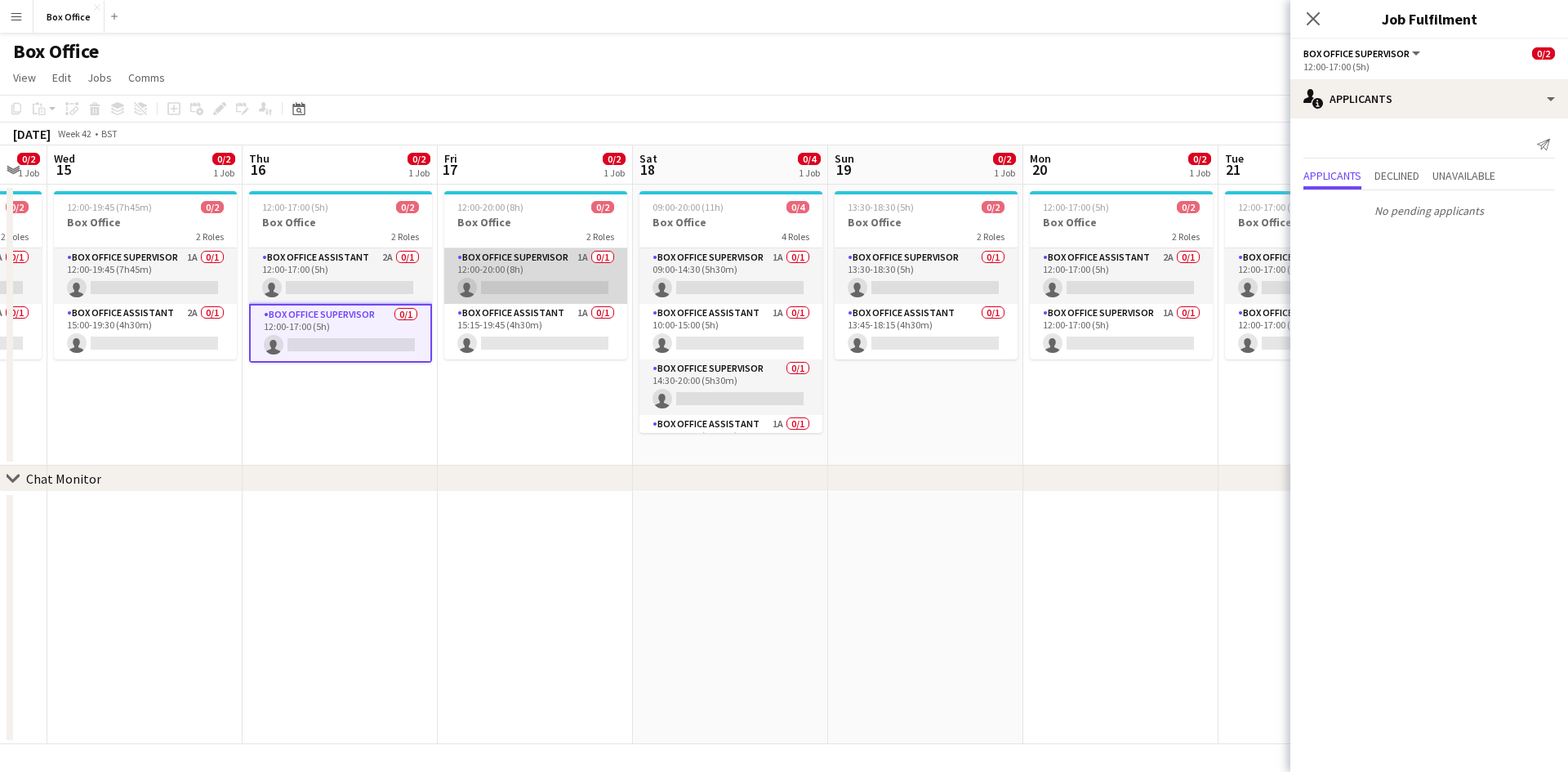
click at [517, 261] on app-card-role "Box Office Supervisor 1A 0/1 12:00-20:00 (8h) single-neutral-actions" at bounding box center [536, 275] width 183 height 55
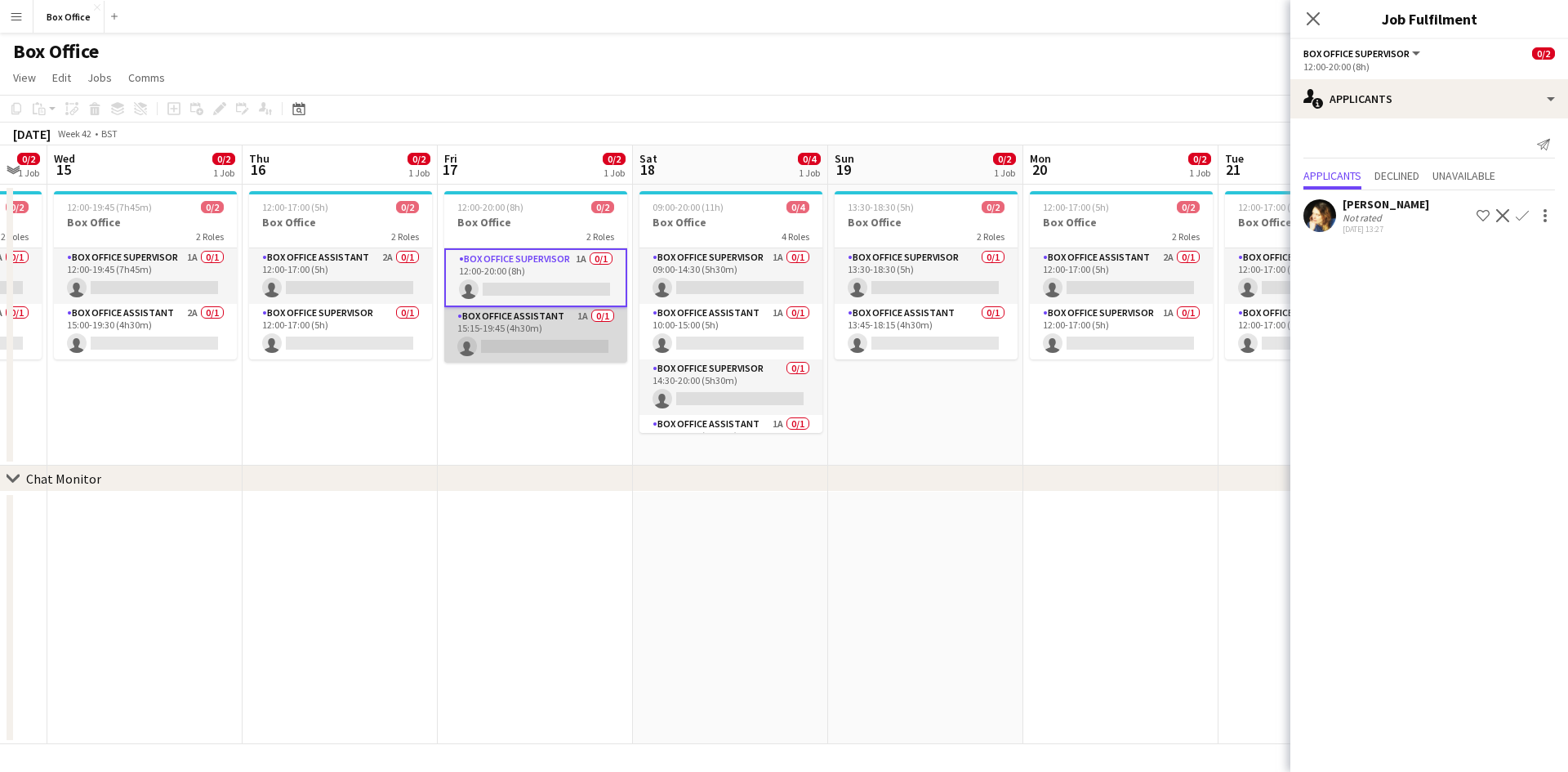
click at [507, 308] on app-card-role "Box Office Assistant 1A 0/1 15:15-19:45 (4h30m) single-neutral-actions" at bounding box center [536, 334] width 183 height 55
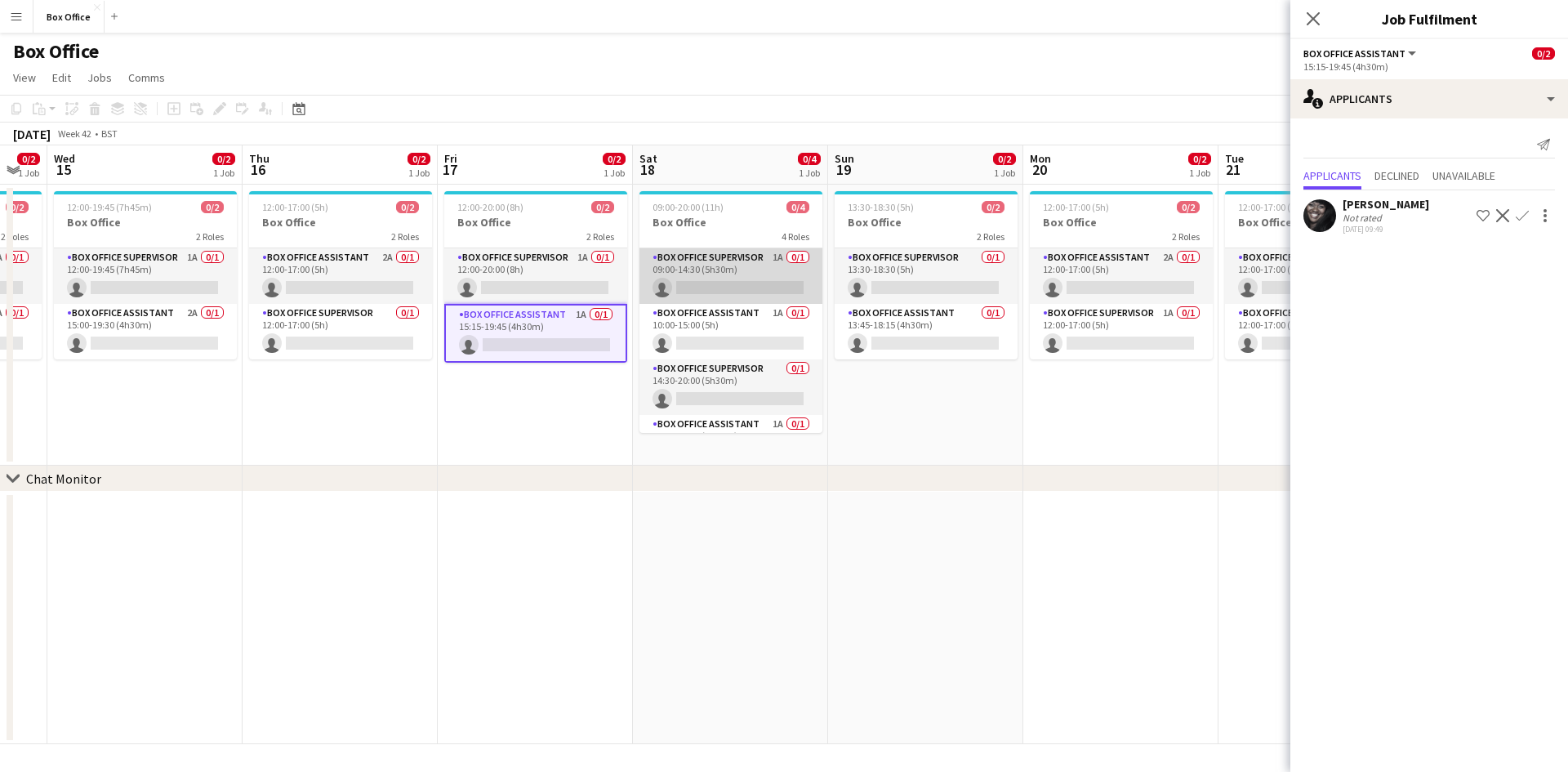
click at [721, 265] on app-card-role "Box Office Supervisor 1A 0/1 09:00-14:30 (5h30m) single-neutral-actions" at bounding box center [731, 275] width 183 height 55
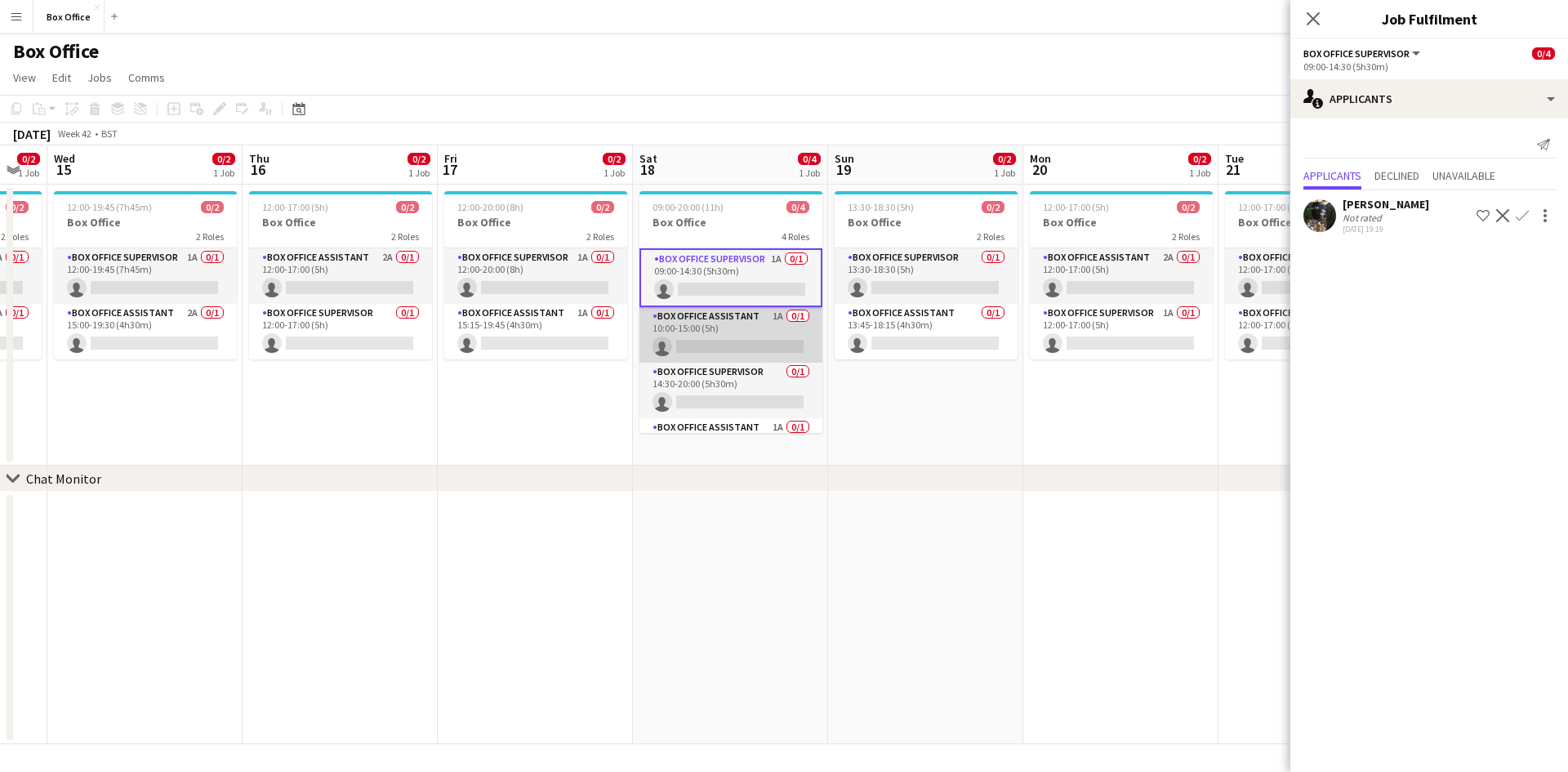
click at [726, 326] on app-card-role "Box Office Assistant 1A 0/1 10:00-15:00 (5h) single-neutral-actions" at bounding box center [731, 334] width 183 height 55
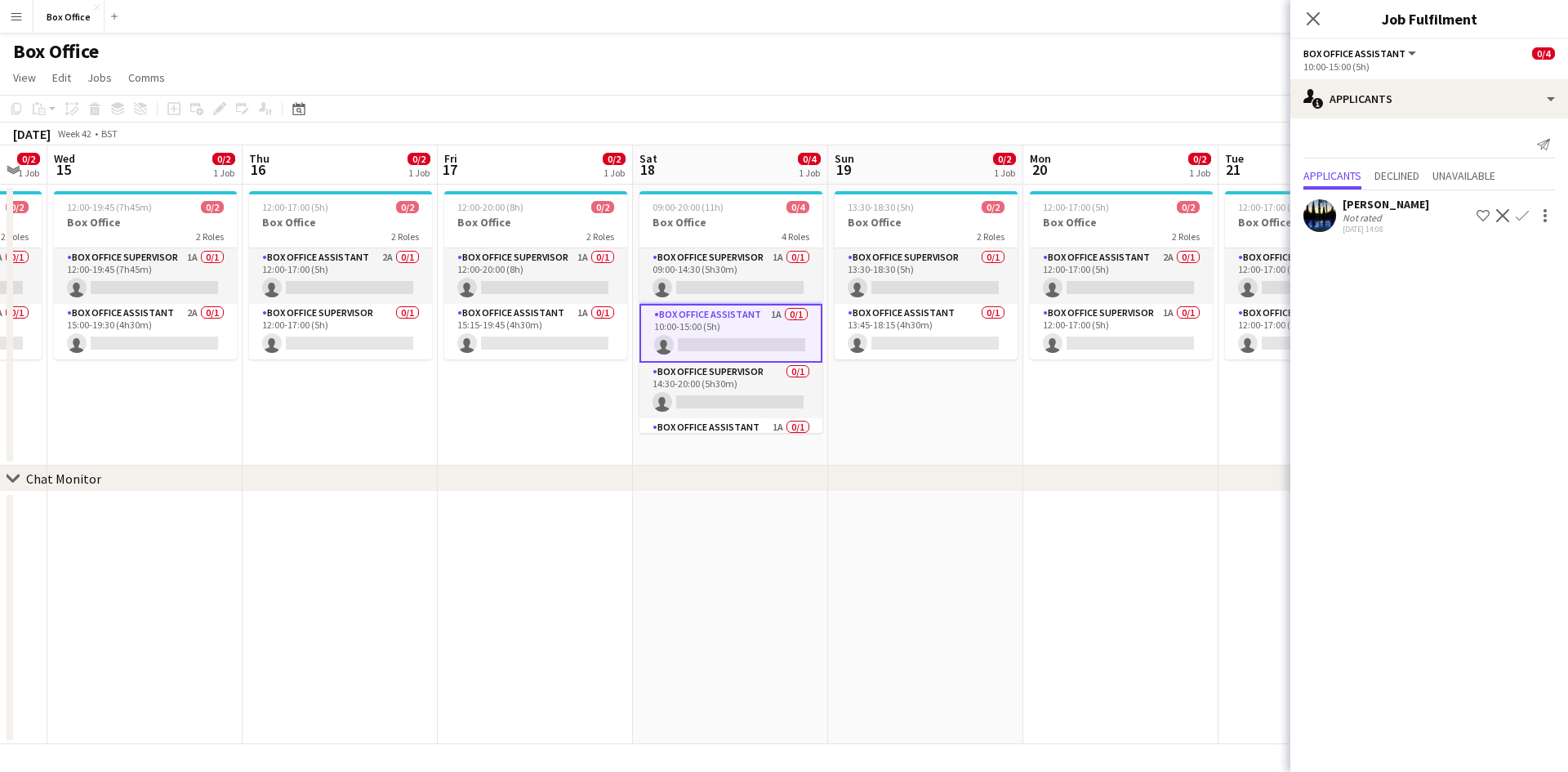
scroll to position [41, 0]
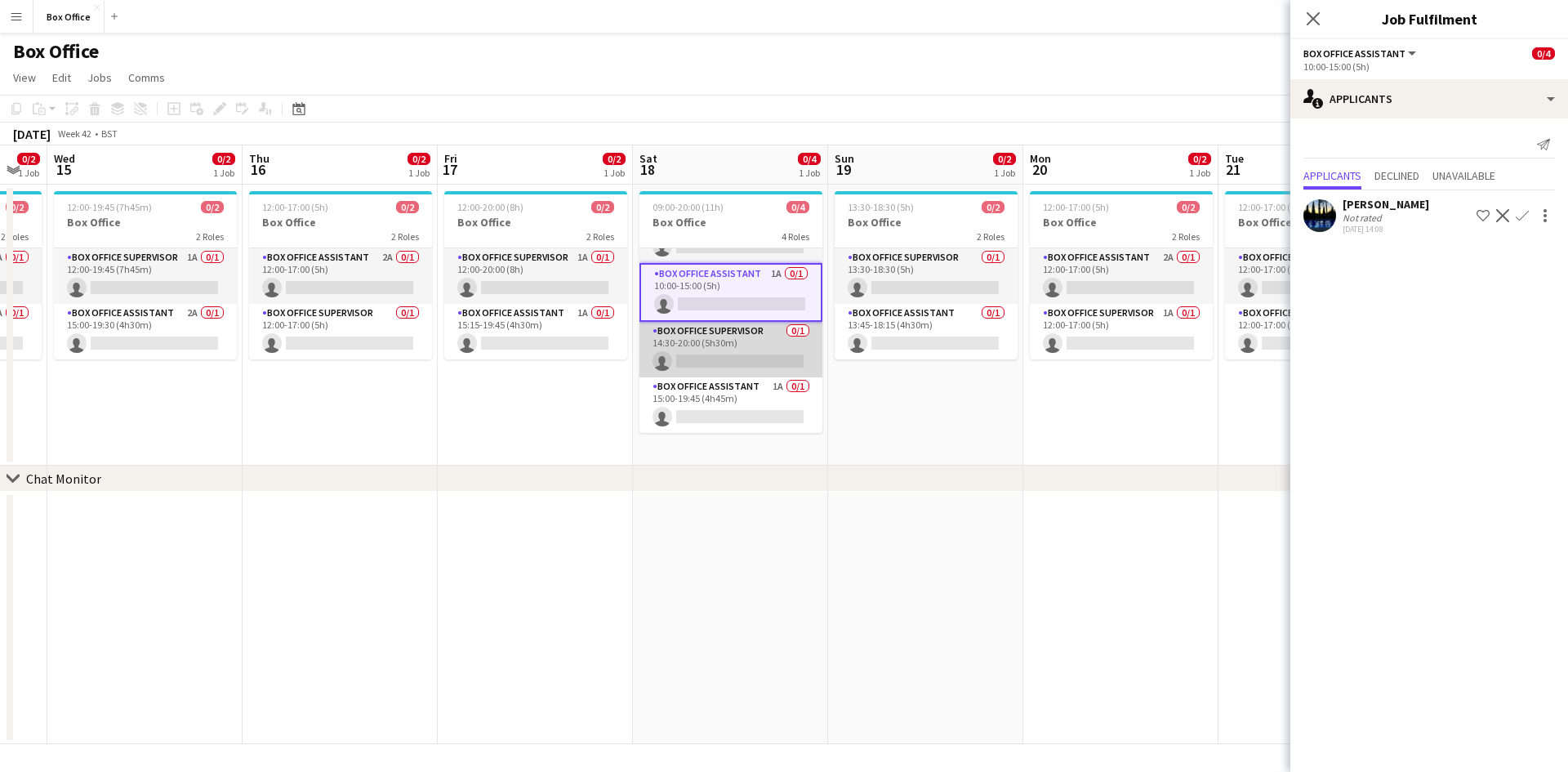
click at [709, 343] on app-card-role "Box Office Supervisor 0/1 14:30-20:00 (5h30m) single-neutral-actions" at bounding box center [731, 349] width 183 height 55
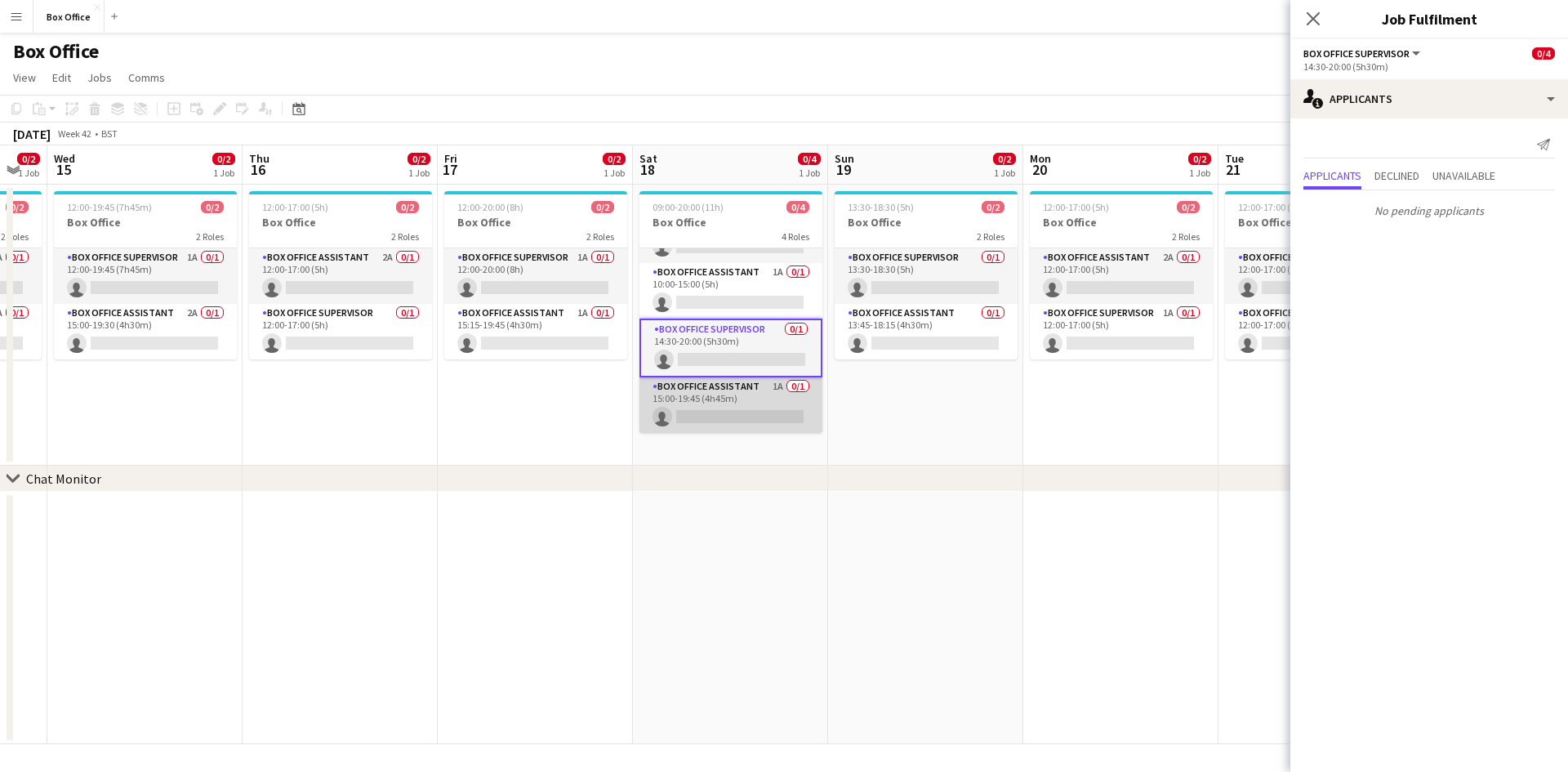
click at [700, 391] on app-card-role "Box Office Assistant 1A 0/1 15:00-19:45 (4h45m) single-neutral-actions" at bounding box center [731, 405] width 183 height 55
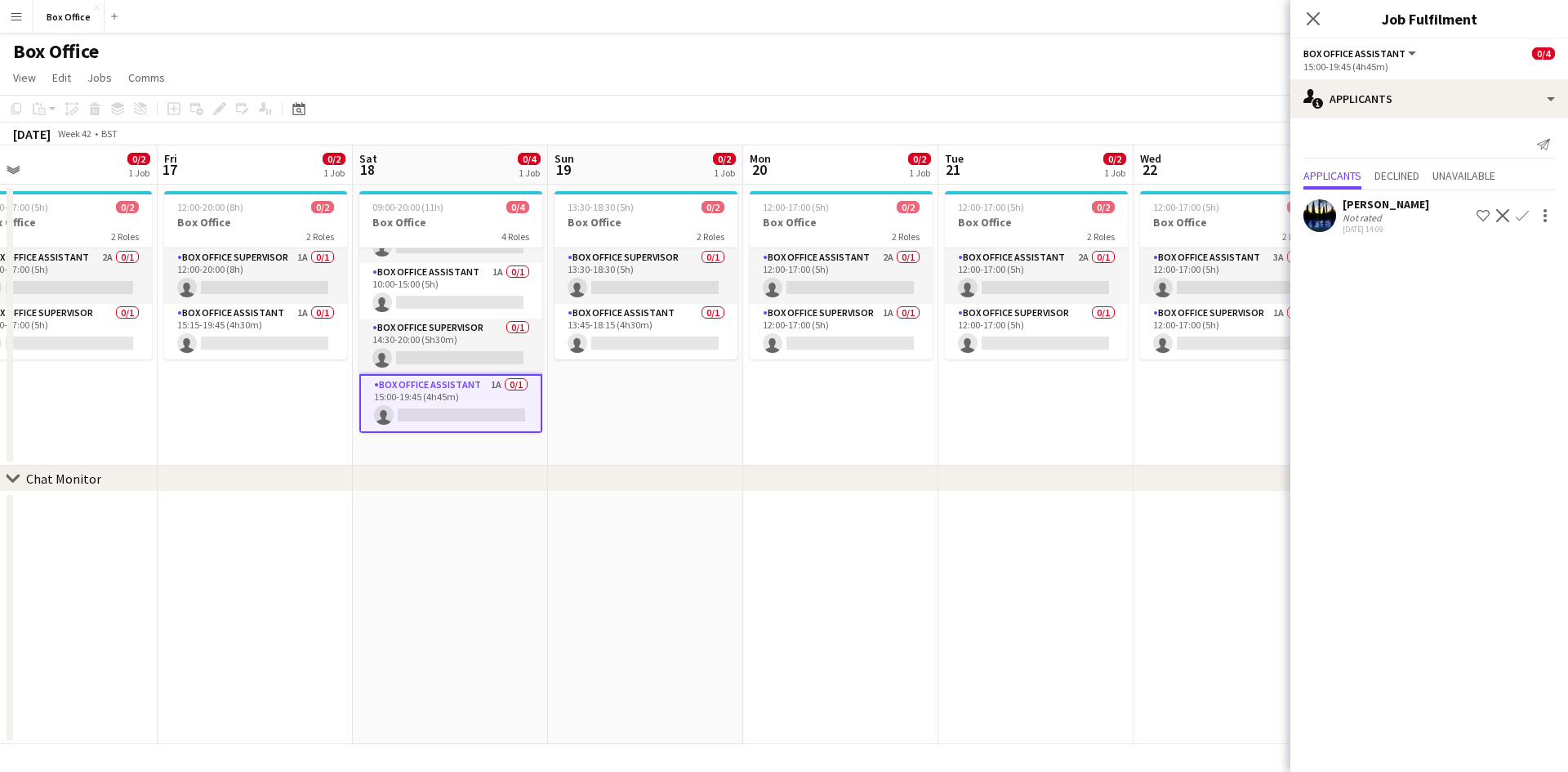
scroll to position [0, 502]
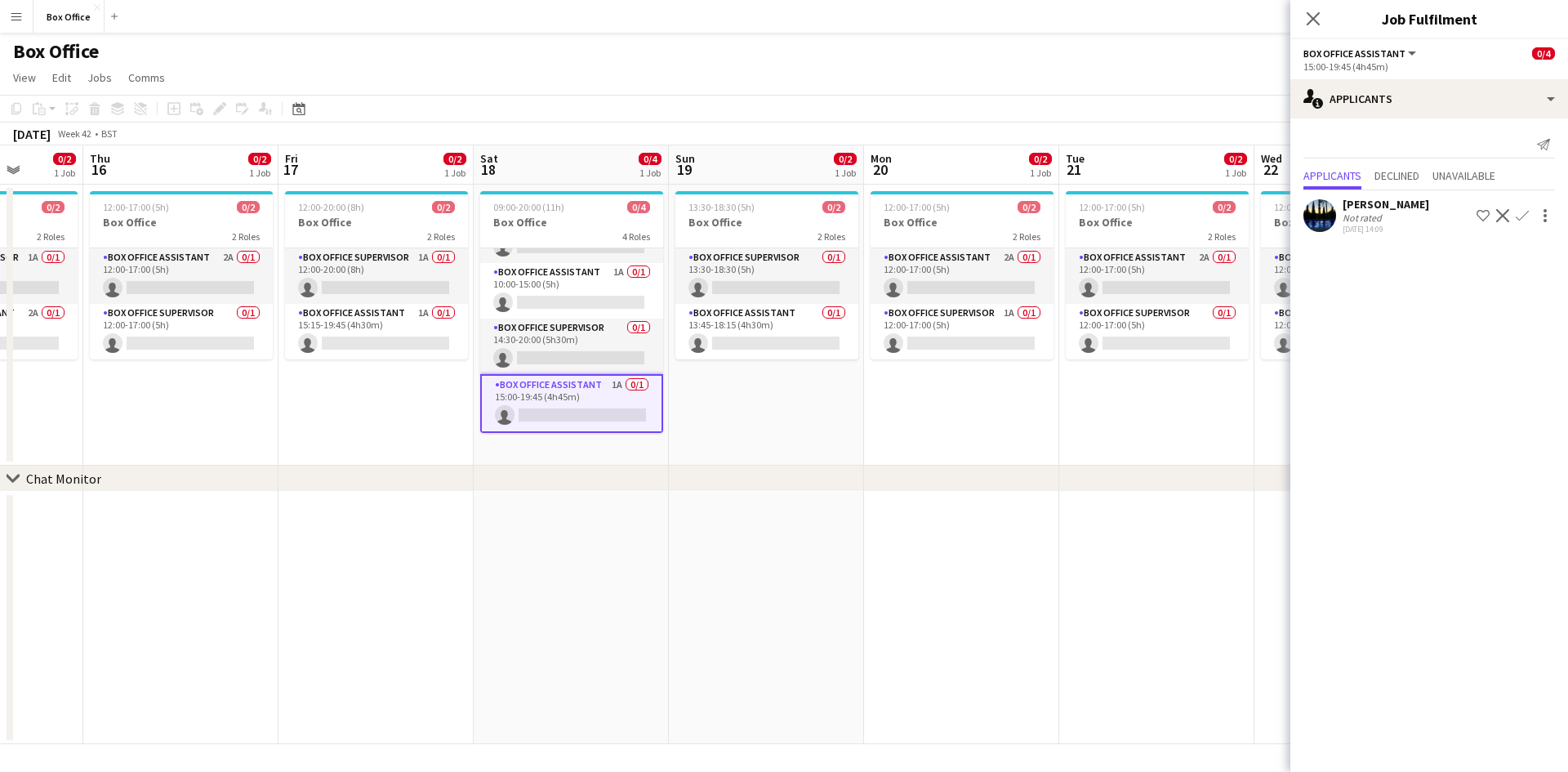
drag, startPoint x: 980, startPoint y: 382, endPoint x: 821, endPoint y: 396, distance: 159.6
click at [821, 396] on app-calendar-viewport "Mon 13 0/2 1 Job Tue 14 0/2 1 Job Wed 15 0/2 1 Job Thu 16 0/2 1 Job Fri 17 0/2 …" at bounding box center [784, 445] width 1568 height 599
click at [748, 264] on app-card-role "Box Office Supervisor 0/1 13:30-18:30 (5h) single-neutral-actions" at bounding box center [767, 275] width 183 height 55
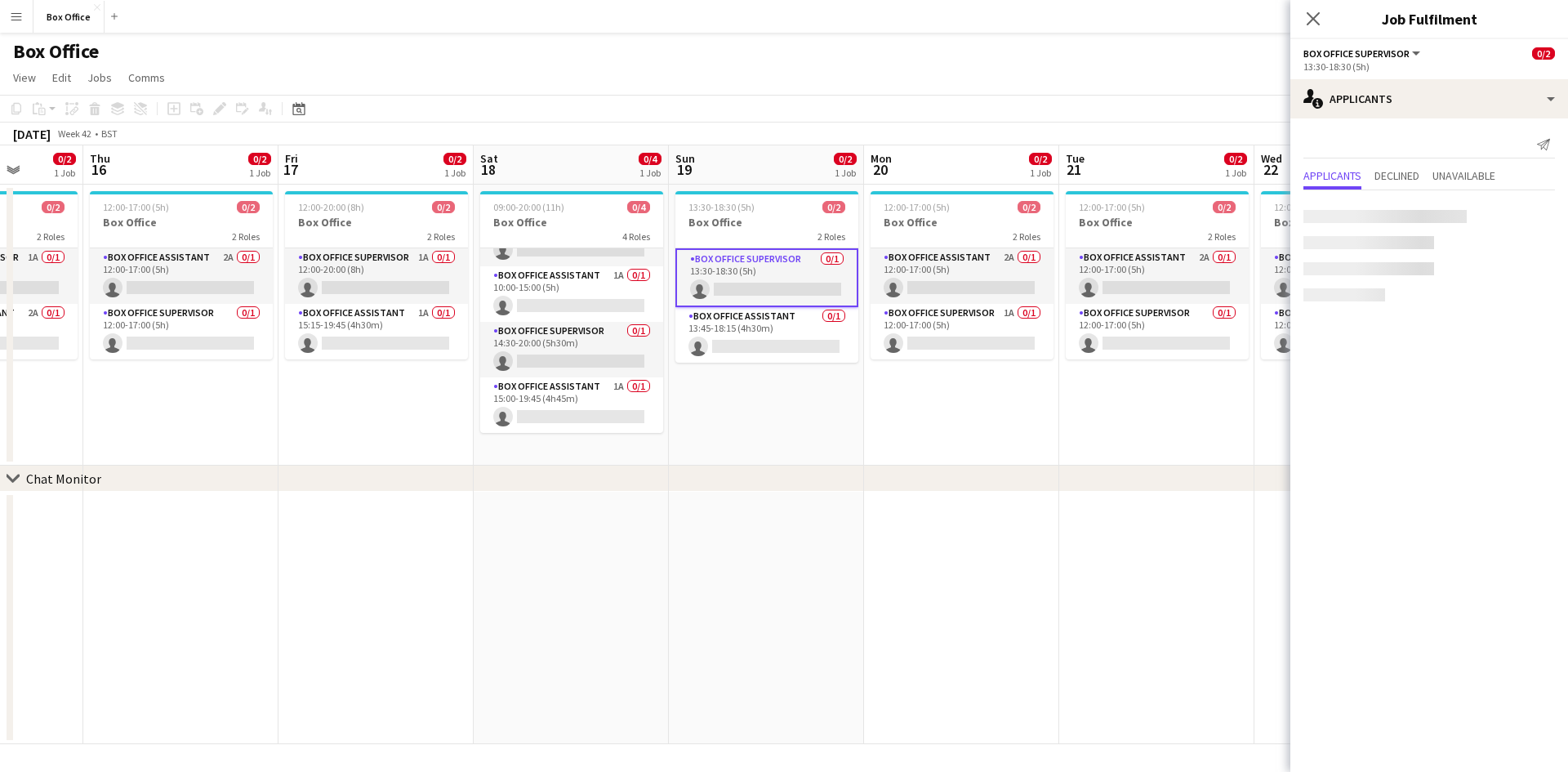
scroll to position [38, 0]
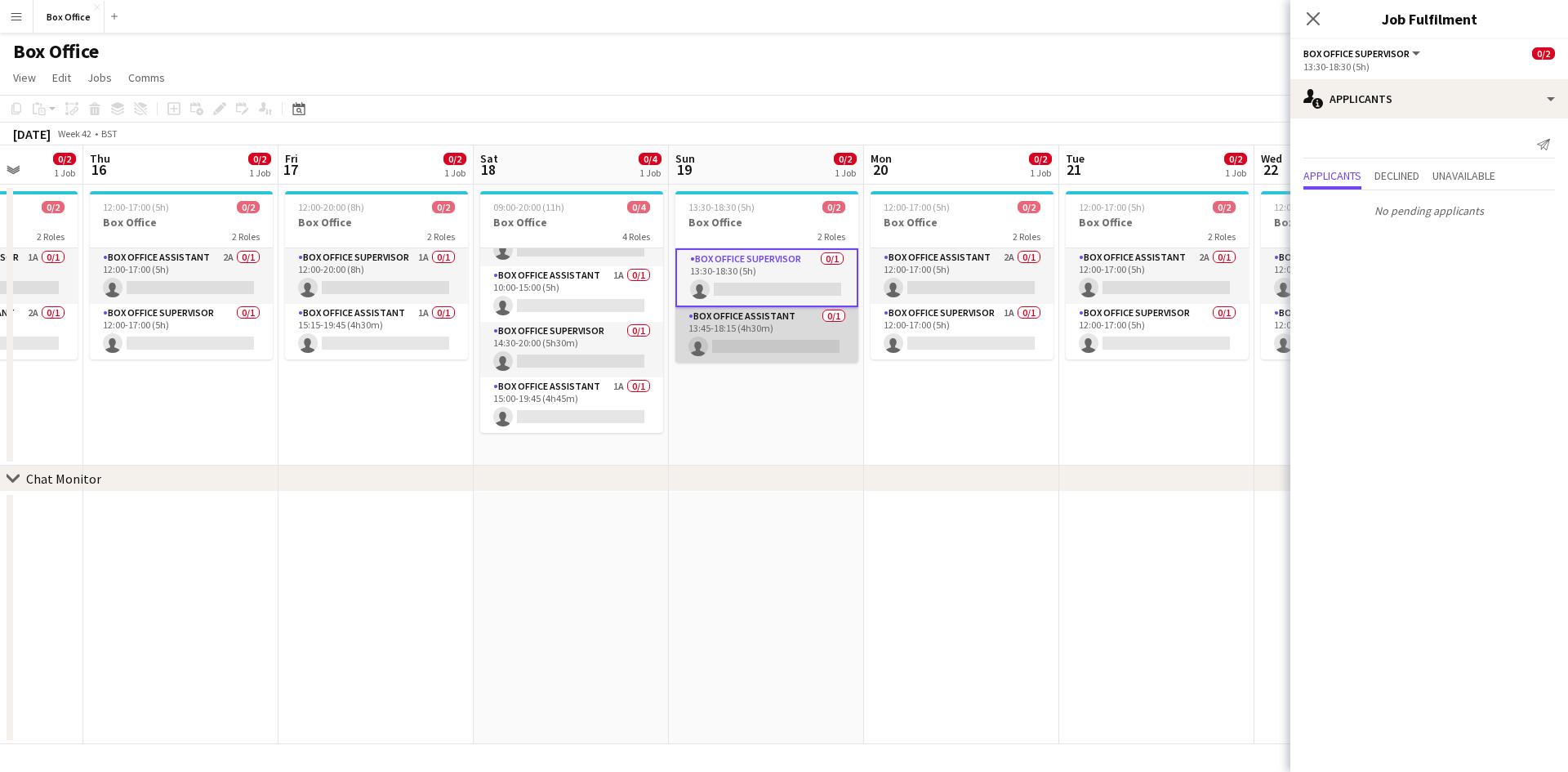
click at [747, 320] on app-card-role "Box Office Assistant 0/1 13:45-18:15 (4h30m) single-neutral-actions" at bounding box center [767, 334] width 183 height 55
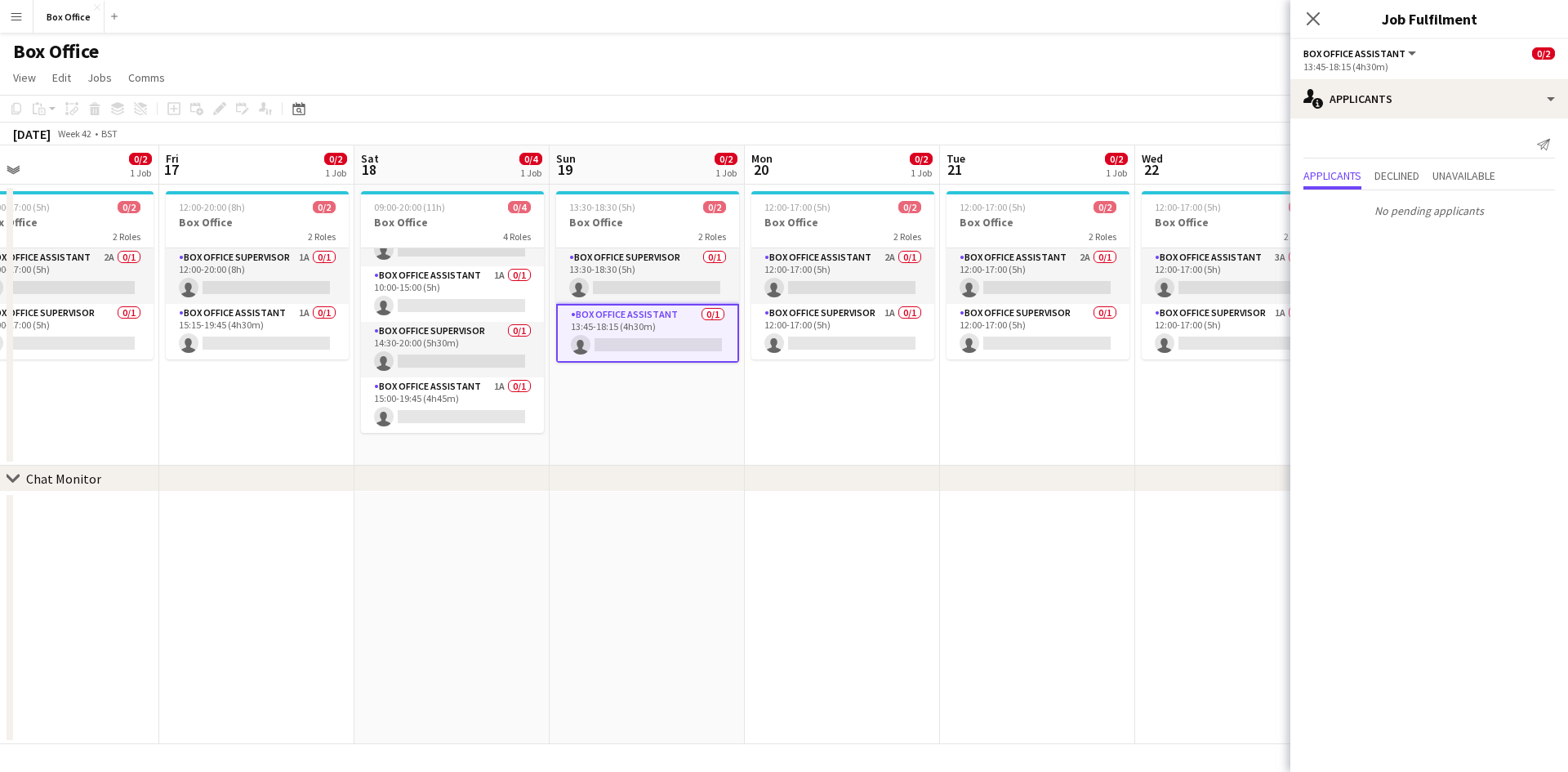
drag, startPoint x: 1003, startPoint y: 399, endPoint x: 877, endPoint y: 400, distance: 126.0
click at [877, 400] on app-calendar-viewport "Mon 13 0/2 1 Job Tue 14 0/2 1 Job Wed 15 0/2 1 Job Thu 16 0/2 1 Job Fri 17 0/2 …" at bounding box center [784, 445] width 1568 height 599
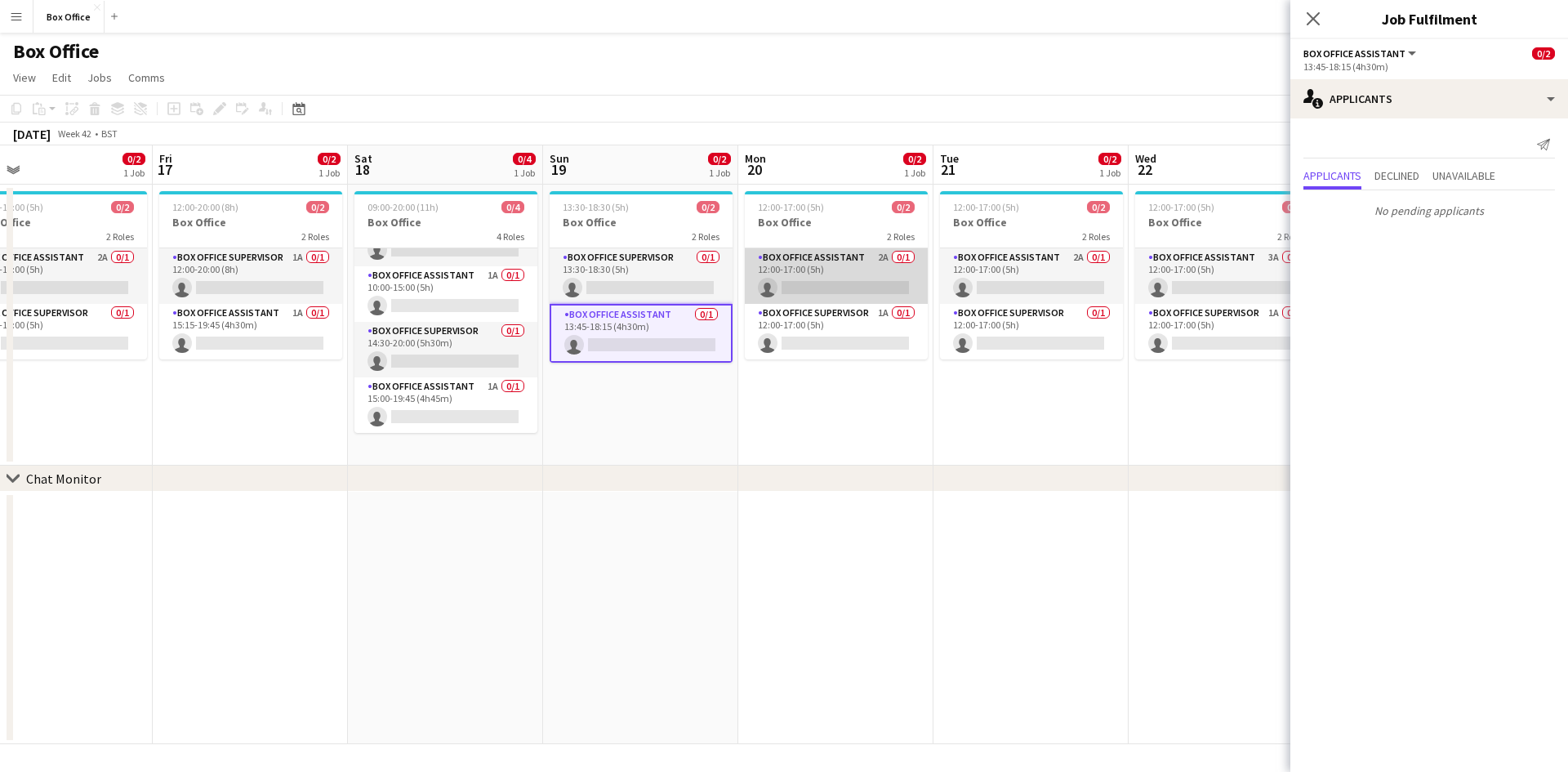
click at [814, 253] on app-card-role "Box Office Assistant 2A 0/1 12:00-17:00 (5h) single-neutral-actions" at bounding box center [836, 275] width 183 height 55
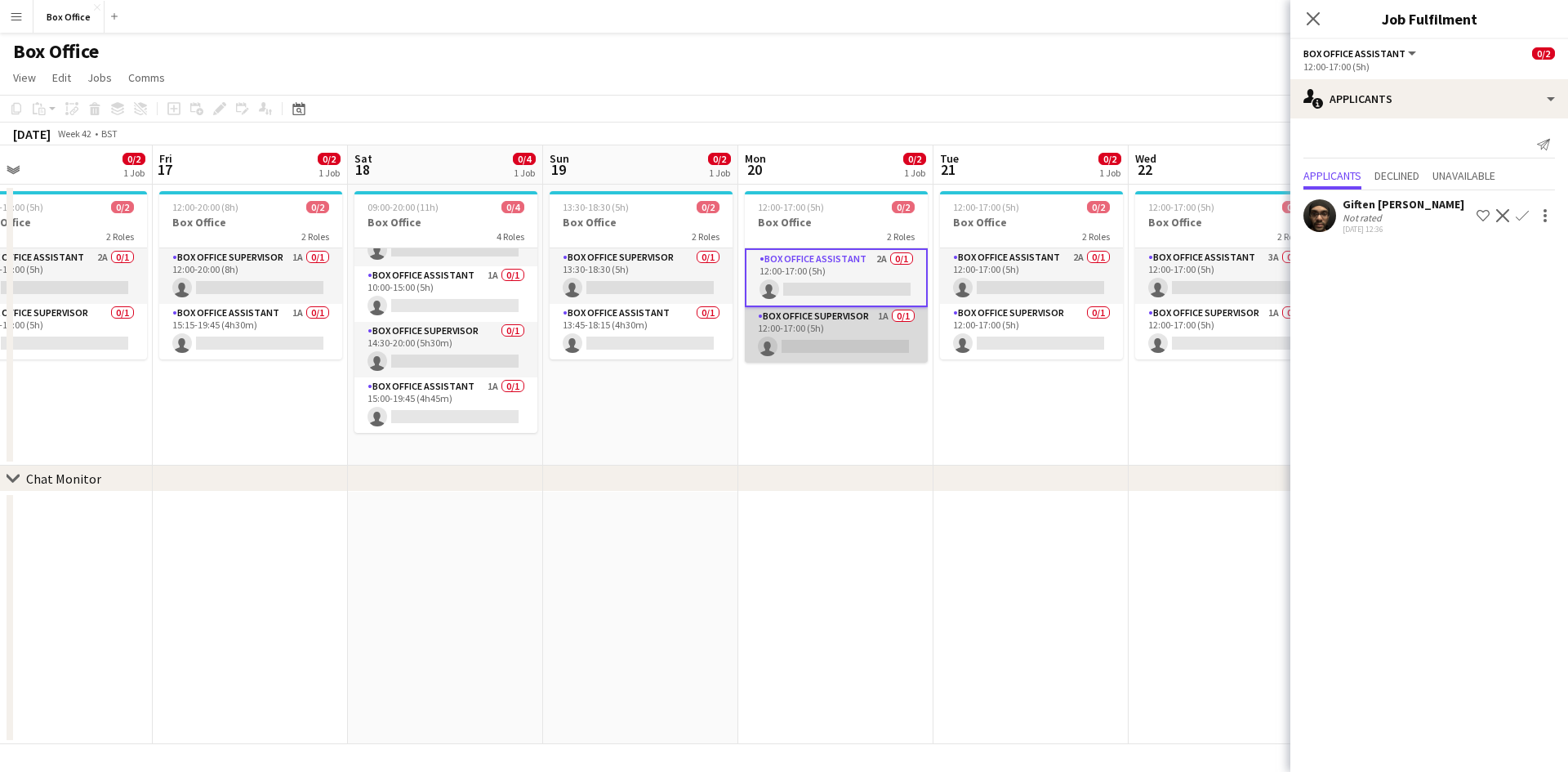
click at [826, 317] on app-card-role "Box Office Supervisor 1A 0/1 12:00-17:00 (5h) single-neutral-actions" at bounding box center [836, 334] width 183 height 55
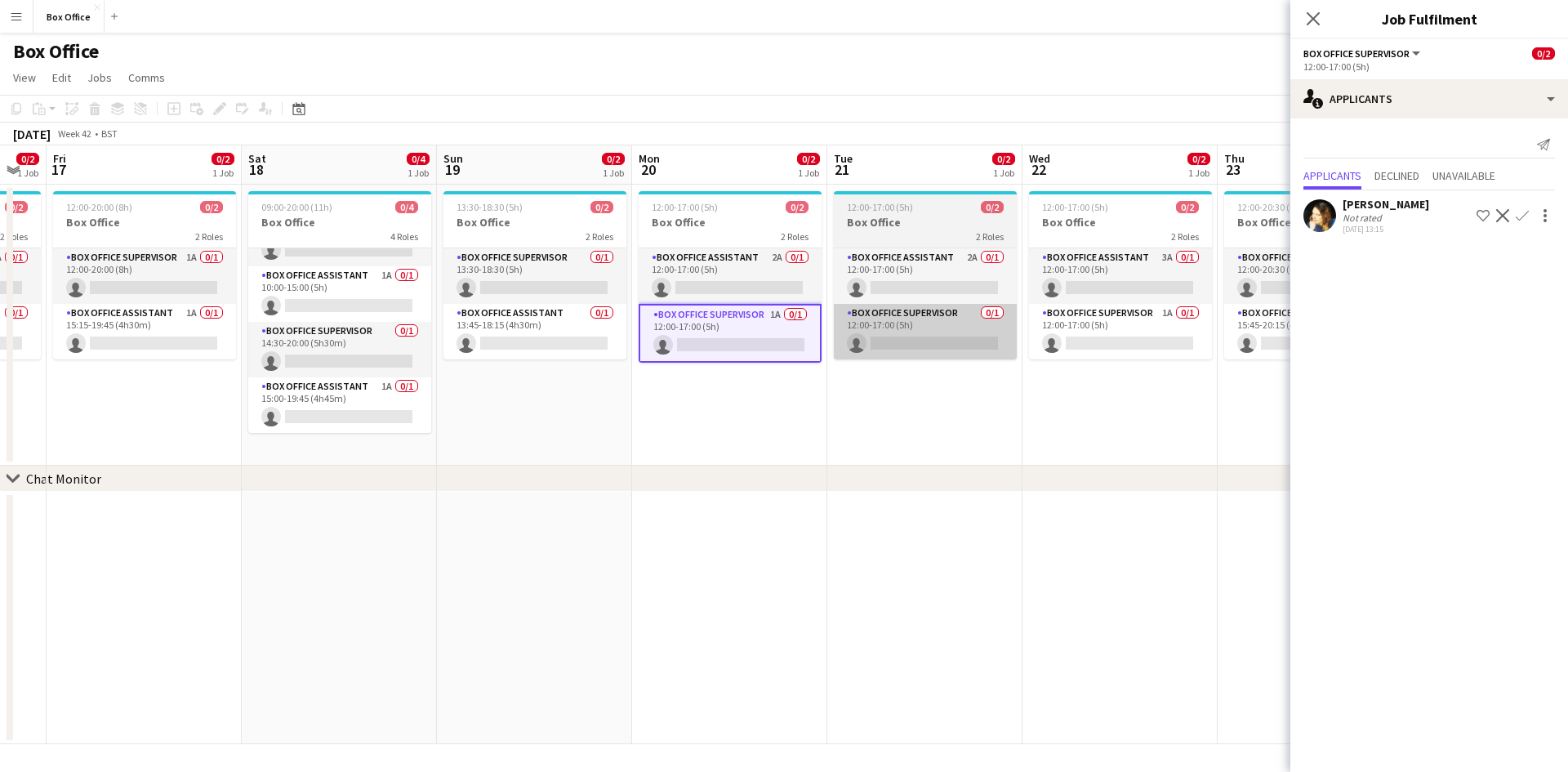
scroll to position [0, 627]
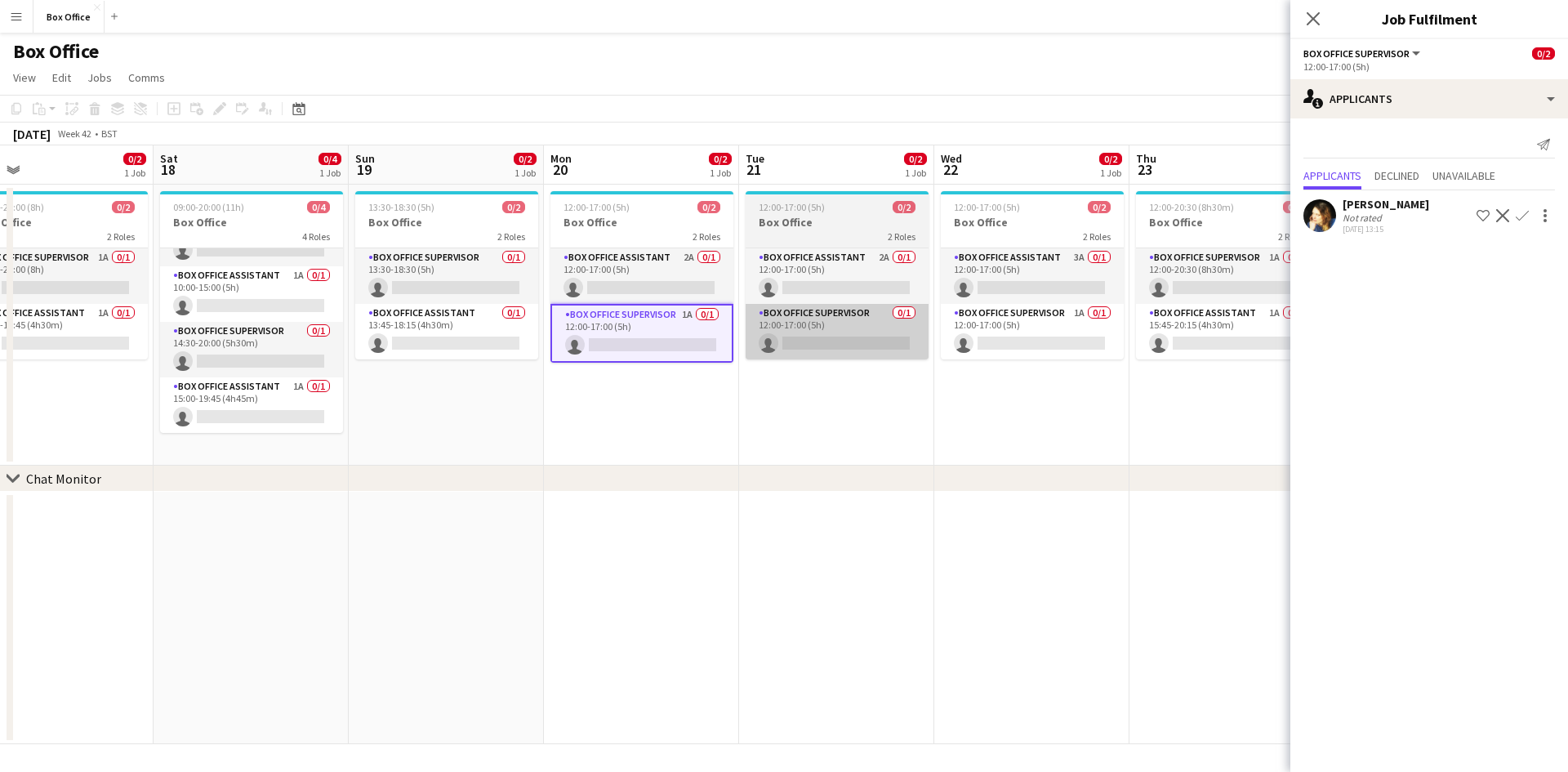
drag, startPoint x: 920, startPoint y: 387, endPoint x: 760, endPoint y: 336, distance: 167.9
click at [734, 369] on app-calendar-viewport "Tue 14 0/2 1 Job Wed 15 0/2 1 Job Thu 16 0/2 1 Job Fri 17 0/2 1 Job Sat 18 0/4 …" at bounding box center [784, 445] width 1568 height 599
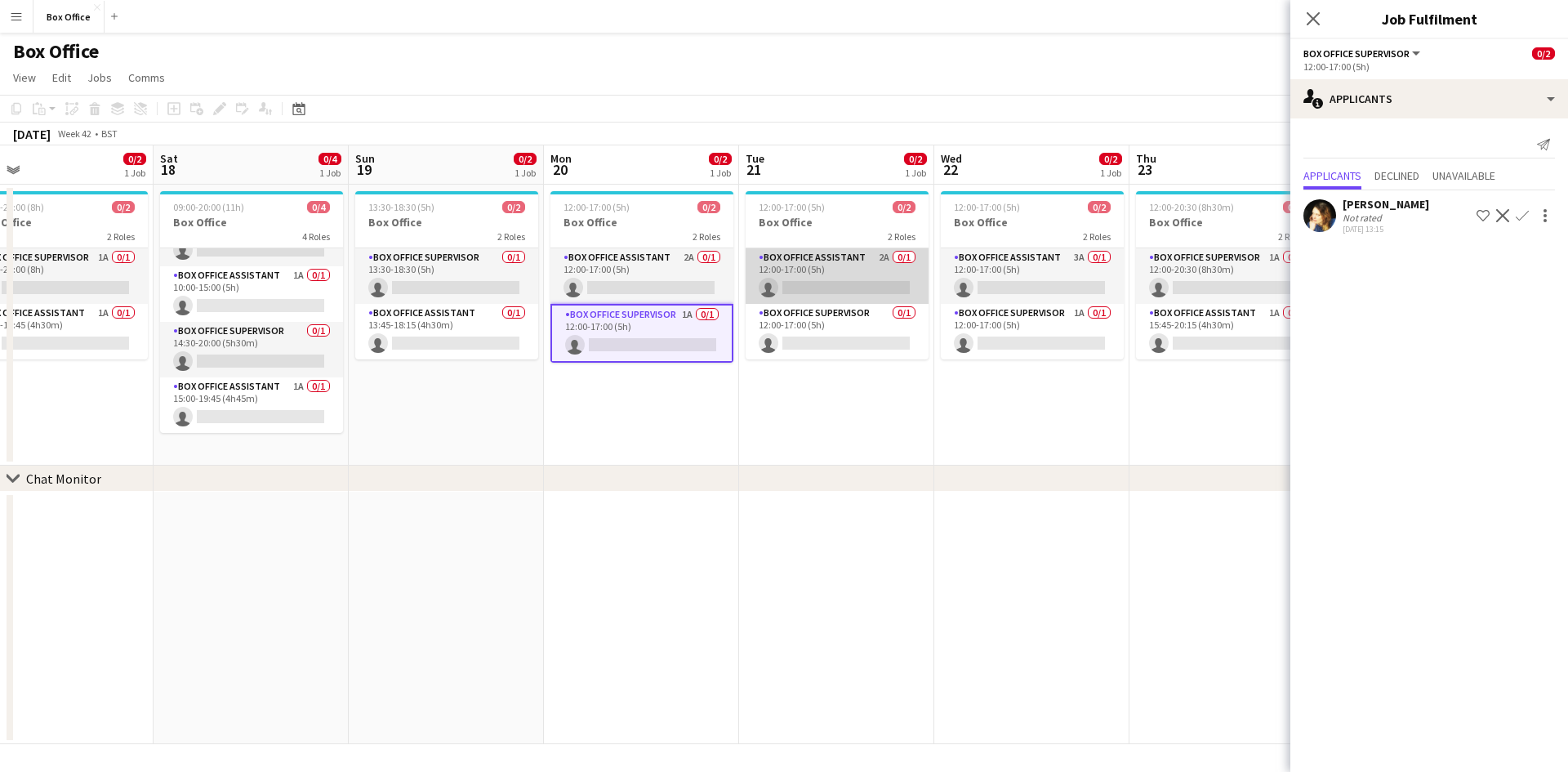
click at [835, 263] on app-card-role "Box Office Assistant 2A 0/1 12:00-17:00 (5h) single-neutral-actions" at bounding box center [837, 275] width 183 height 55
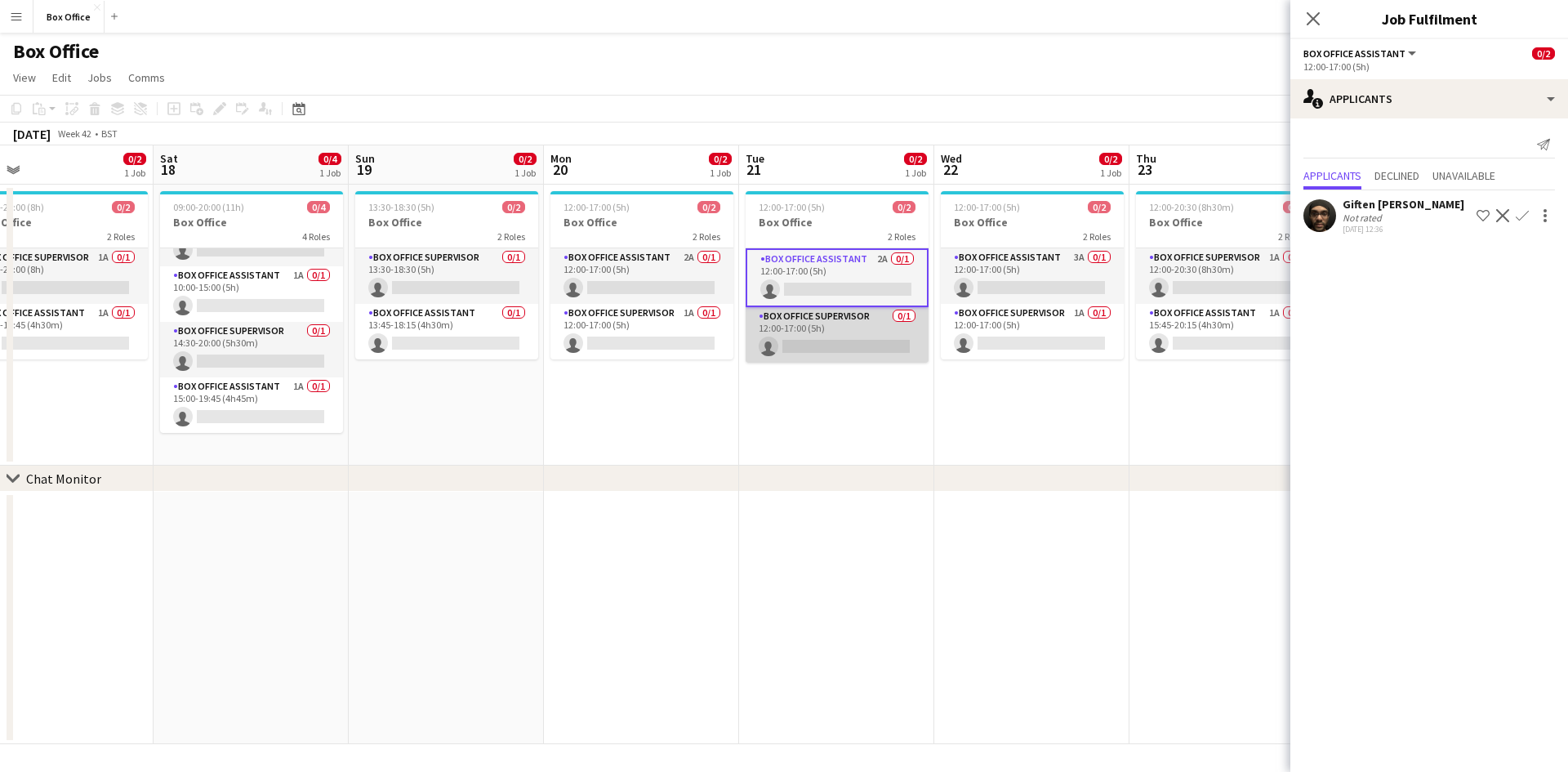
click at [810, 331] on app-card-role "Box Office Supervisor 0/1 12:00-17:00 (5h) single-neutral-actions" at bounding box center [837, 334] width 183 height 55
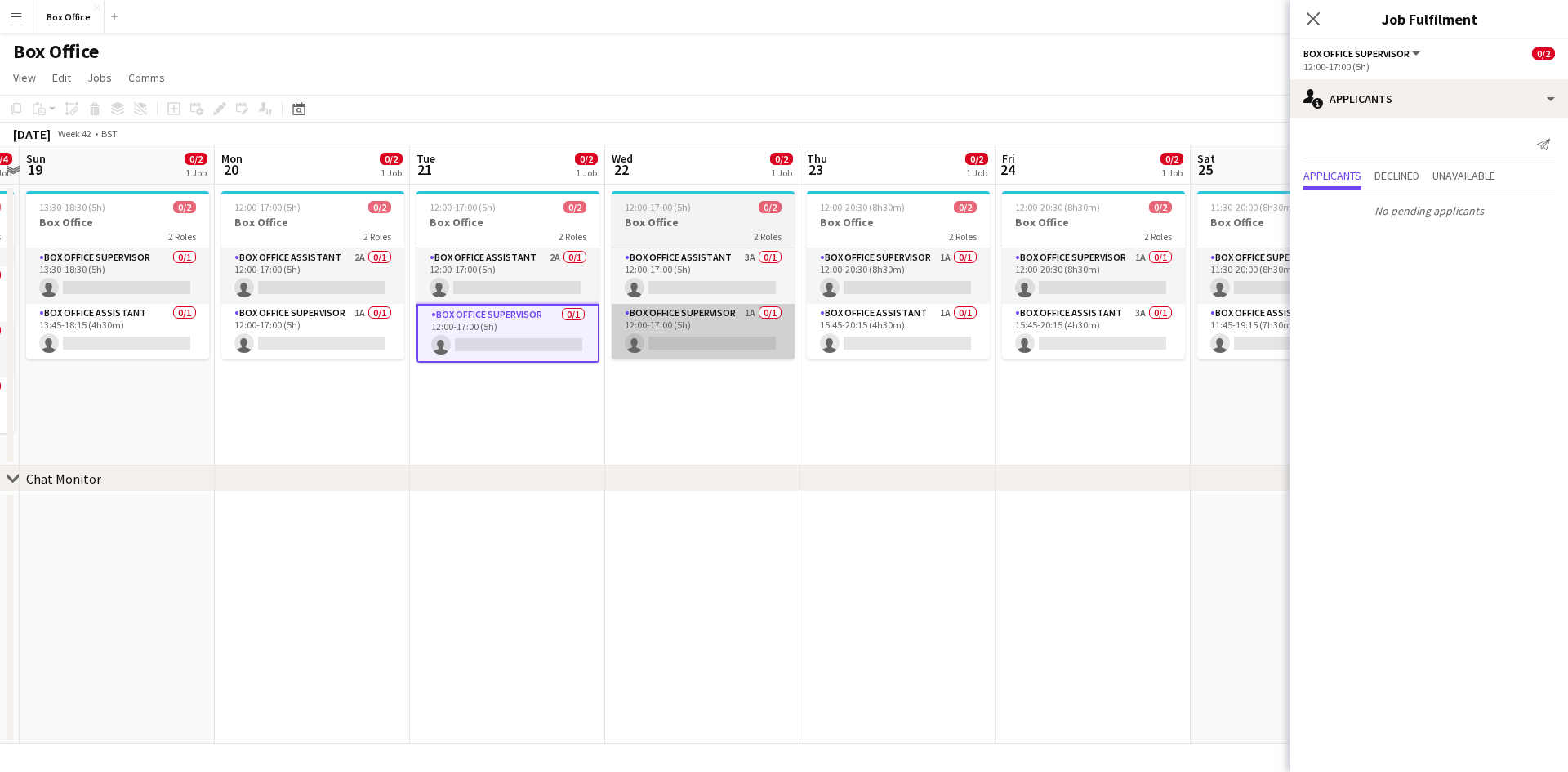
drag, startPoint x: 982, startPoint y: 417, endPoint x: 662, endPoint y: 327, distance: 332.4
click at [648, 385] on app-calendar-viewport "Thu 16 0/2 1 Job Fri 17 0/2 1 Job Sat 18 0/4 1 Job Sun 19 0/2 1 Job Mon 20 0/2 …" at bounding box center [784, 445] width 1568 height 599
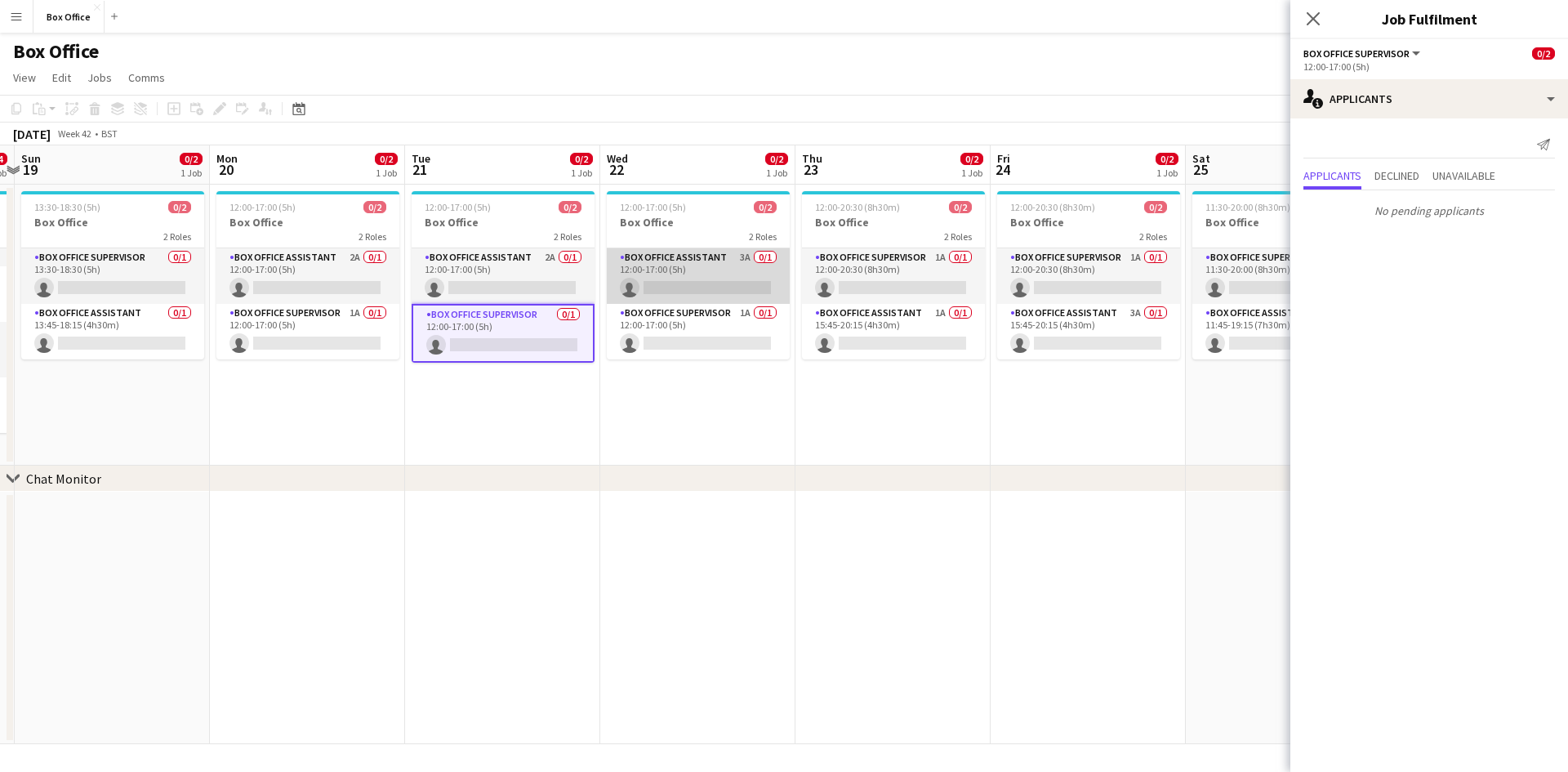
click at [692, 258] on app-card-role "Box Office Assistant 3A 0/1 12:00-17:00 (5h) single-neutral-actions" at bounding box center [698, 275] width 183 height 55
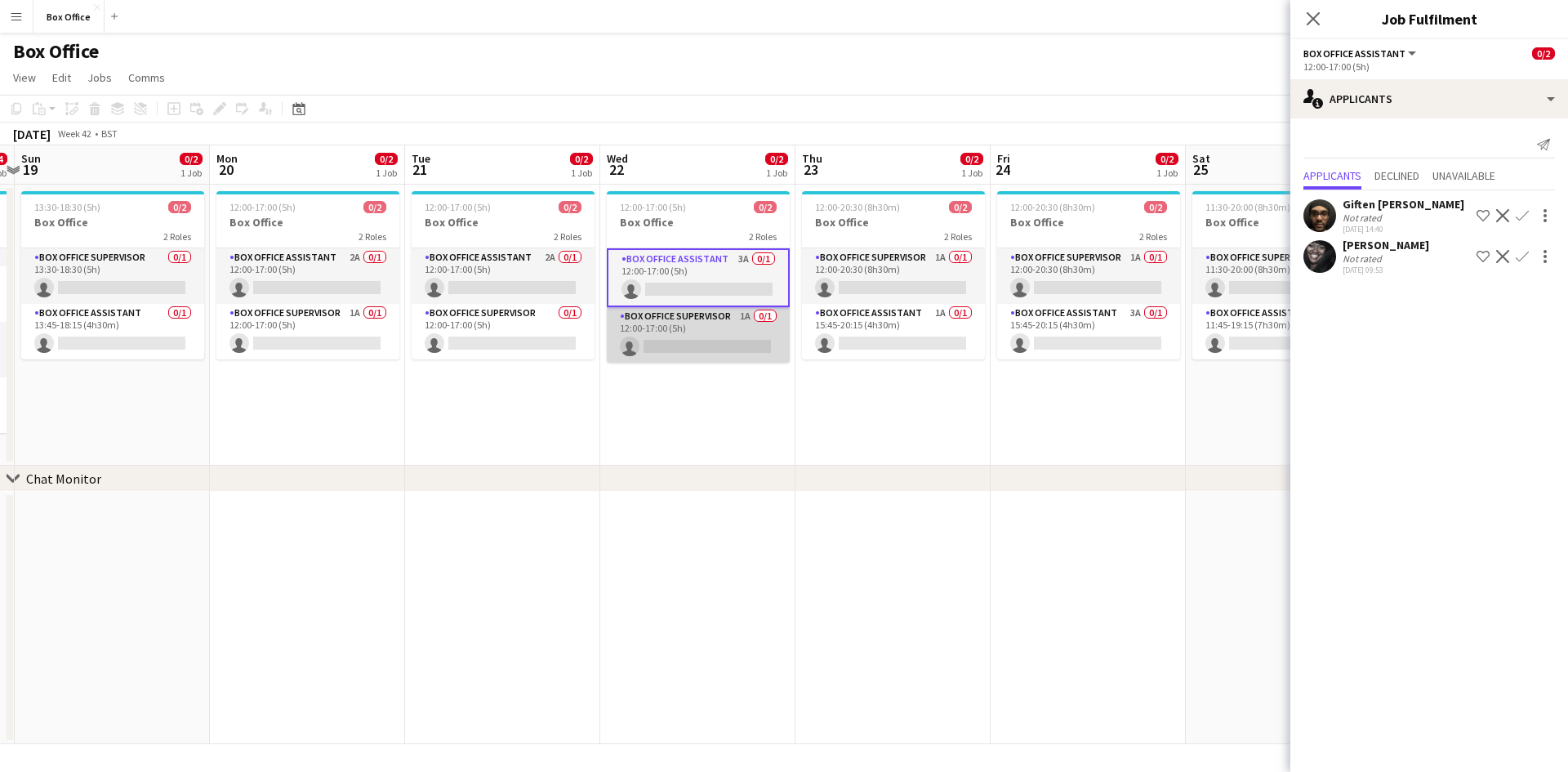
click at [680, 324] on app-card-role "Box Office Supervisor 1A 0/1 12:00-17:00 (5h) single-neutral-actions" at bounding box center [698, 334] width 183 height 55
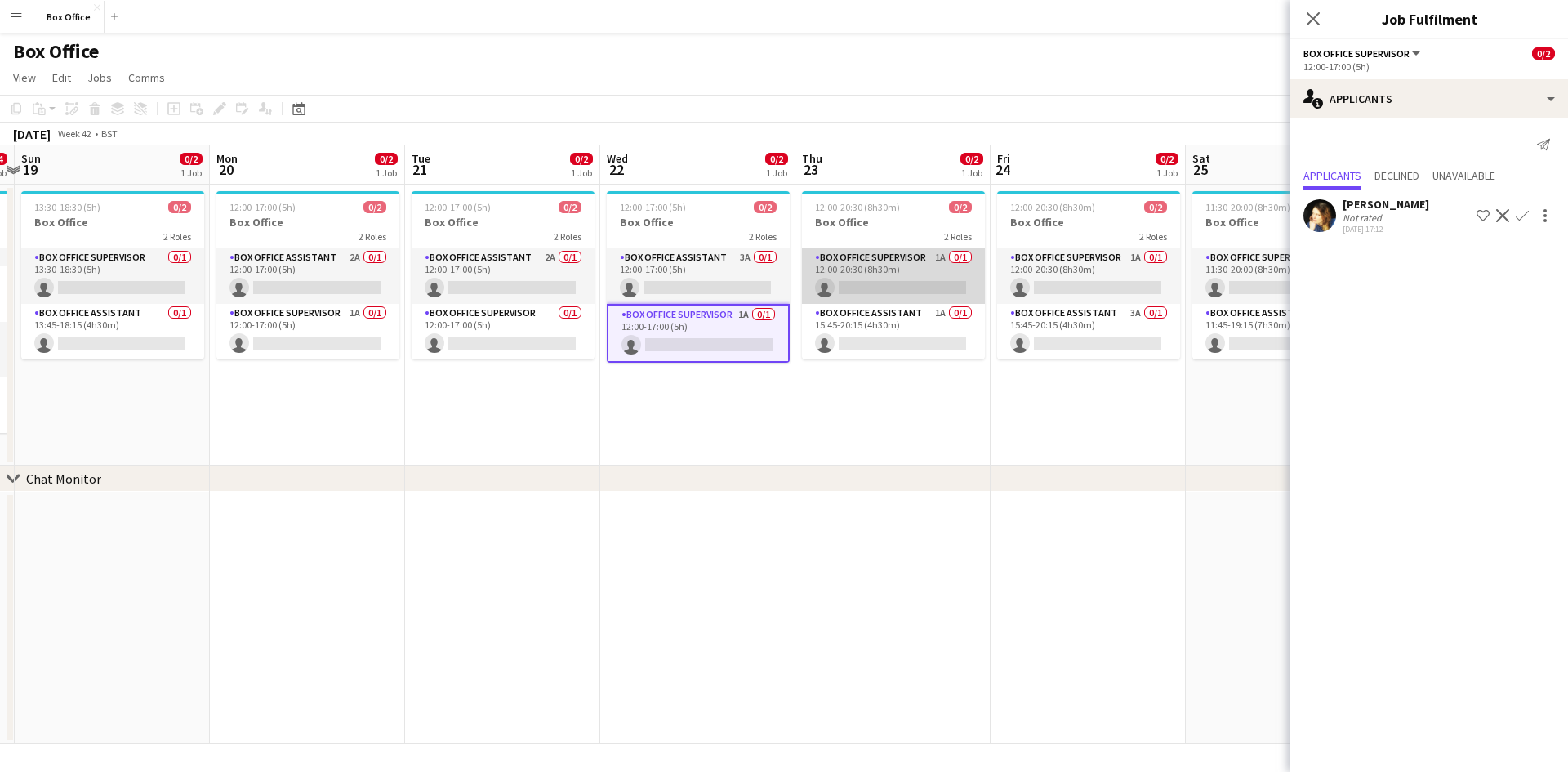
click at [855, 274] on app-card-role "Box Office Supervisor 1A 0/1 12:00-20:30 (8h30m) single-neutral-actions" at bounding box center [893, 275] width 183 height 55
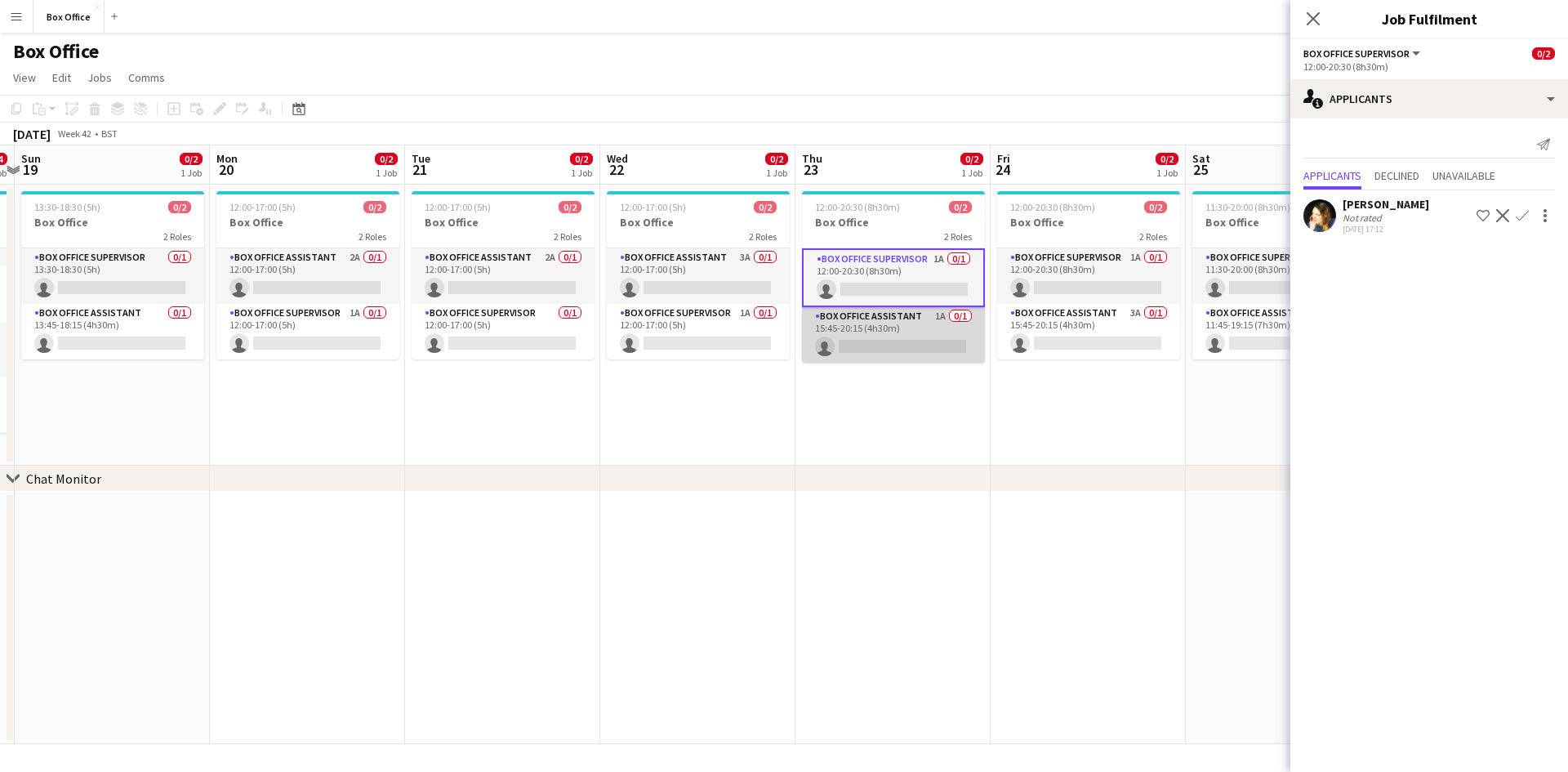
click at [857, 317] on app-card-role "Box Office Assistant 1A 0/1 15:45-20:15 (4h30m) single-neutral-actions" at bounding box center [893, 334] width 183 height 55
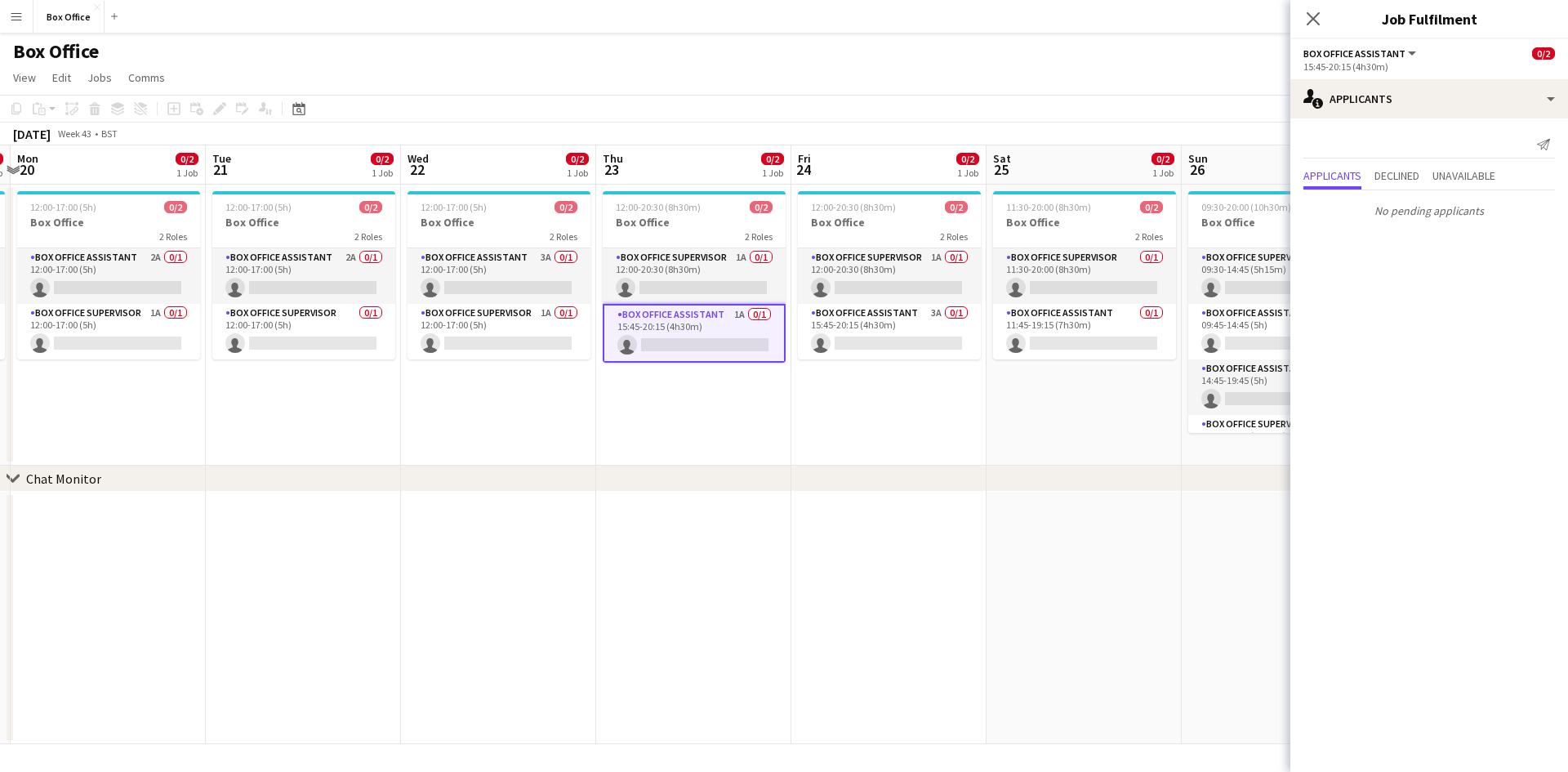
scroll to position [0, 649]
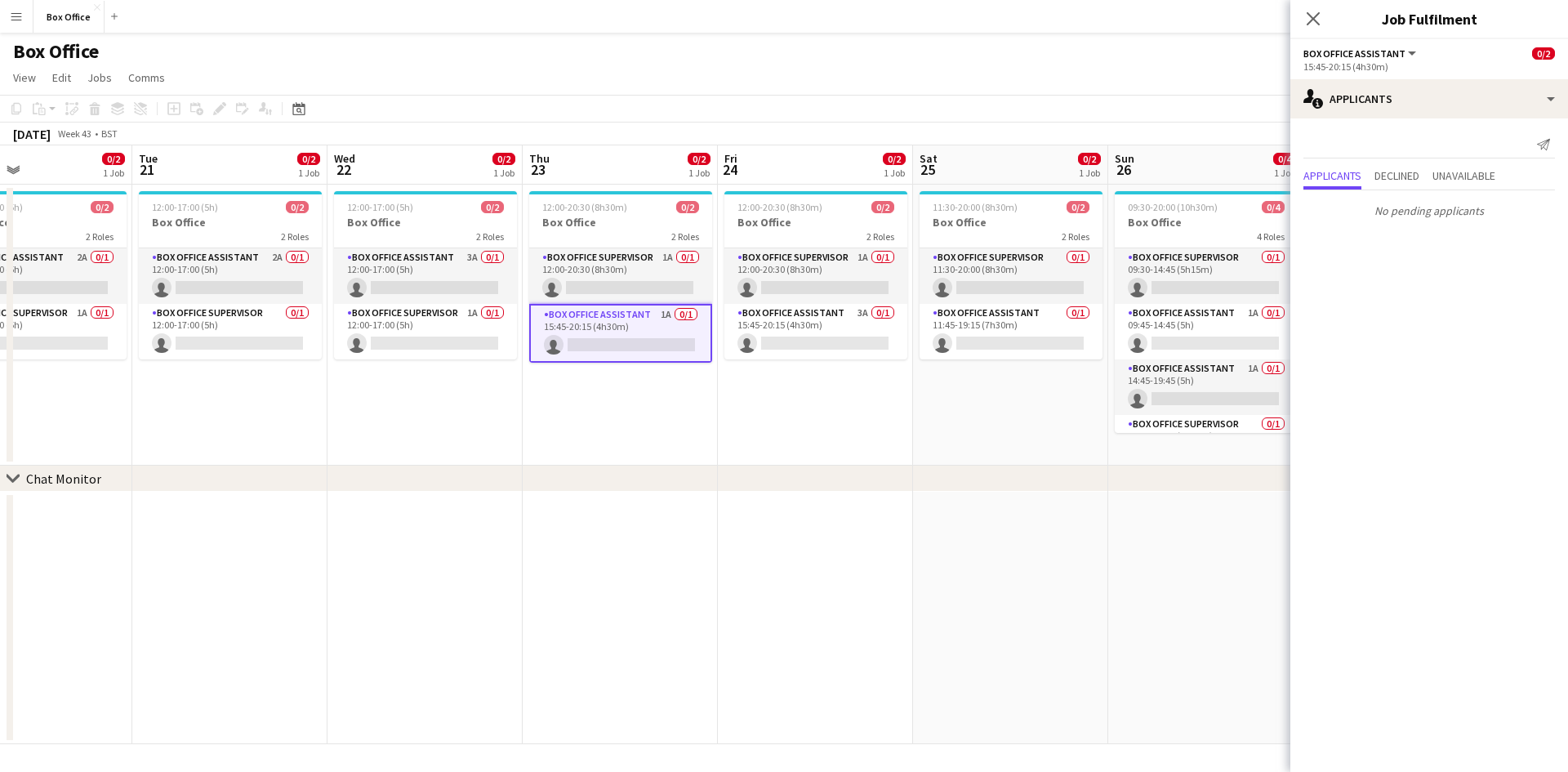
drag, startPoint x: 1087, startPoint y: 416, endPoint x: 814, endPoint y: 416, distance: 273.0
click at [814, 416] on app-calendar-viewport "Fri 17 0/2 1 Job Sat 18 0/4 1 Job Sun 19 0/2 1 Job Mon 20 0/2 1 Job Tue 21 0/2 …" at bounding box center [784, 445] width 1568 height 599
click at [802, 269] on app-card-role "Box Office Supervisor 1A 0/1 12:00-20:30 (8h30m) single-neutral-actions" at bounding box center [816, 275] width 183 height 55
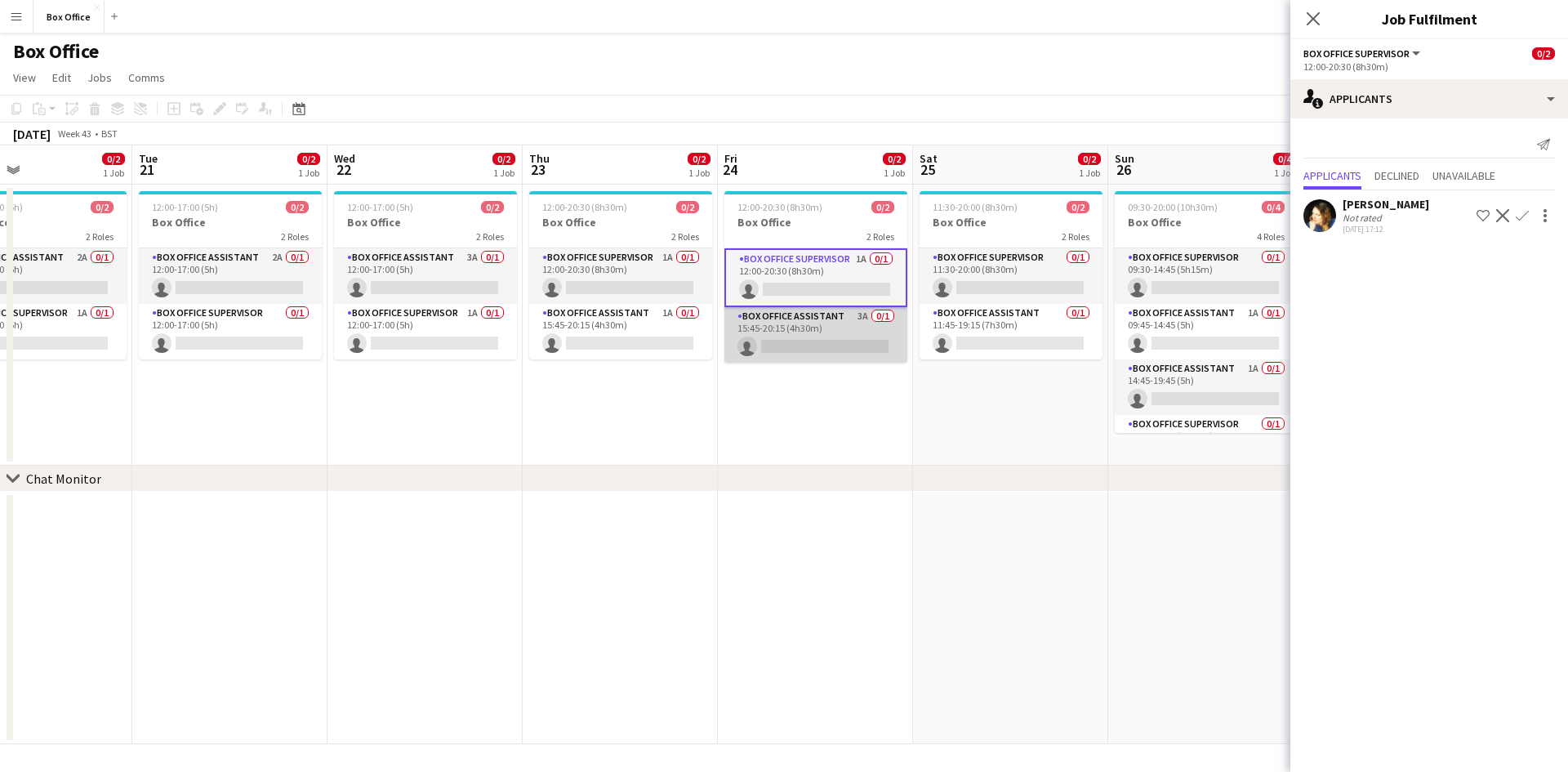
click at [791, 332] on app-card-role "Box Office Assistant 3A 0/1 15:45-20:15 (4h30m) single-neutral-actions" at bounding box center [816, 334] width 183 height 55
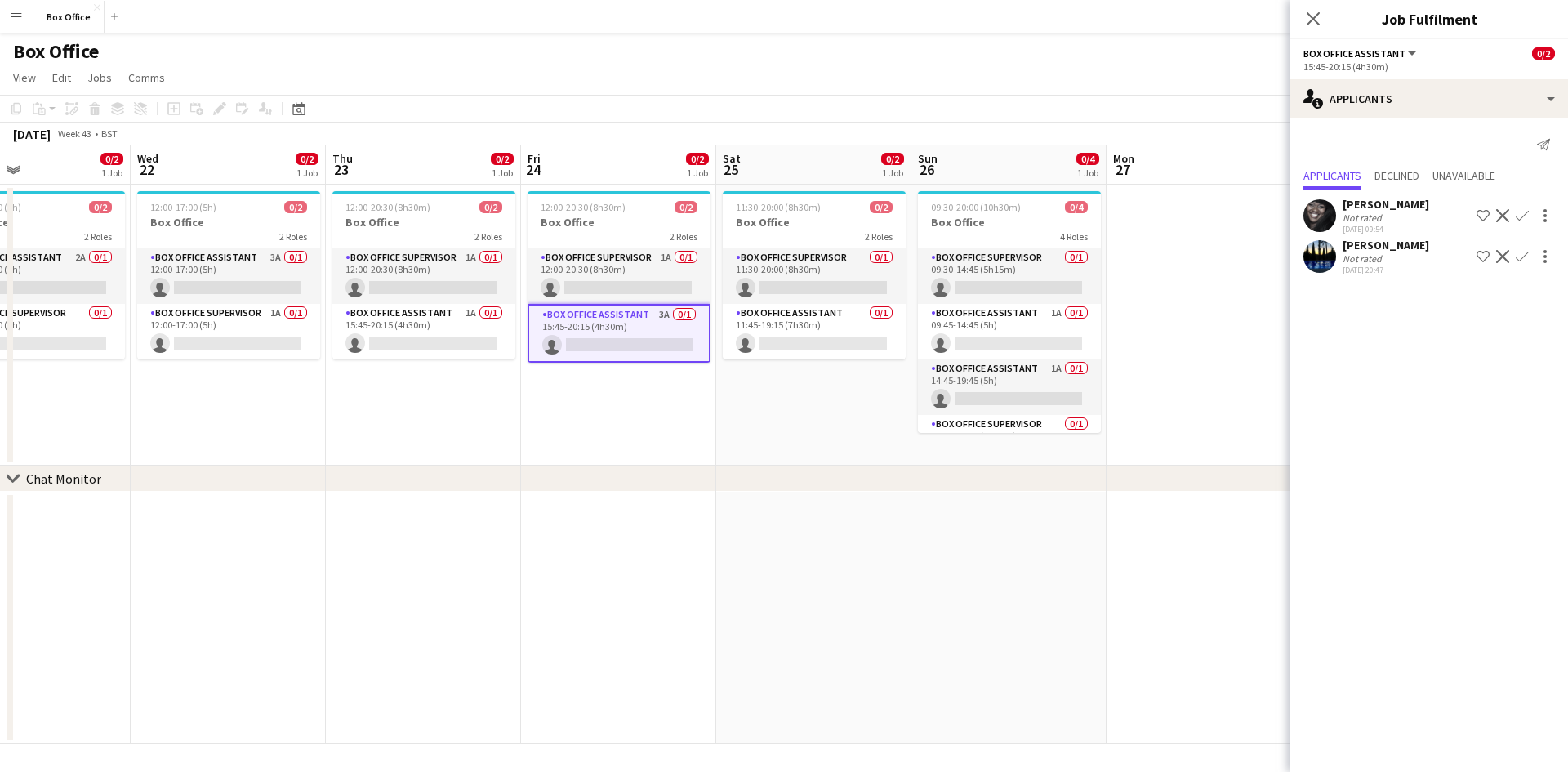
scroll to position [0, 556]
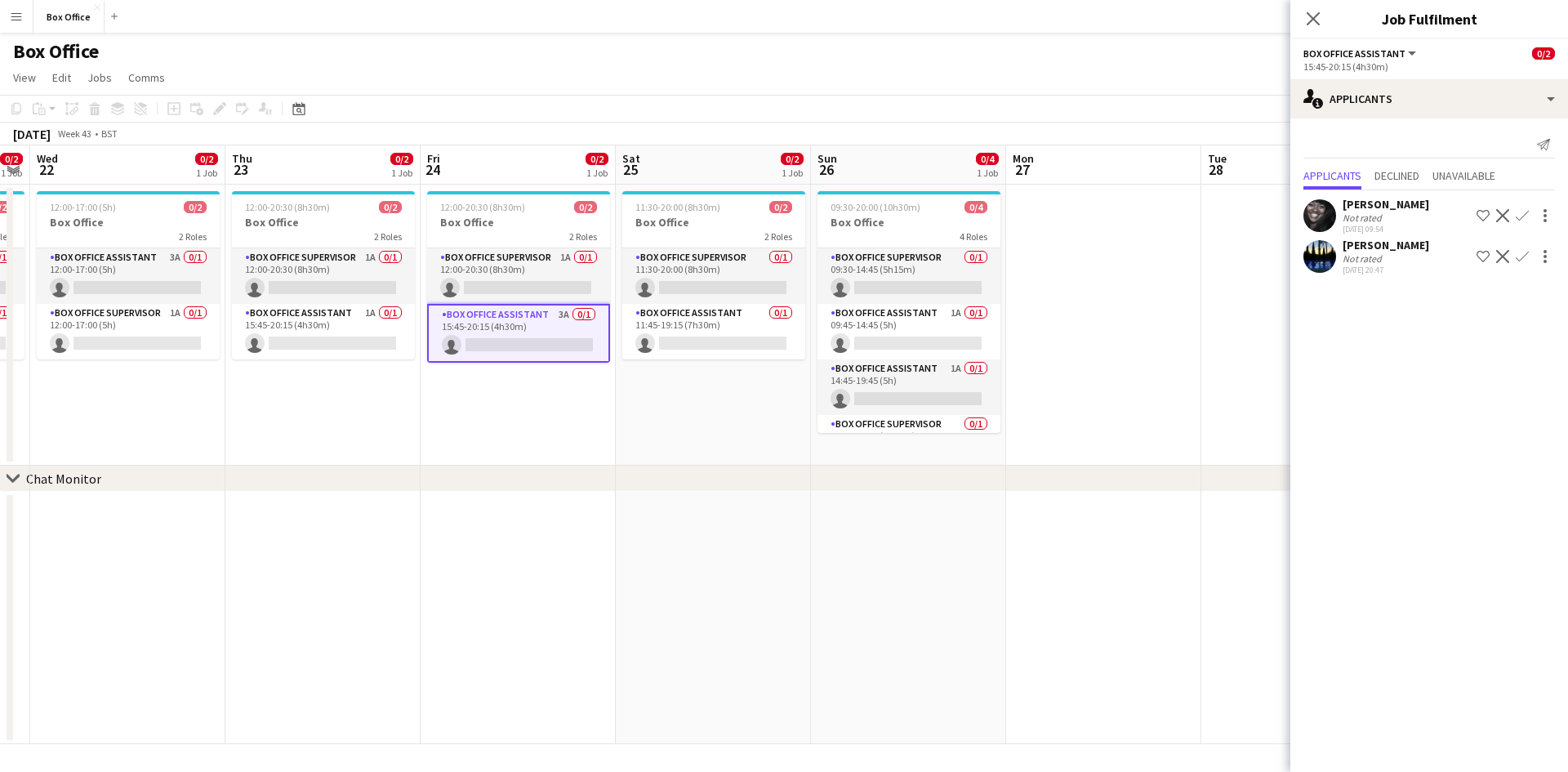
drag, startPoint x: 929, startPoint y: 413, endPoint x: 635, endPoint y: 377, distance: 296.2
click at [635, 377] on app-calendar-viewport "Sun 19 0/2 1 Job Mon 20 0/2 1 Job Tue 21 0/2 1 Job Wed 22 0/2 1 Job Thu 23 0/2 …" at bounding box center [784, 445] width 1568 height 599
click at [310, 328] on app-card-role "Box Office Assistant 1A 0/1 15:45-20:15 (4h30m) single-neutral-actions" at bounding box center [323, 331] width 183 height 55
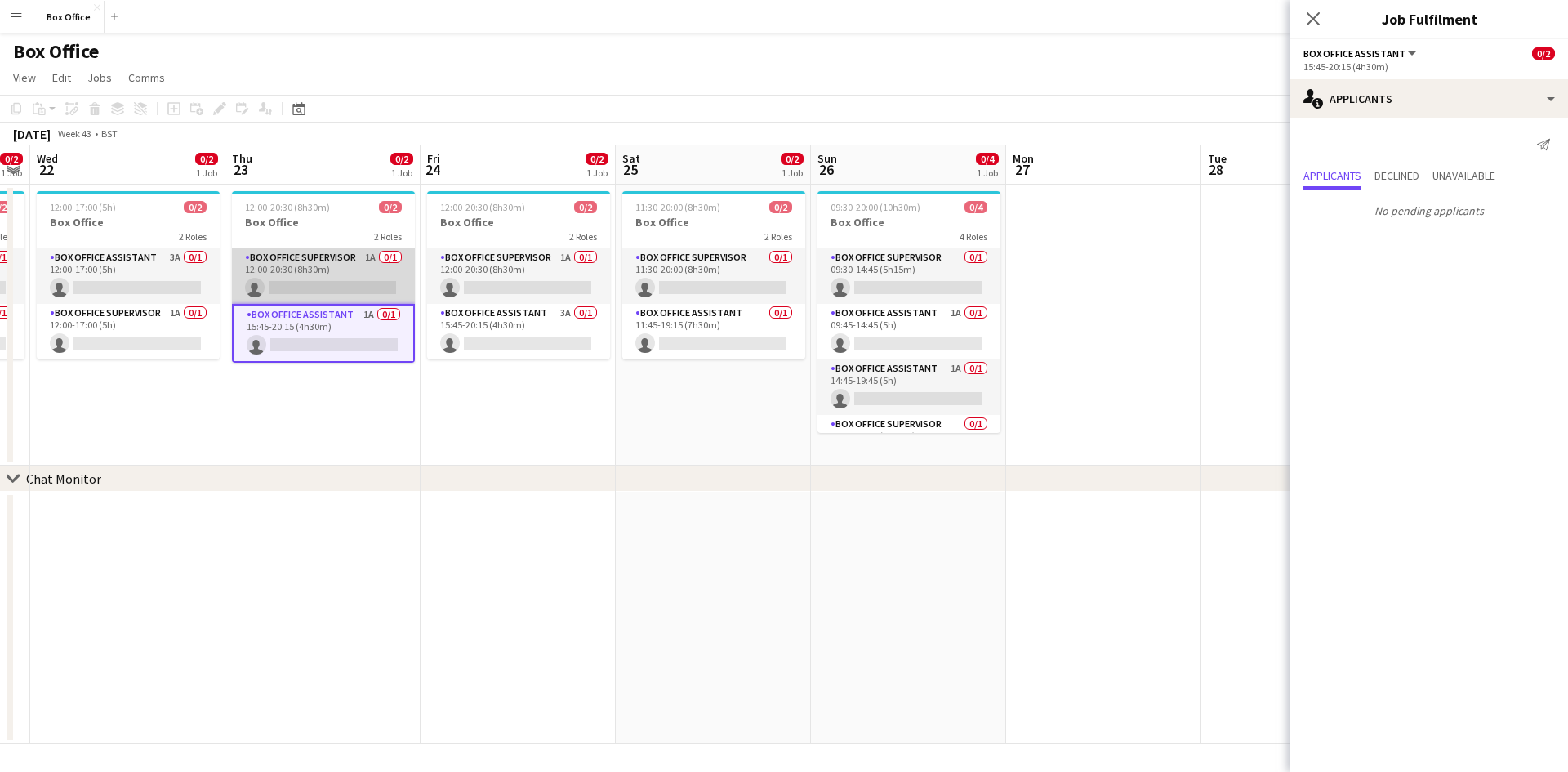
click at [299, 248] on app-card-role "Box Office Supervisor 1A 0/1 12:00-20:30 (8h30m) single-neutral-actions" at bounding box center [323, 275] width 183 height 55
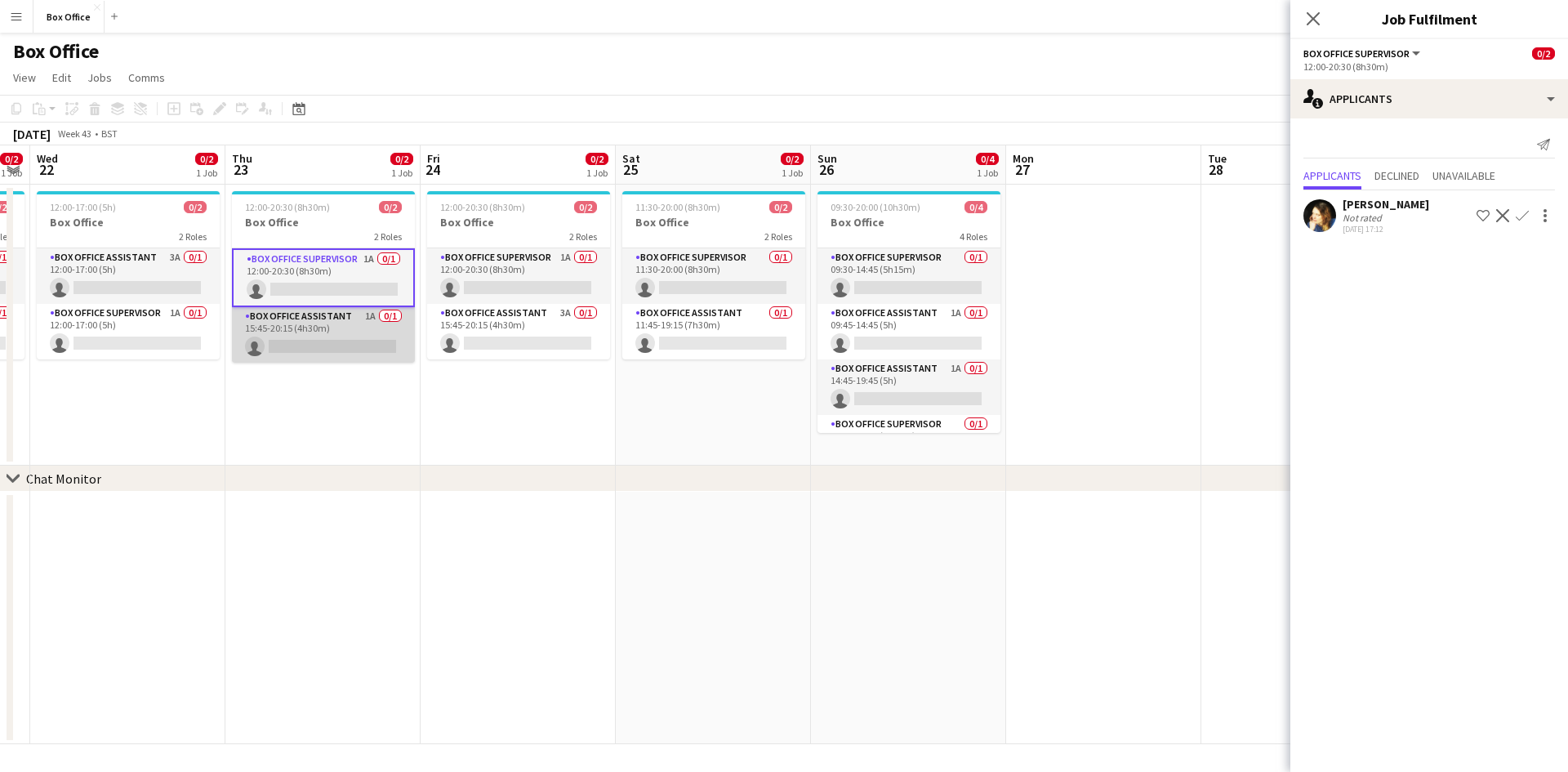
click at [314, 331] on app-card-role "Box Office Assistant 1A 0/1 15:45-20:15 (4h30m) single-neutral-actions" at bounding box center [323, 334] width 183 height 55
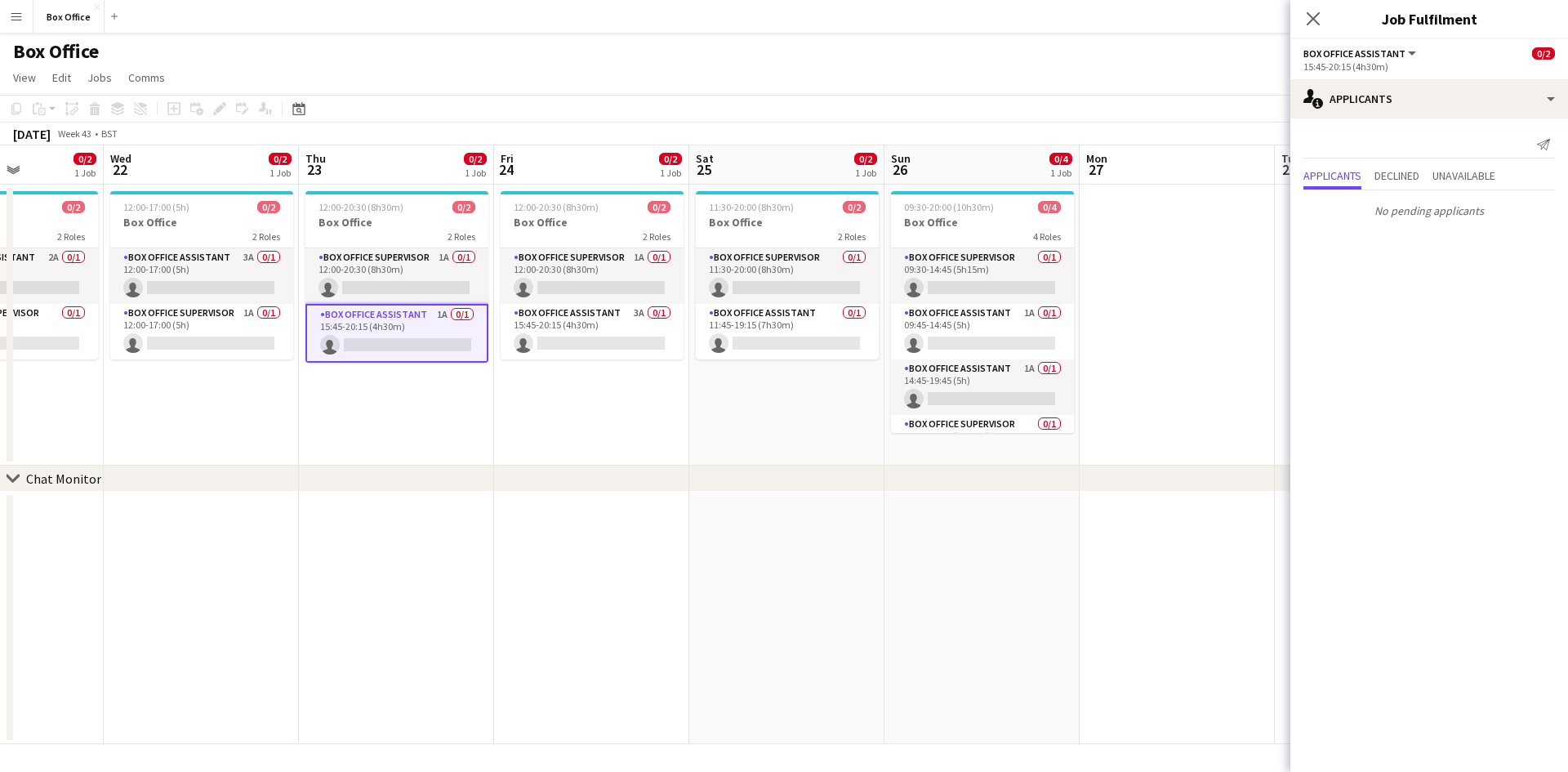
scroll to position [0, 481]
drag, startPoint x: 277, startPoint y: 386, endPoint x: 351, endPoint y: 390, distance: 74.1
click at [351, 390] on app-calendar-viewport "Sun 19 0/2 1 Job Mon 20 0/2 1 Job Tue 21 0/2 1 Job Wed 22 0/2 1 Job Thu 23 0/2 …" at bounding box center [784, 445] width 1568 height 599
click at [743, 274] on app-card-role "Box Office Supervisor 0/1 11:30-20:00 (8h30m) single-neutral-actions" at bounding box center [788, 275] width 183 height 55
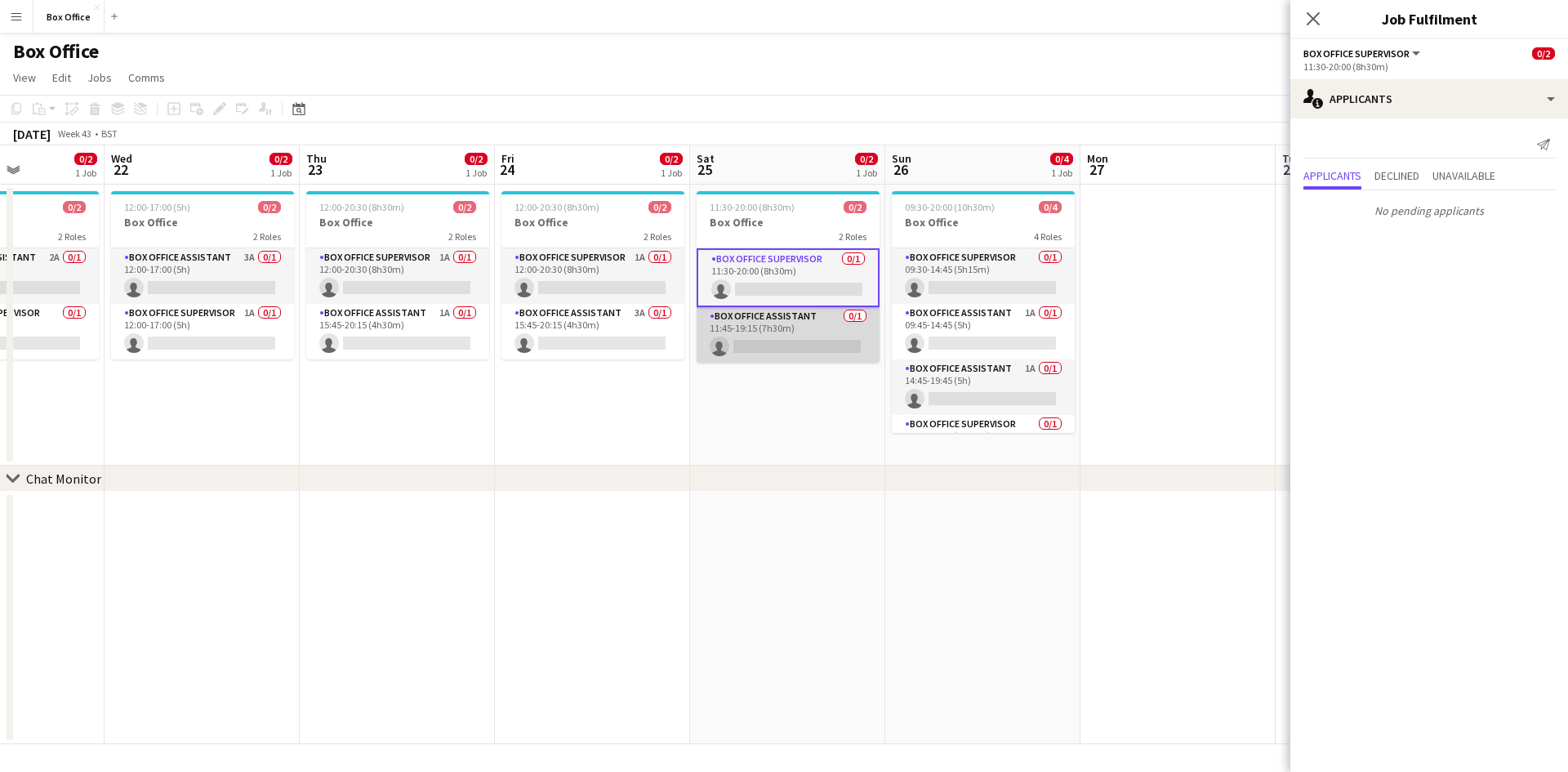
click at [765, 319] on app-card-role "Box Office Assistant 0/1 11:45-19:15 (7h30m) single-neutral-actions" at bounding box center [788, 334] width 183 height 55
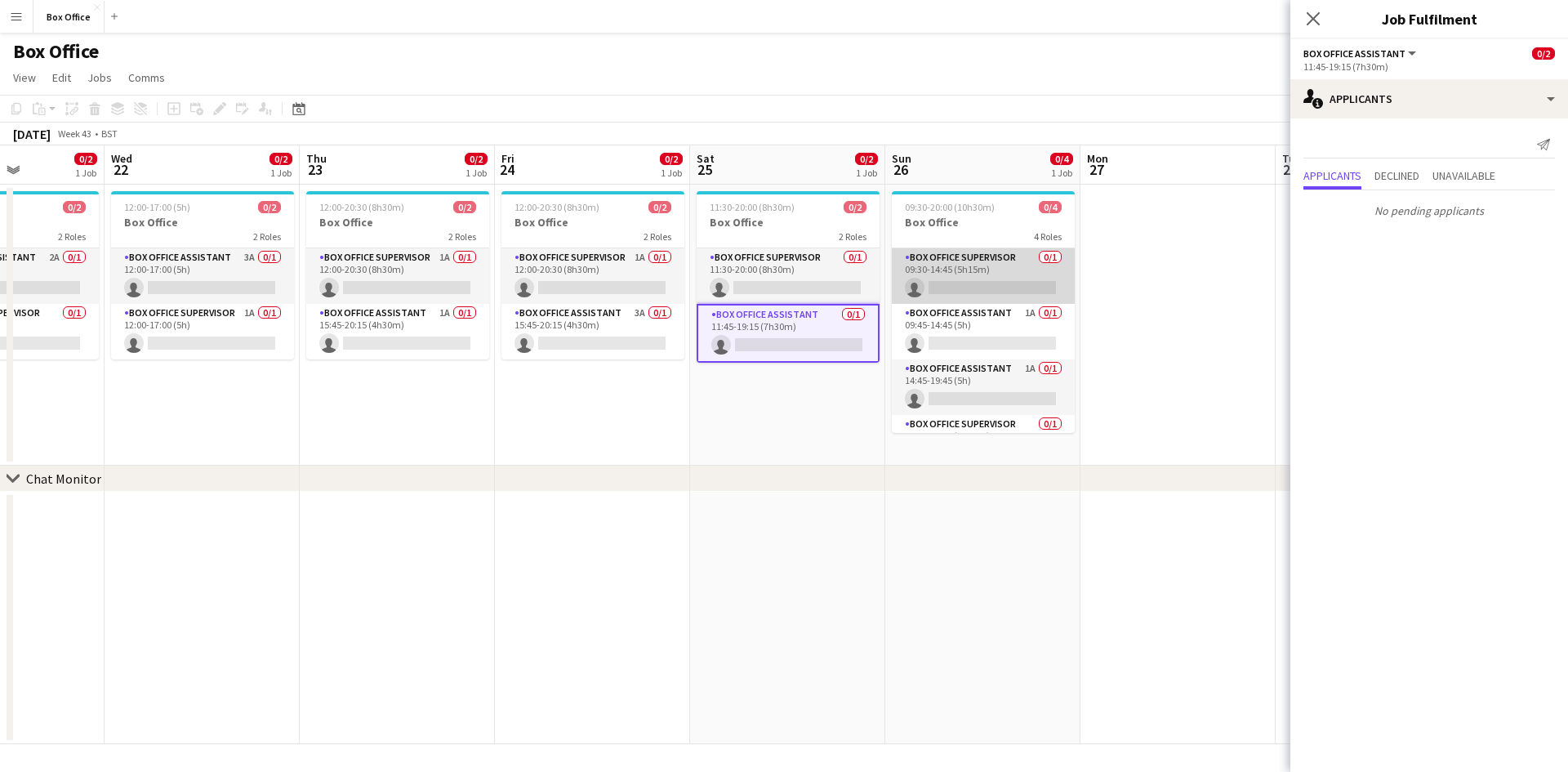
click at [954, 264] on app-card-role "Box Office Supervisor 0/1 09:30-14:45 (5h15m) single-neutral-actions" at bounding box center [984, 275] width 183 height 55
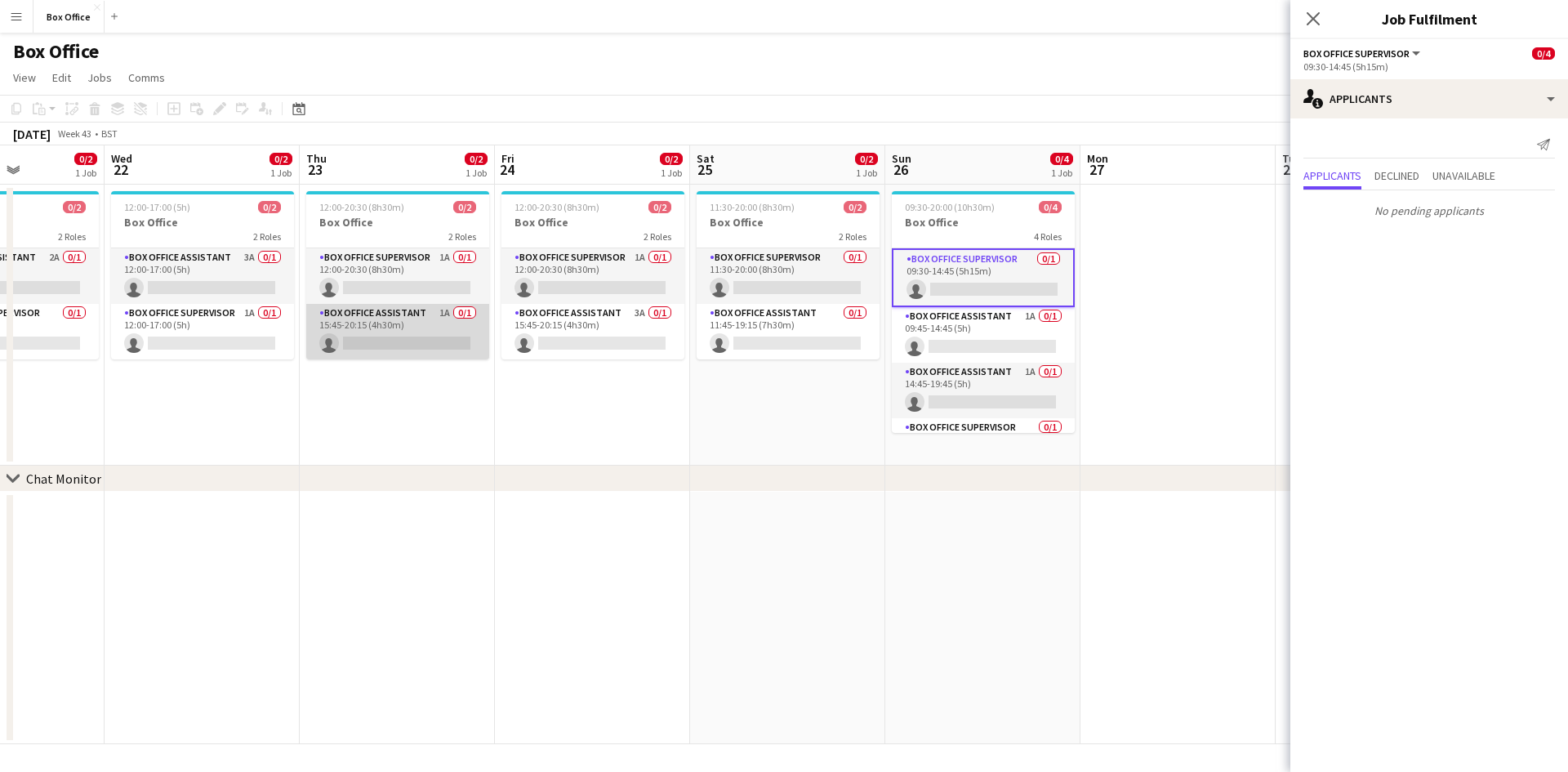
click at [377, 316] on app-card-role "Box Office Assistant 1A 0/1 15:45-20:15 (4h30m) single-neutral-actions" at bounding box center [397, 331] width 183 height 55
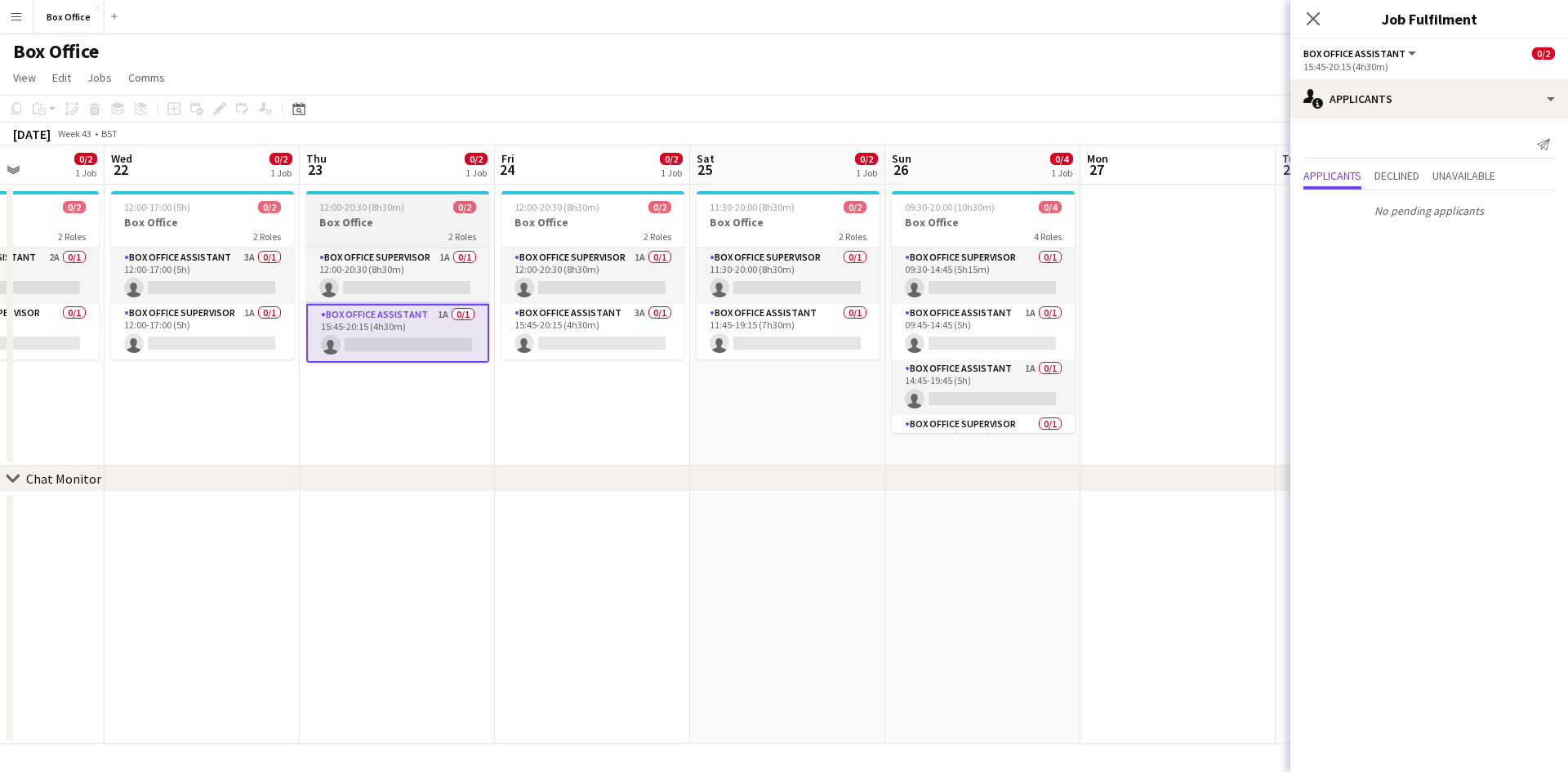
click at [384, 247] on app-job-card "12:00-20:30 (8h30m) 0/2 Box Office 2 Roles Box Office Supervisor 1A 0/1 12:00-2…" at bounding box center [397, 277] width 183 height 172
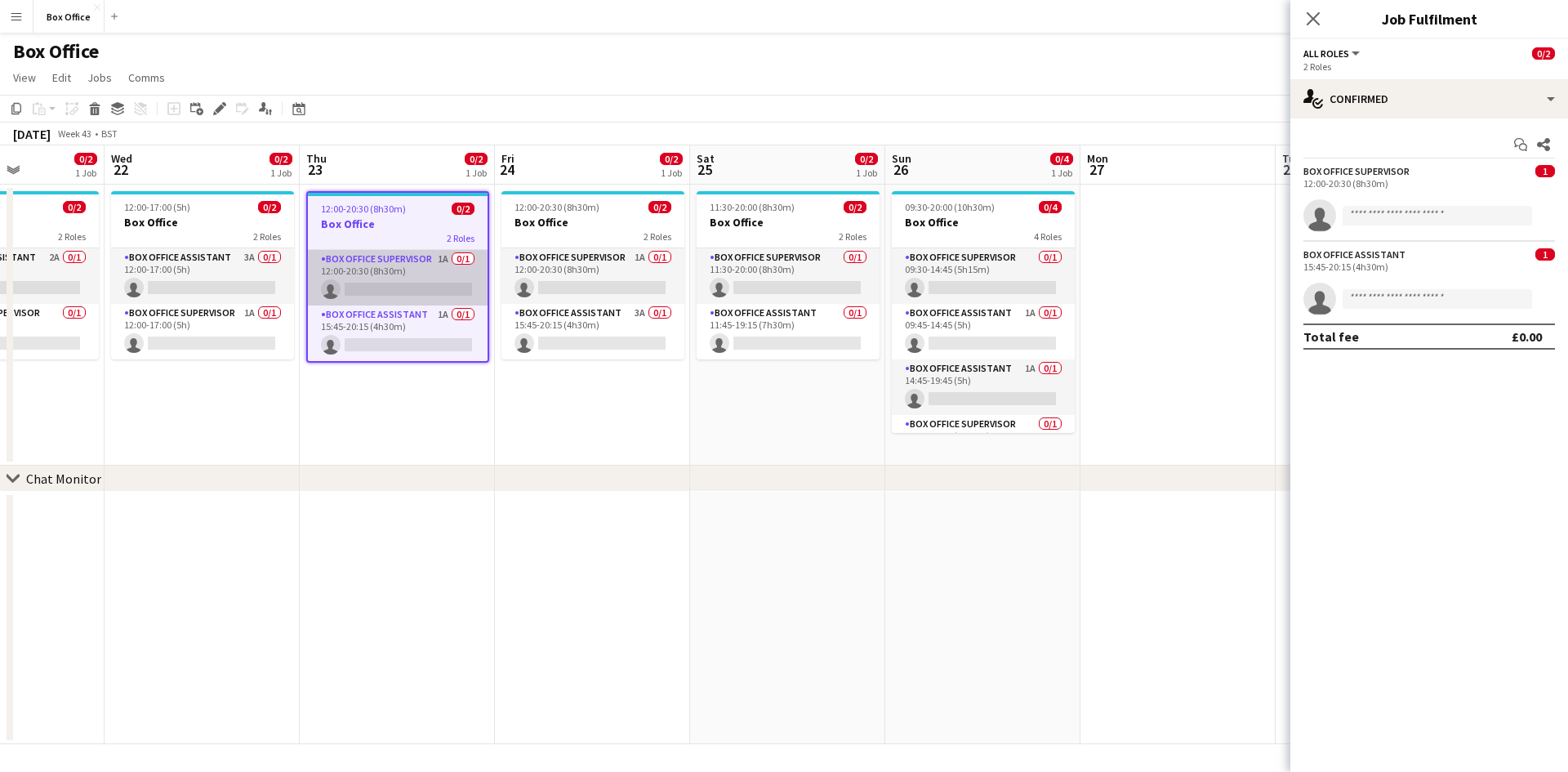
click at [387, 254] on app-card-role "Box Office Supervisor 1A 0/1 12:00-20:30 (8h30m) single-neutral-actions" at bounding box center [397, 277] width 180 height 55
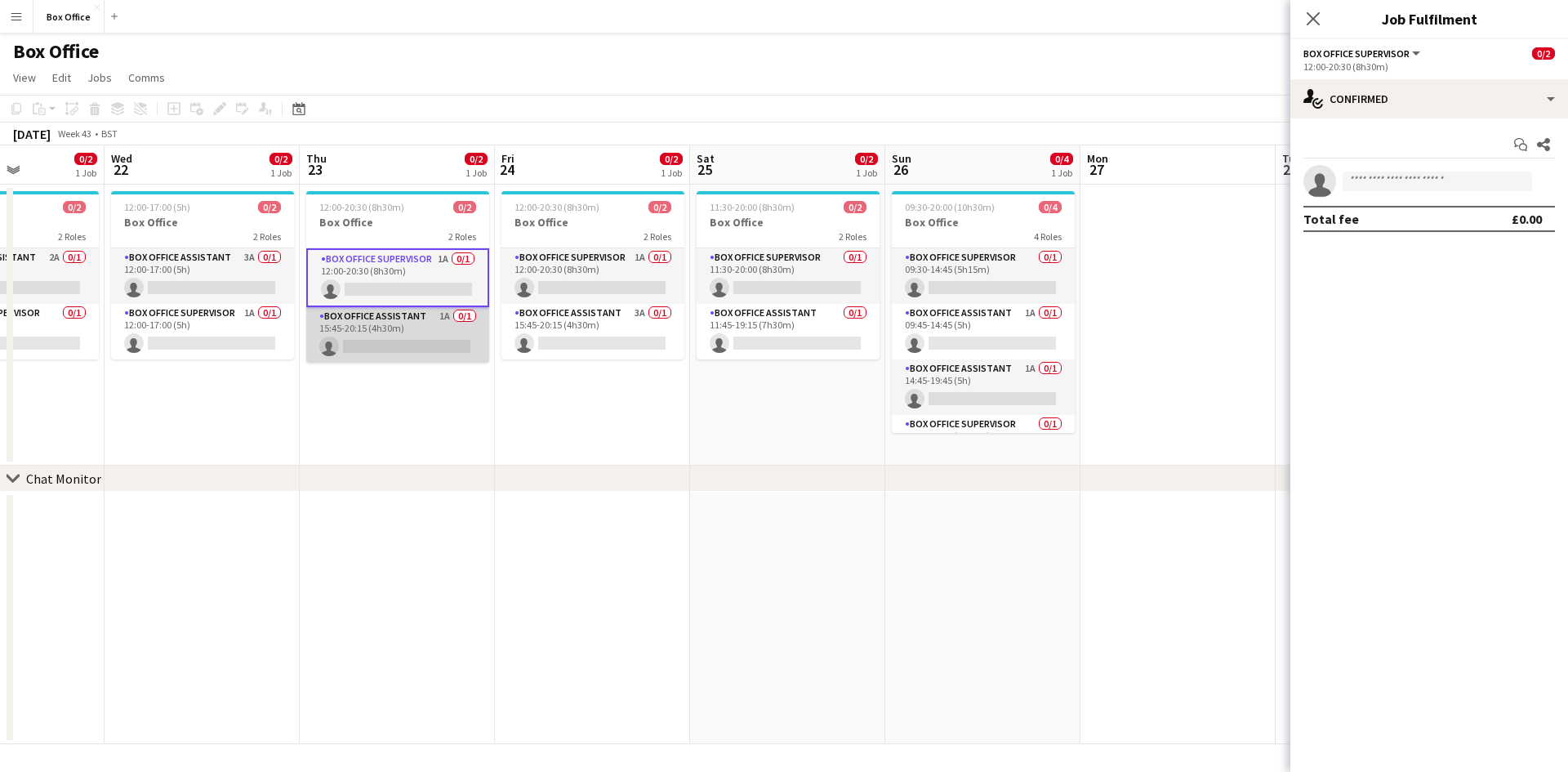
click at [375, 312] on app-card-role "Box Office Assistant 1A 0/1 15:45-20:15 (4h30m) single-neutral-actions" at bounding box center [397, 334] width 183 height 55
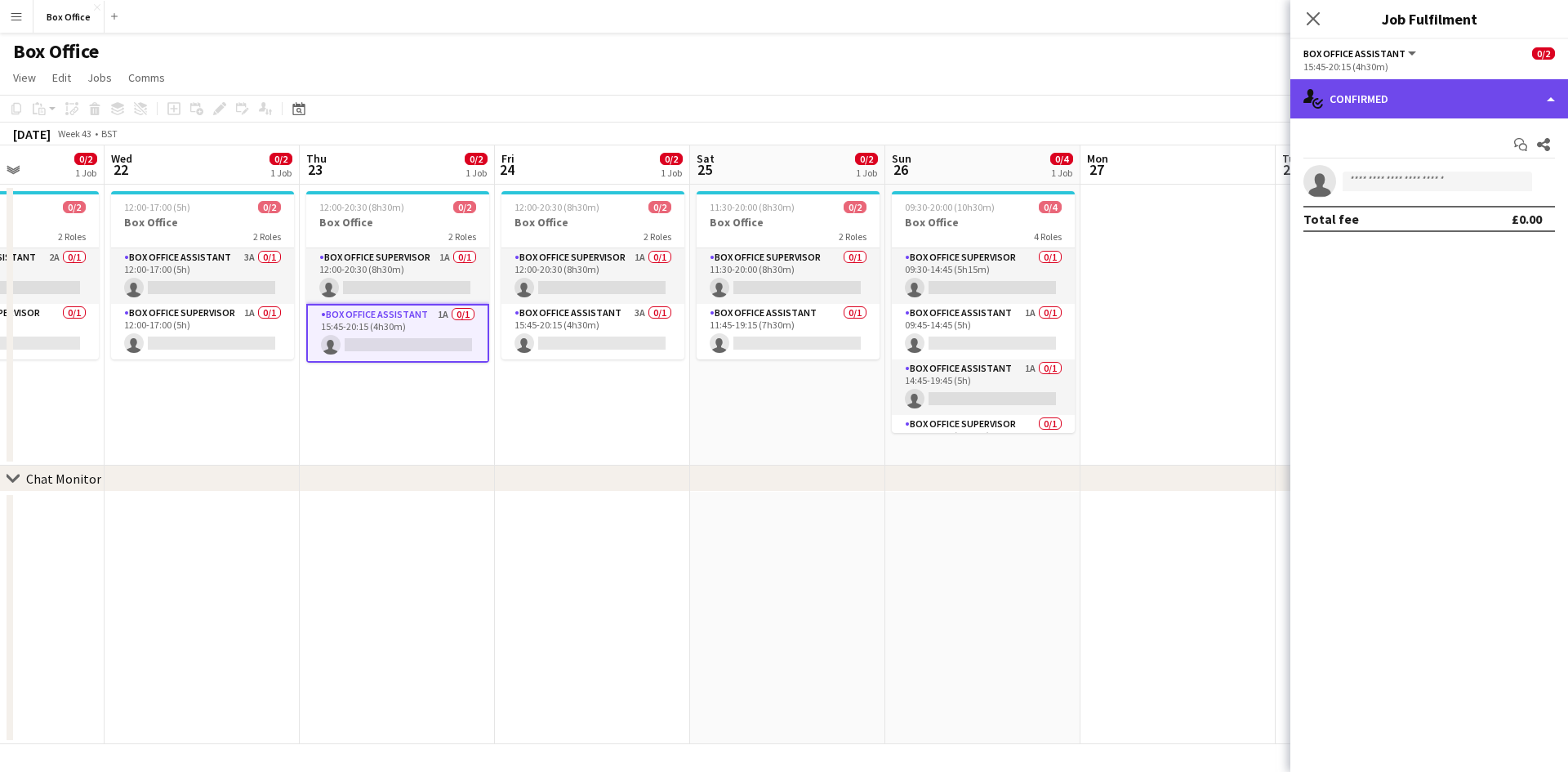
click at [1459, 102] on div "single-neutral-actions-check-2 Confirmed" at bounding box center [1429, 99] width 278 height 39
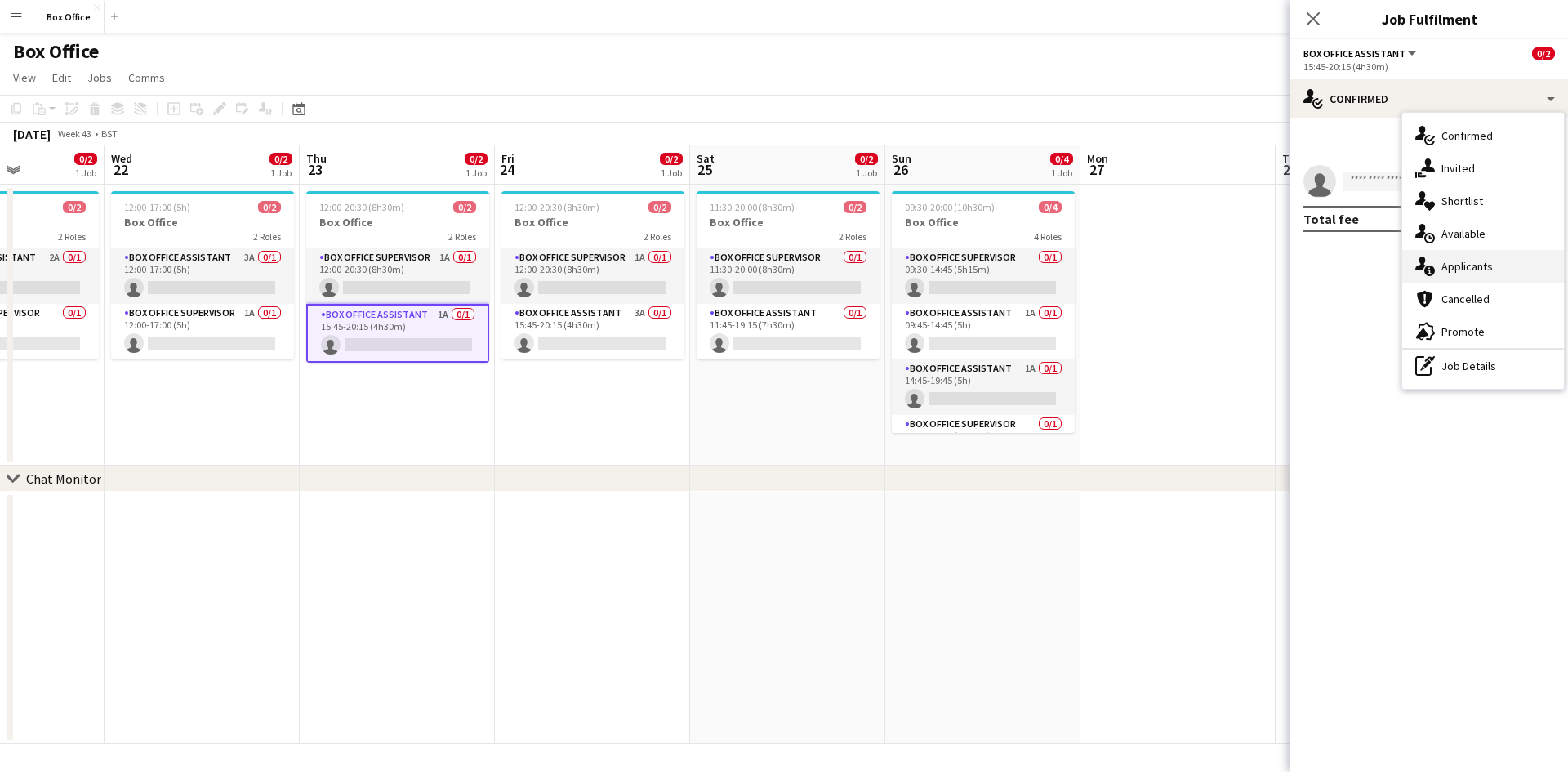
click at [1451, 271] on span "Applicants" at bounding box center [1467, 266] width 52 height 14
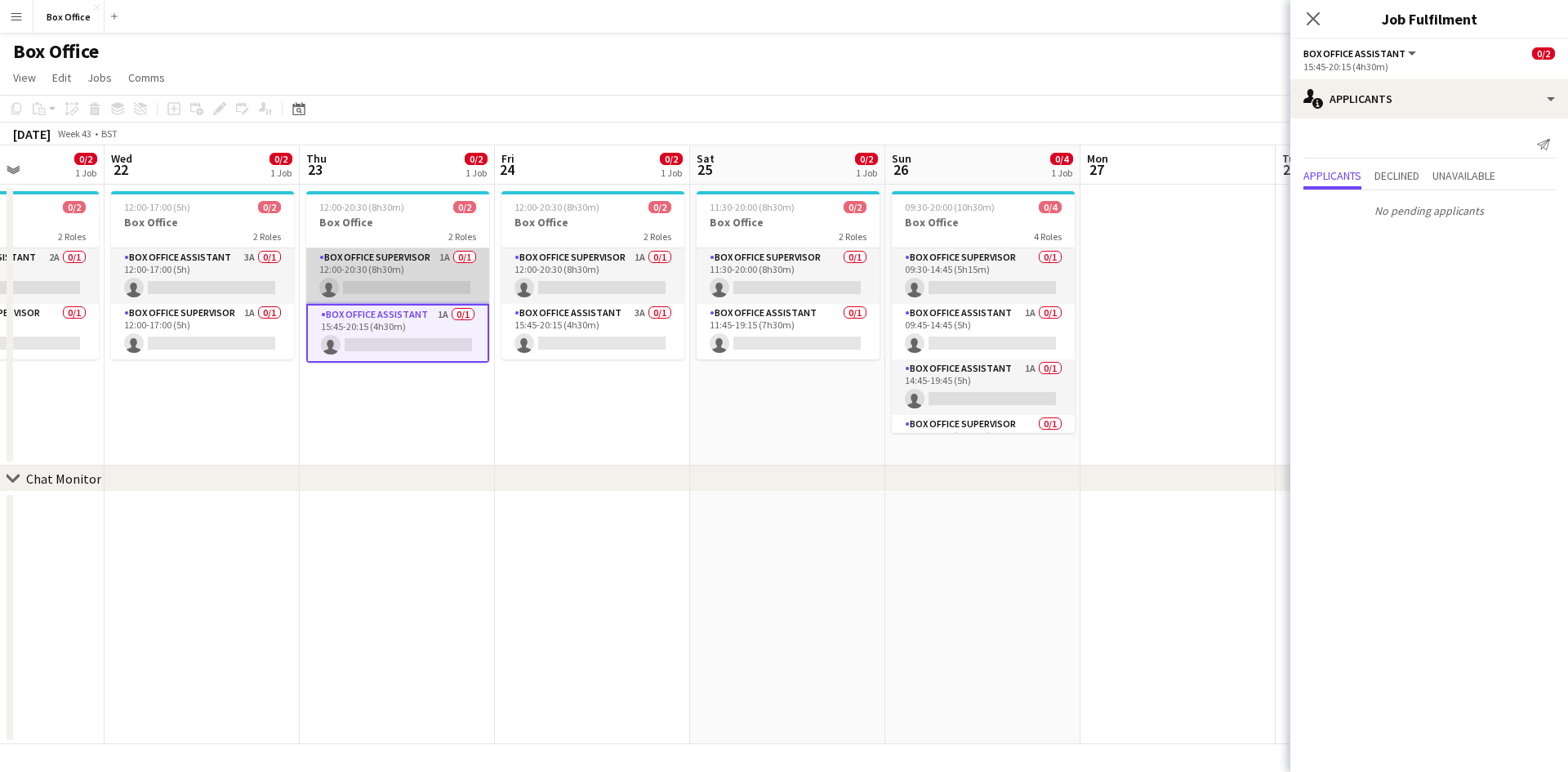
click at [377, 257] on app-card-role "Box Office Supervisor 1A 0/1 12:00-20:30 (8h30m) single-neutral-actions" at bounding box center [397, 275] width 183 height 55
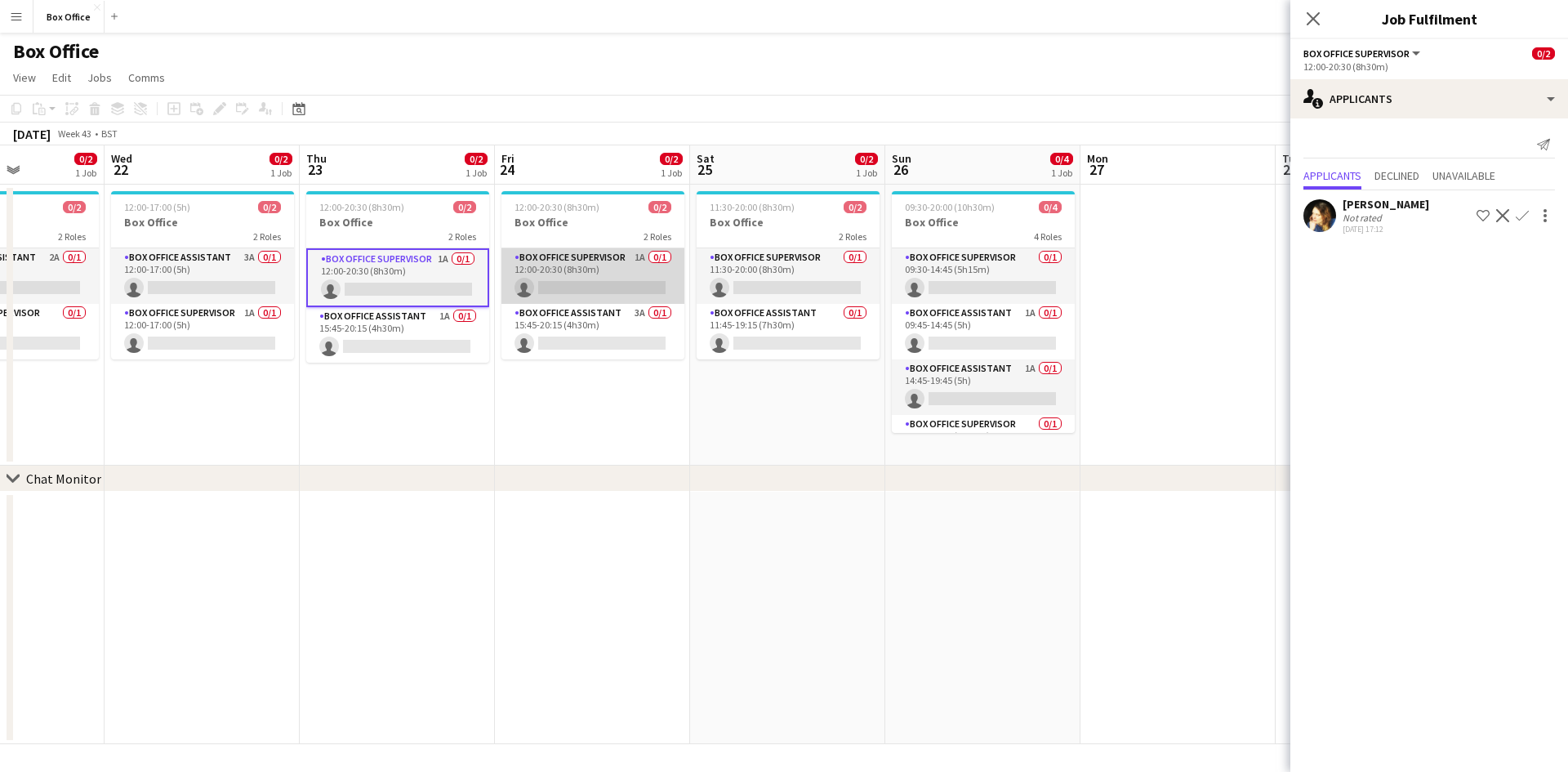
click at [567, 263] on app-card-role "Box Office Supervisor 1A 0/1 12:00-20:30 (8h30m) single-neutral-actions" at bounding box center [593, 275] width 183 height 55
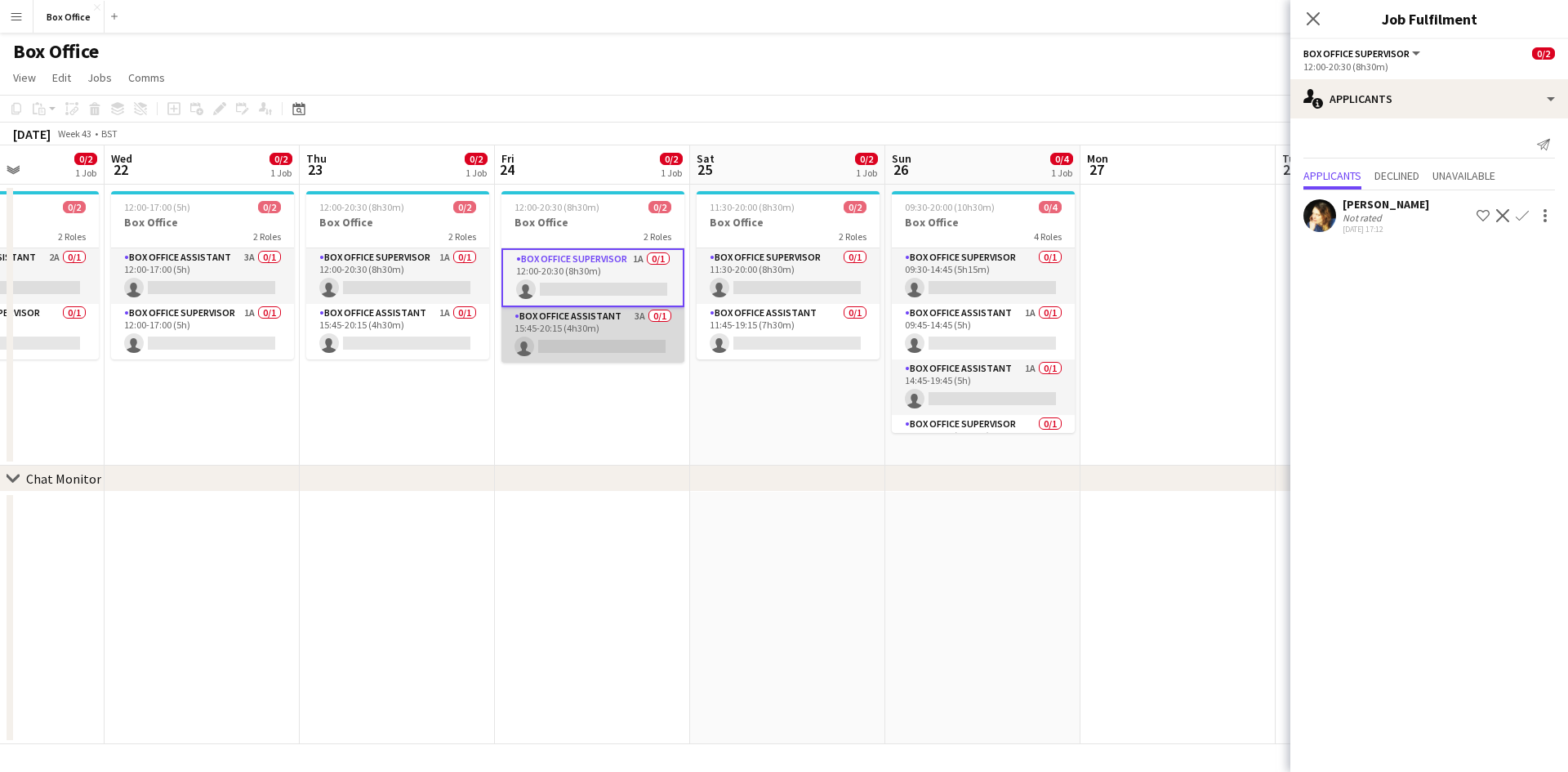
click at [589, 318] on app-card-role "Box Office Assistant 3A 0/1 15:45-20:15 (4h30m) single-neutral-actions" at bounding box center [593, 334] width 183 height 55
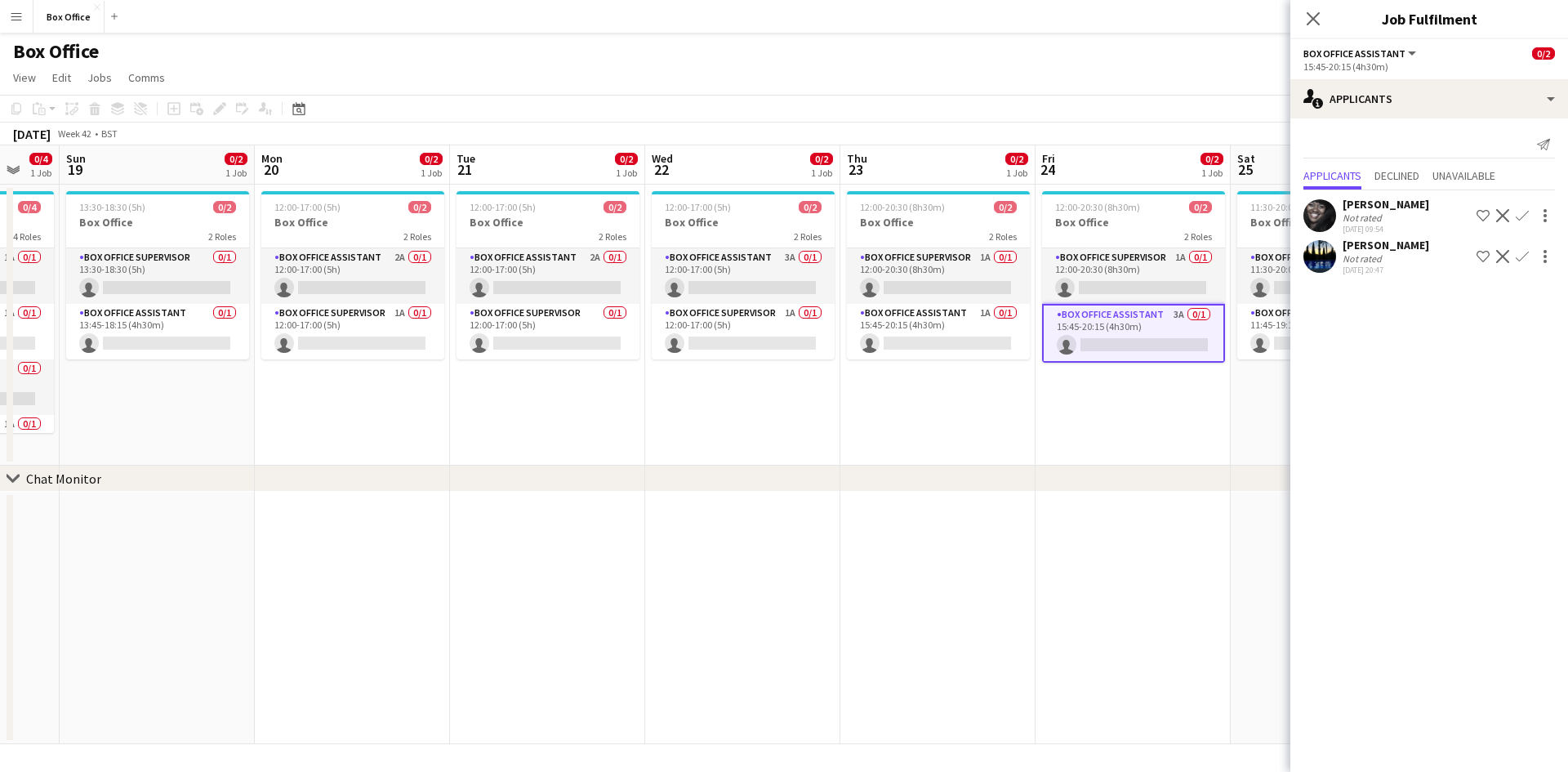
scroll to position [0, 477]
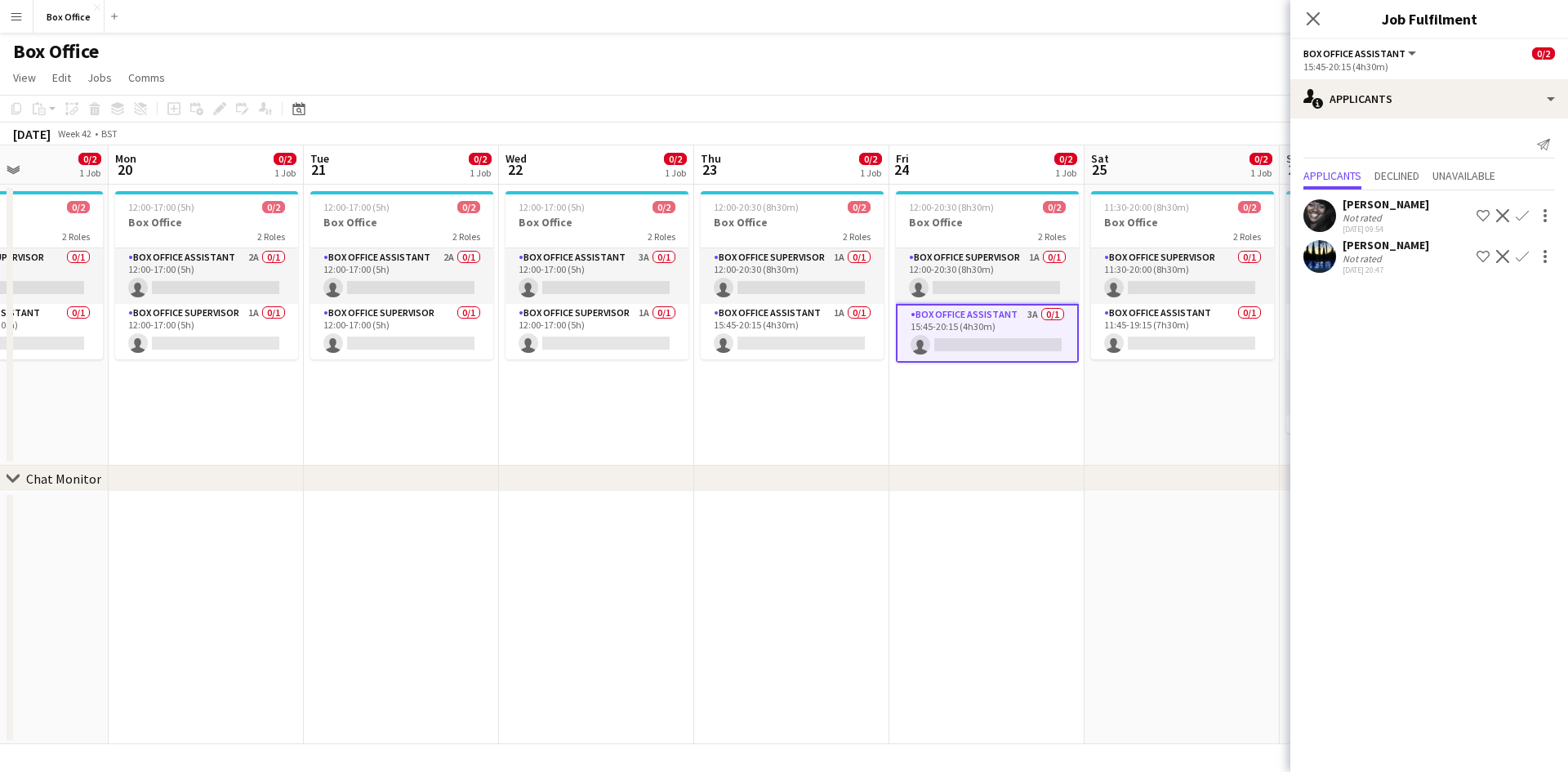
drag, startPoint x: 261, startPoint y: 378, endPoint x: 655, endPoint y: 413, distance: 395.6
click at [655, 413] on app-calendar-viewport "Fri 17 0/2 1 Job Sat 18 0/4 1 Job Sun 19 0/2 1 Job Mon 20 0/2 1 Job Tue 21 0/2 …" at bounding box center [784, 445] width 1568 height 599
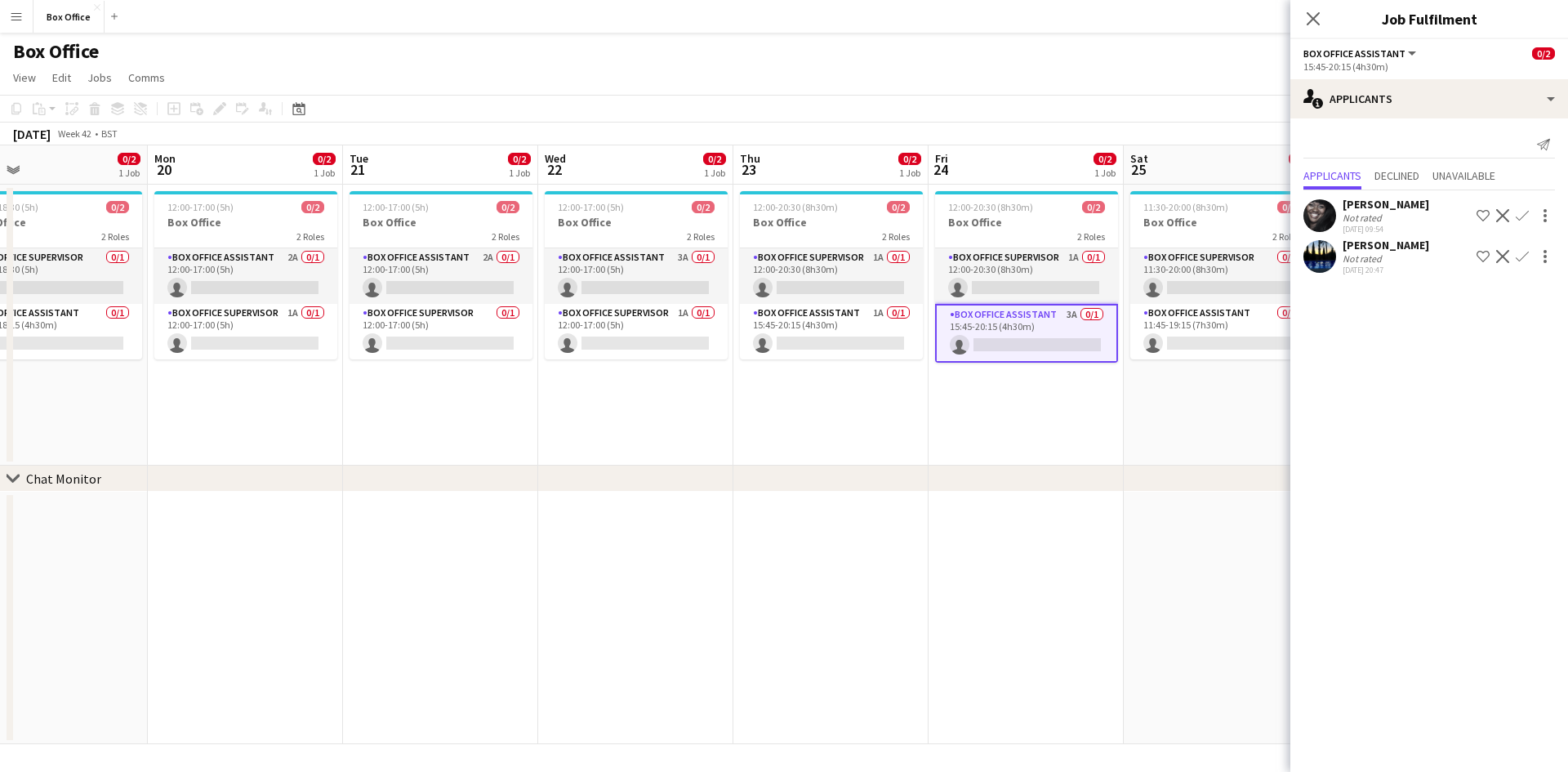
drag, startPoint x: 376, startPoint y: 409, endPoint x: 611, endPoint y: 383, distance: 236.4
click at [611, 383] on app-calendar-viewport "Fri 17 0/2 1 Job Sat 18 0/4 1 Job Sun 19 0/2 1 Job Mon 20 0/2 1 Job Tue 21 0/2 …" at bounding box center [784, 445] width 1568 height 599
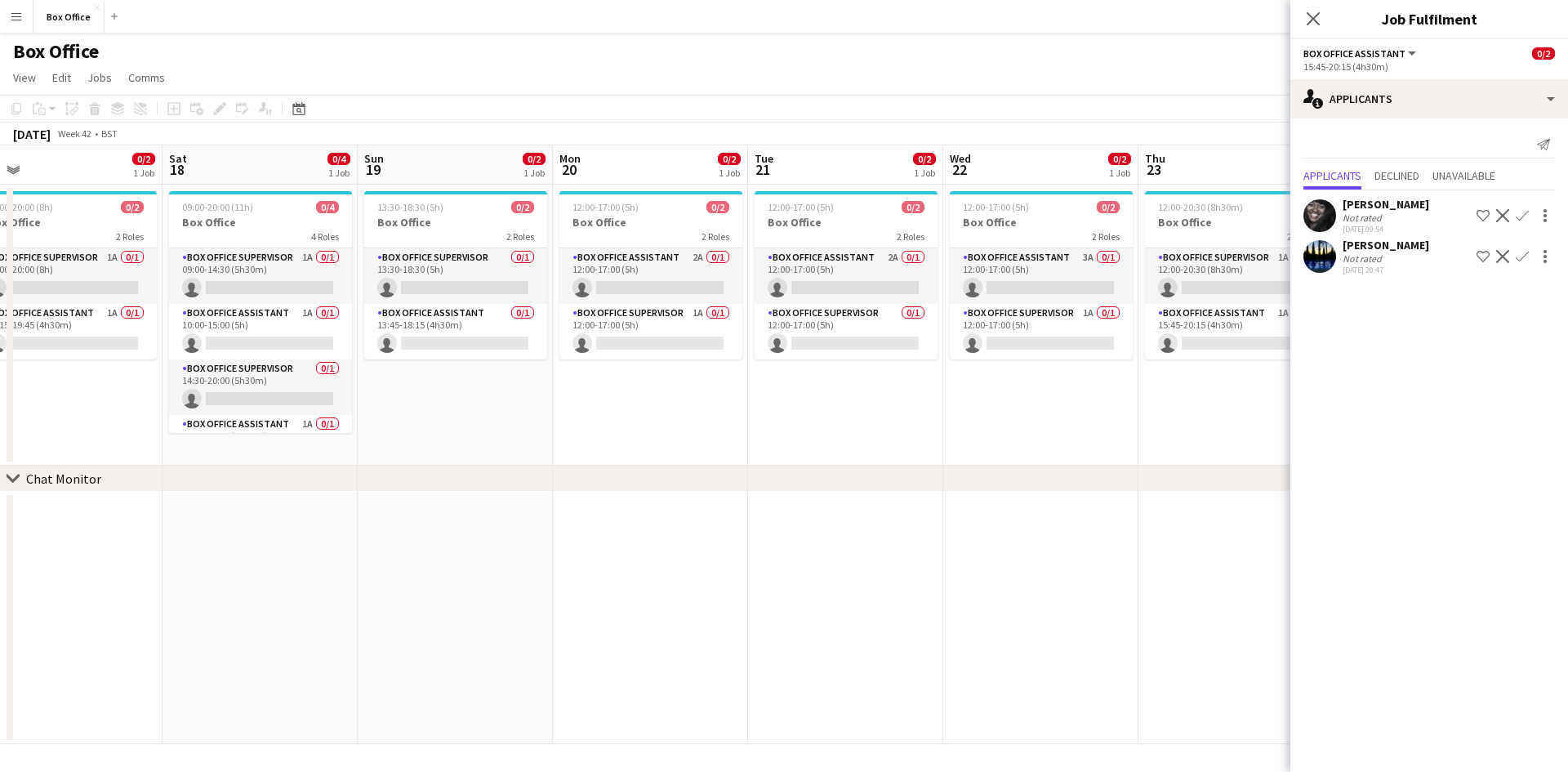
scroll to position [0, 358]
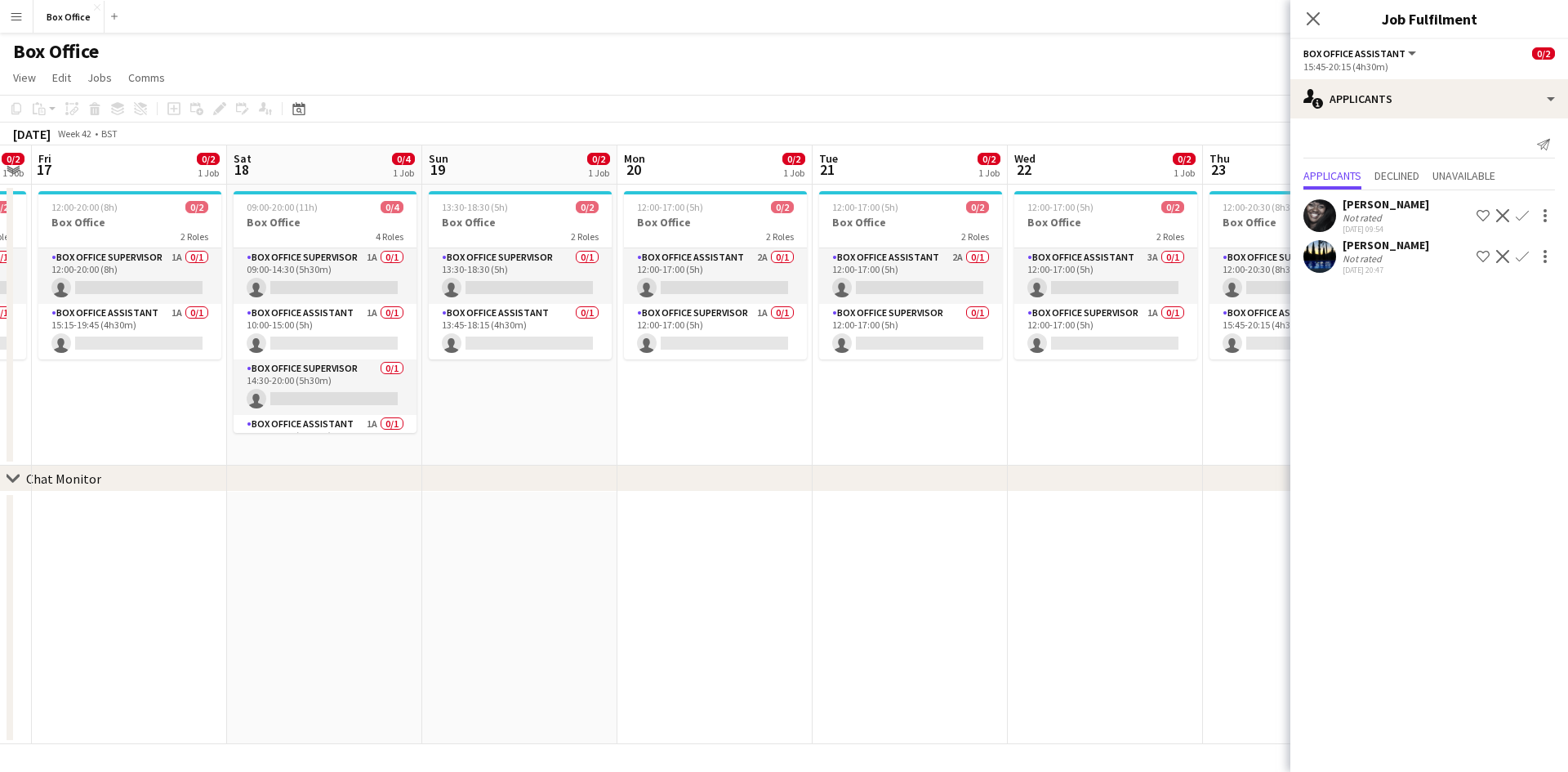
drag, startPoint x: 264, startPoint y: 396, endPoint x: 539, endPoint y: 390, distance: 275.1
click at [539, 390] on app-calendar-viewport "Wed 15 0/2 1 Job Thu 16 0/2 1 Job Fri 17 0/2 1 Job Sat 18 0/4 1 Job Sun 19 0/2 …" at bounding box center [784, 445] width 1568 height 599
click at [499, 269] on app-card-role "Box Office Supervisor 0/1 13:30-18:30 (5h) single-neutral-actions" at bounding box center [520, 275] width 183 height 55
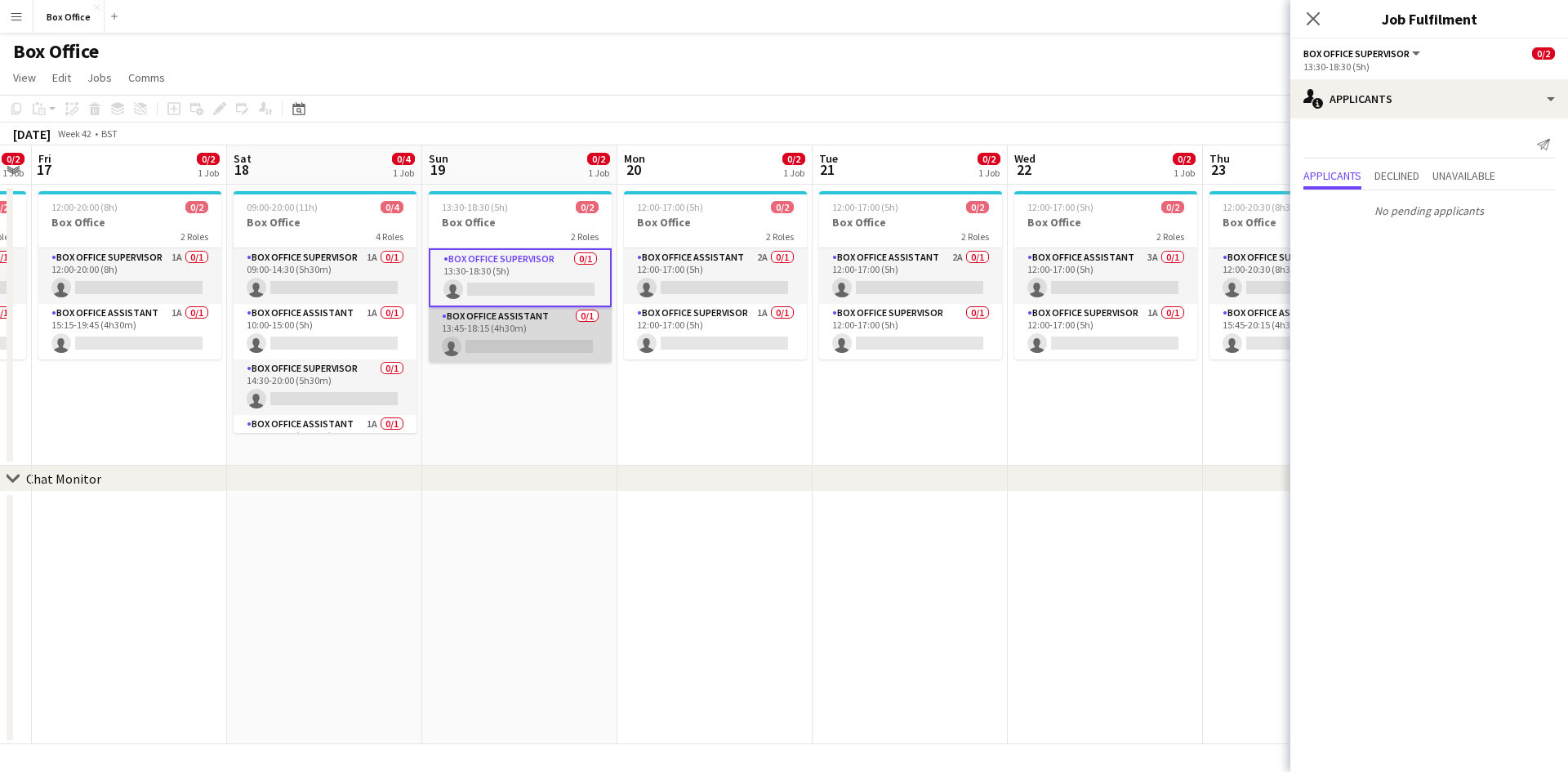
click at [491, 312] on app-card-role "Box Office Assistant 0/1 13:45-18:15 (4h30m) single-neutral-actions" at bounding box center [520, 334] width 183 height 55
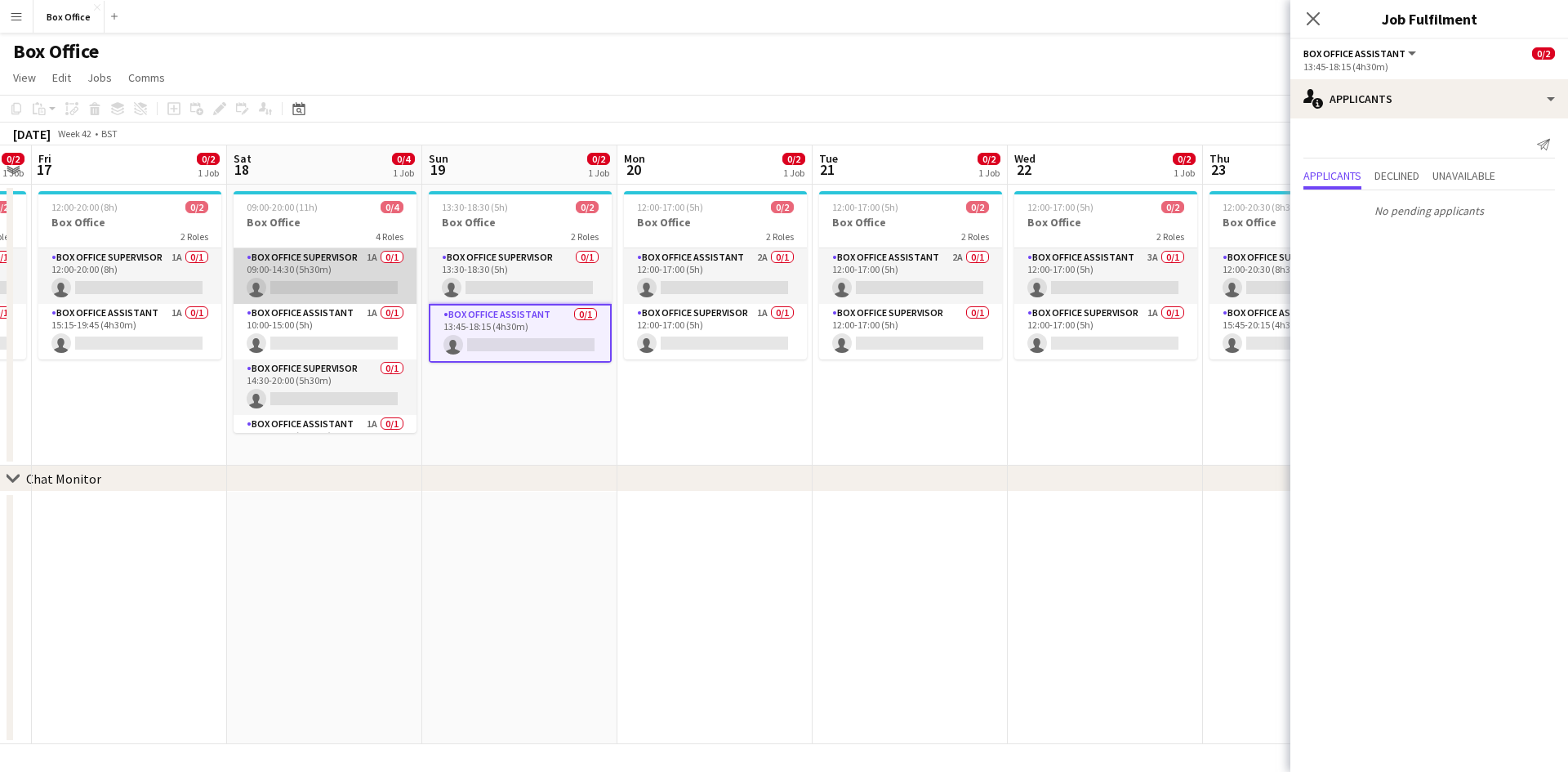
click at [288, 260] on app-card-role "Box Office Supervisor 1A 0/1 09:00-14:30 (5h30m) single-neutral-actions" at bounding box center [325, 275] width 183 height 55
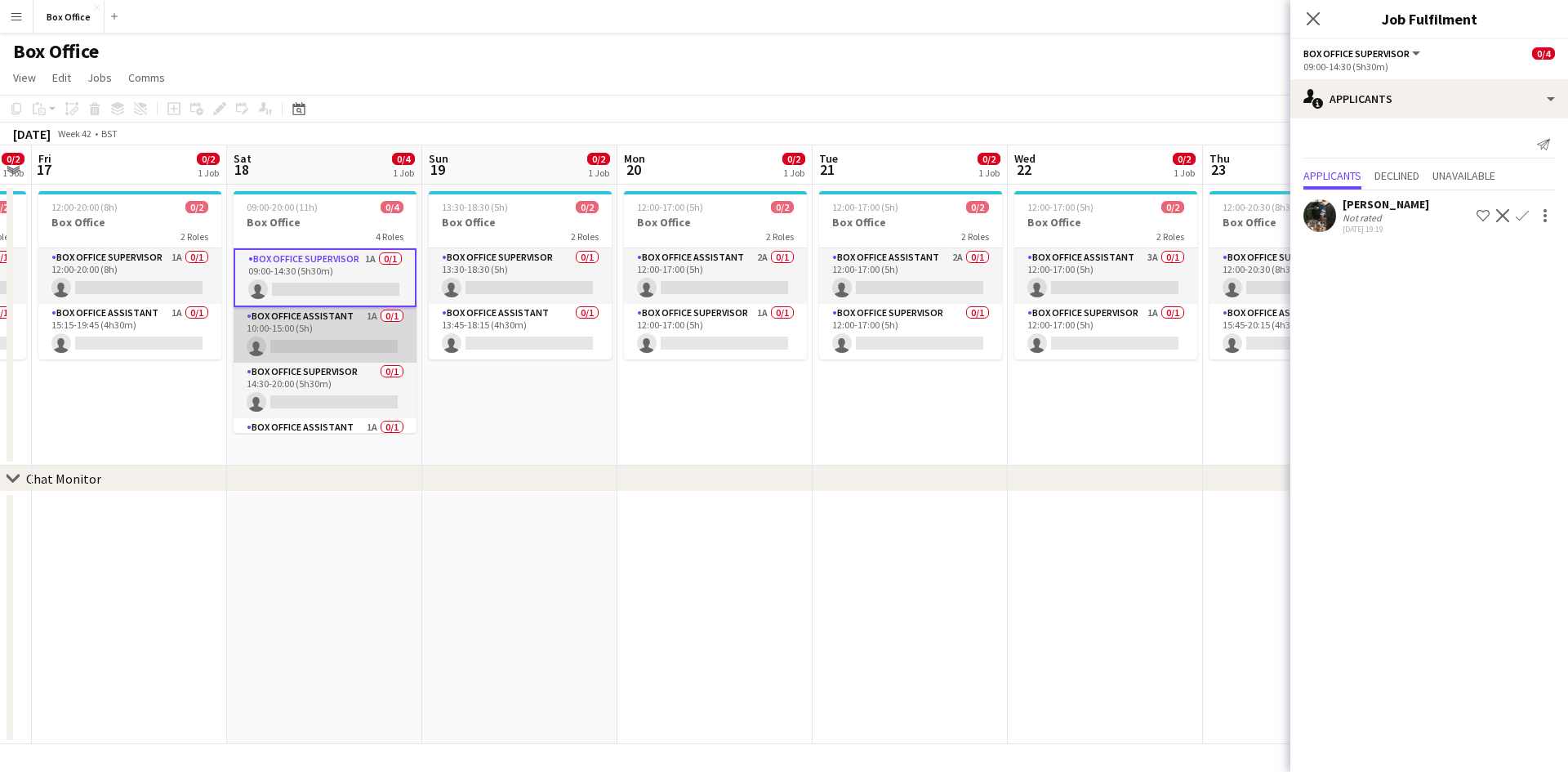
click at [303, 316] on app-card-role "Box Office Assistant 1A 0/1 10:00-15:00 (5h) single-neutral-actions" at bounding box center [325, 334] width 183 height 55
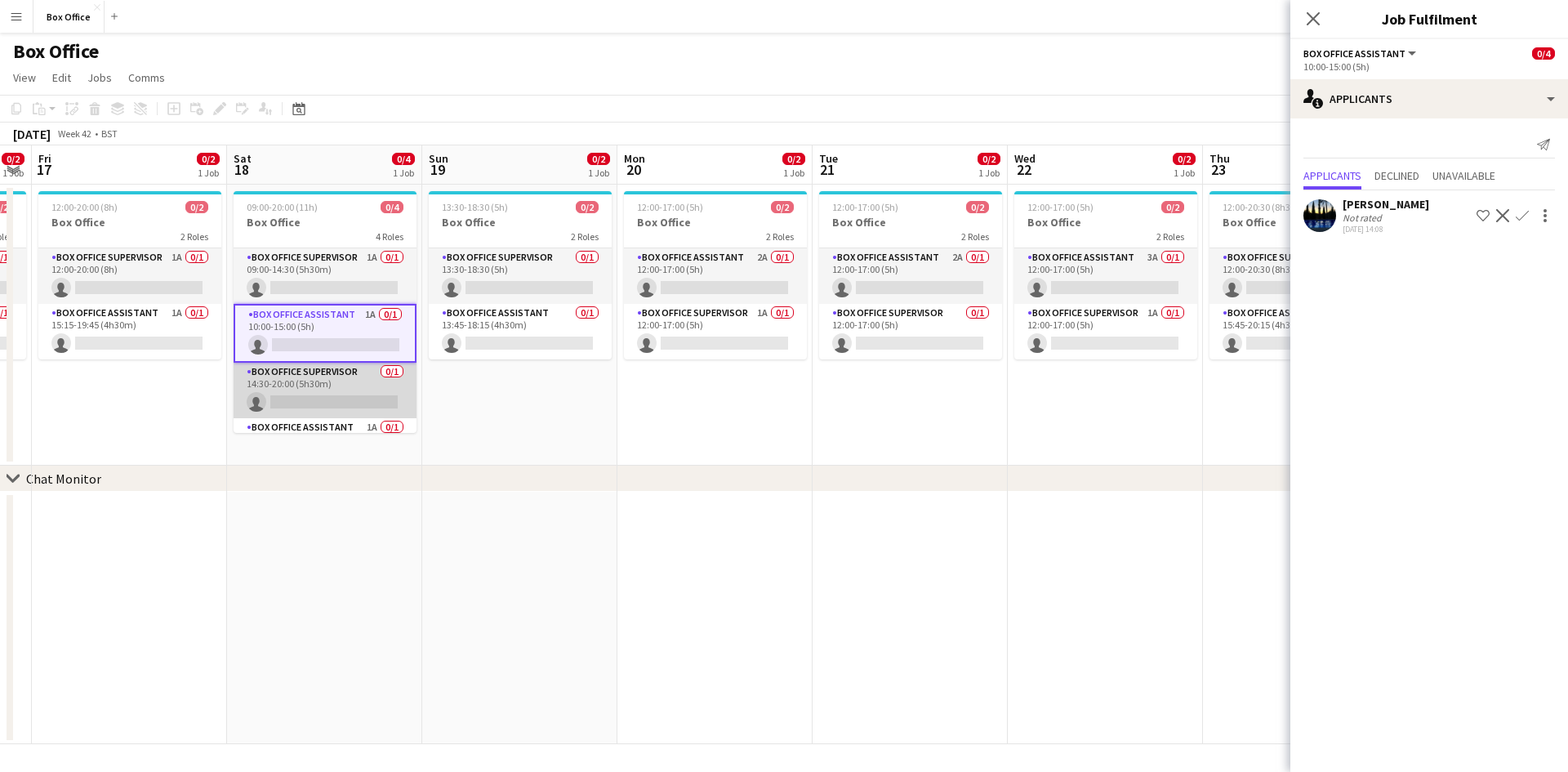
click at [308, 370] on app-card-role "Box Office Supervisor 0/1 14:30-20:00 (5h30m) single-neutral-actions" at bounding box center [325, 390] width 183 height 55
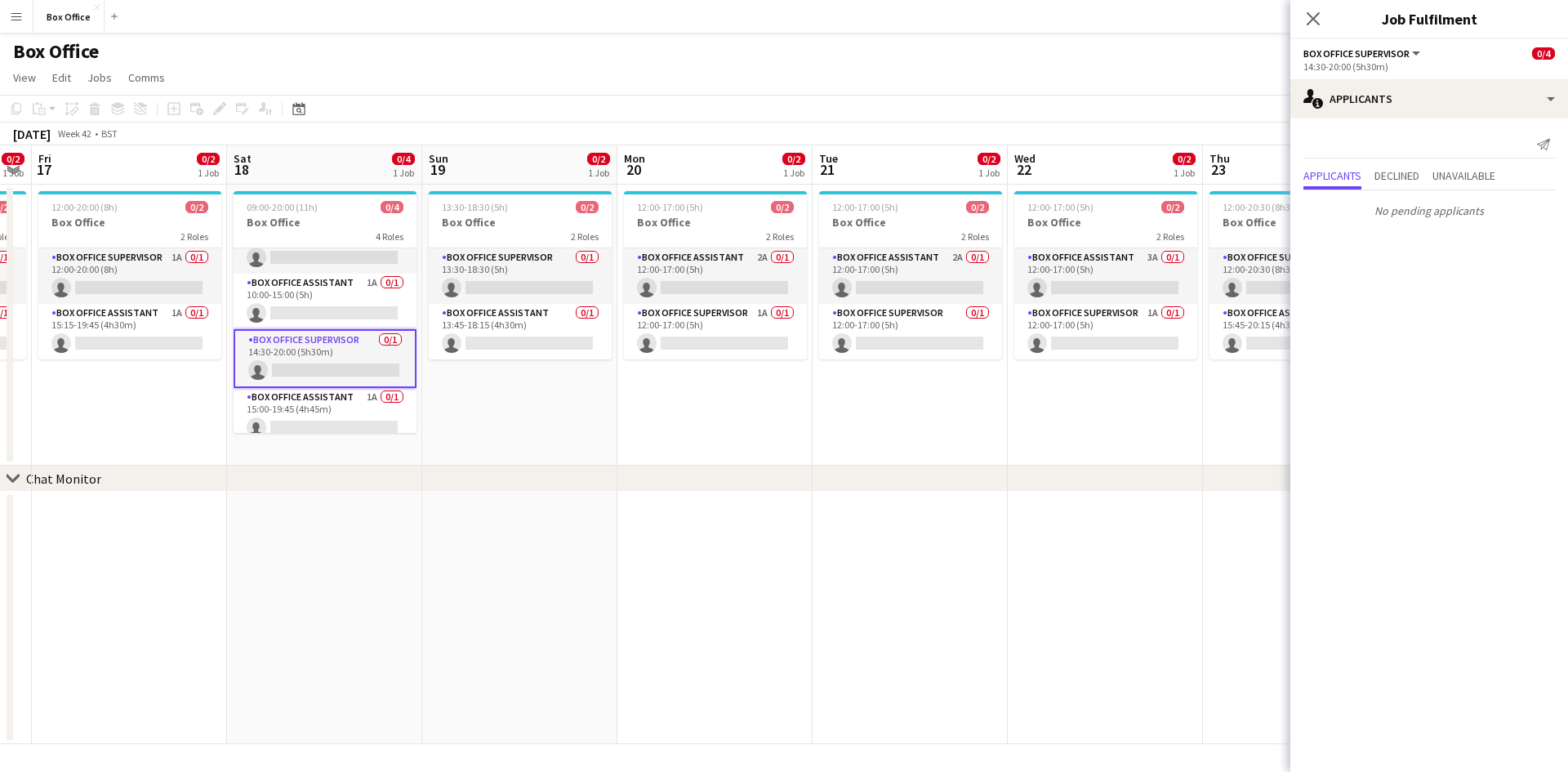
scroll to position [41, 0]
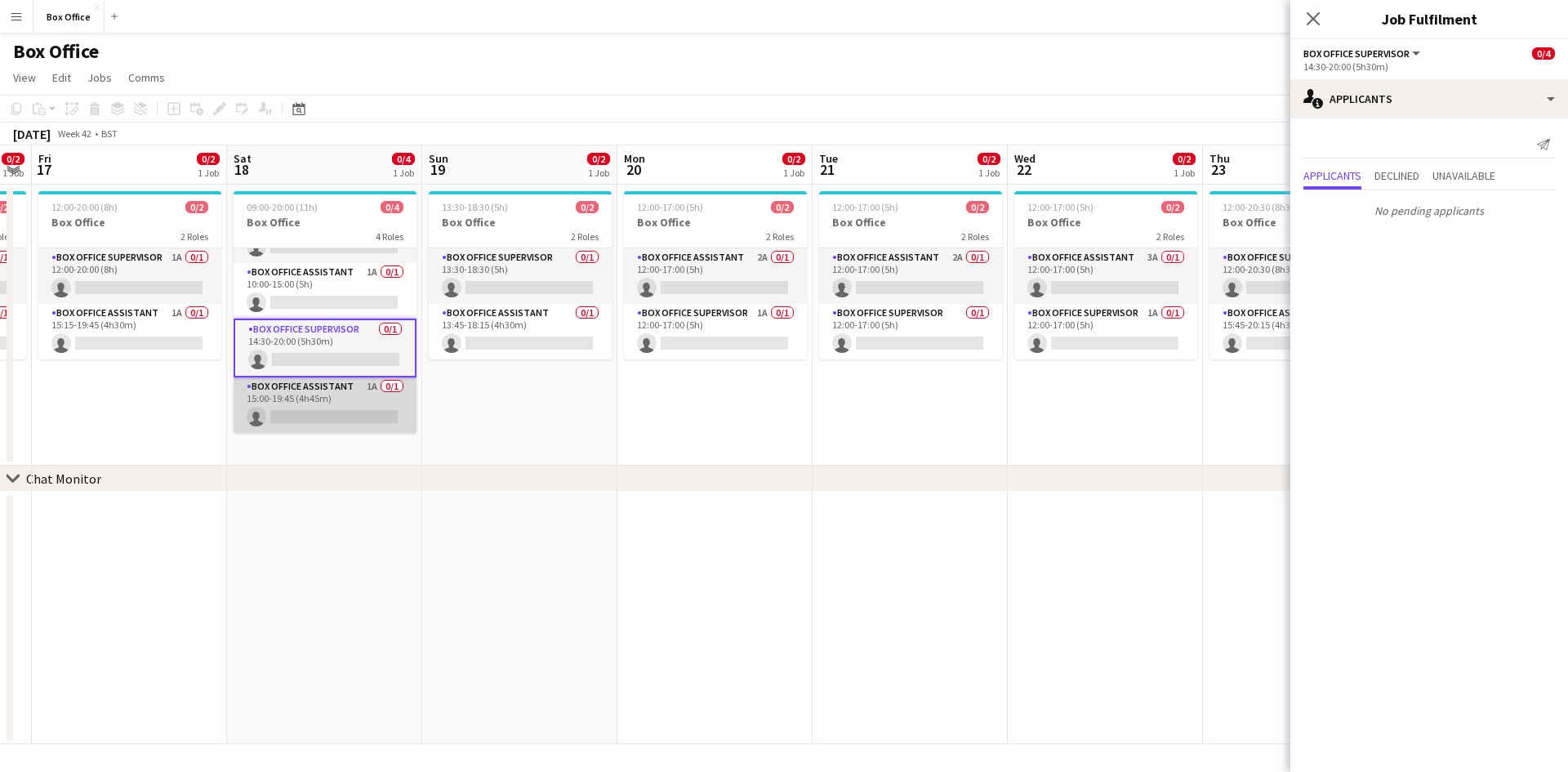
click at [306, 386] on app-card-role "Box Office Assistant 1A 0/1 15:00-19:45 (4h45m) single-neutral-actions" at bounding box center [325, 405] width 183 height 55
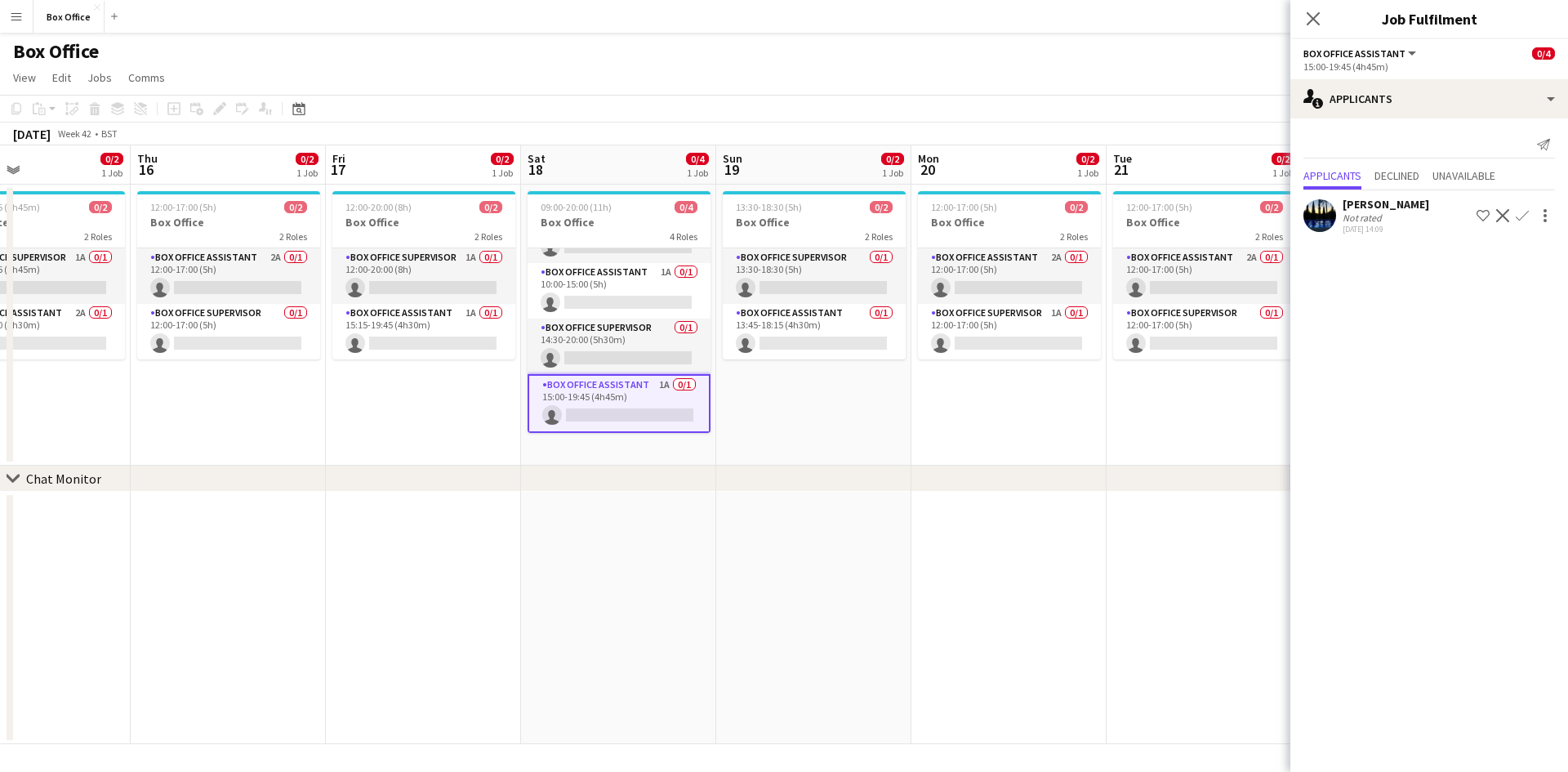
scroll to position [0, 454]
drag, startPoint x: 138, startPoint y: 399, endPoint x: 432, endPoint y: 383, distance: 294.4
click at [432, 383] on app-calendar-viewport "Mon 13 0/2 1 Job Tue 14 0/2 1 Job Wed 15 0/2 1 Job Thu 16 0/2 1 Job Fri 17 0/2 …" at bounding box center [784, 445] width 1568 height 599
click at [390, 260] on app-card-role "Box Office Supervisor 1A 0/1 12:00-20:00 (8h) single-neutral-actions" at bounding box center [424, 275] width 183 height 55
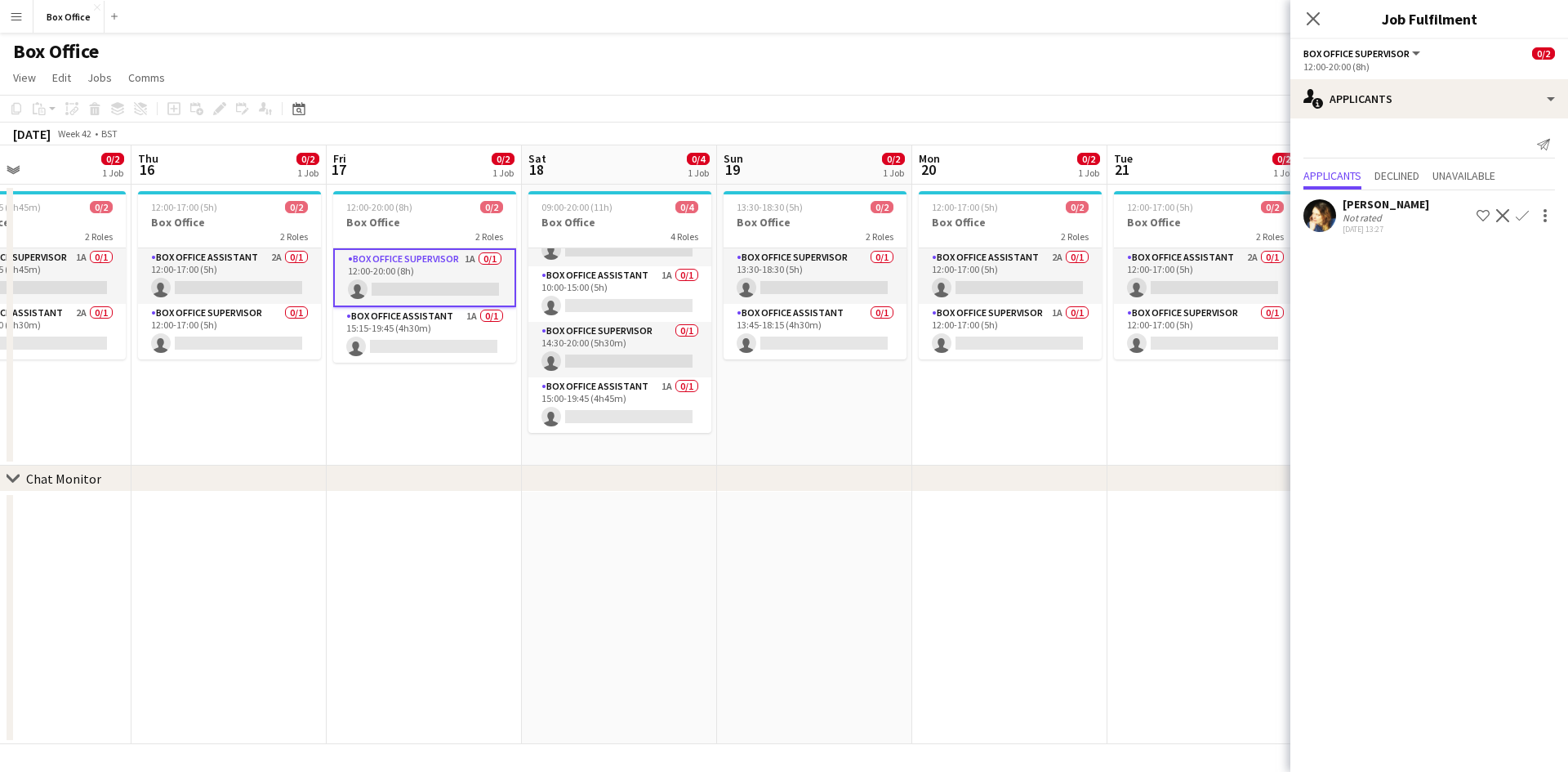
scroll to position [38, 0]
click at [409, 317] on app-card-role "Box Office Assistant 1A 0/1 15:15-19:45 (4h30m) single-neutral-actions" at bounding box center [424, 334] width 183 height 55
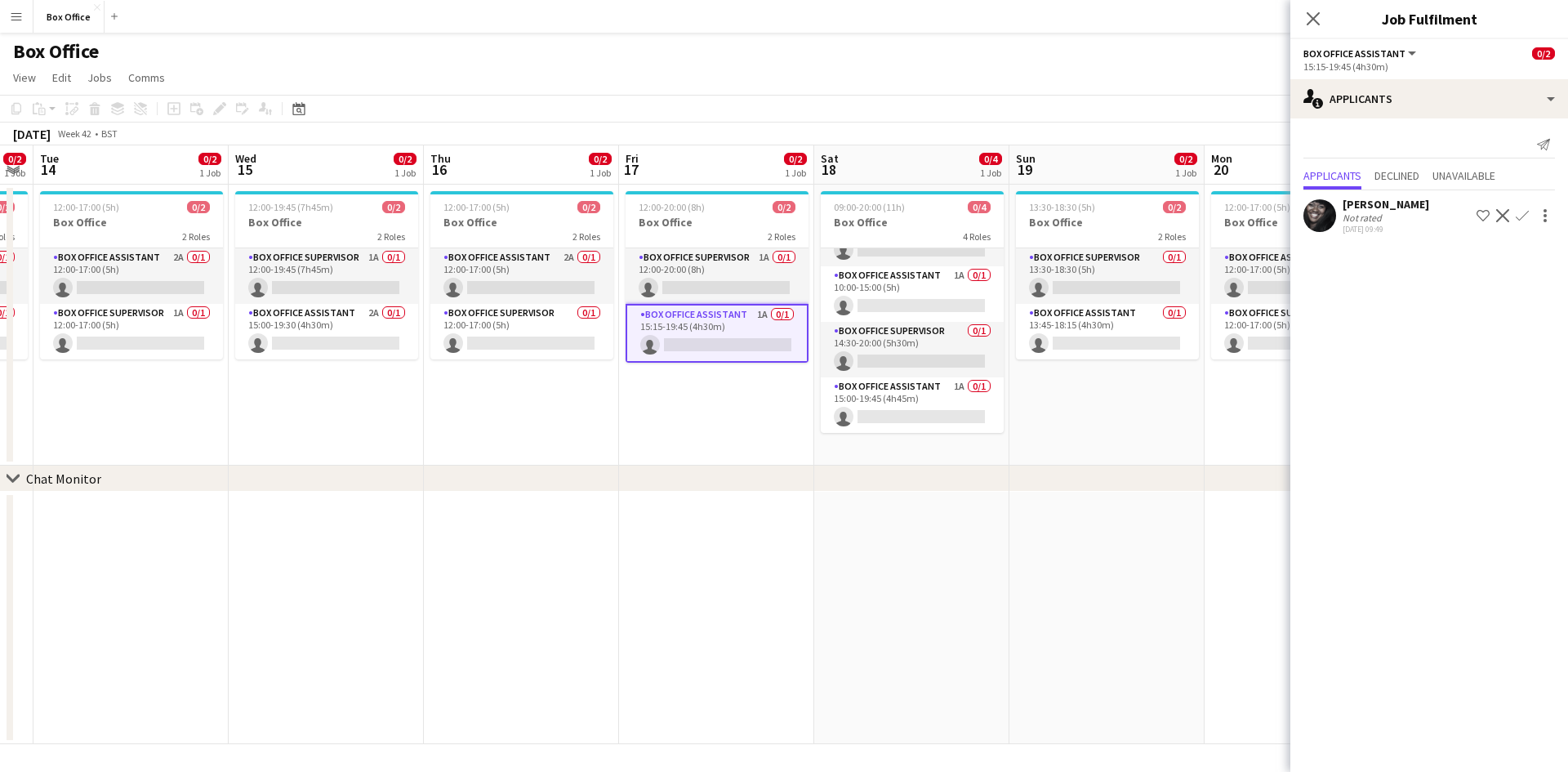
scroll to position [0, 495]
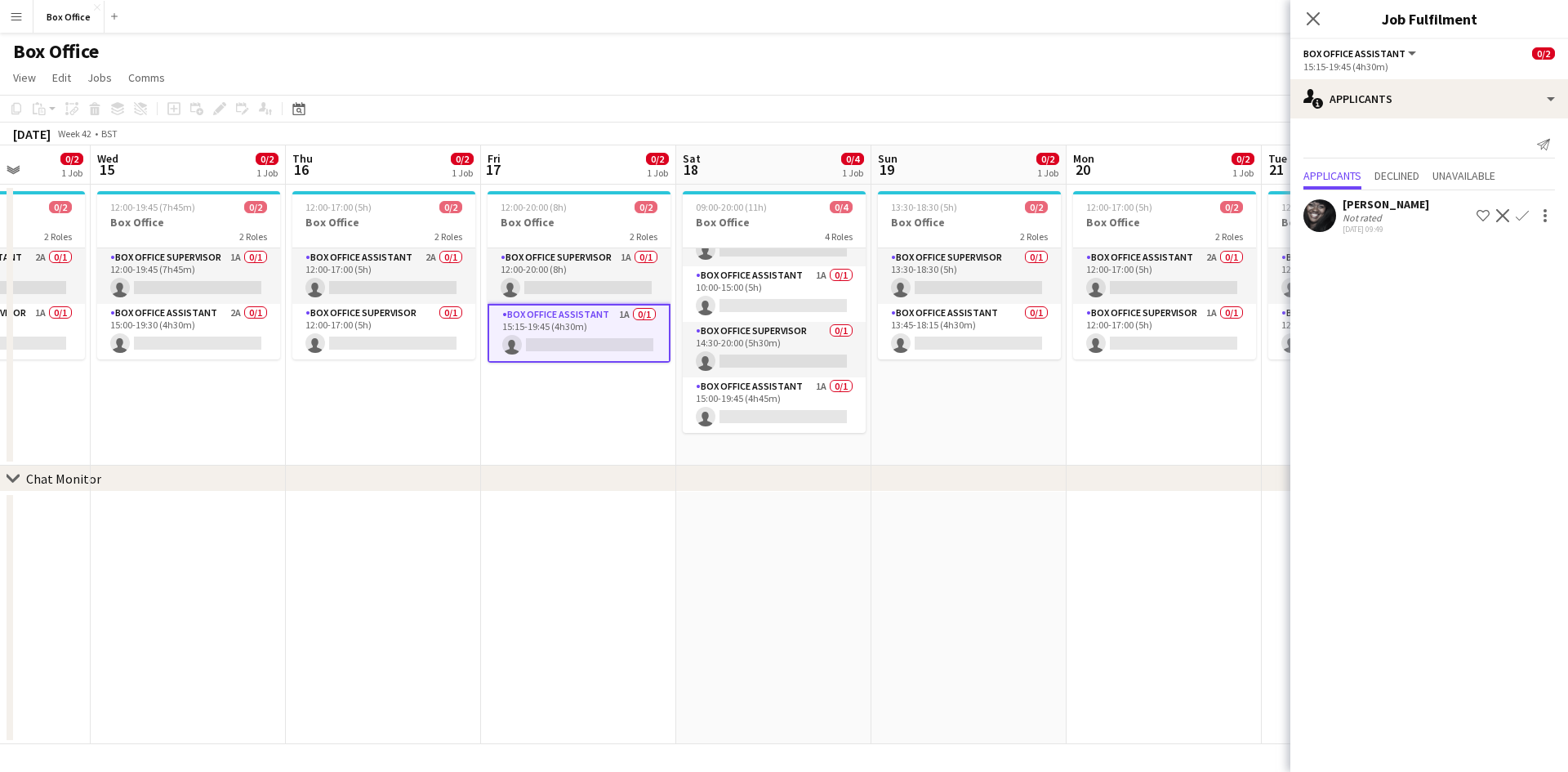
drag, startPoint x: 365, startPoint y: 401, endPoint x: 715, endPoint y: 386, distance: 350.3
click at [714, 386] on app-calendar-viewport "Sun 12 3/4 1 Job Mon 13 0/2 1 Job Tue 14 0/2 1 Job Wed 15 0/2 1 Job Thu 16 0/2 …" at bounding box center [784, 445] width 1568 height 599
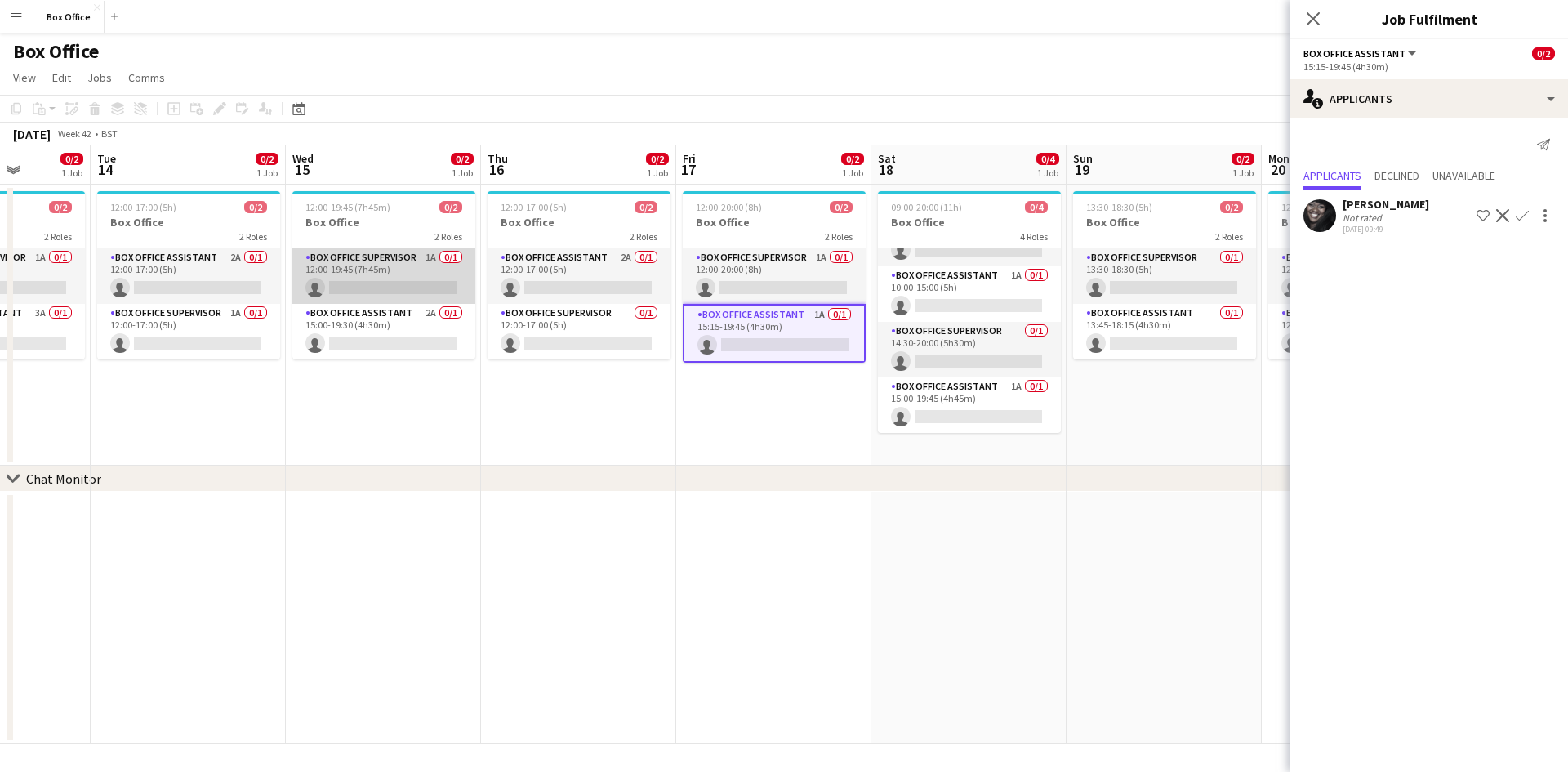
click at [348, 265] on app-card-role "Box Office Supervisor 1A 0/1 12:00-19:45 (7h45m) single-neutral-actions" at bounding box center [384, 275] width 183 height 55
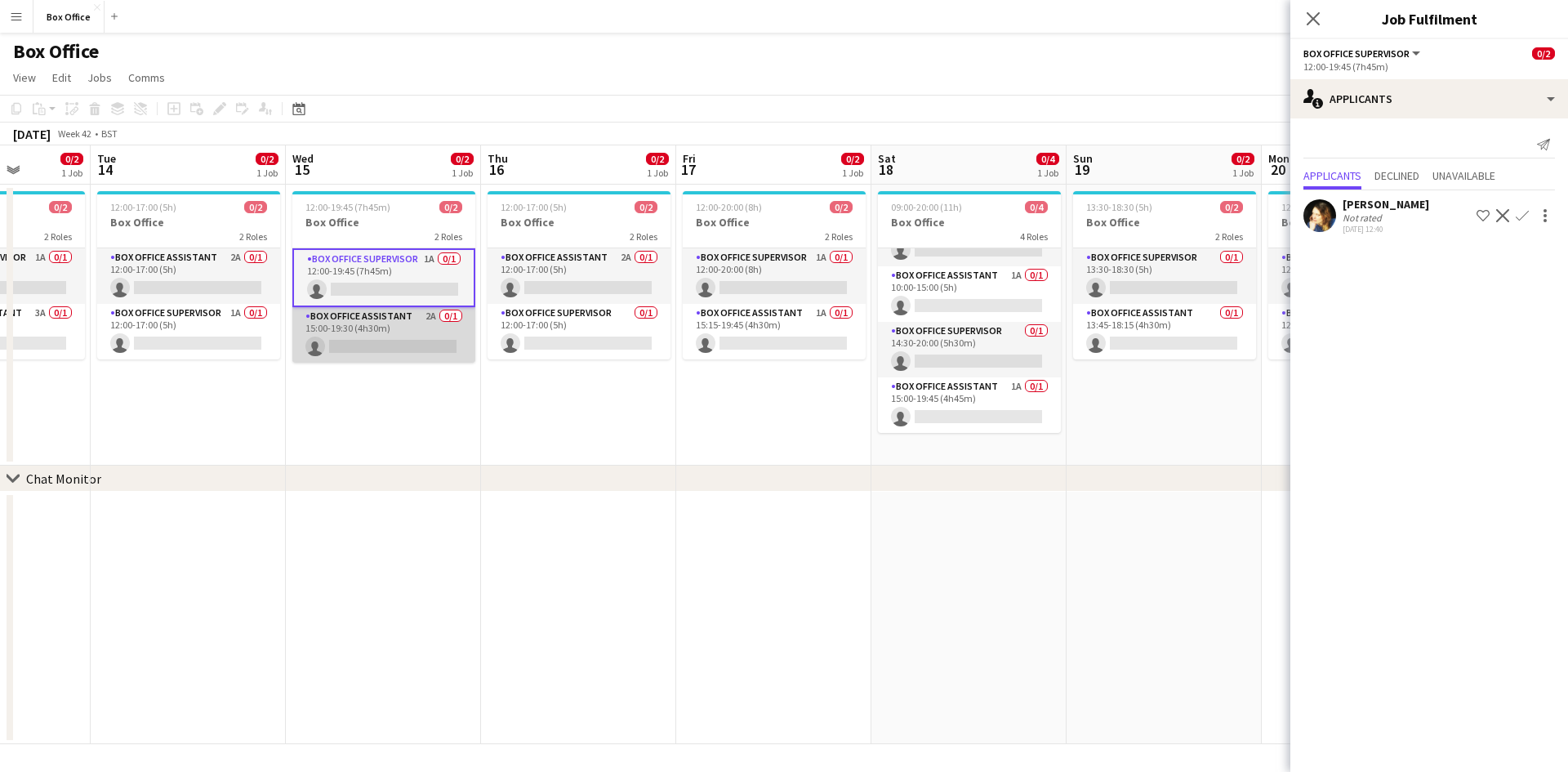
click at [354, 330] on app-card-role "Box Office Assistant 2A 0/1 15:00-19:30 (4h30m) single-neutral-actions" at bounding box center [384, 334] width 183 height 55
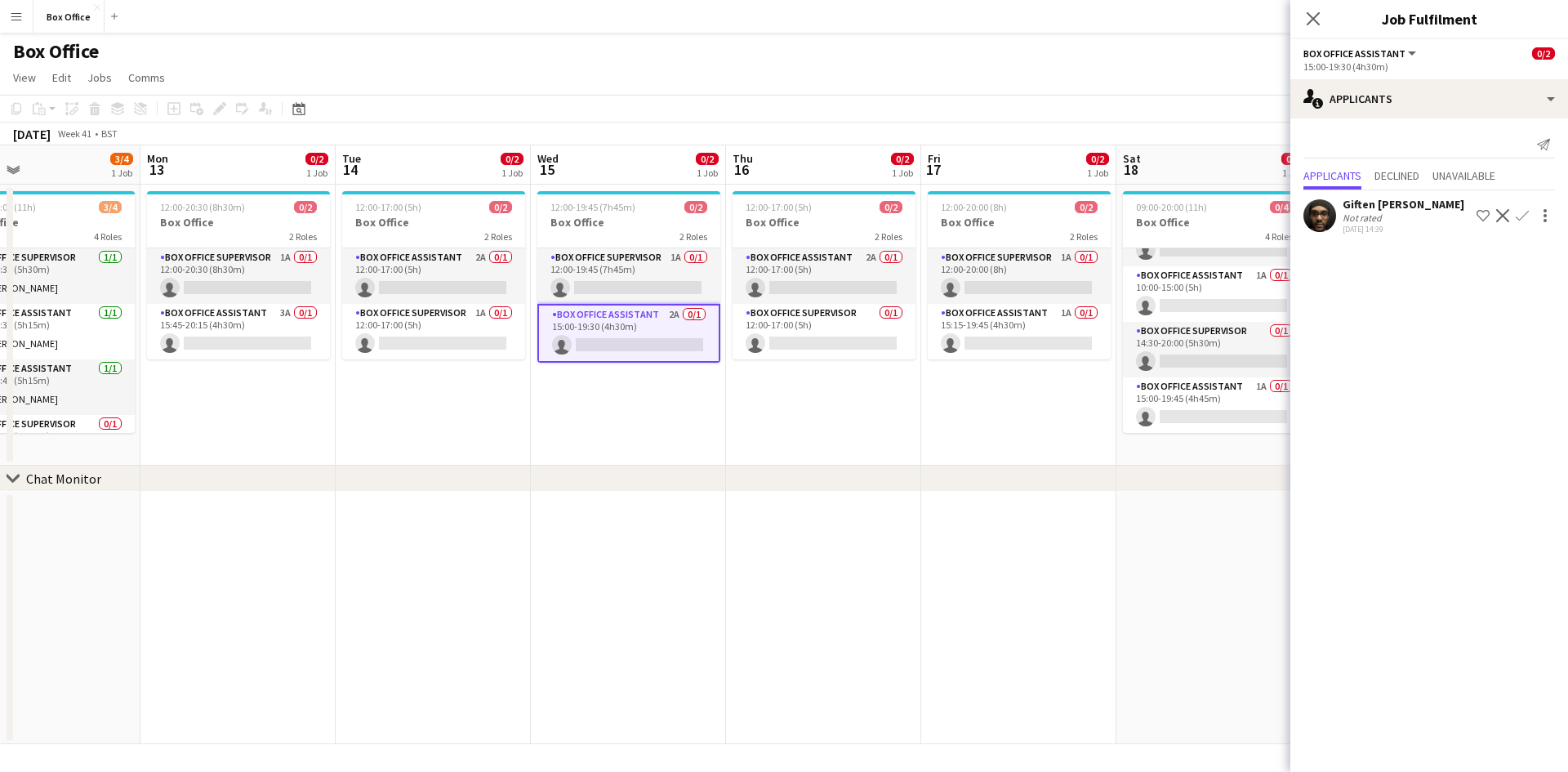
drag, startPoint x: 326, startPoint y: 379, endPoint x: 560, endPoint y: 372, distance: 234.1
click at [560, 372] on app-calendar-viewport "Fri 10 2/2 1 Job Sat 11 3/4 1 Job Sun 12 3/4 1 Job Mon 13 0/2 1 Job Tue 14 0/2 …" at bounding box center [784, 445] width 1568 height 599
click at [230, 262] on app-card-role "Box Office Supervisor 1A 0/1 12:00-20:30 (8h30m) single-neutral-actions" at bounding box center [239, 275] width 183 height 55
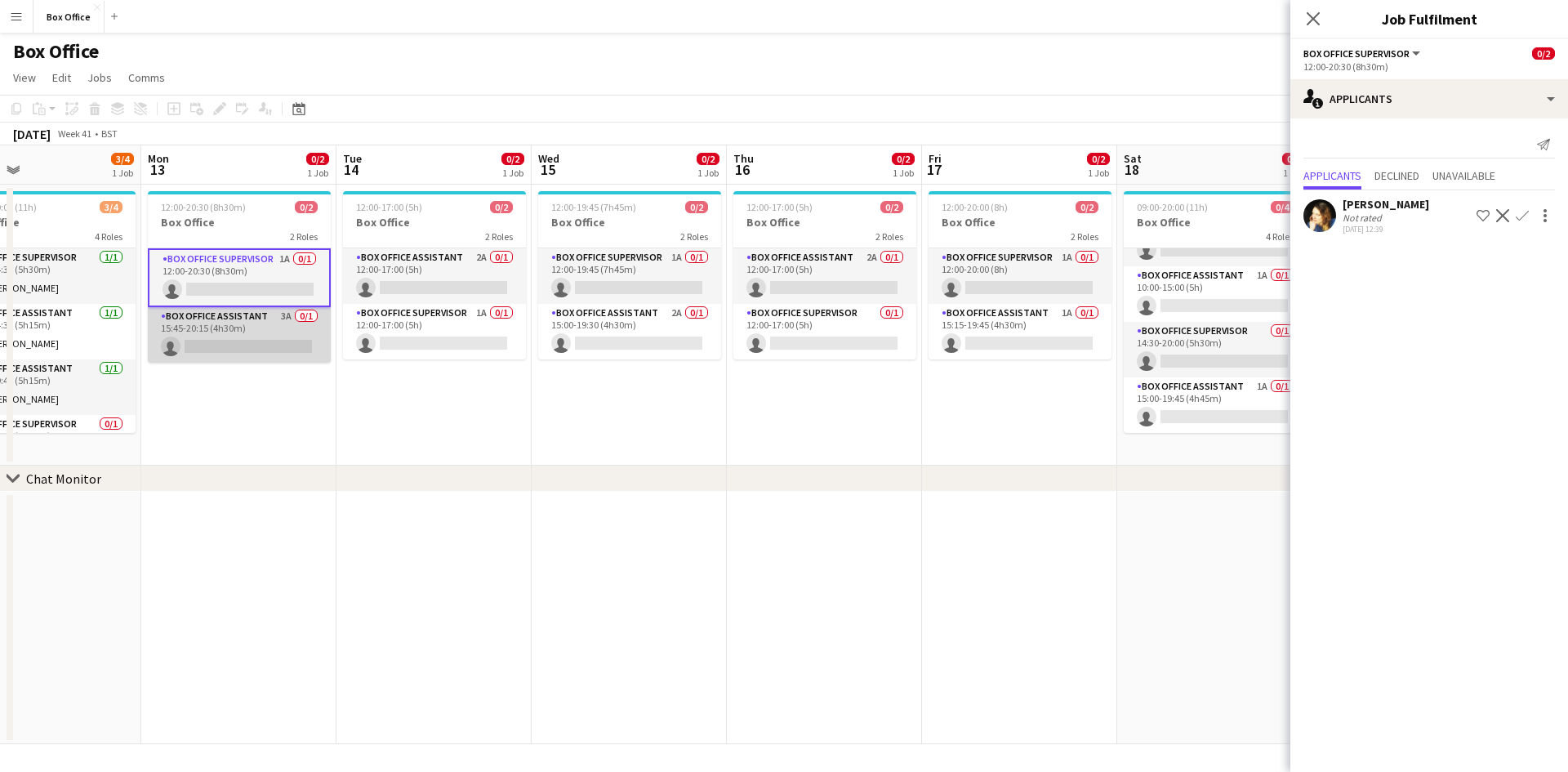
click at [247, 325] on app-card-role "Box Office Assistant 3A 0/1 15:45-20:15 (4h30m) single-neutral-actions" at bounding box center [239, 334] width 183 height 55
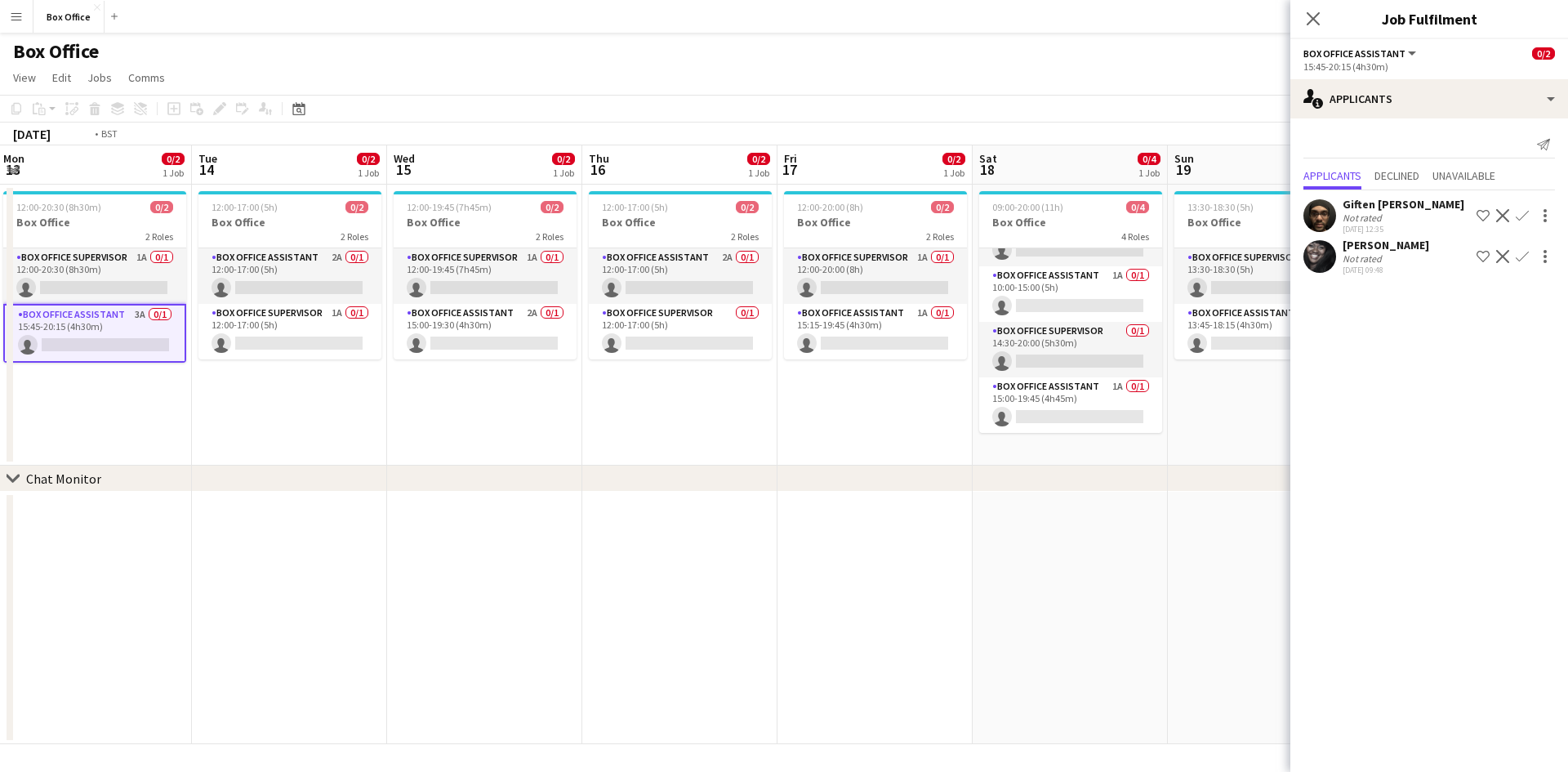
drag, startPoint x: 569, startPoint y: 405, endPoint x: 230, endPoint y: 369, distance: 340.9
click at [230, 369] on app-calendar-viewport "Fri 10 2/2 1 Job Sat 11 3/4 1 Job Sun 12 3/4 1 Job Mon 13 0/2 1 Job Tue 14 0/2 …" at bounding box center [784, 445] width 1568 height 599
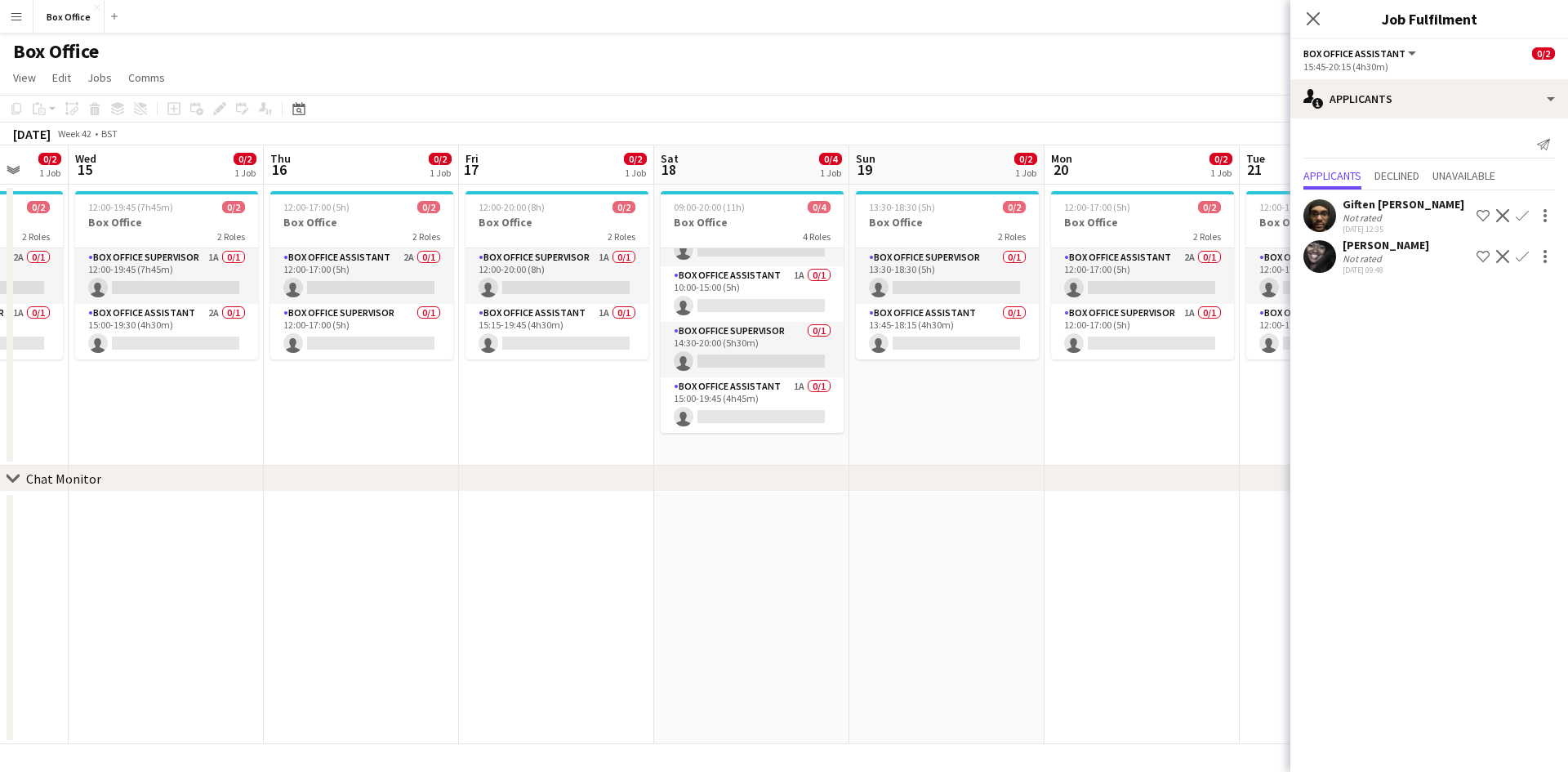
scroll to position [0, 562]
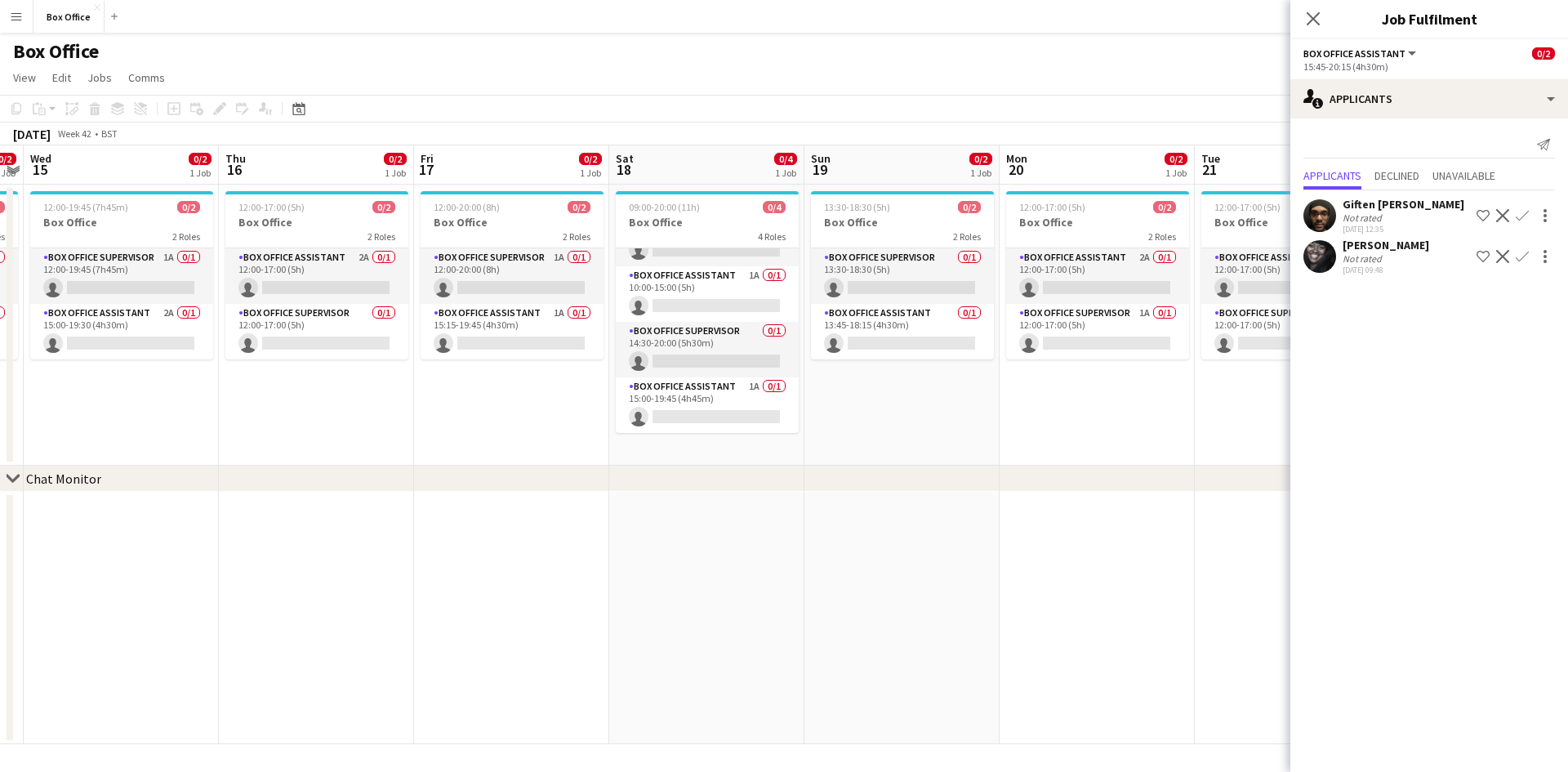
drag, startPoint x: 670, startPoint y: 424, endPoint x: 307, endPoint y: 389, distance: 364.7
click at [307, 389] on app-calendar-viewport "Sun 12 3/4 1 Job Mon 13 0/2 1 Job Tue 14 0/2 1 Job Wed 15 0/2 1 Job Thu 16 0/2 …" at bounding box center [784, 445] width 1568 height 599
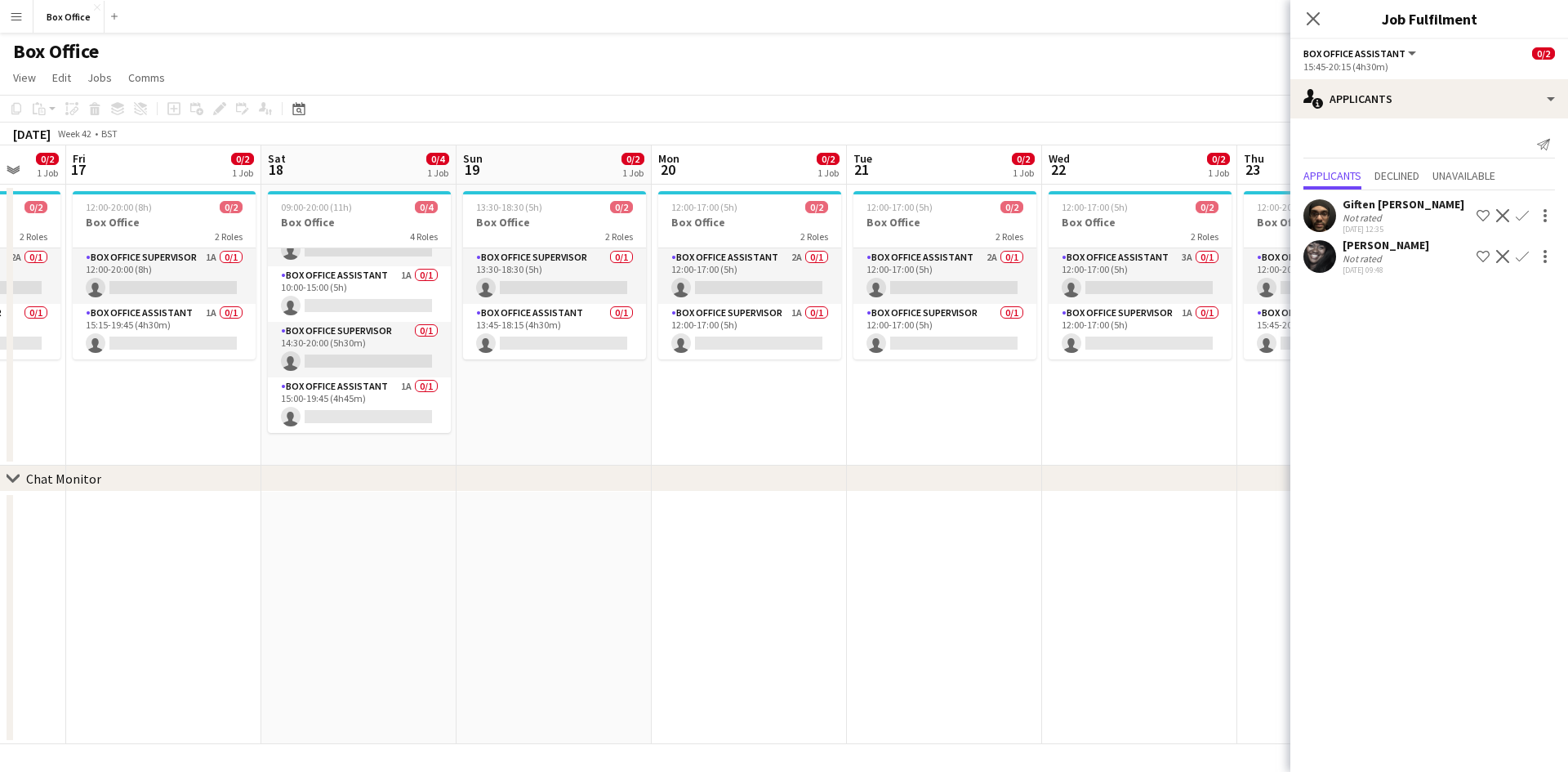
drag, startPoint x: 755, startPoint y: 390, endPoint x: 600, endPoint y: 407, distance: 155.9
click at [600, 407] on app-calendar-viewport "Tue 14 0/2 1 Job Wed 15 0/2 1 Job Thu 16 0/2 1 Job Fri 17 0/2 1 Job Sat 18 0/4 …" at bounding box center [784, 445] width 1568 height 599
click at [538, 258] on app-card-role "Box Office Supervisor 0/1 13:30-18:30 (5h) single-neutral-actions" at bounding box center [552, 275] width 183 height 55
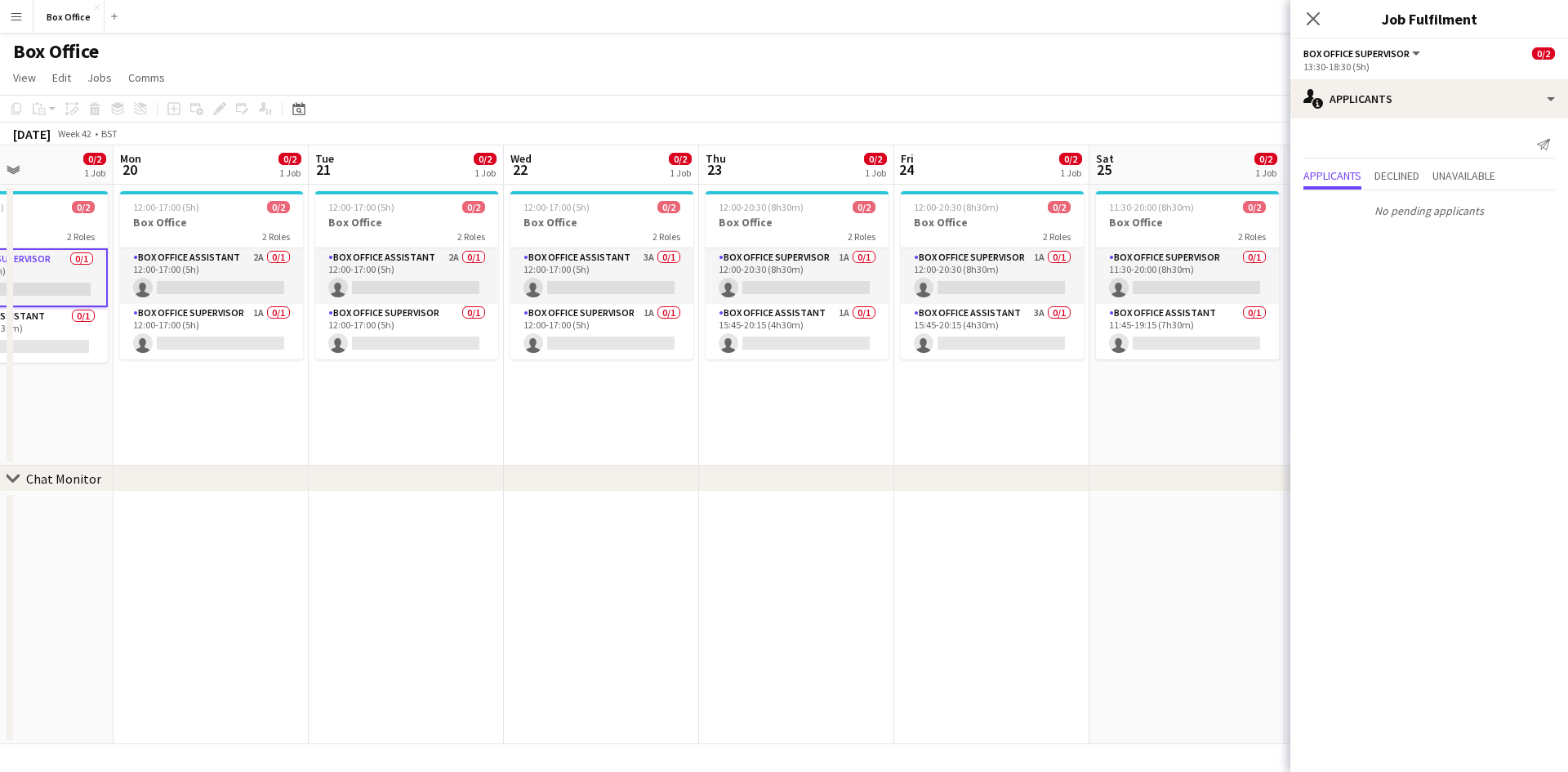
drag, startPoint x: 1134, startPoint y: 433, endPoint x: 595, endPoint y: 433, distance: 539.0
click at [595, 433] on app-calendar-viewport "Fri 17 0/2 1 Job Sat 18 0/4 1 Job Sun 19 0/2 1 Job Mon 20 0/2 1 Job Tue 21 0/2 …" at bounding box center [784, 445] width 1568 height 599
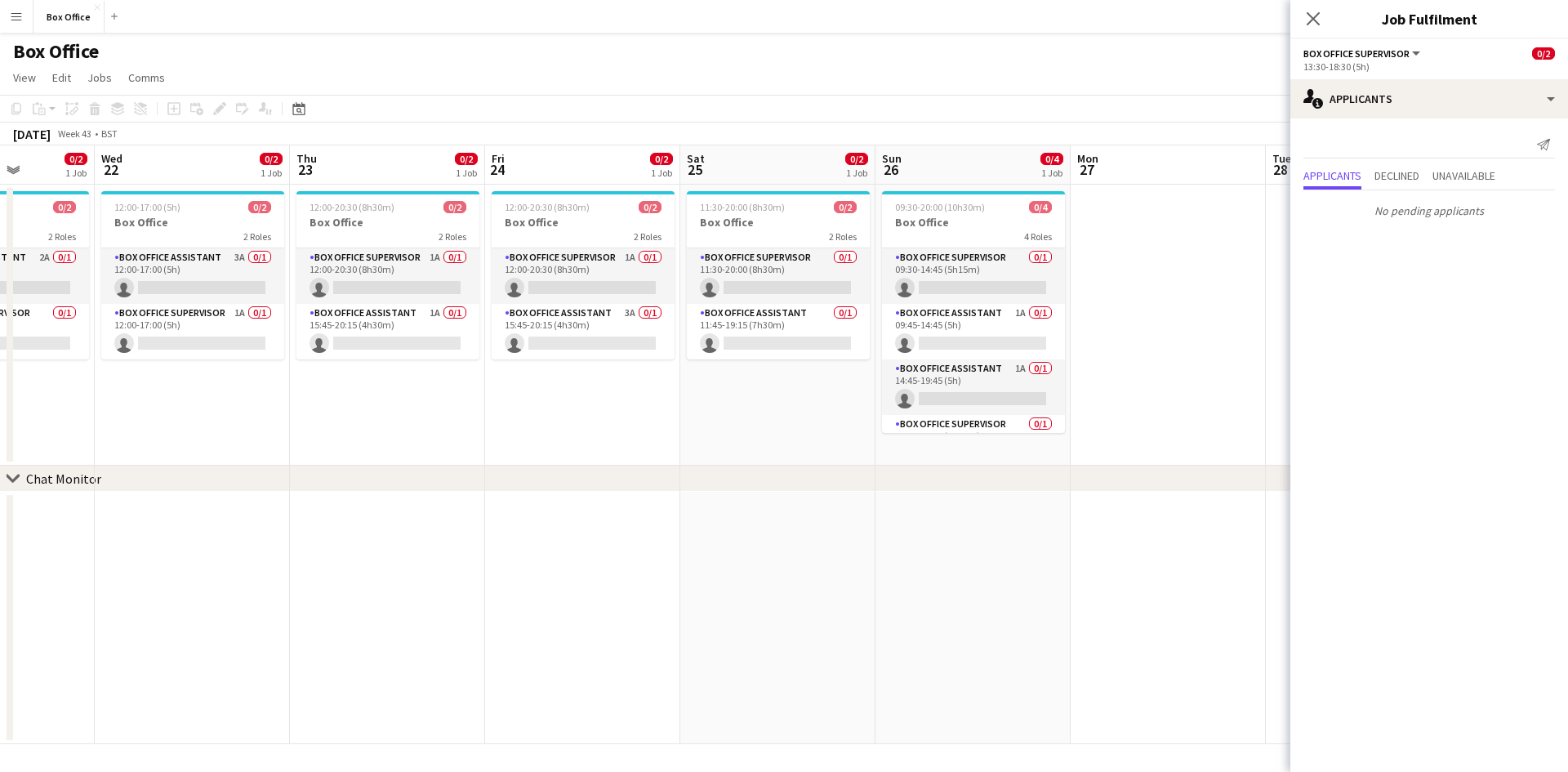
scroll to position [0, 527]
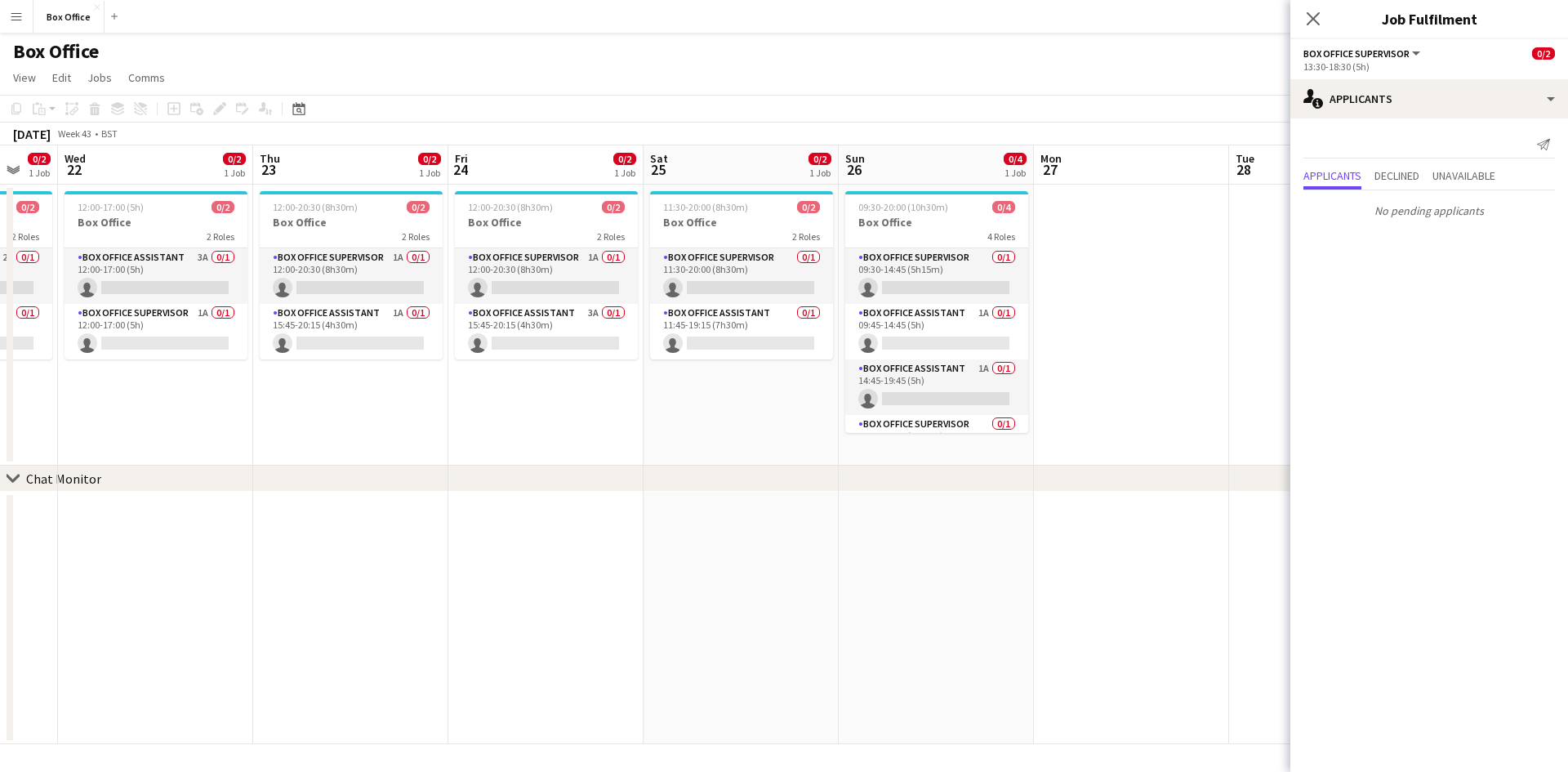
drag, startPoint x: 1020, startPoint y: 441, endPoint x: 577, endPoint y: 453, distance: 443.2
click at [577, 453] on app-calendar-viewport "Sun 19 0/2 1 Job Mon 20 0/2 1 Job Tue 21 0/2 1 Job Wed 22 0/2 1 Job Thu 23 0/2 …" at bounding box center [784, 445] width 1568 height 599
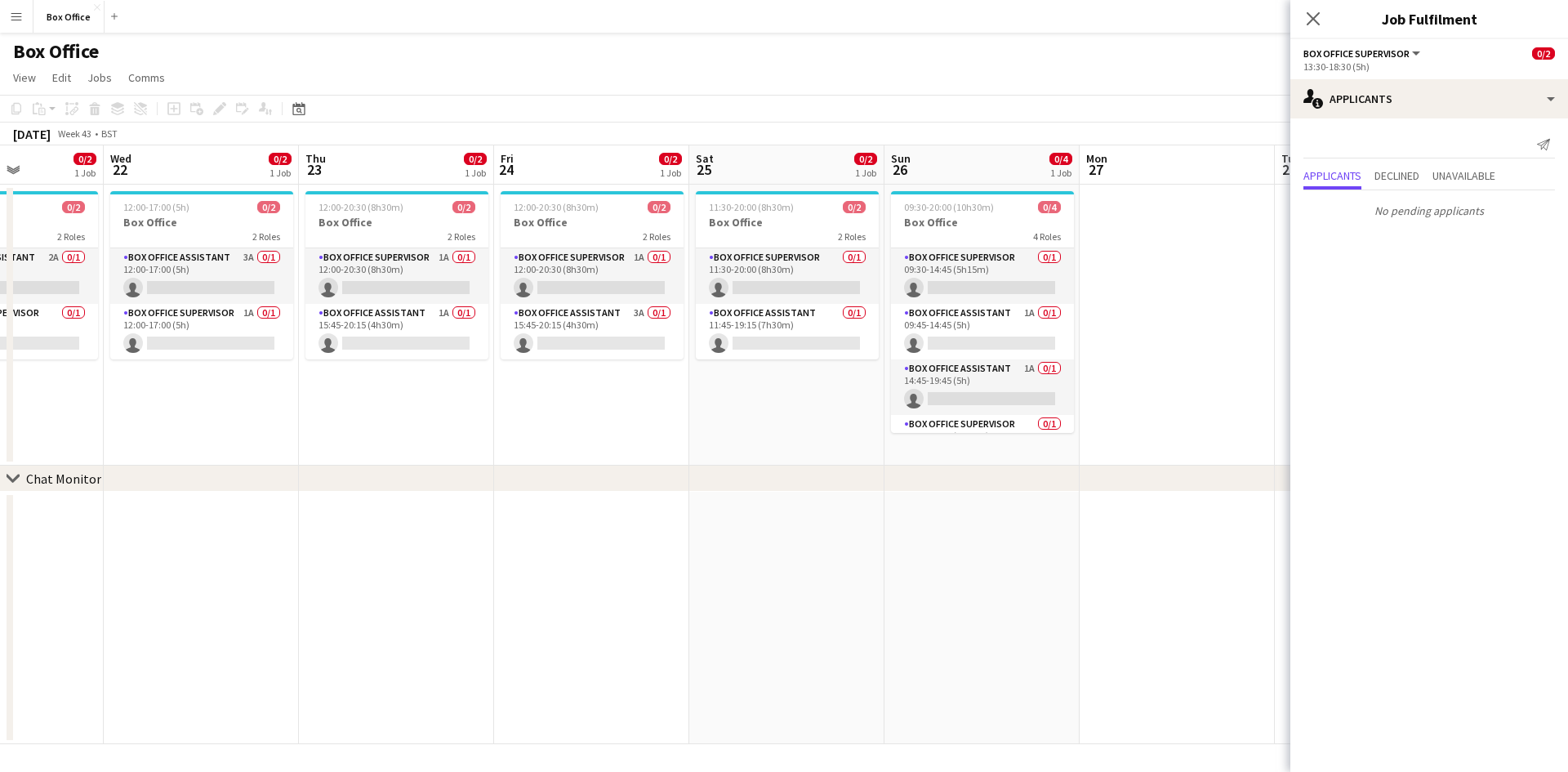
drag, startPoint x: 565, startPoint y: 415, endPoint x: 619, endPoint y: 412, distance: 54.1
click at [619, 412] on app-calendar-viewport "Sun 19 0/2 1 Job Mon 20 0/2 1 Job Tue 21 0/2 1 Job Wed 22 0/2 1 Job Thu 23 0/2 …" at bounding box center [784, 445] width 1568 height 599
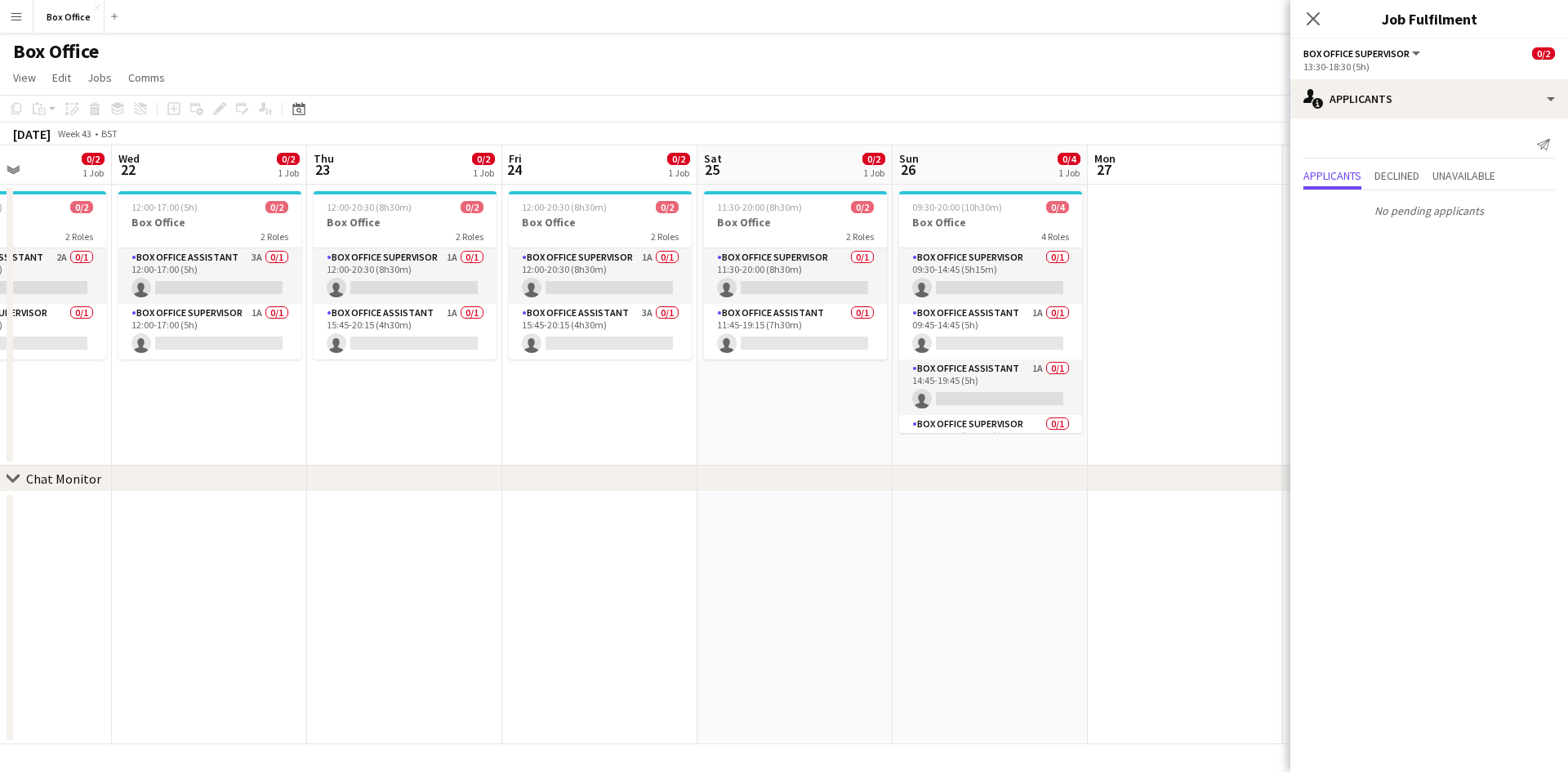
click at [619, 412] on app-calendar-viewport "Sun 19 0/2 1 Job Mon 20 0/2 1 Job Tue 21 0/2 1 Job Wed 22 0/2 1 Job Thu 23 0/2 …" at bounding box center [784, 445] width 1568 height 599
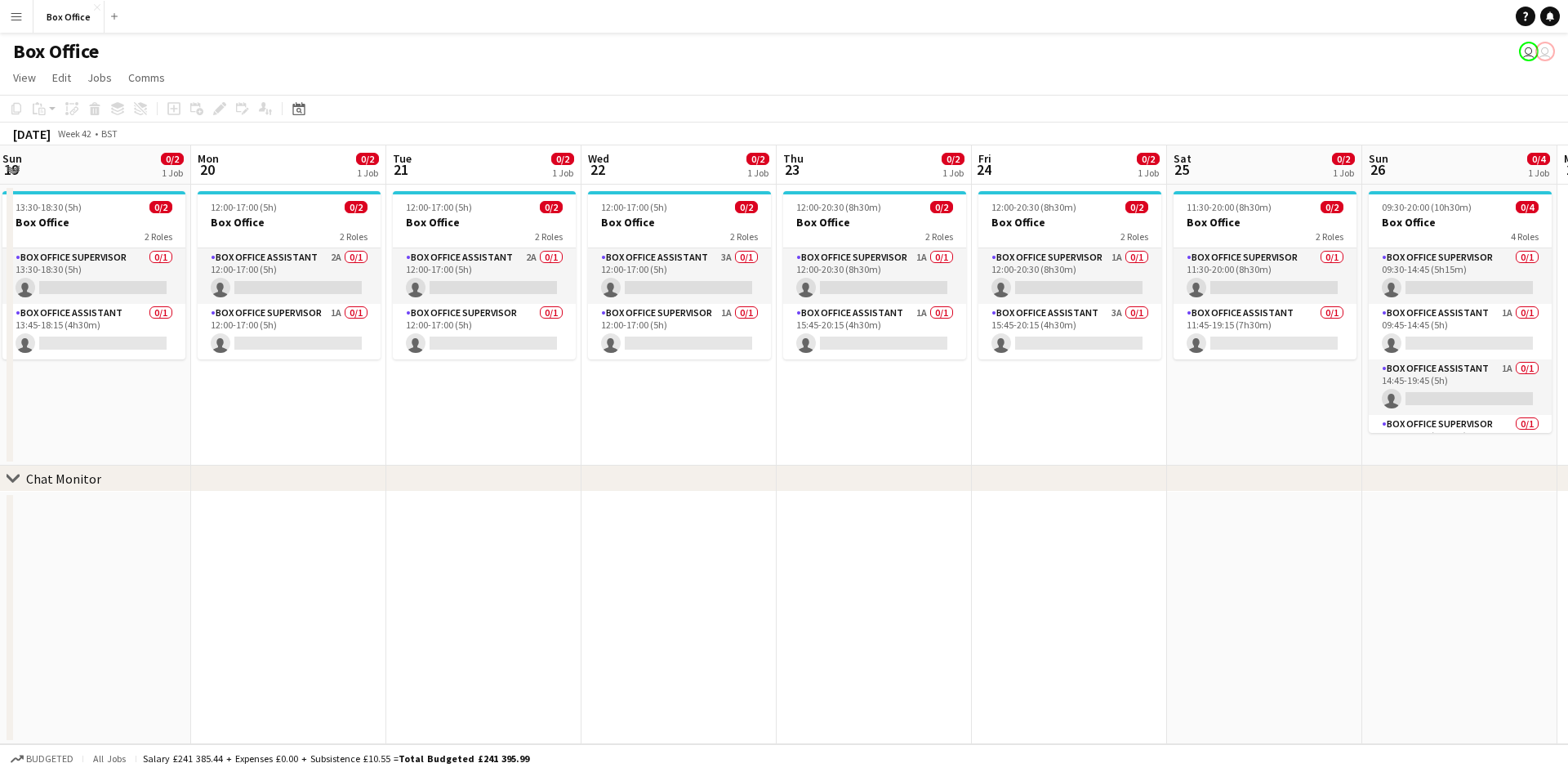
drag, startPoint x: 327, startPoint y: 407, endPoint x: 801, endPoint y: 406, distance: 474.0
click at [801, 406] on app-calendar-viewport "Fri 17 0/2 1 Job Sat 18 0/4 1 Job Sun 19 0/2 1 Job Mon 20 0/2 1 Job Tue 21 0/2 …" at bounding box center [784, 445] width 1568 height 599
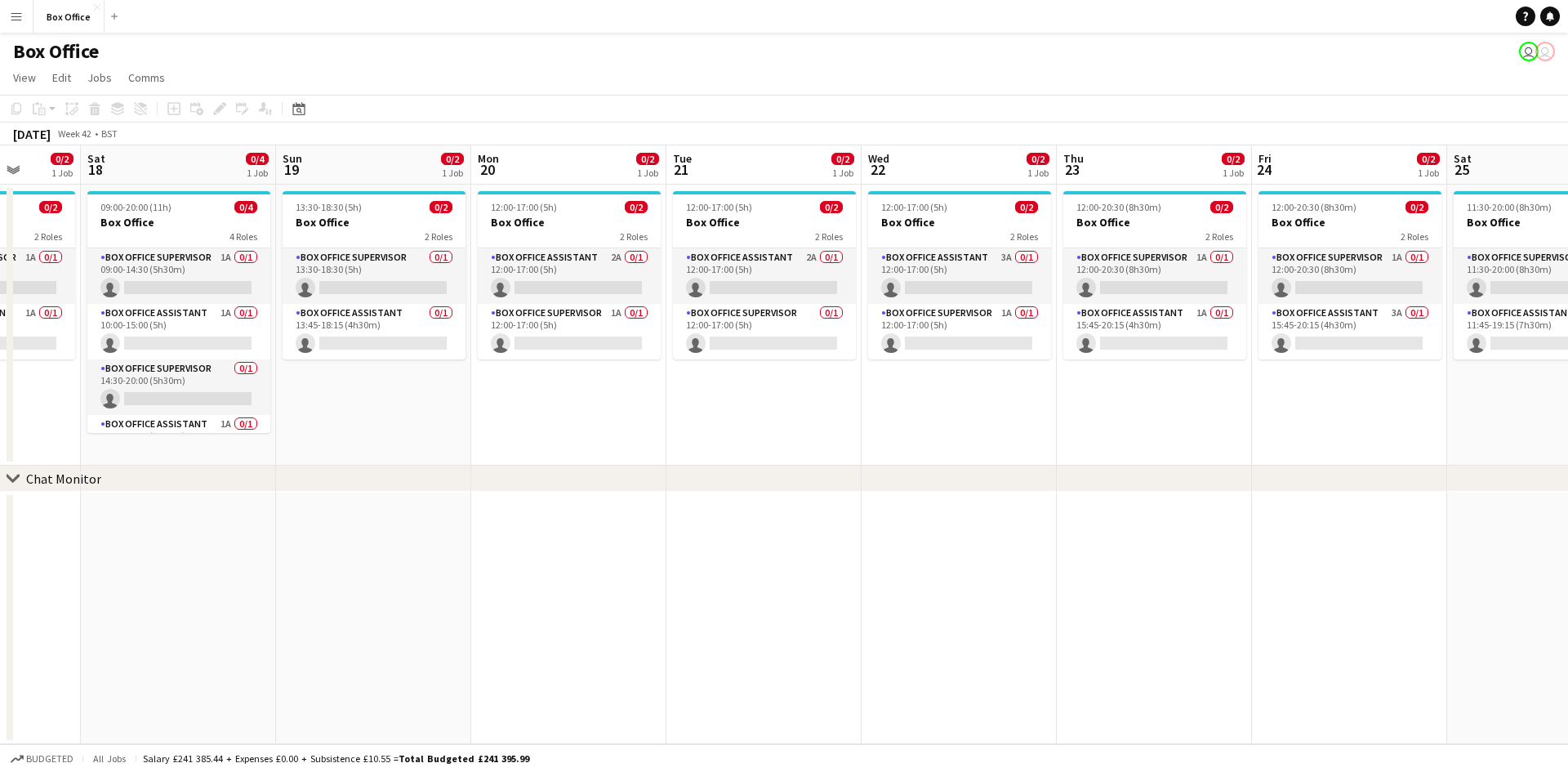
drag, startPoint x: 441, startPoint y: 390, endPoint x: 710, endPoint y: 378, distance: 269.3
click at [710, 378] on app-calendar-viewport "Wed 15 0/2 1 Job Thu 16 0/2 1 Job Fri 17 0/2 1 Job Sat 18 0/4 1 Job Sun 19 0/2 …" at bounding box center [784, 445] width 1568 height 599
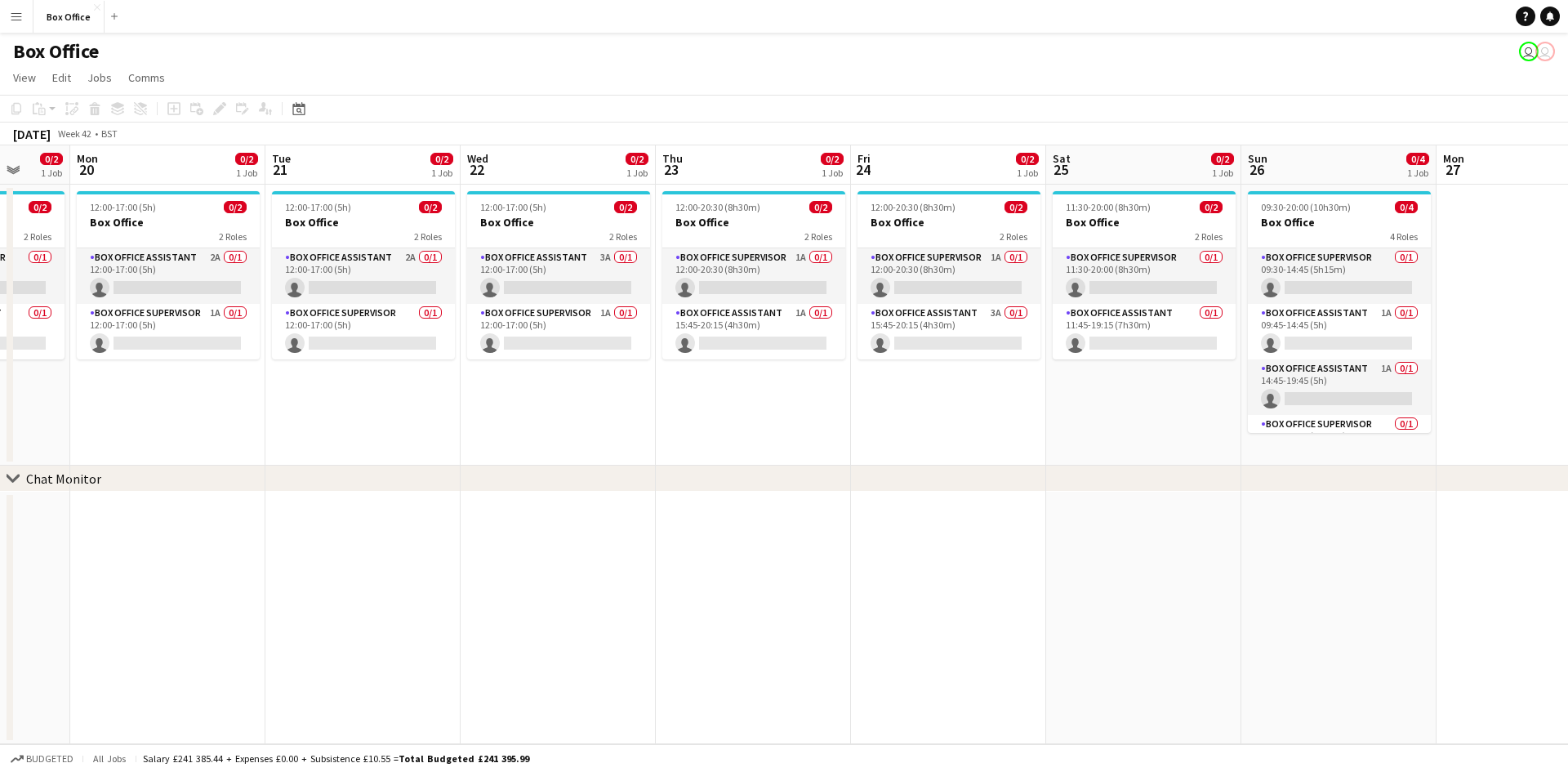
drag, startPoint x: 710, startPoint y: 378, endPoint x: 241, endPoint y: 396, distance: 469.3
click at [241, 396] on app-calendar-viewport "Fri 17 0/2 1 Job Sat 18 0/4 1 Job Sun 19 0/2 1 Job Mon 20 0/2 1 Job Tue 21 0/2 …" at bounding box center [784, 445] width 1568 height 599
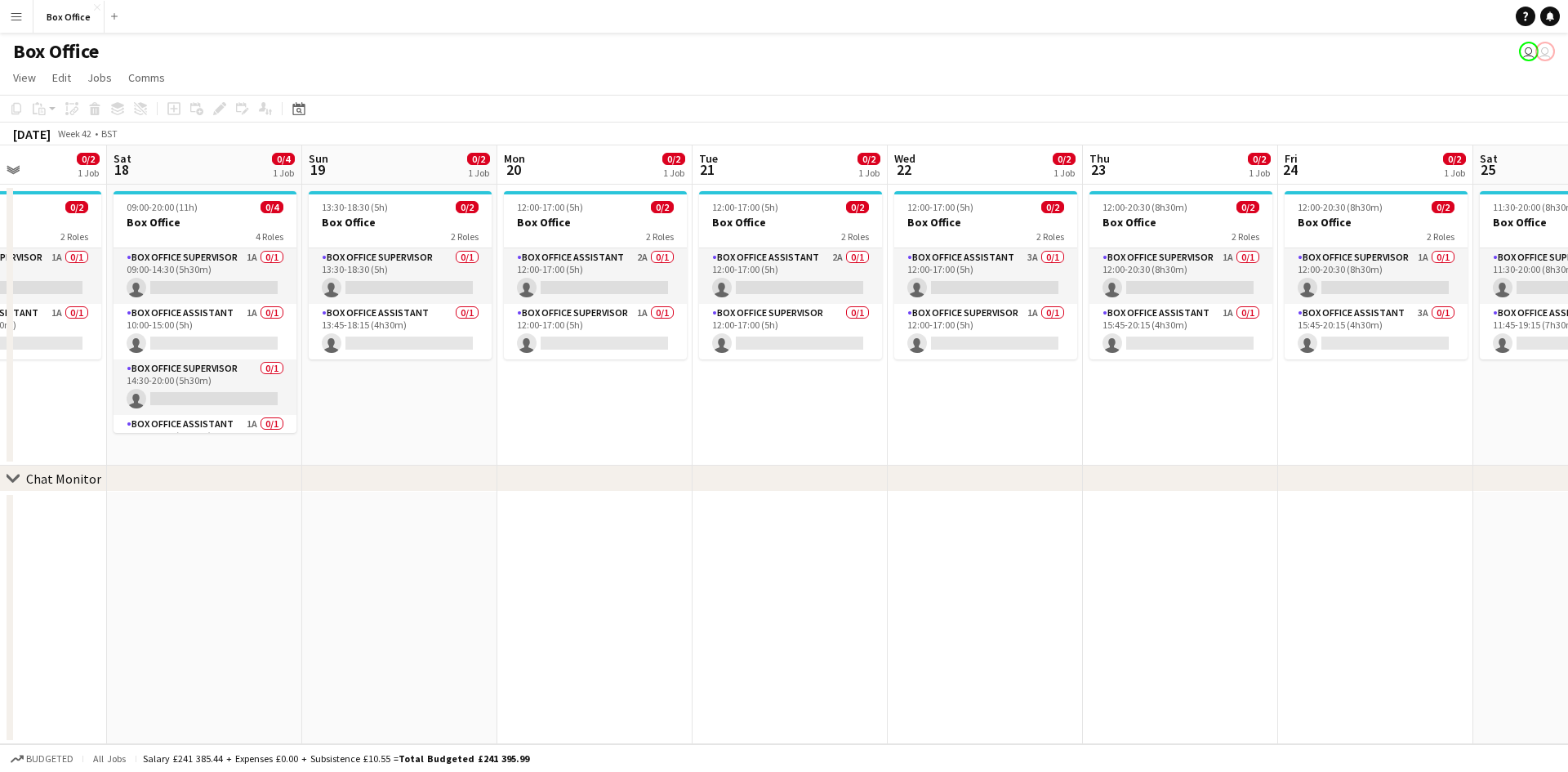
drag, startPoint x: 303, startPoint y: 417, endPoint x: 770, endPoint y: 466, distance: 469.6
click at [770, 466] on div "chevron-right Chat Monitor Wed 15 0/2 1 Job Thu 16 0/2 1 Job Fri 17 0/2 1 Job S…" at bounding box center [784, 445] width 1568 height 599
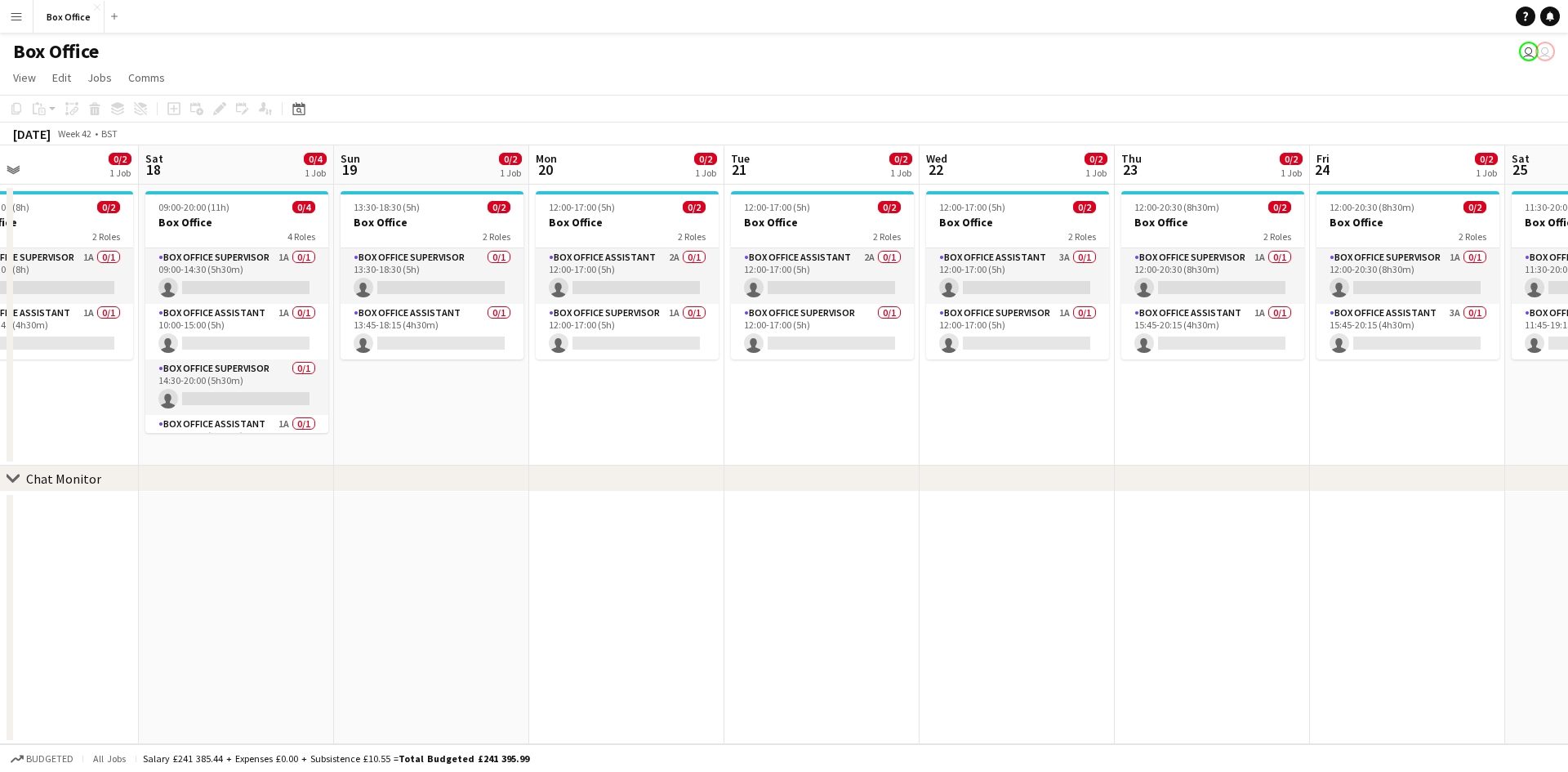
drag, startPoint x: 409, startPoint y: 462, endPoint x: 716, endPoint y: 491, distance: 308.4
click at [716, 491] on div "chevron-right Chat Monitor Wed 15 0/2 1 Job Thu 16 0/2 1 Job Fri 17 0/2 1 Job S…" at bounding box center [784, 445] width 1568 height 599
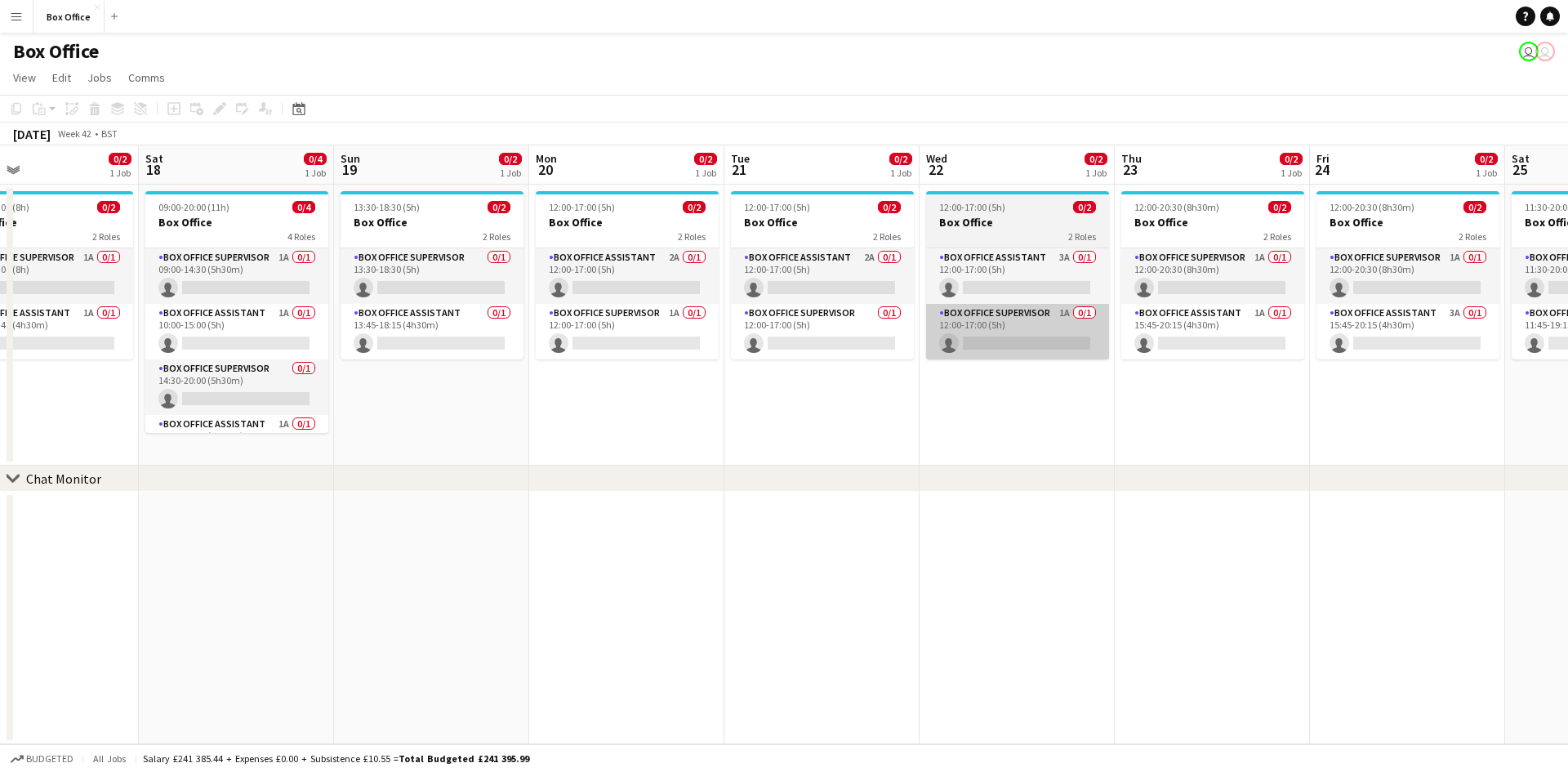
drag, startPoint x: 1078, startPoint y: 488, endPoint x: 992, endPoint y: 338, distance: 172.9
click at [1078, 488] on div "chevron-right Chat Monitor" at bounding box center [784, 479] width 1568 height 26
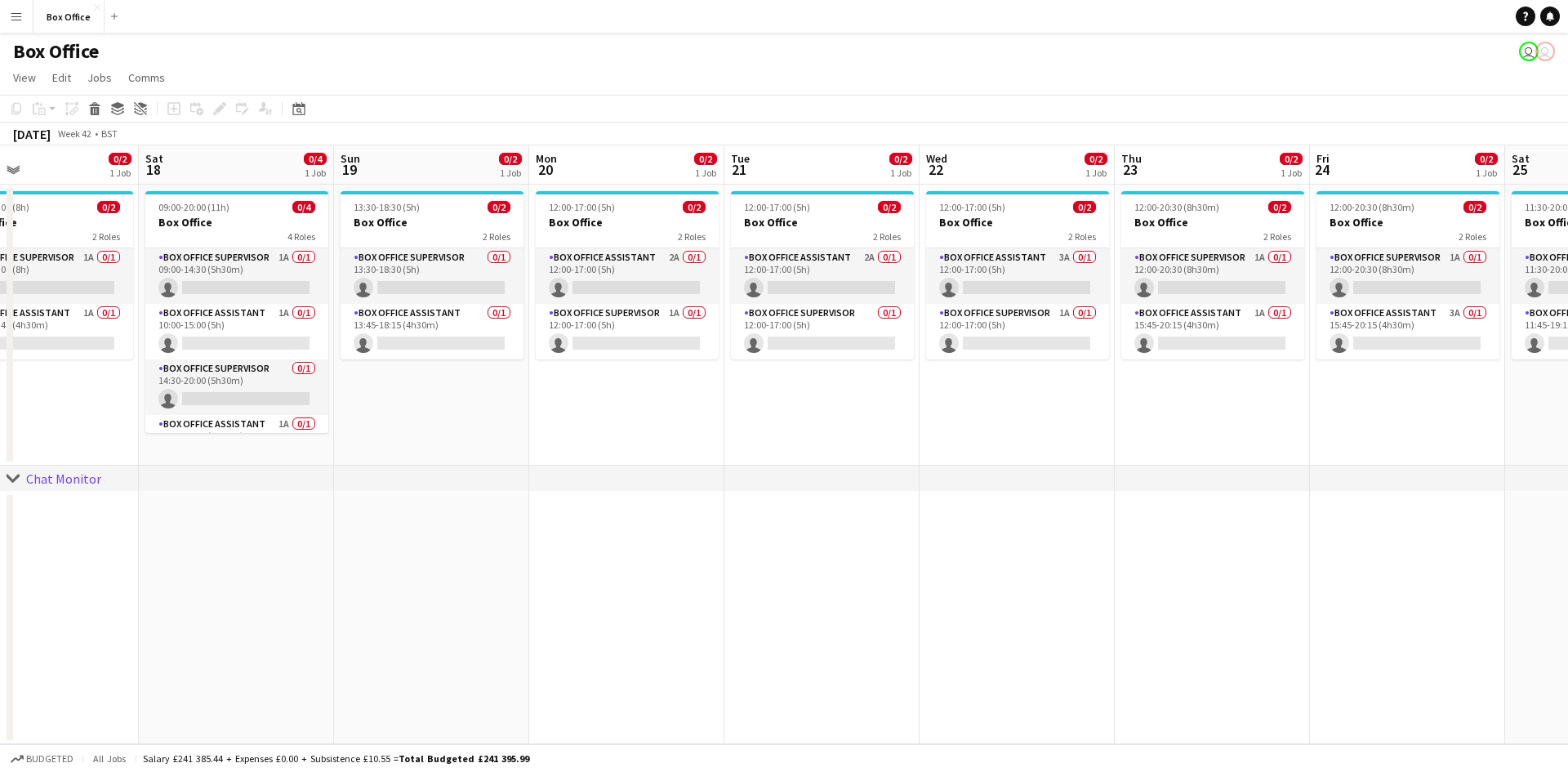
drag, startPoint x: 1014, startPoint y: 77, endPoint x: 1139, endPoint y: 17, distance: 138.7
click at [1014, 77] on app-page-menu "View Day view expanded Day view collapsed Month view Date picker Jump to [DATE]…" at bounding box center [784, 79] width 1568 height 31
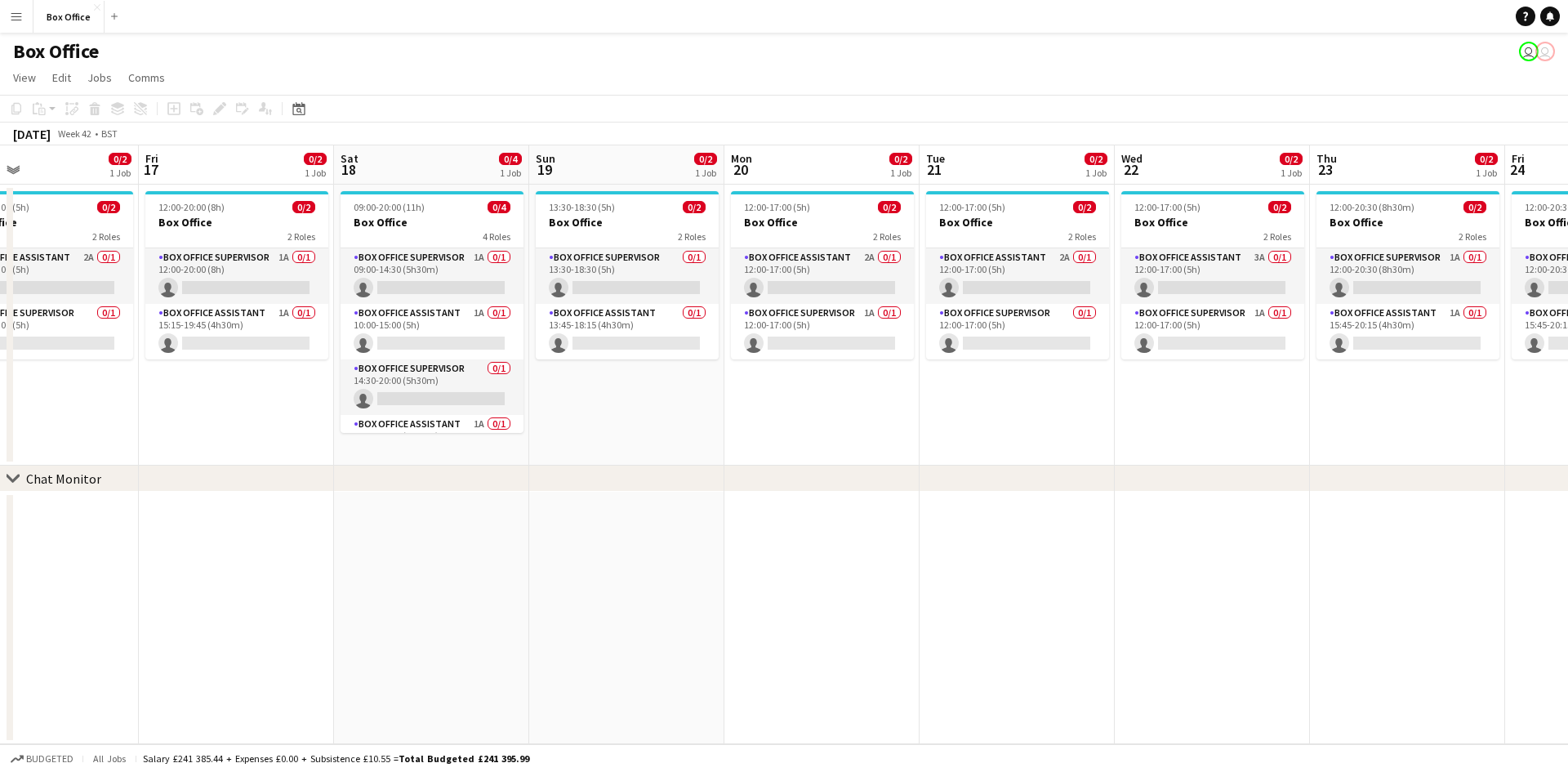
scroll to position [0, 507]
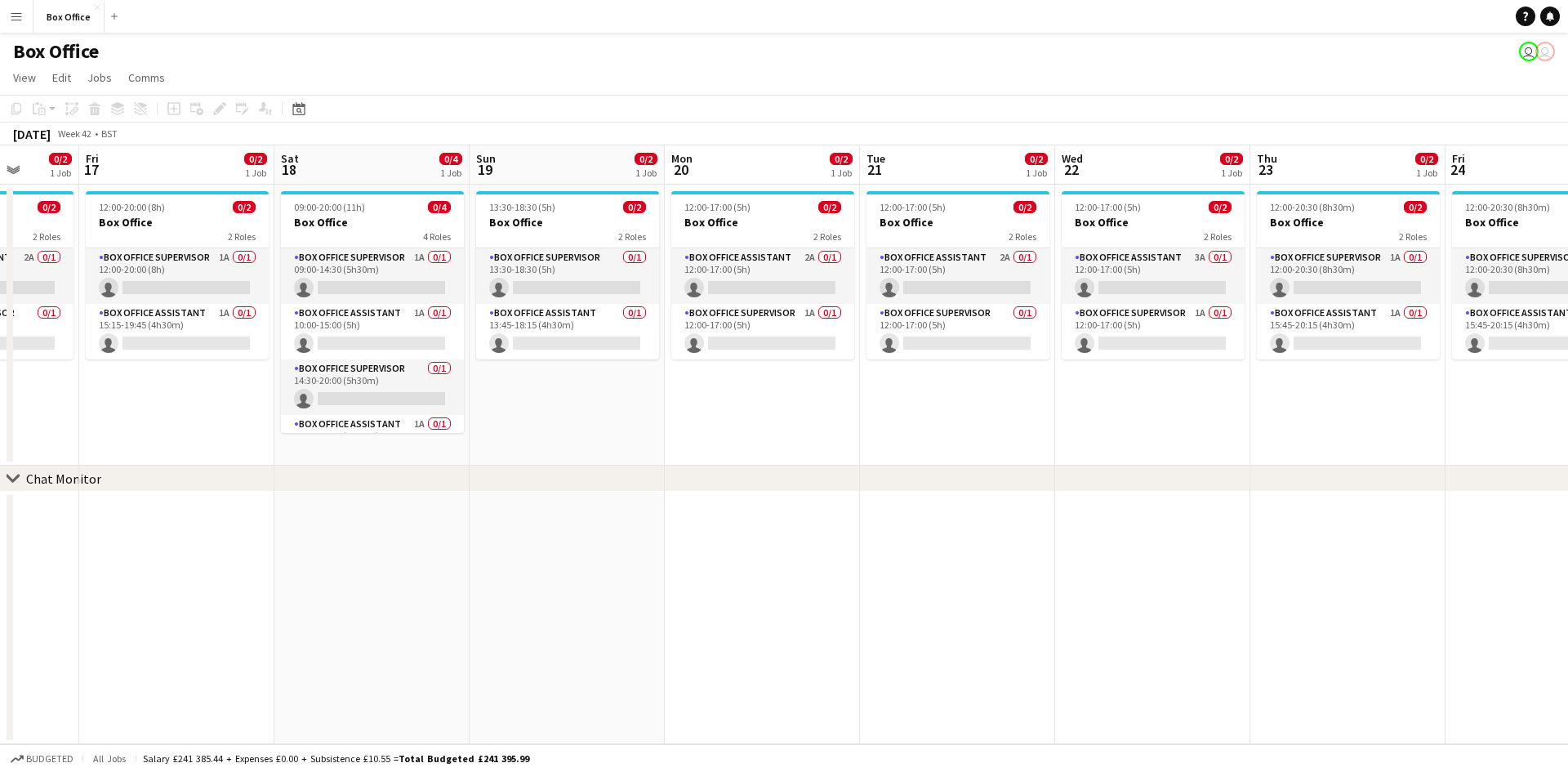
drag, startPoint x: 1005, startPoint y: 534, endPoint x: 1141, endPoint y: 567, distance: 139.9
click at [1141, 567] on app-calendar-viewport "Tue 14 0/2 1 Job Wed 15 0/2 1 Job Thu 16 0/2 1 Job Fri 17 0/2 1 Job Sat 18 0/4 …" at bounding box center [784, 445] width 1568 height 599
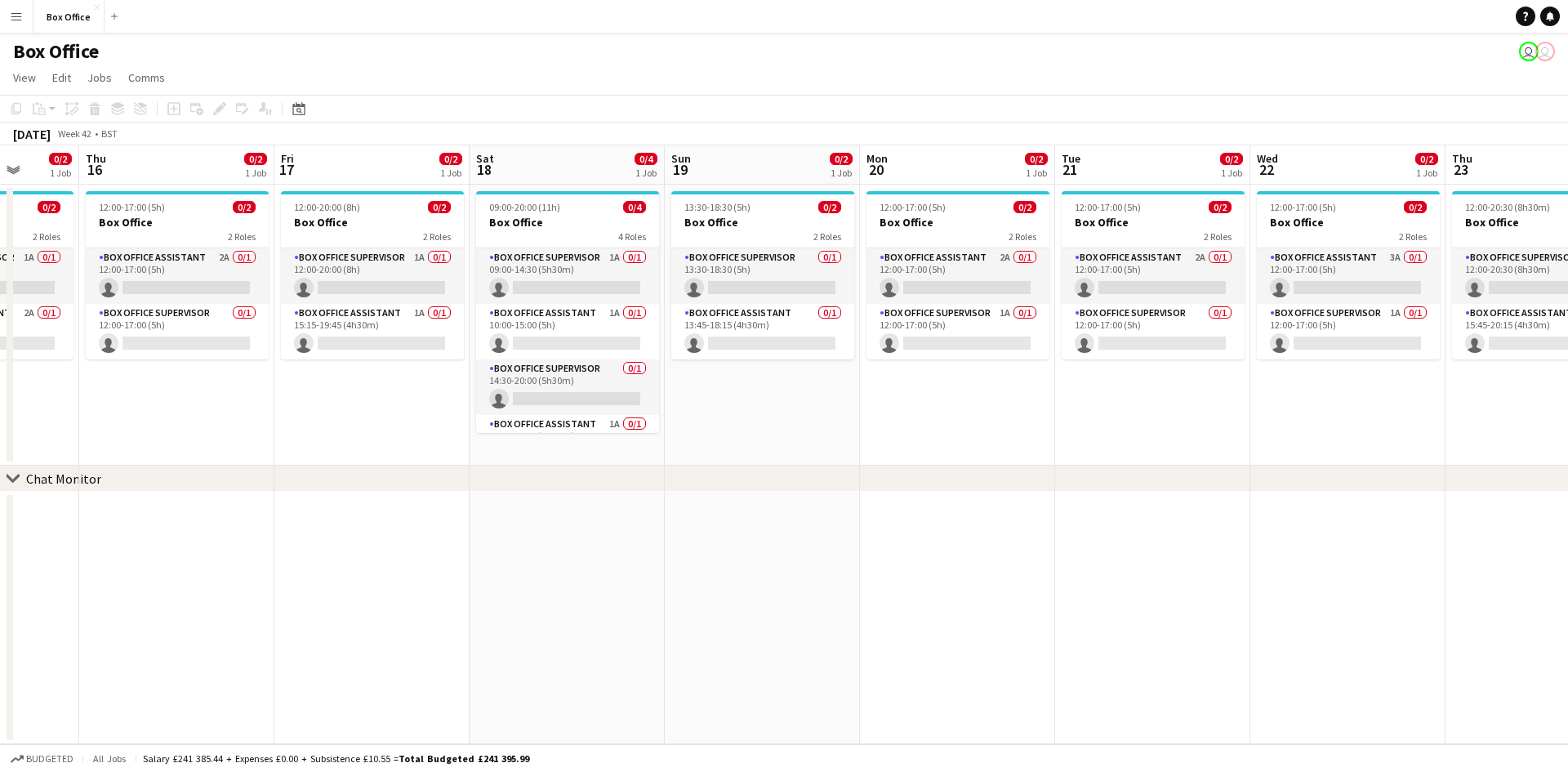
scroll to position [0, 371]
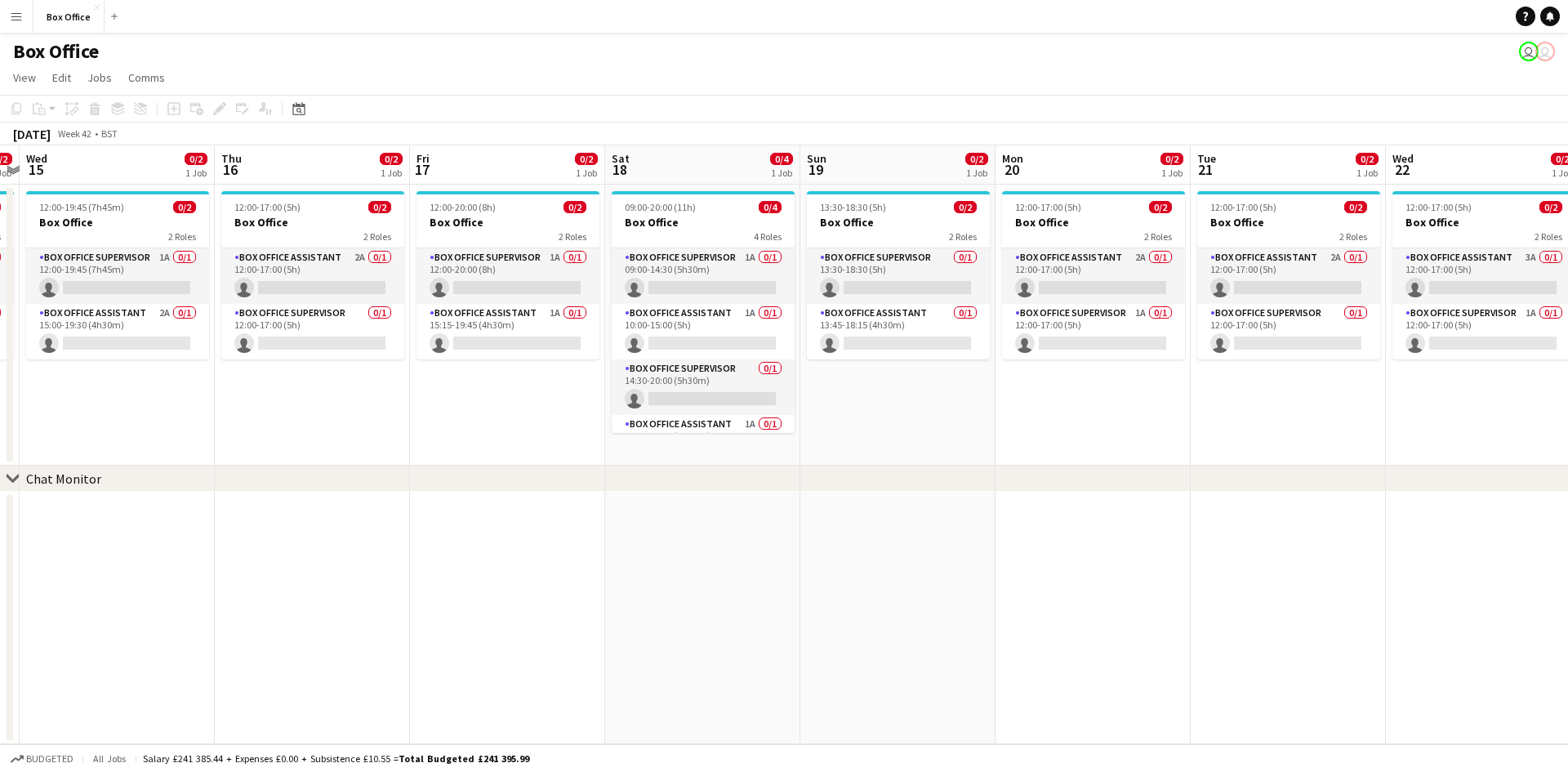
drag, startPoint x: 780, startPoint y: 397, endPoint x: 1111, endPoint y: 427, distance: 332.4
click at [1111, 427] on app-calendar-viewport "Mon 13 0/2 1 Job Tue 14 0/2 1 Job Wed 15 0/2 1 Job Thu 16 0/2 1 Job Fri 17 0/2 …" at bounding box center [784, 445] width 1568 height 599
click at [853, 272] on app-card-role "Box Office Supervisor 0/1 13:30-18:30 (5h) single-neutral-actions" at bounding box center [898, 275] width 183 height 55
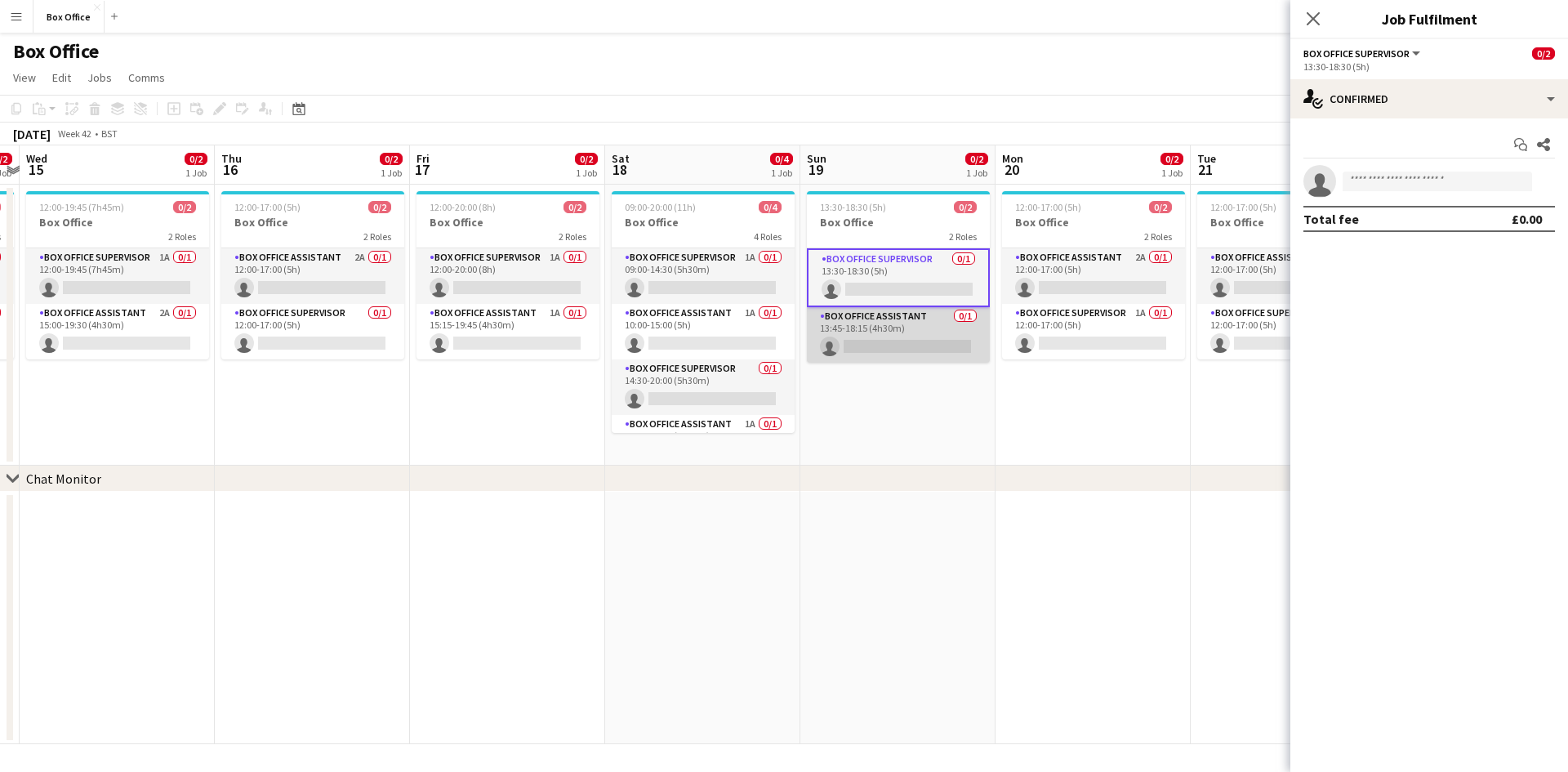
click at [857, 314] on app-card-role "Box Office Assistant 0/1 13:45-18:15 (4h30m) single-neutral-actions" at bounding box center [898, 334] width 183 height 55
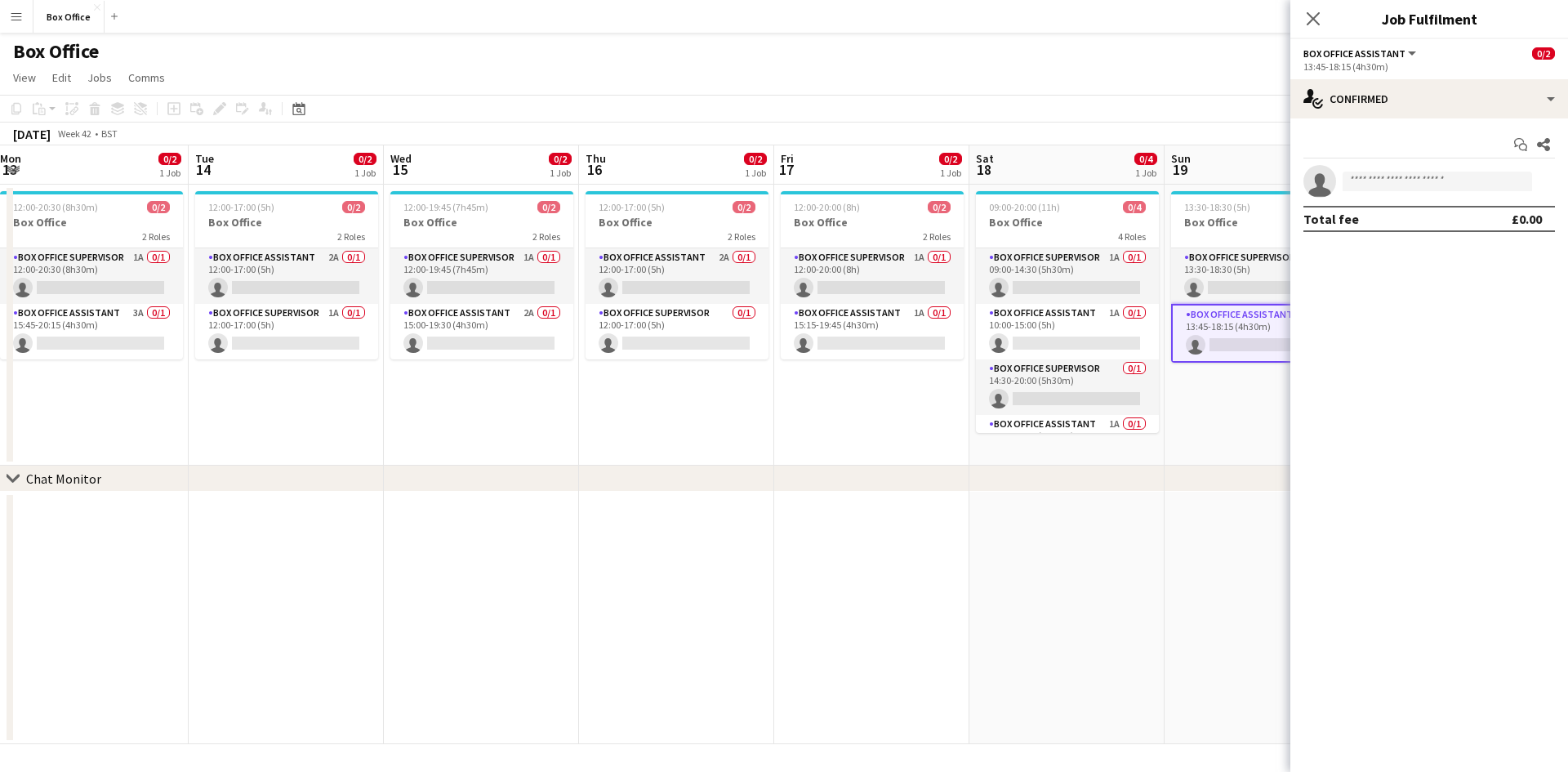
drag, startPoint x: 231, startPoint y: 425, endPoint x: 600, endPoint y: 500, distance: 376.5
click at [600, 500] on app-calendar-viewport "Sat 11 3/4 1 Job Sun 12 3/4 1 Job Mon 13 0/2 1 Job Tue 14 0/2 1 Job Wed 15 0/2 …" at bounding box center [784, 445] width 1568 height 599
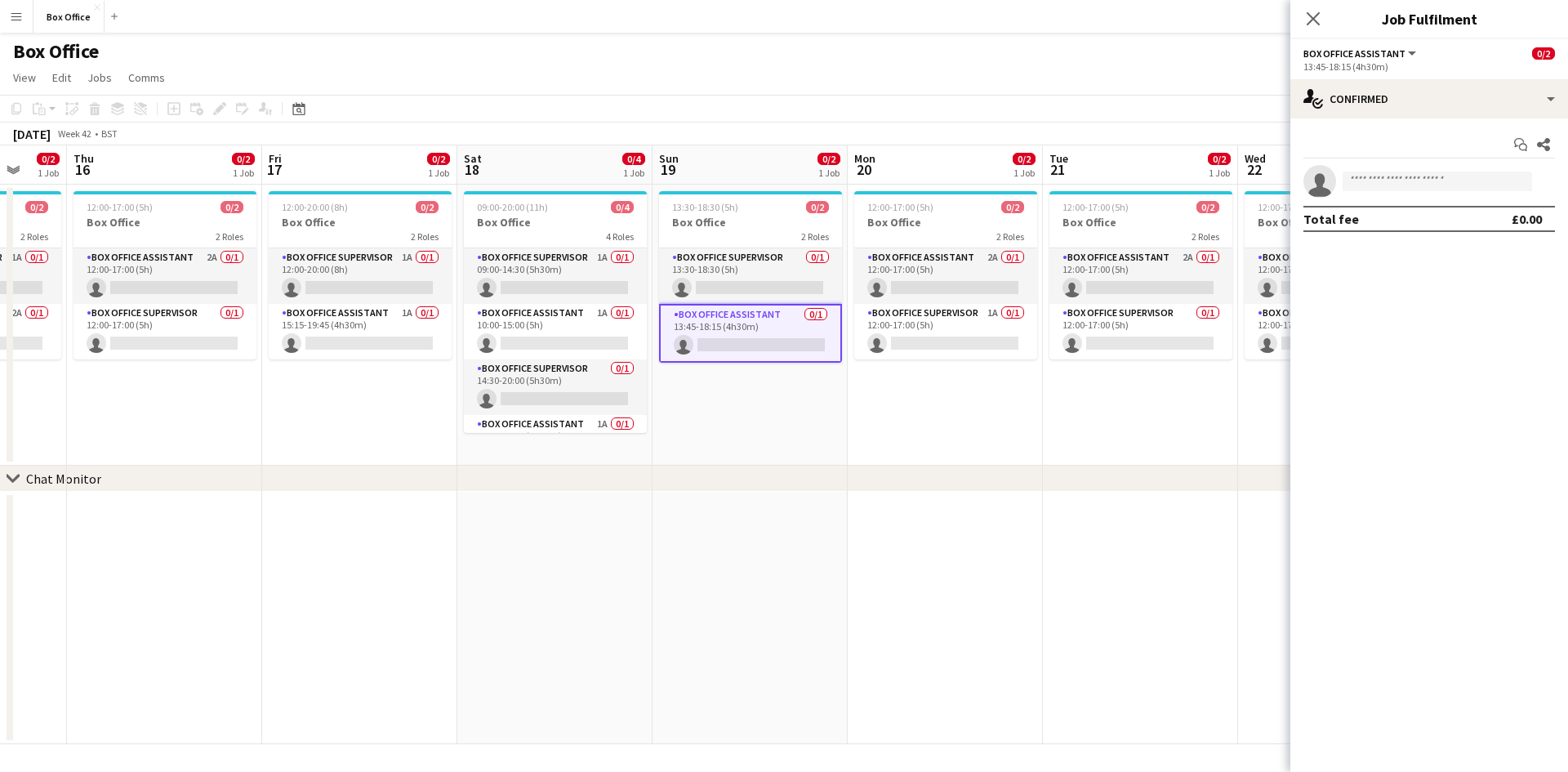
scroll to position [0, 527]
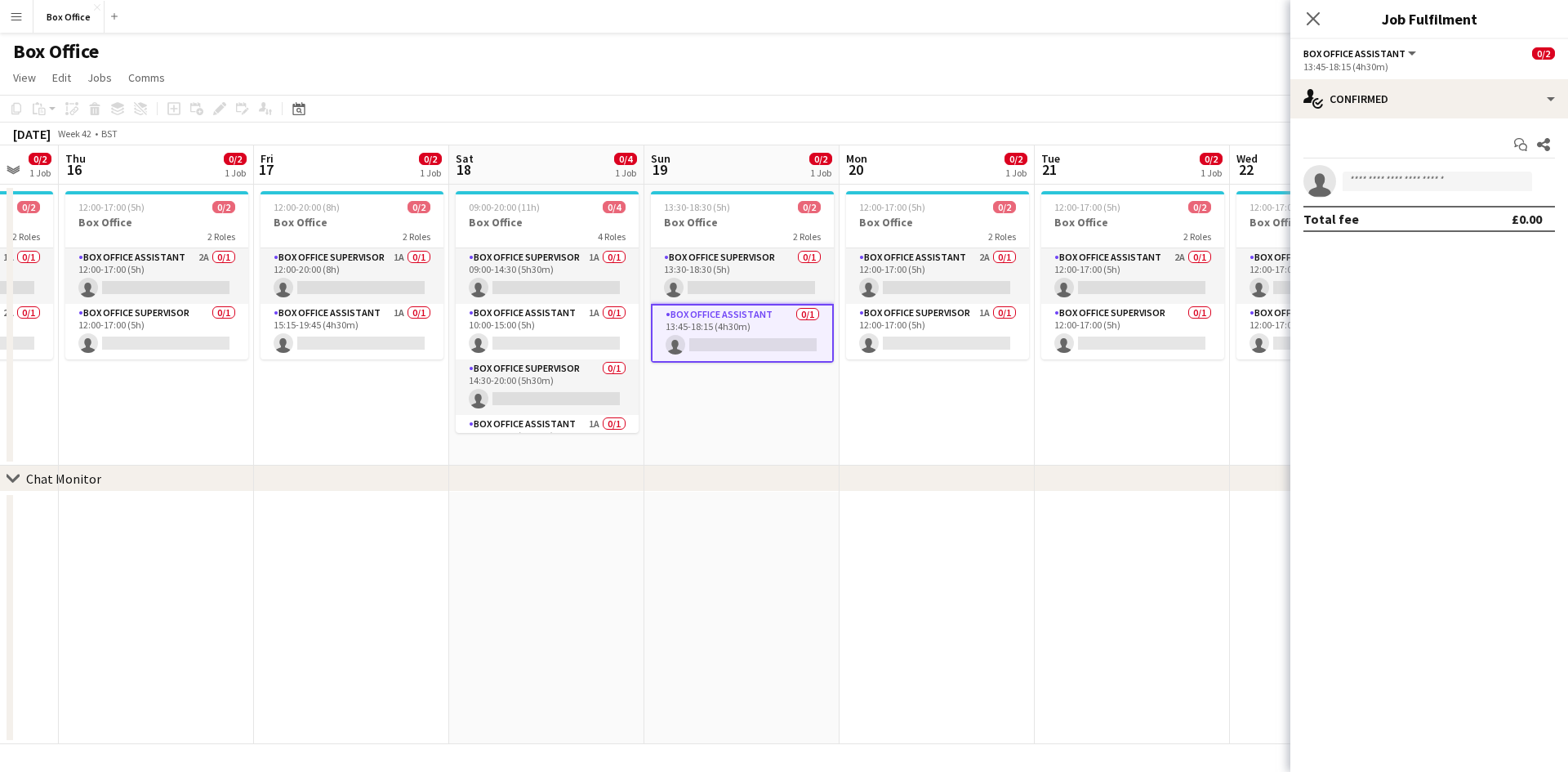
drag, startPoint x: 869, startPoint y: 416, endPoint x: 344, endPoint y: 344, distance: 529.9
click at [344, 344] on app-calendar-viewport "Mon 13 0/2 1 Job Tue 14 0/2 1 Job Wed 15 0/2 1 Job Thu 16 0/2 1 Job Fri 17 0/2 …" at bounding box center [784, 445] width 1568 height 599
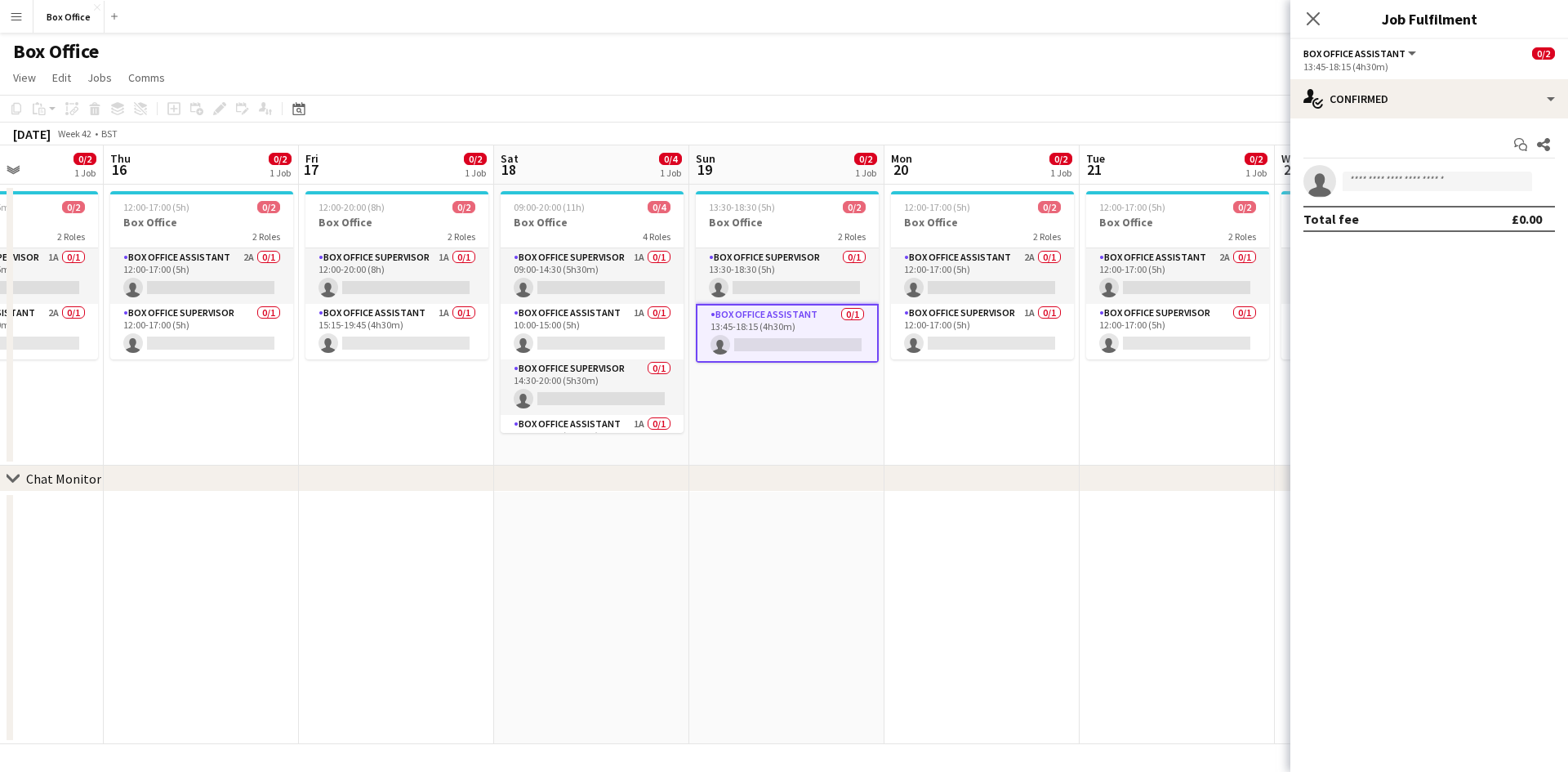
drag, startPoint x: 981, startPoint y: 431, endPoint x: 831, endPoint y: 388, distance: 156.0
click at [831, 388] on app-calendar-viewport "Mon 13 0/2 1 Job Tue 14 0/2 1 Job Wed 15 0/2 1 Job Thu 16 0/2 1 Job Fri 17 0/2 …" at bounding box center [784, 445] width 1568 height 599
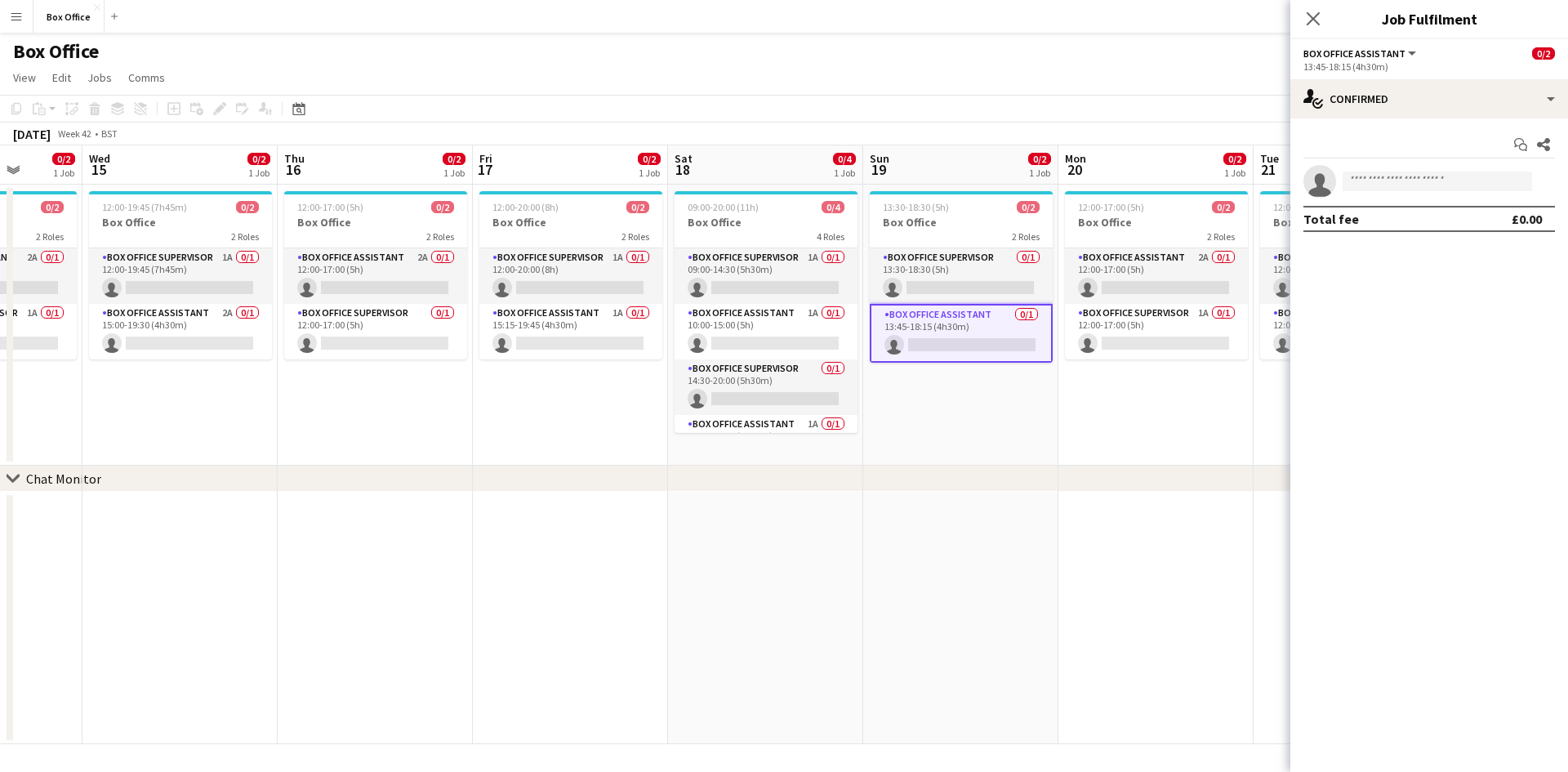
drag, startPoint x: 669, startPoint y: 521, endPoint x: 1038, endPoint y: 507, distance: 369.3
click at [1038, 507] on app-calendar-viewport "Sun 12 3/4 1 Job Mon 13 0/2 1 Job Tue 14 0/2 1 Job Wed 15 0/2 1 Job Thu 16 0/2 …" at bounding box center [784, 445] width 1568 height 599
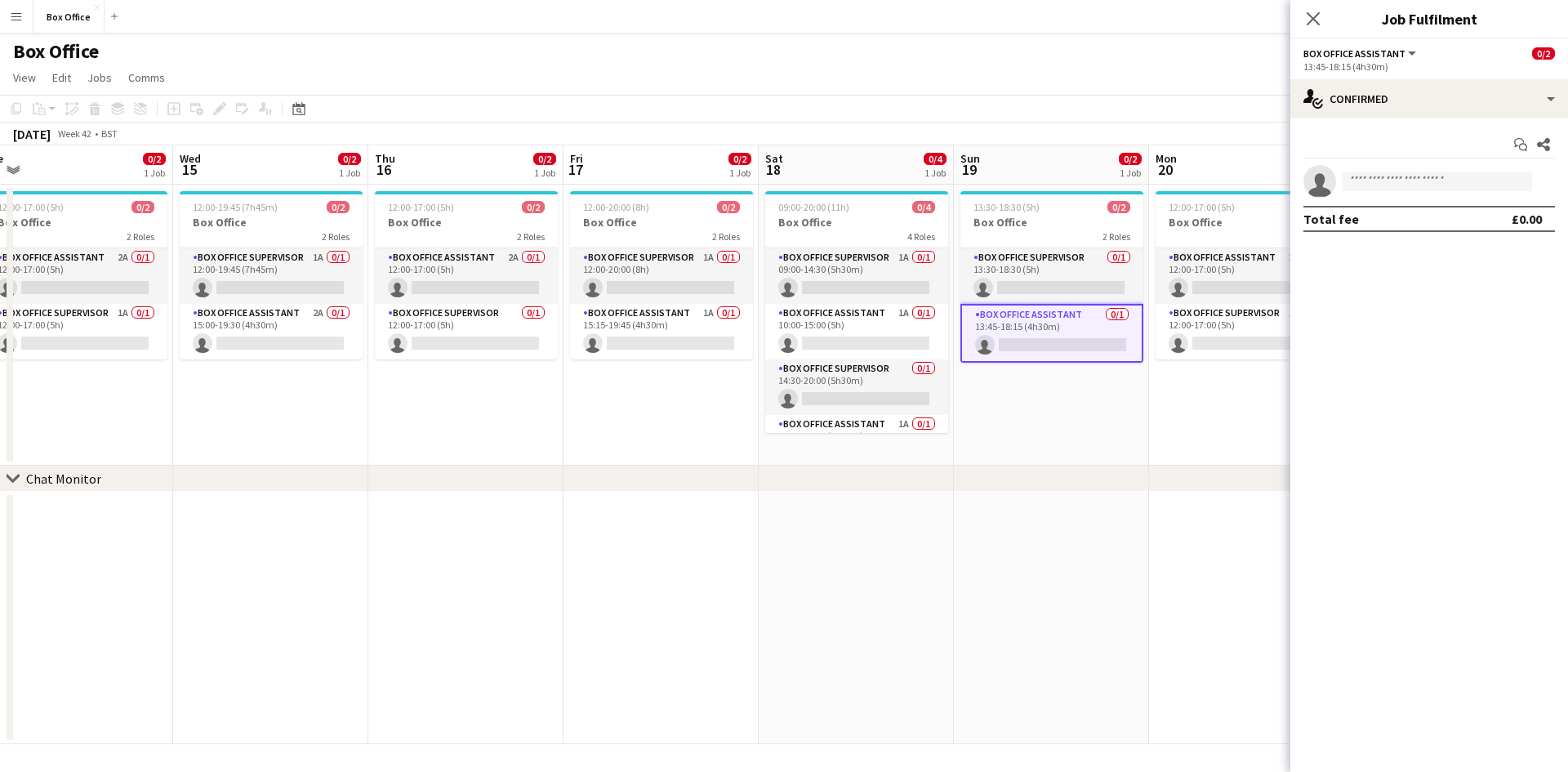
drag, startPoint x: 482, startPoint y: 448, endPoint x: 769, endPoint y: 398, distance: 291.3
click at [769, 398] on app-calendar-viewport "Sun 12 3/4 1 Job Mon 13 0/2 1 Job Tue 14 0/2 1 Job Wed 15 0/2 1 Job Thu 16 0/2 …" at bounding box center [784, 445] width 1568 height 599
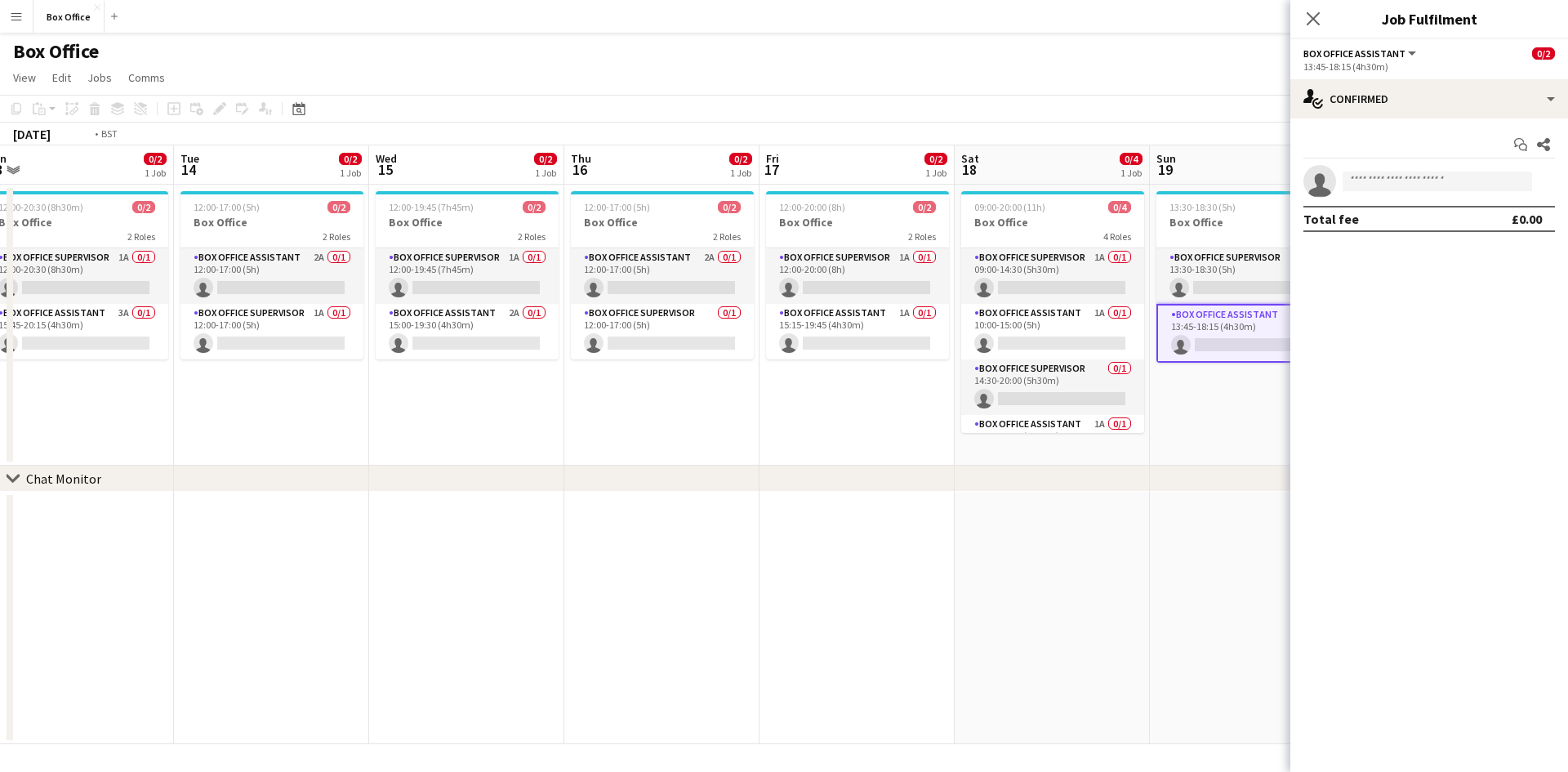
click at [435, 426] on app-calendar-viewport "Sat 11 3/4 1 Job Sun 12 3/4 1 Job Mon 13 0/2 1 Job Tue 14 0/2 1 Job Wed 15 0/2 …" at bounding box center [784, 445] width 1568 height 599
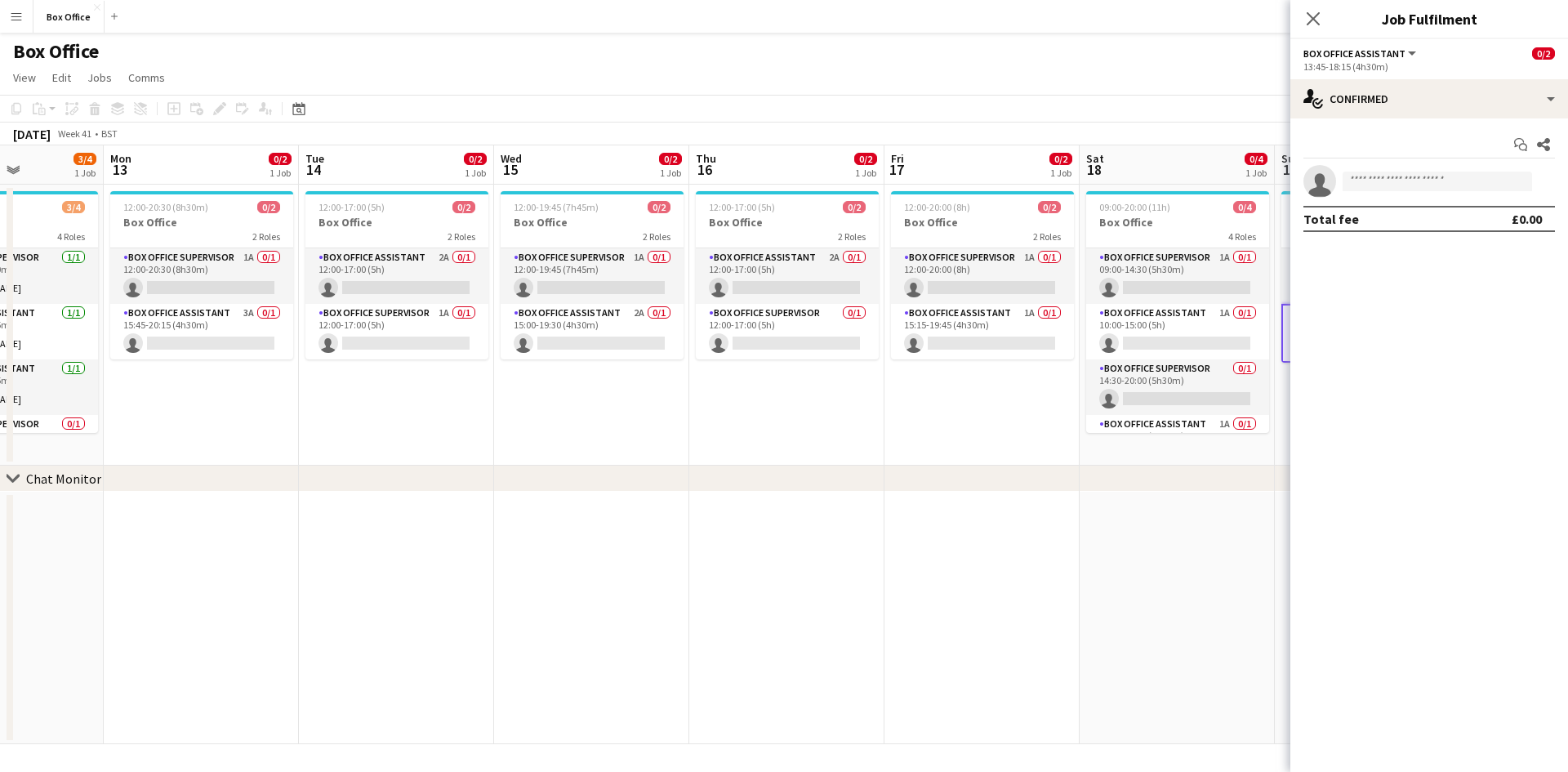
click at [644, 426] on app-date-cell "12:00-19:45 (7h45m) 0/2 Box Office 2 Roles Box Office Supervisor 1A 0/1 12:00-1…" at bounding box center [592, 325] width 195 height 281
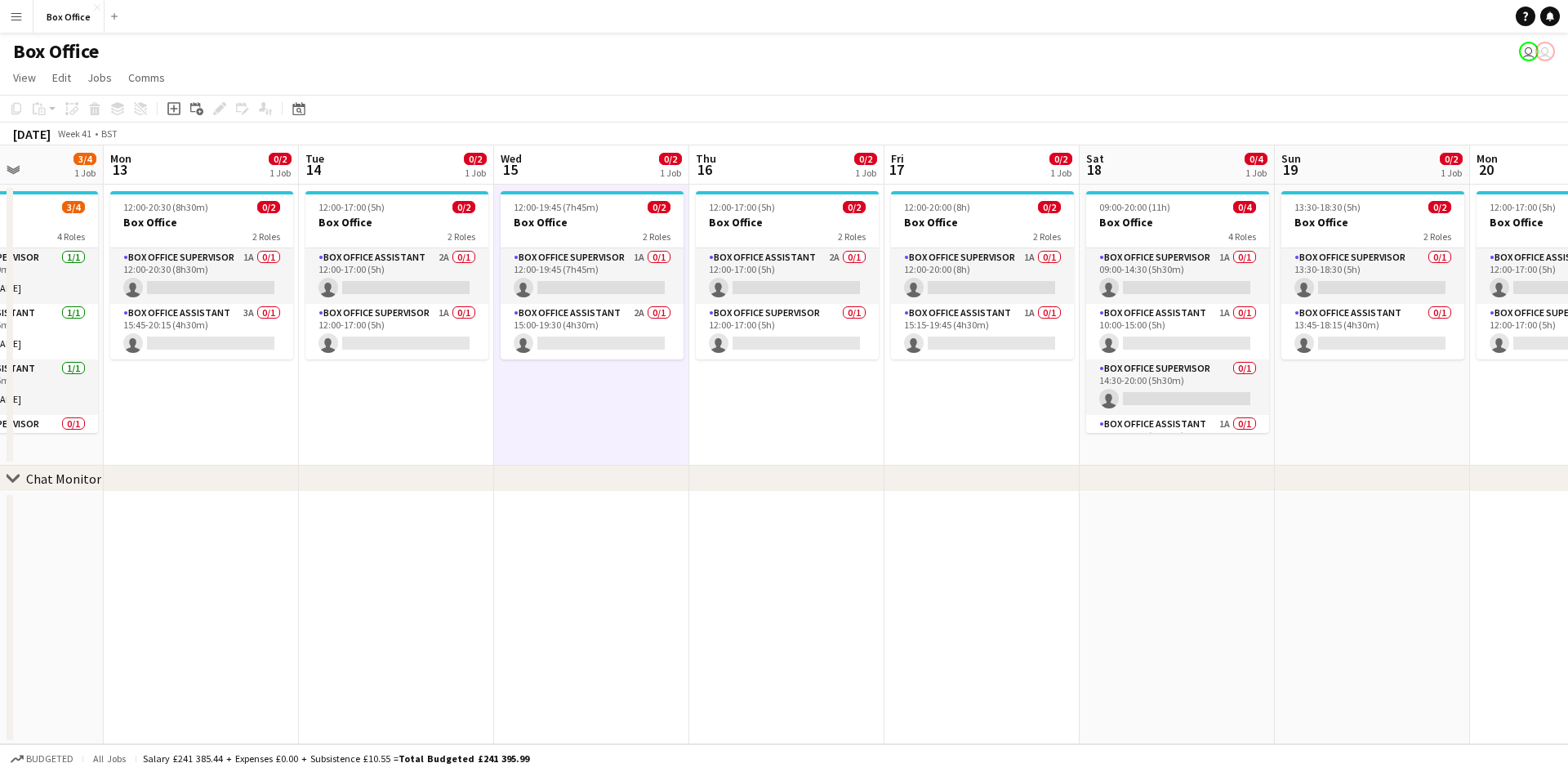
scroll to position [0, 510]
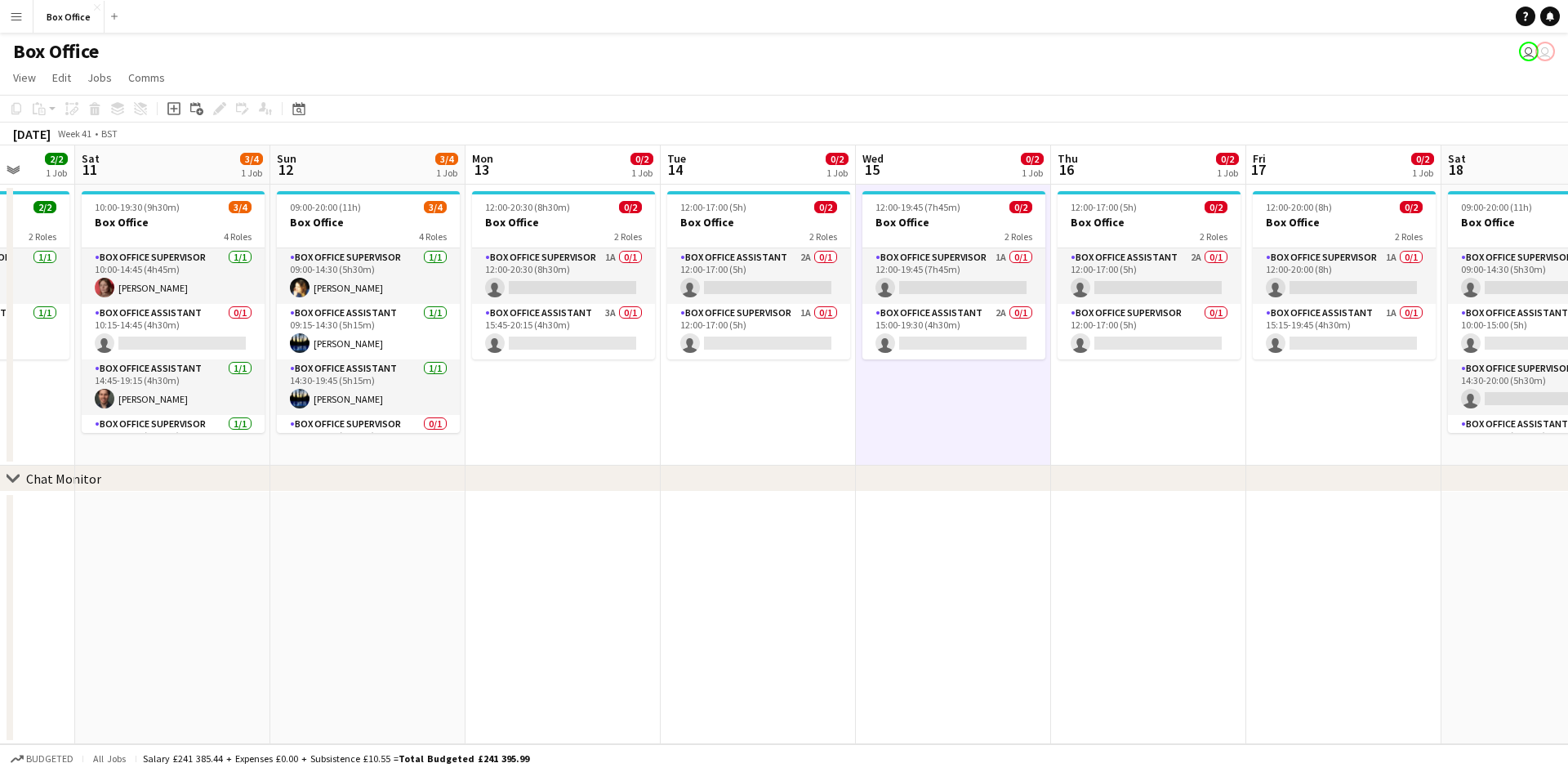
drag, startPoint x: 505, startPoint y: 537, endPoint x: 867, endPoint y: 585, distance: 365.2
click at [867, 585] on app-calendar-viewport "Wed 8 1/1 1 Job Thu 9 2/2 1 Job Fri 10 2/2 1 Job Sat 11 3/4 1 Job Sun 12 3/4 1 …" at bounding box center [784, 445] width 1568 height 599
click at [1114, 531] on app-date-cell at bounding box center [1149, 617] width 195 height 253
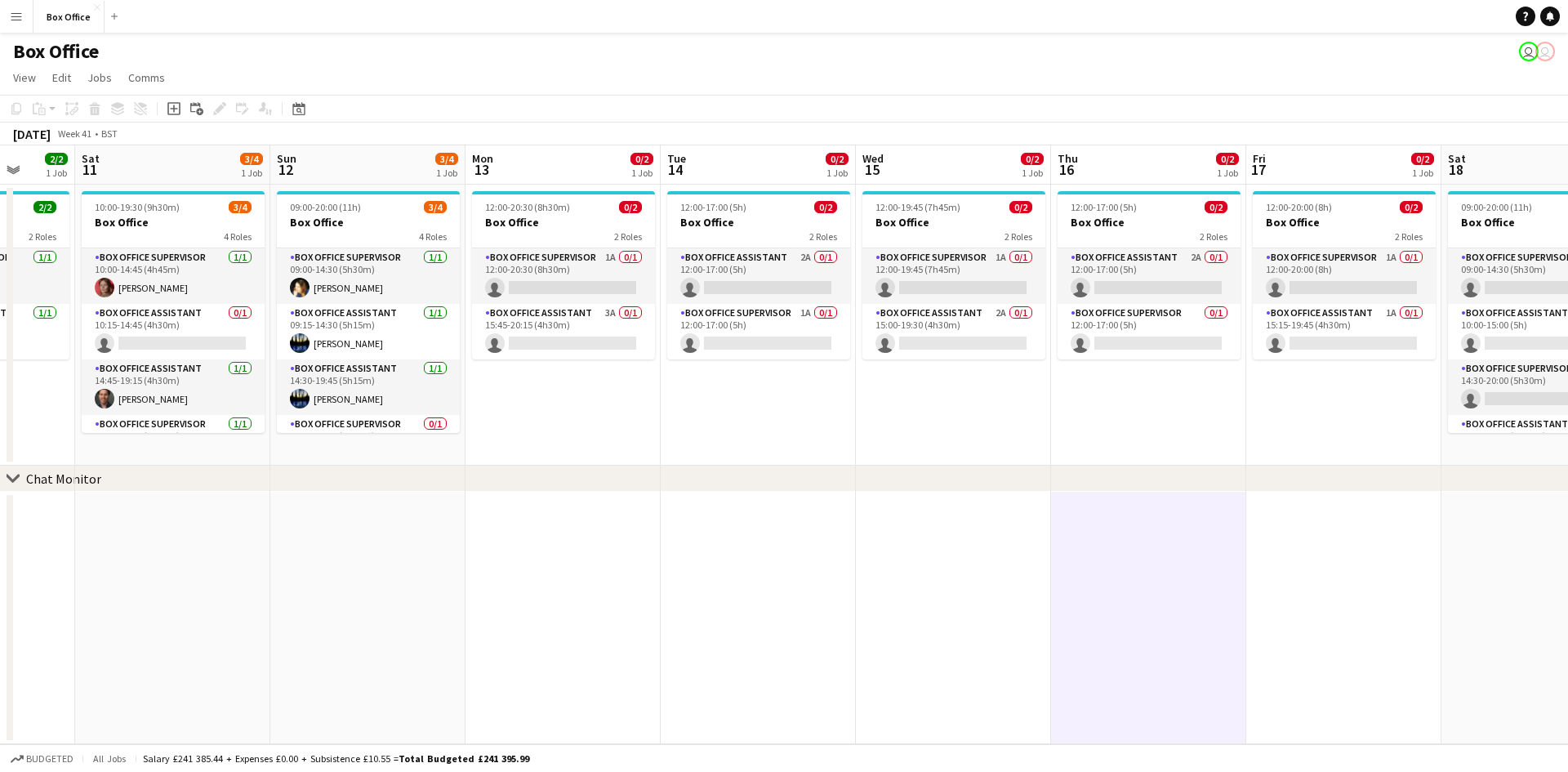
click at [866, 25] on app-navbar "Menu Boards Boards Boards All jobs Status Workforce Workforce My Workforce Recr…" at bounding box center [784, 16] width 1568 height 33
